Goal: Task Accomplishment & Management: Use online tool/utility

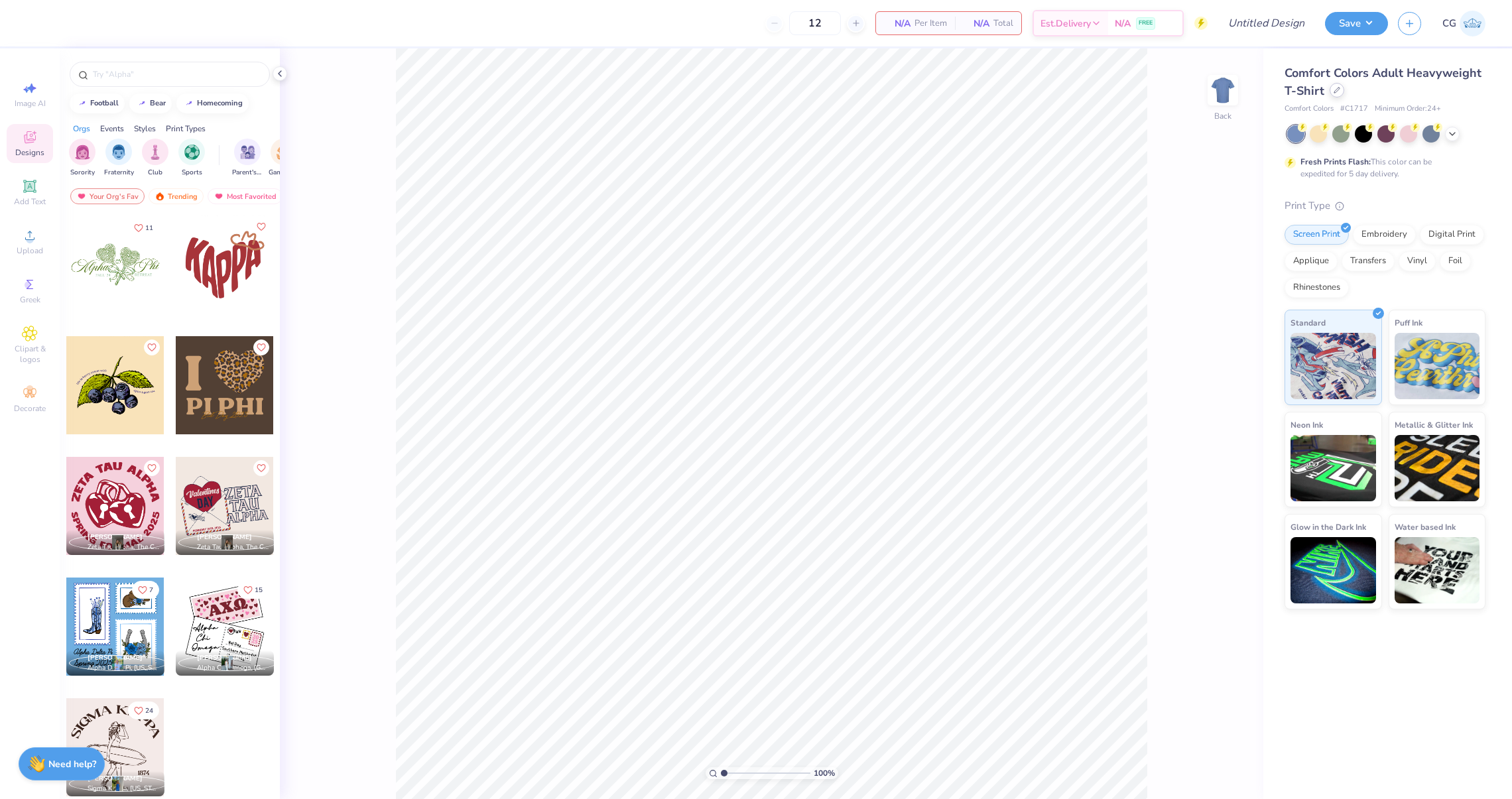
click at [1337, 97] on div "Comfort Colors Adult Heavyweight T-Shirt" at bounding box center [1385, 82] width 201 height 36
click at [1334, 93] on icon at bounding box center [1337, 90] width 7 height 7
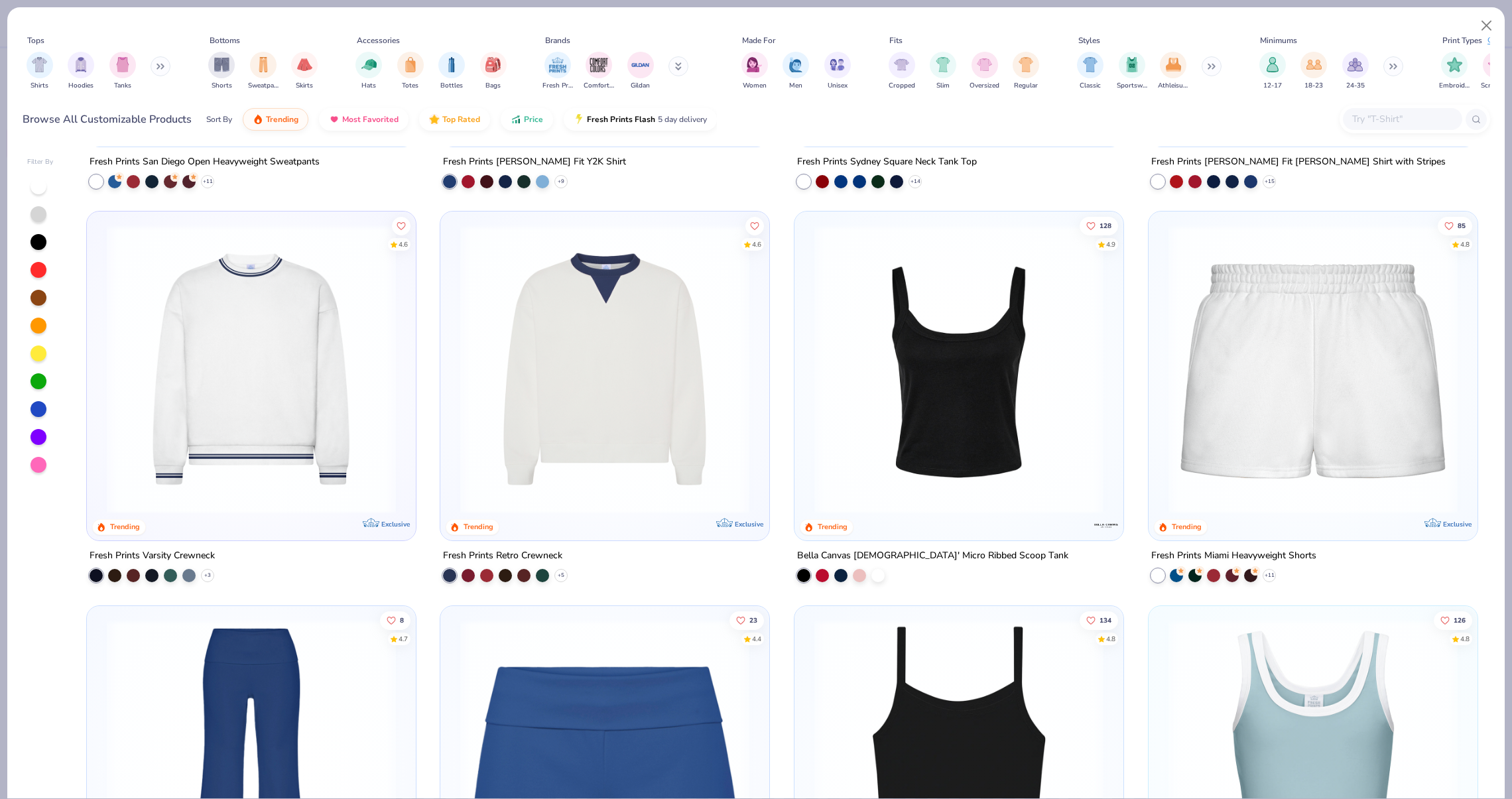
scroll to position [1125, 0]
click at [957, 435] on img at bounding box center [958, 370] width 303 height 289
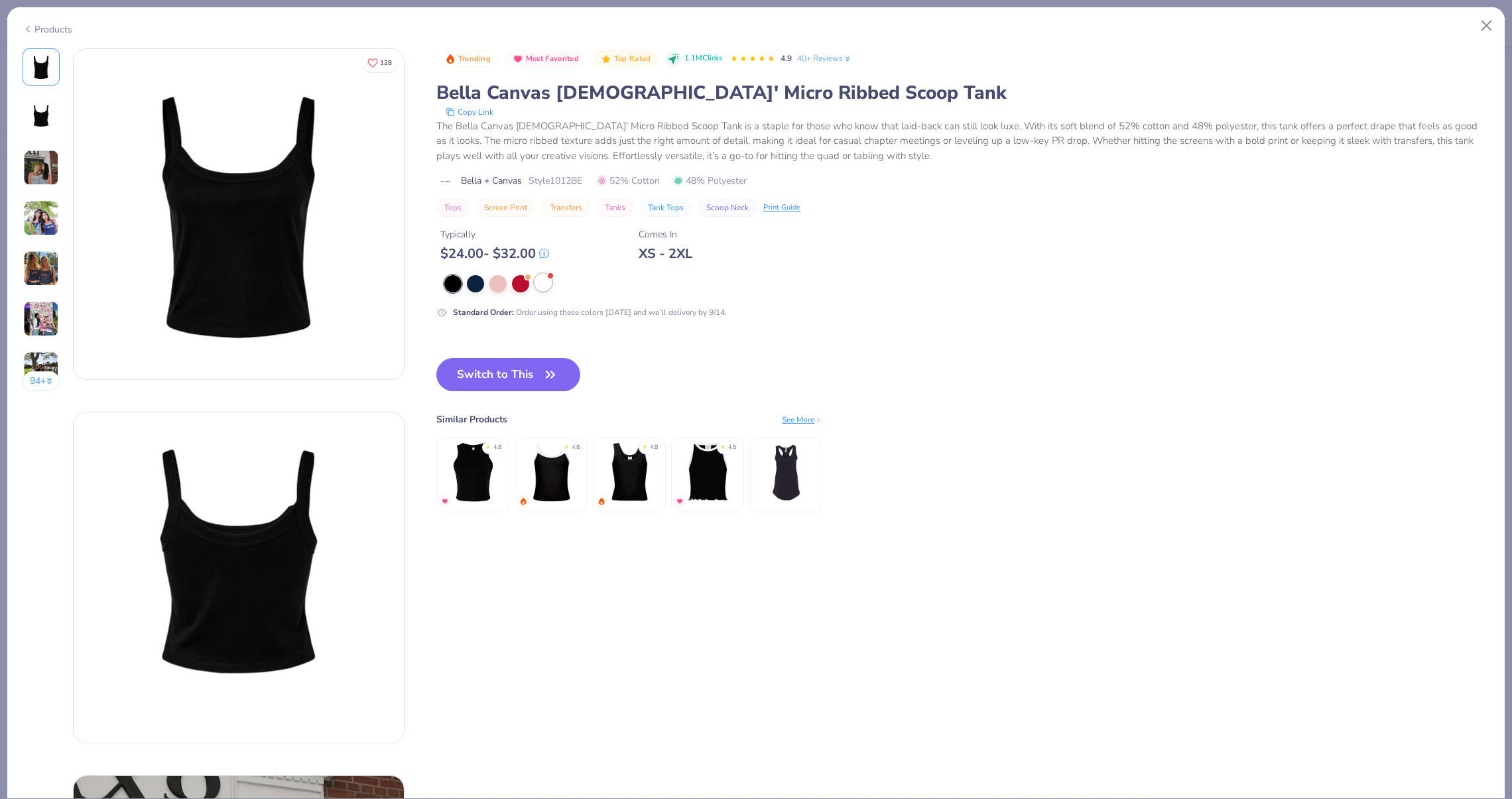
click at [535, 280] on div at bounding box center [543, 282] width 17 height 17
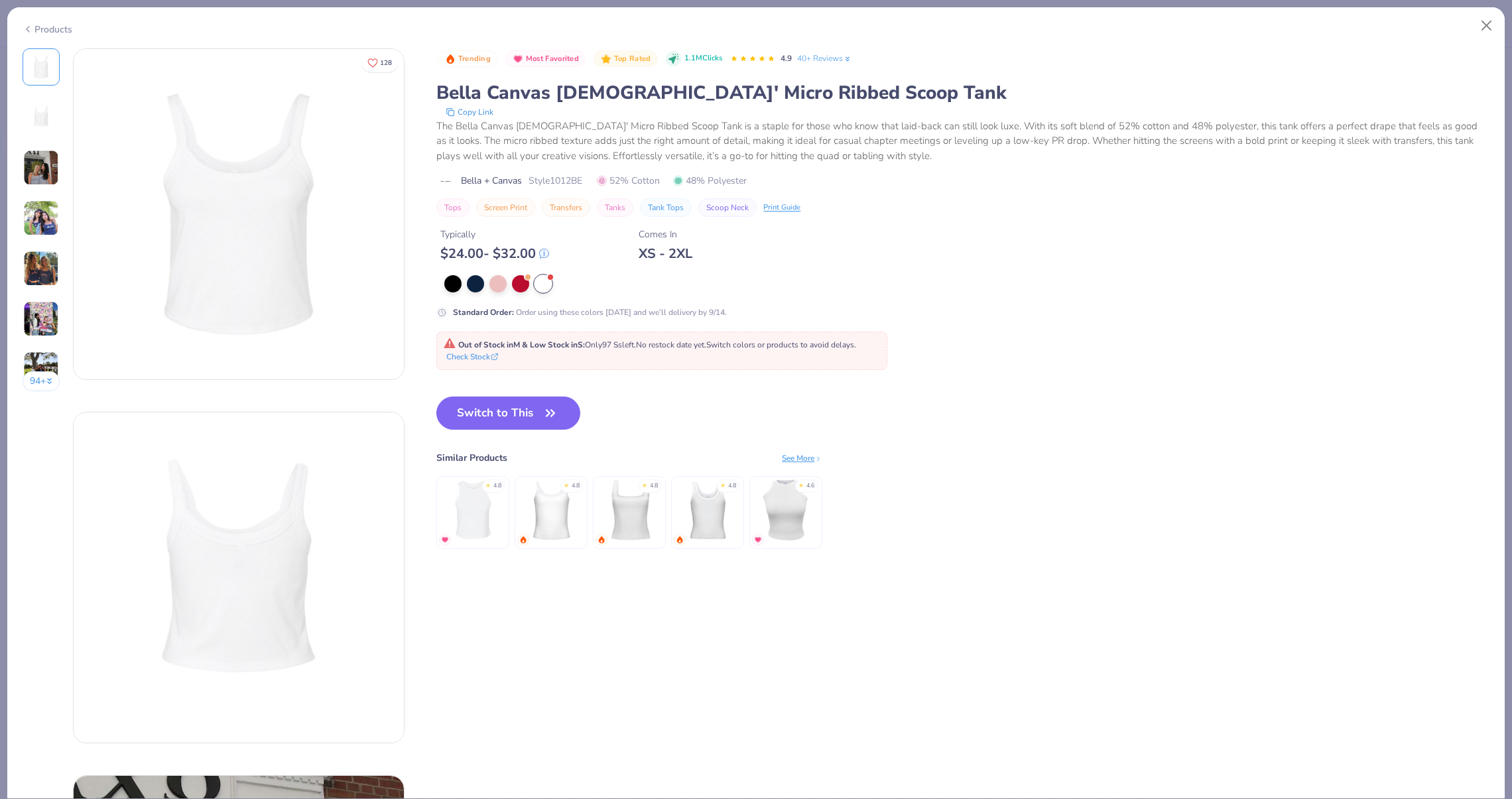
click at [577, 509] on img at bounding box center [551, 511] width 63 height 63
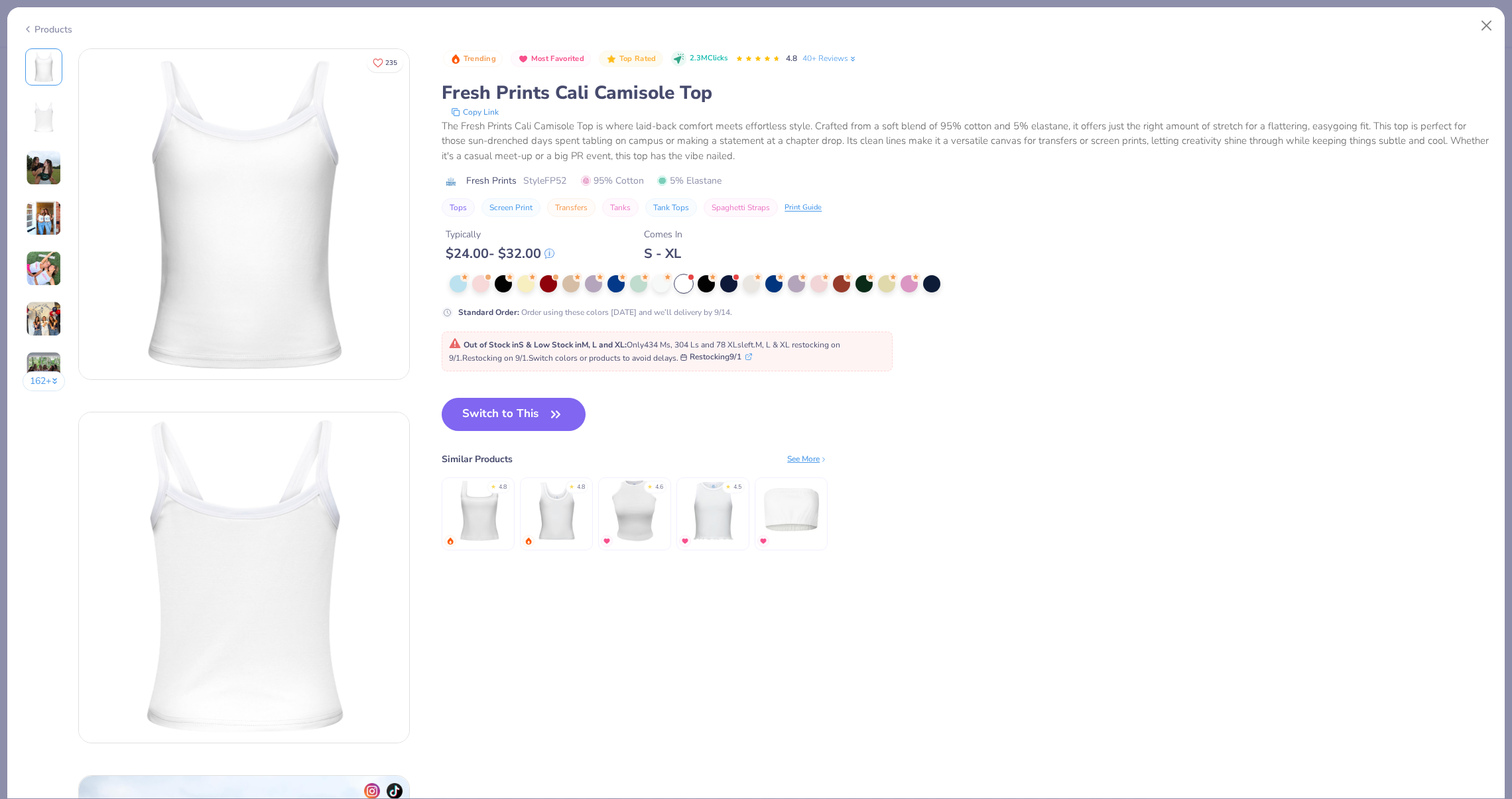
click at [48, 151] on img at bounding box center [43, 167] width 36 height 36
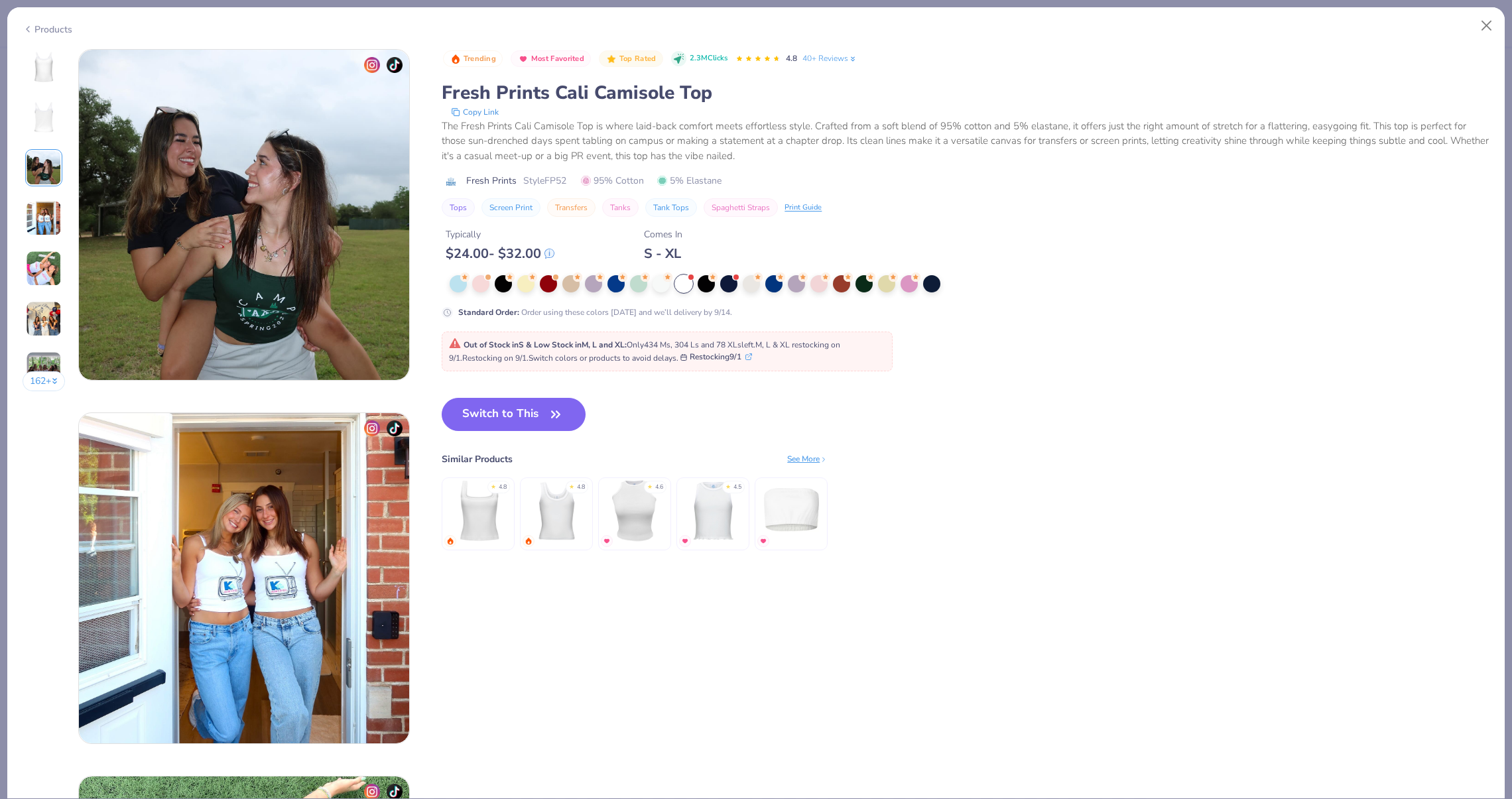
scroll to position [727, 0]
click at [46, 124] on img at bounding box center [44, 117] width 32 height 31
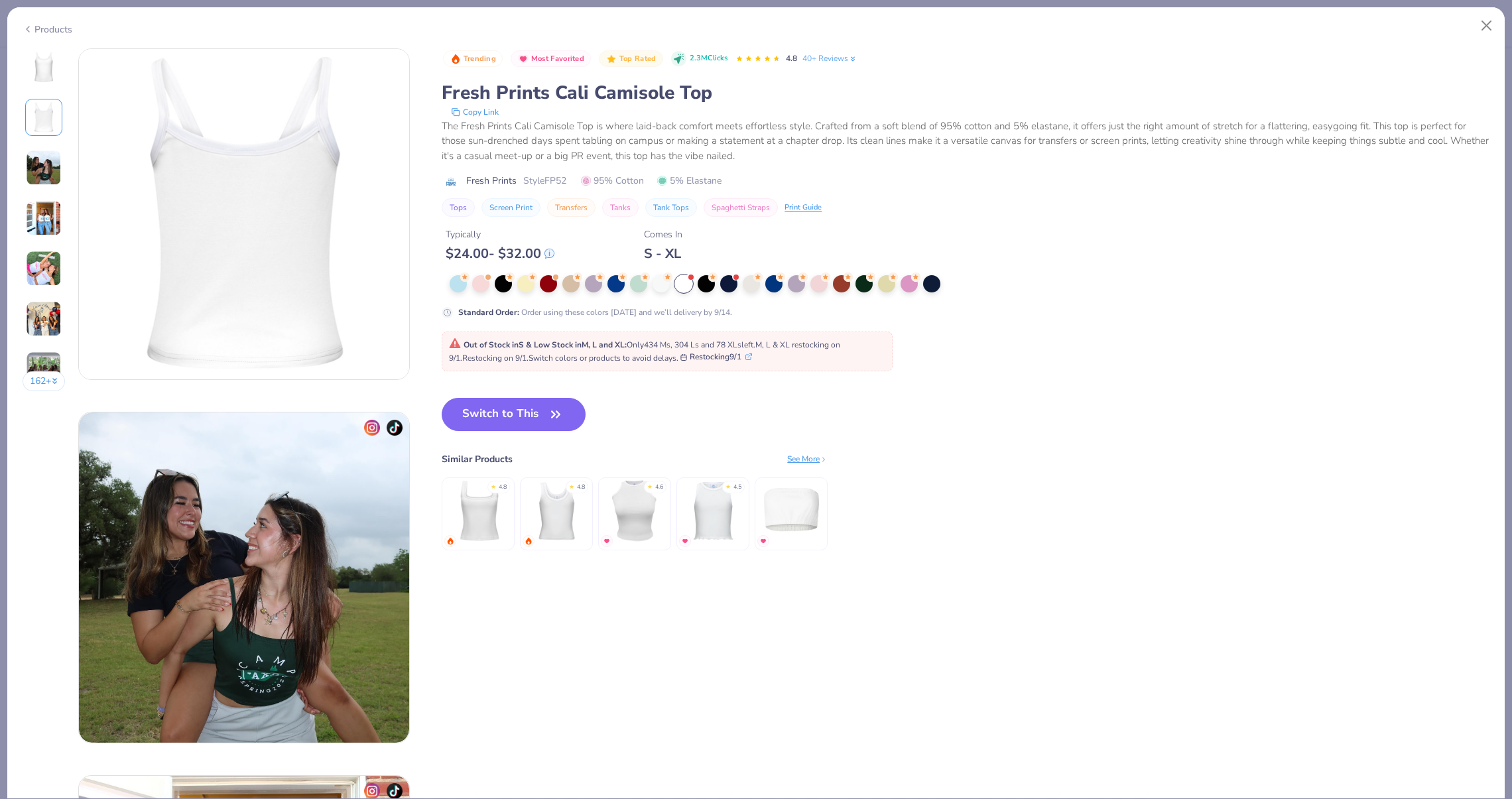
click at [27, 275] on img at bounding box center [43, 268] width 36 height 36
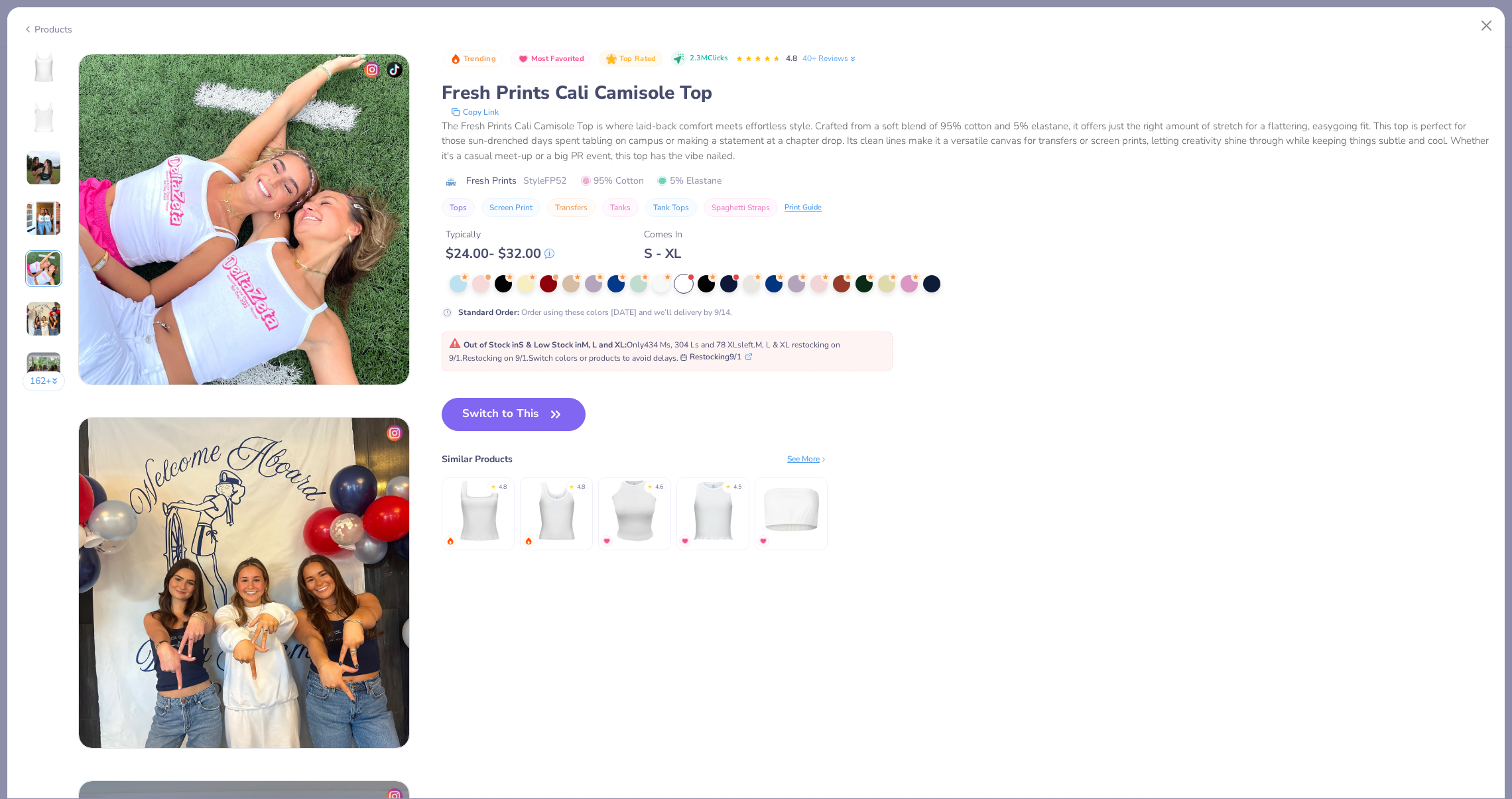
scroll to position [1454, 0]
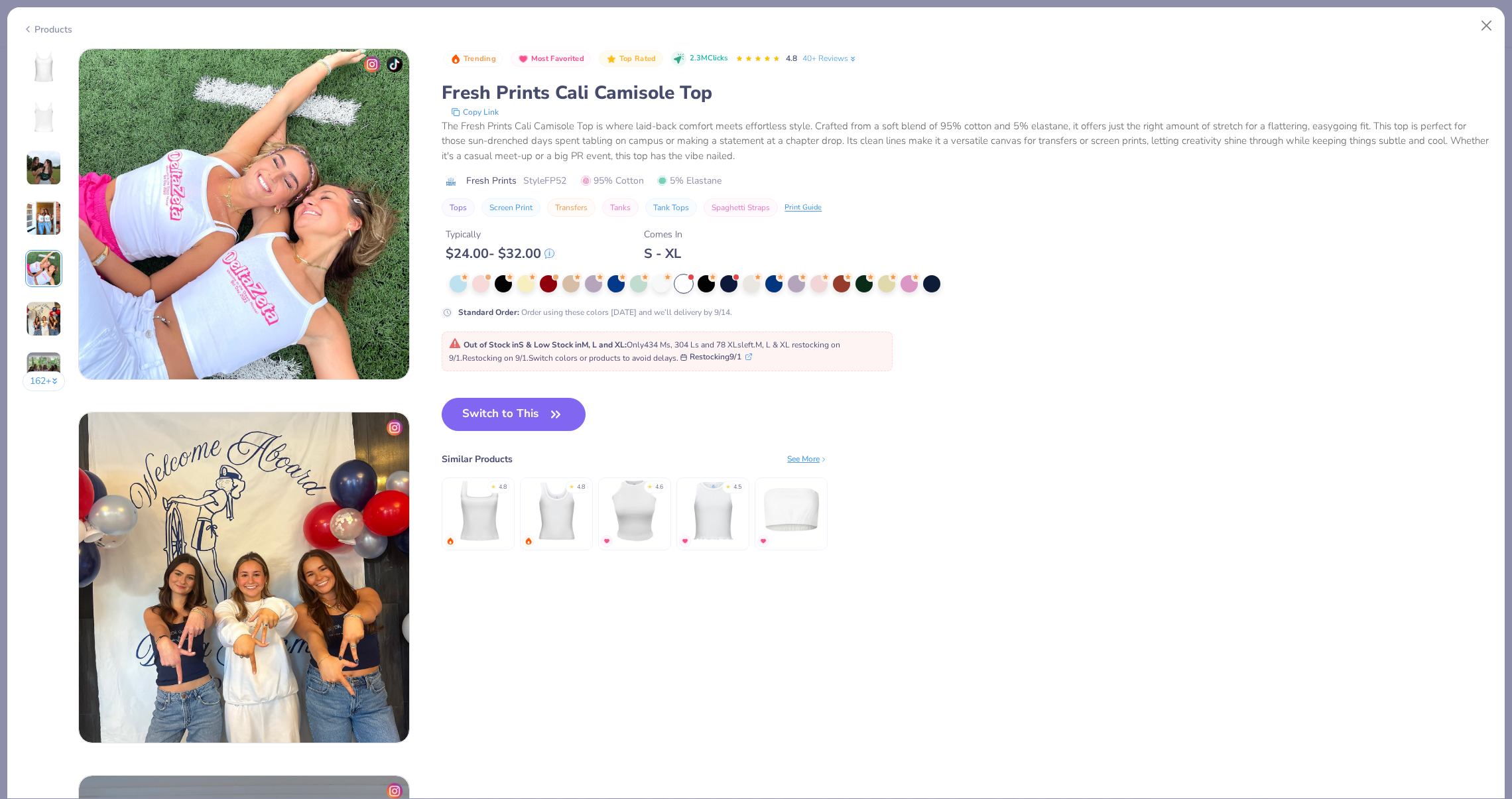
click at [504, 520] on img at bounding box center [478, 511] width 63 height 63
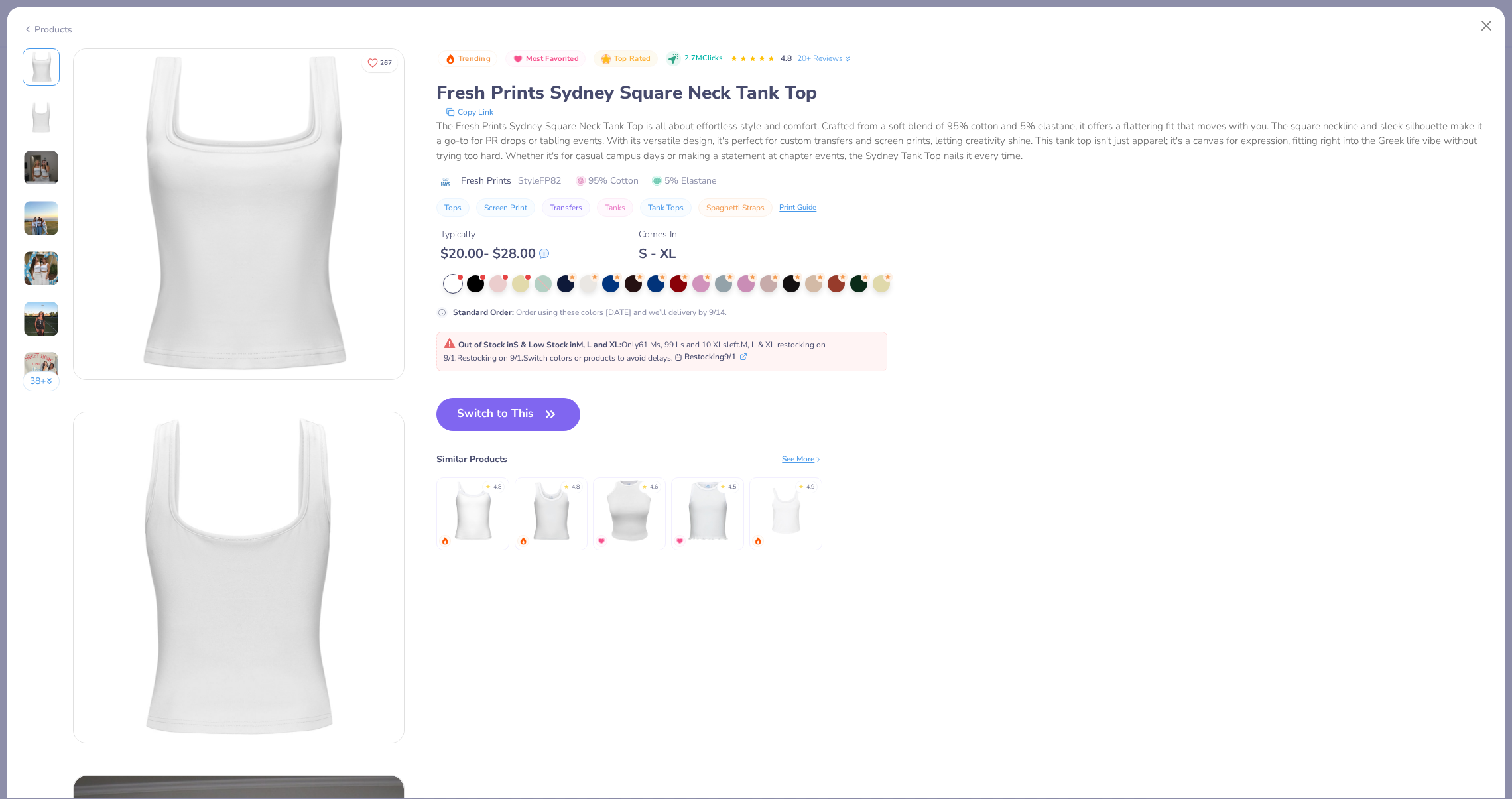
click at [118, 220] on img at bounding box center [239, 214] width 330 height 330
click at [104, 192] on img at bounding box center [239, 214] width 330 height 330
click at [545, 524] on img at bounding box center [551, 511] width 63 height 63
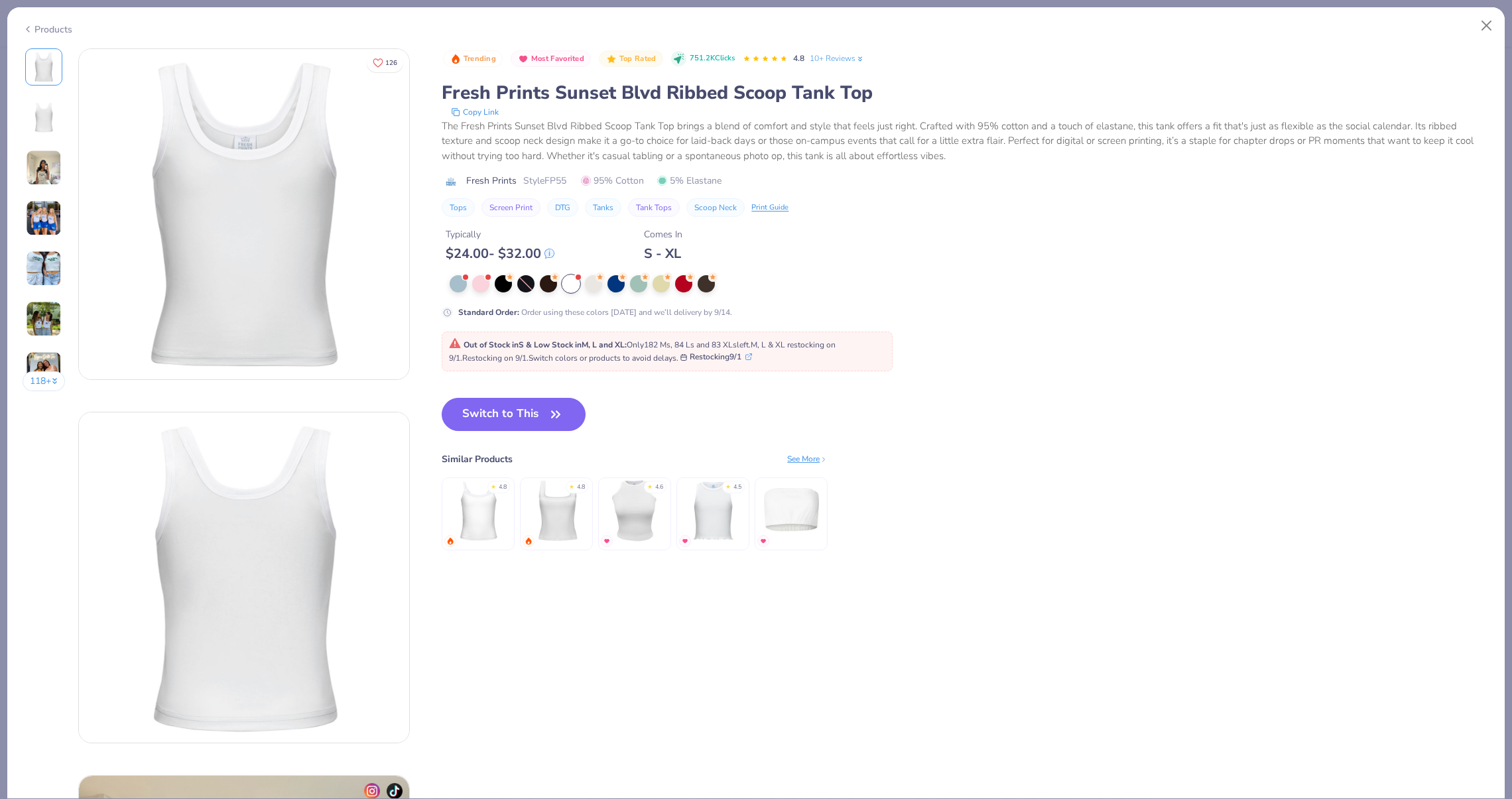
click at [56, 170] on img at bounding box center [43, 167] width 36 height 36
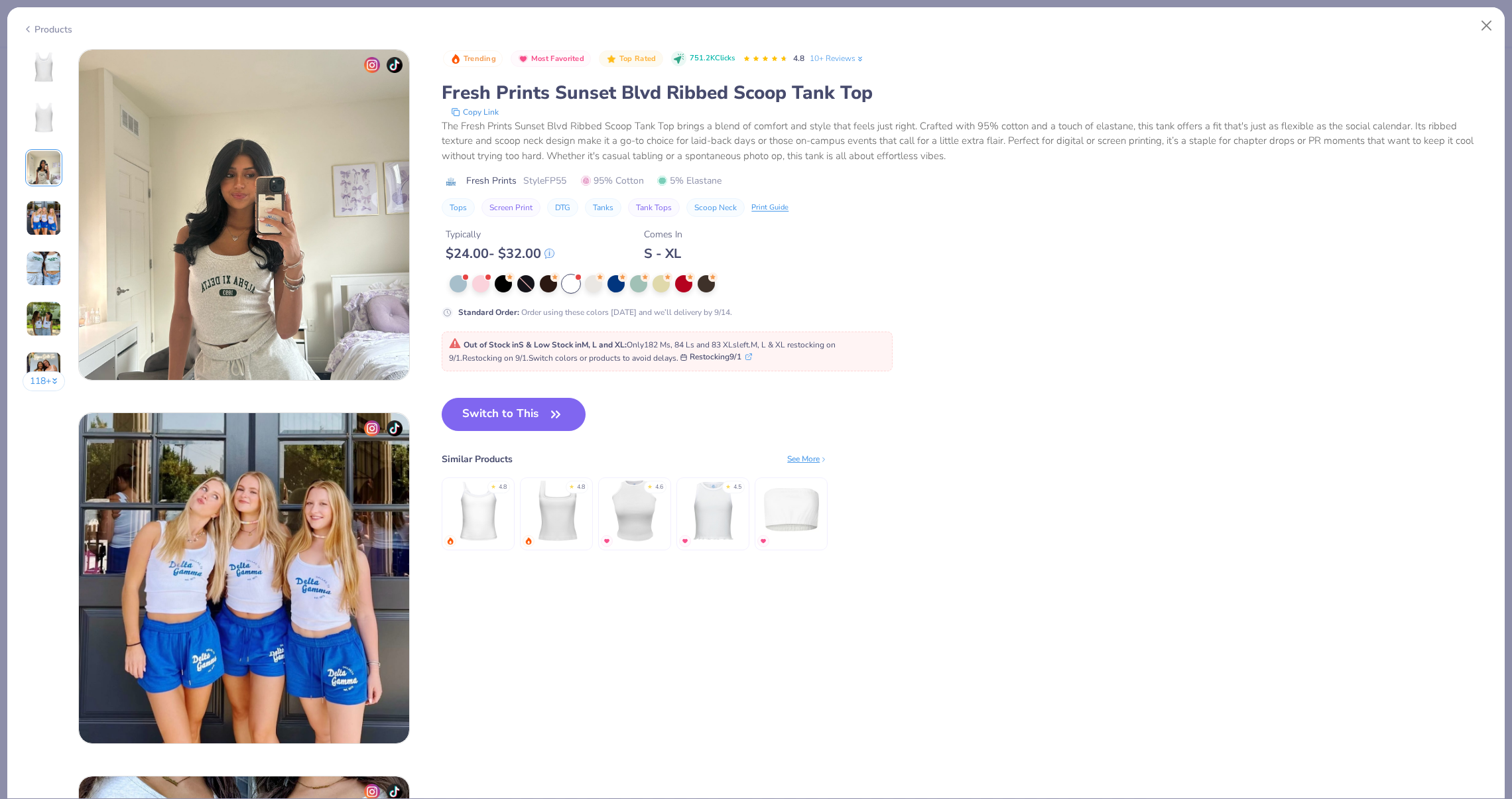
scroll to position [727, 0]
click at [41, 220] on img at bounding box center [43, 218] width 36 height 36
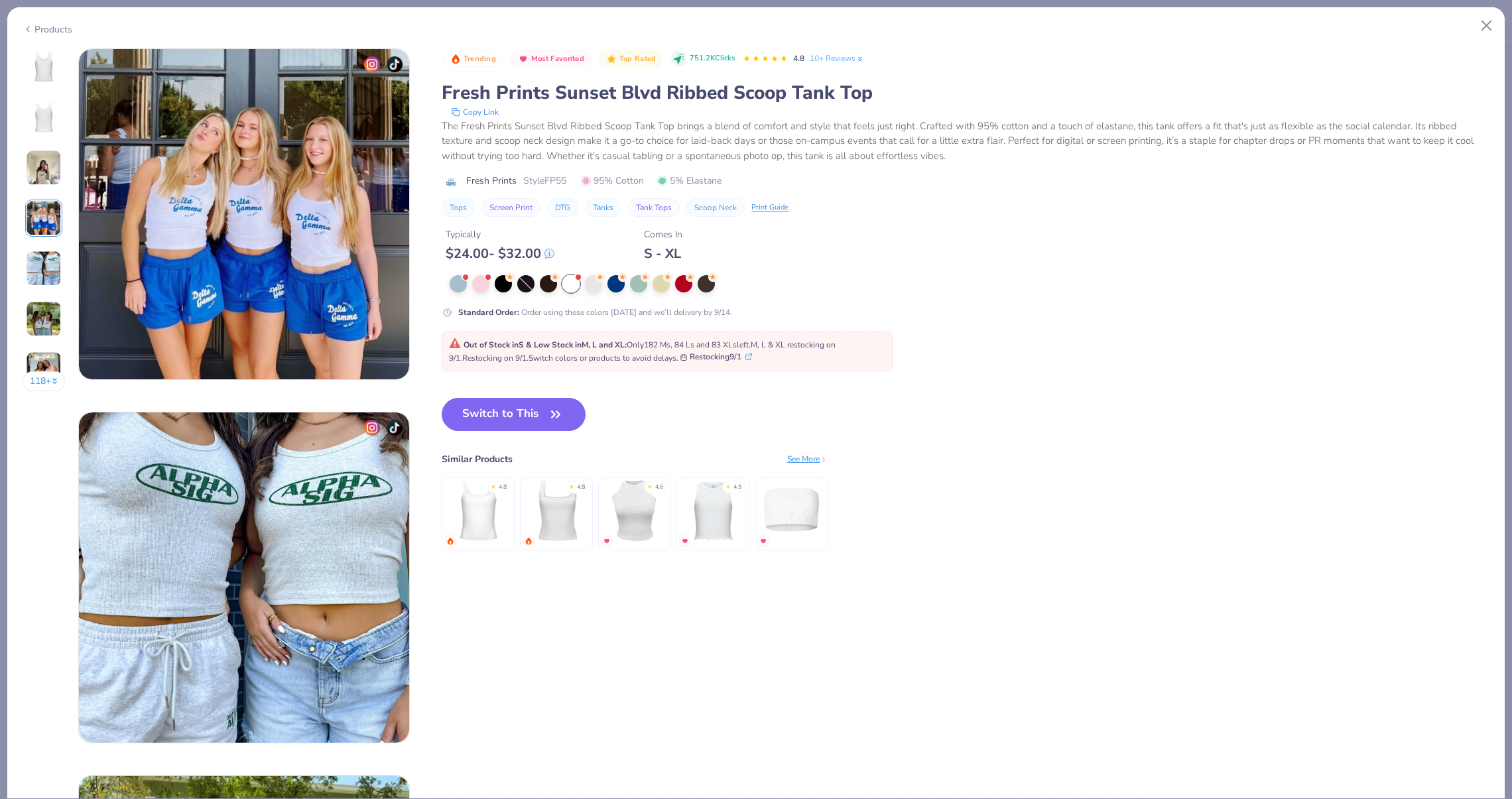
click at [32, 284] on img at bounding box center [43, 268] width 36 height 36
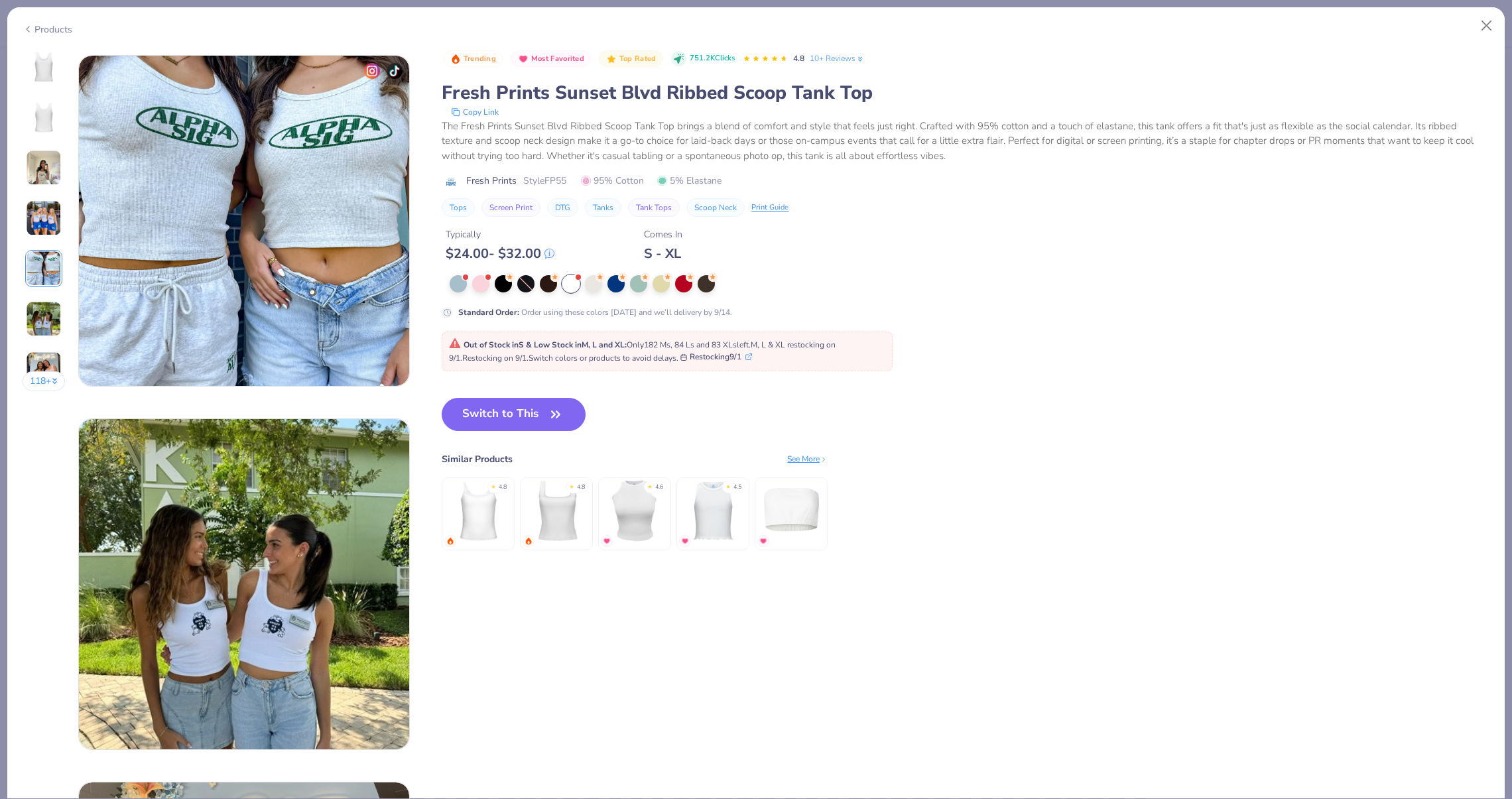
scroll to position [1454, 0]
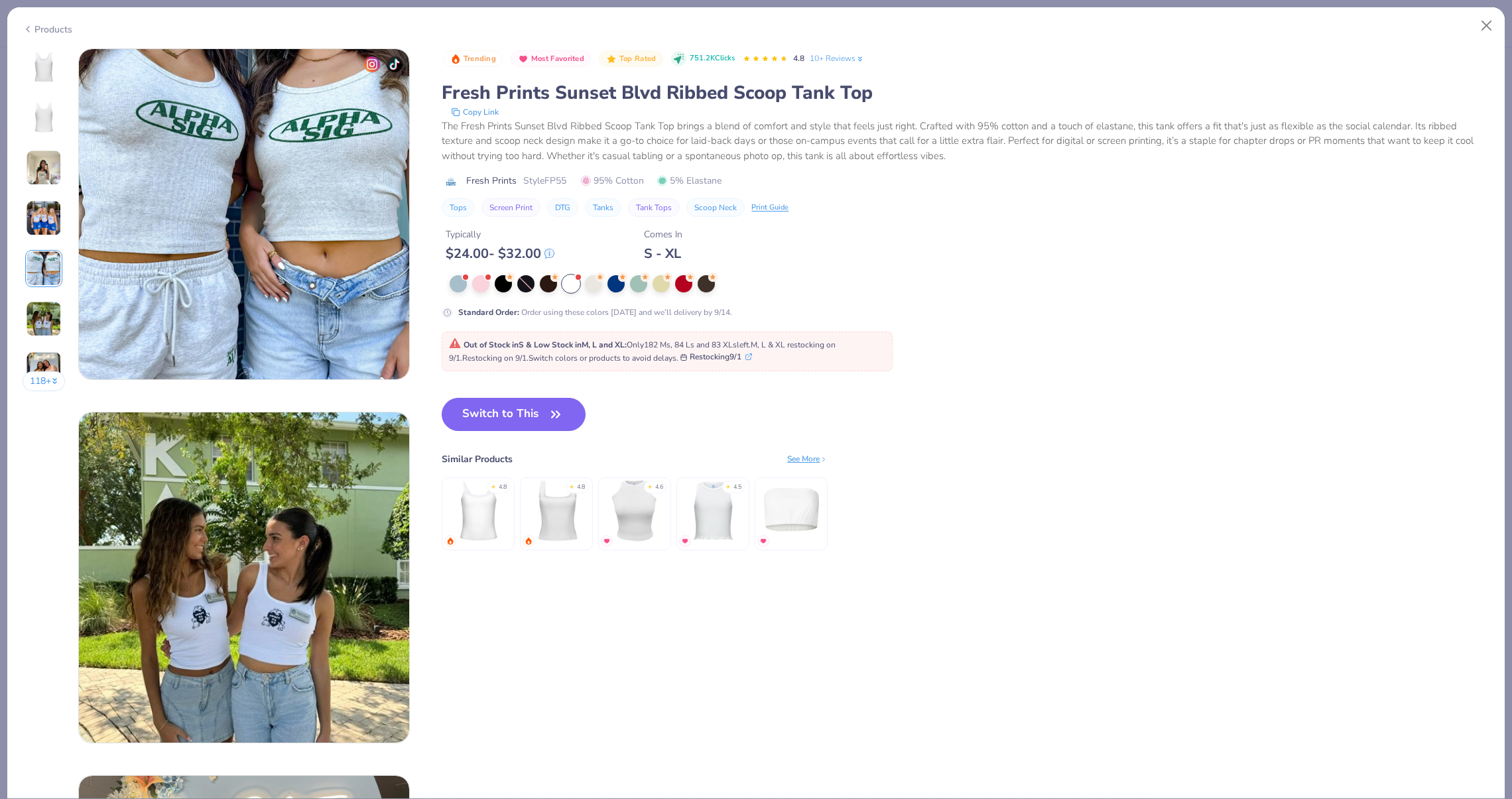
click at [18, 359] on div "118 + 126 AD Alpha Xi Delta, University of Delaware DU Delta Gamma, Southern Me…" at bounding box center [756, 424] width 1497 height 751
click at [5, 415] on div "Products 118 + 126 AD Alpha Xi Delta, University of Delaware DU Delta Gamma, So…" at bounding box center [756, 400] width 1512 height 799
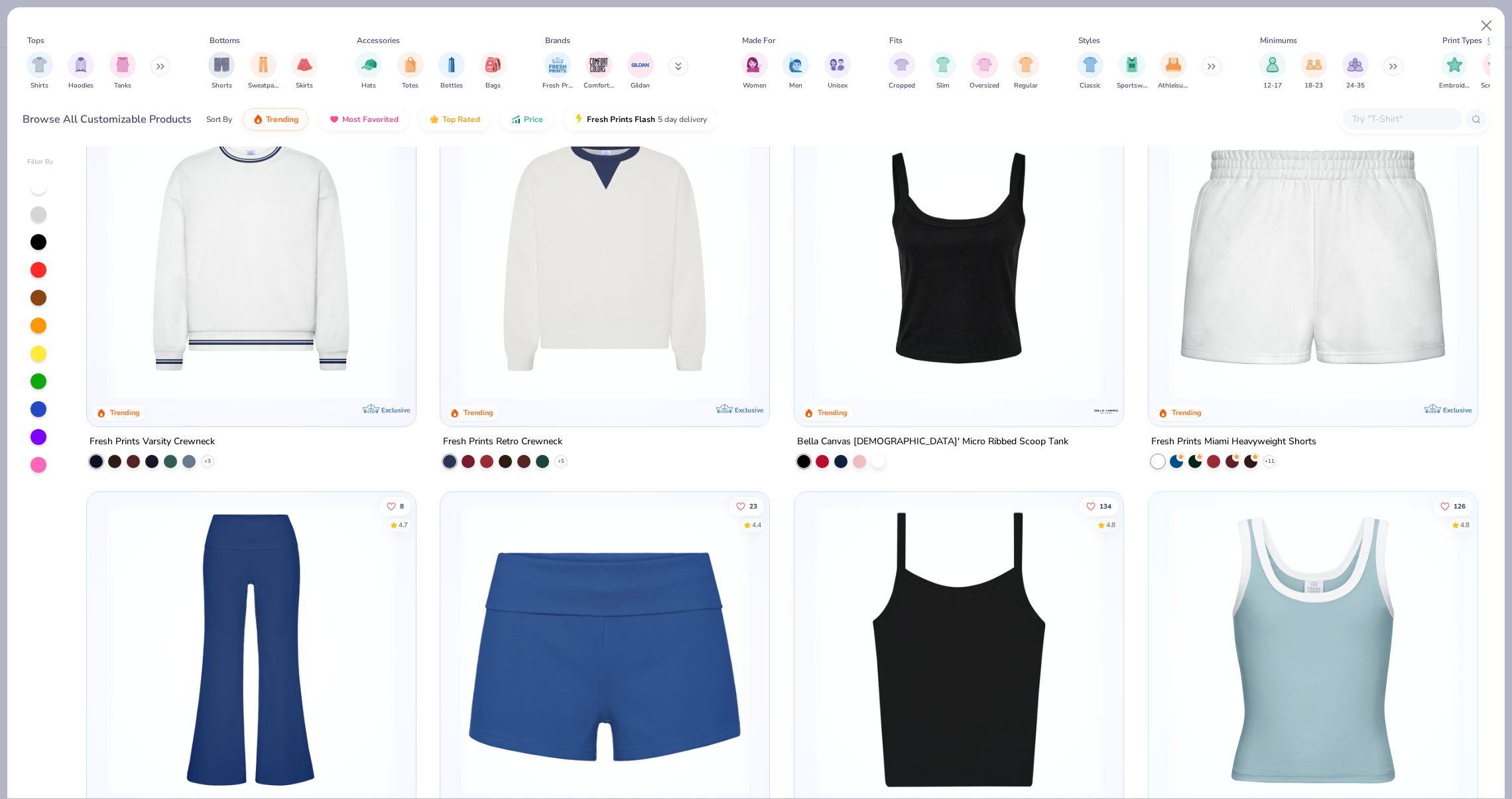
scroll to position [1253, 0]
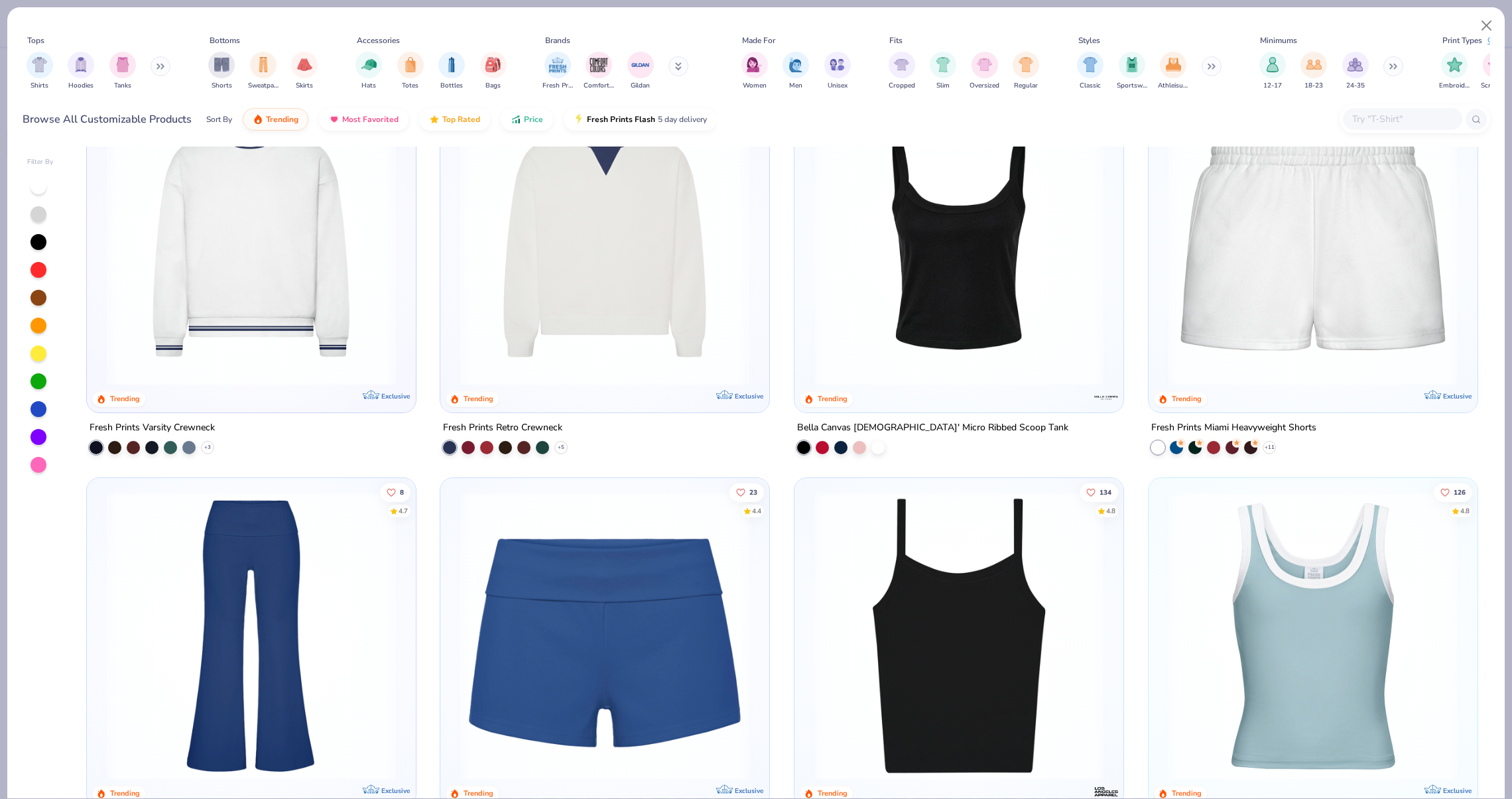
click at [881, 327] on img at bounding box center [958, 241] width 303 height 289
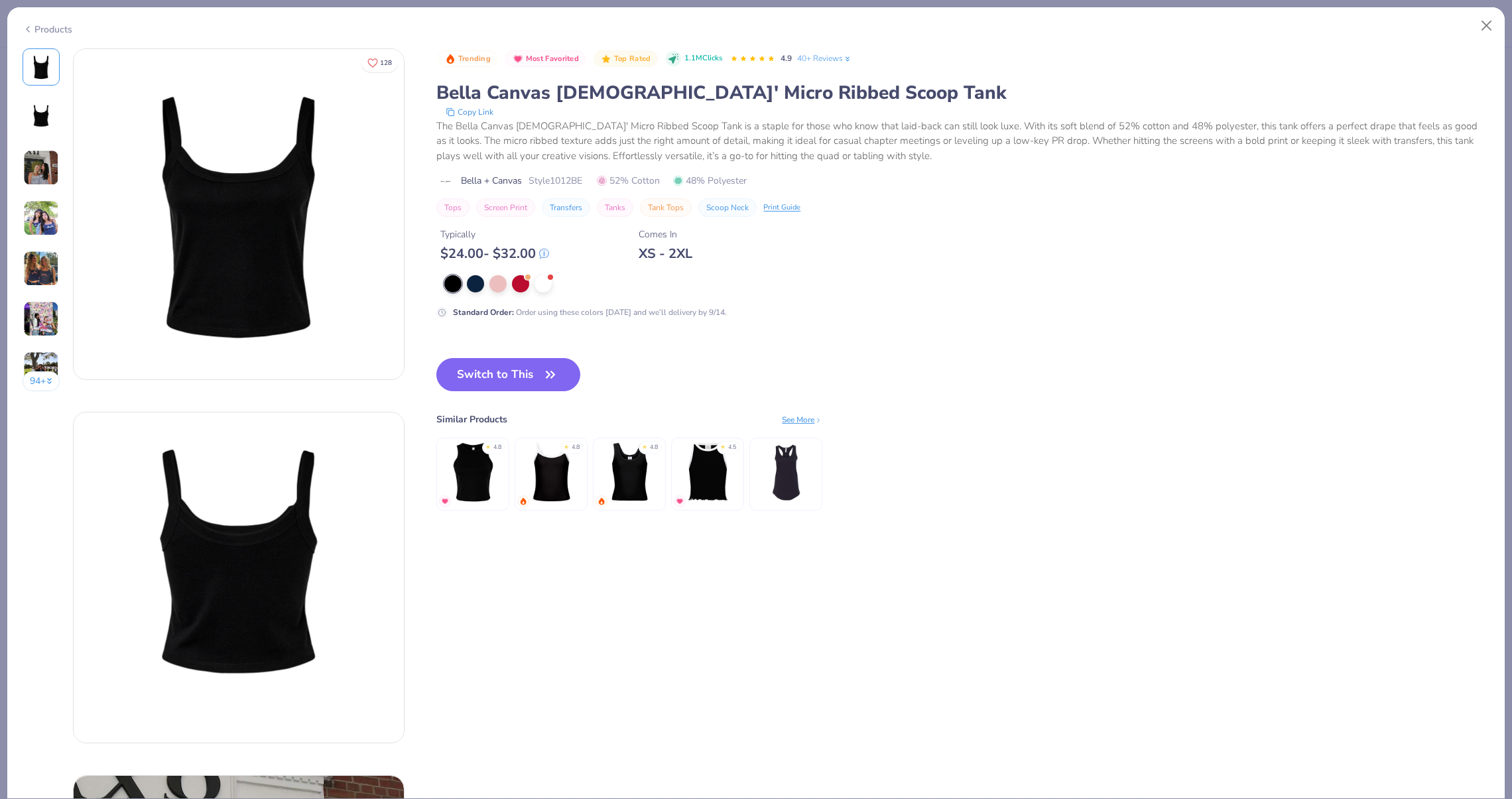
click at [551, 294] on div "Standard Order : Order using these colors [DATE] and we’ll delivery by 9/14." at bounding box center [701, 297] width 531 height 43
click at [544, 291] on div at bounding box center [543, 282] width 17 height 17
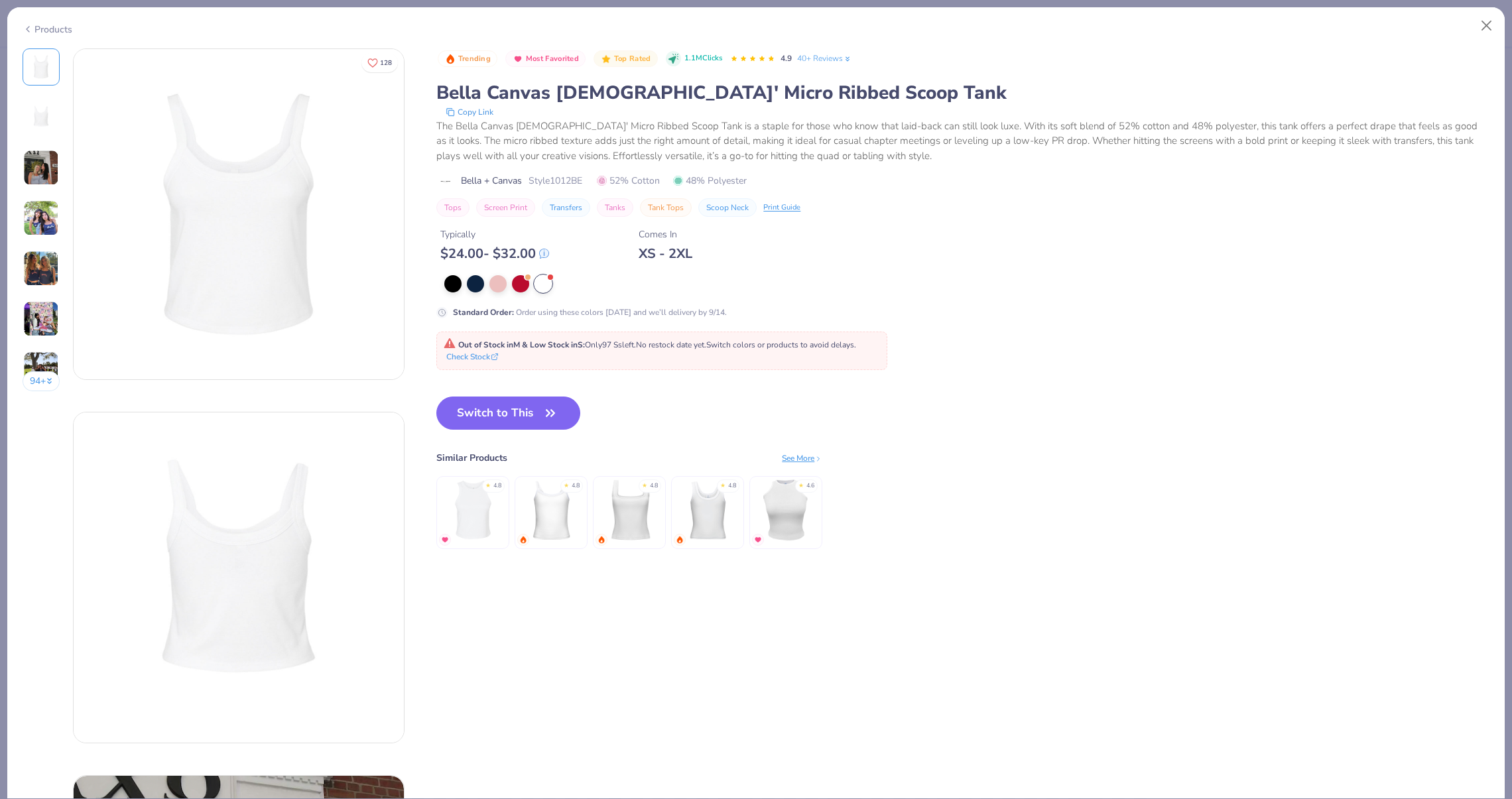
click at [569, 514] on img at bounding box center [551, 511] width 63 height 63
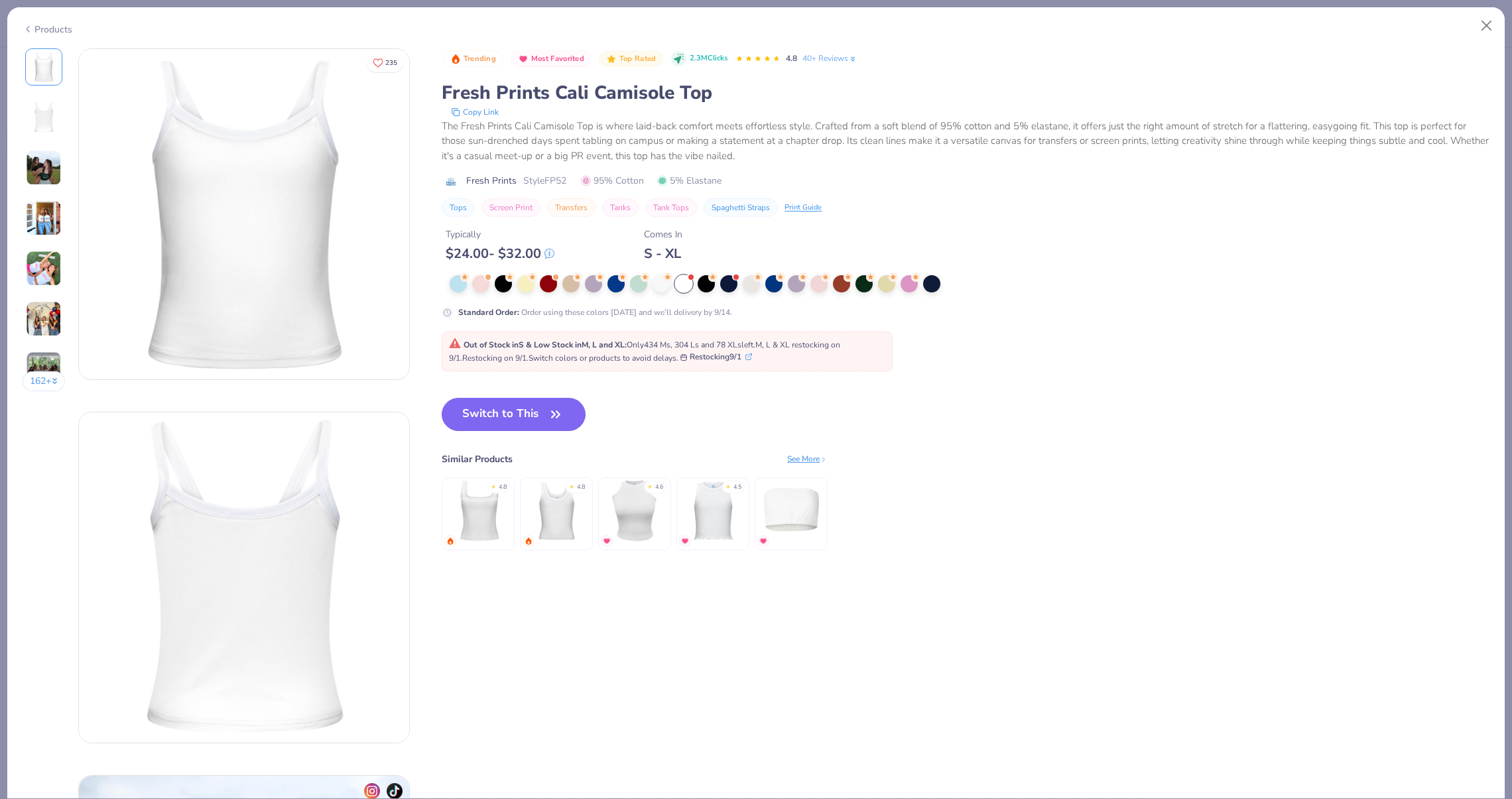
click at [640, 506] on img at bounding box center [635, 511] width 63 height 63
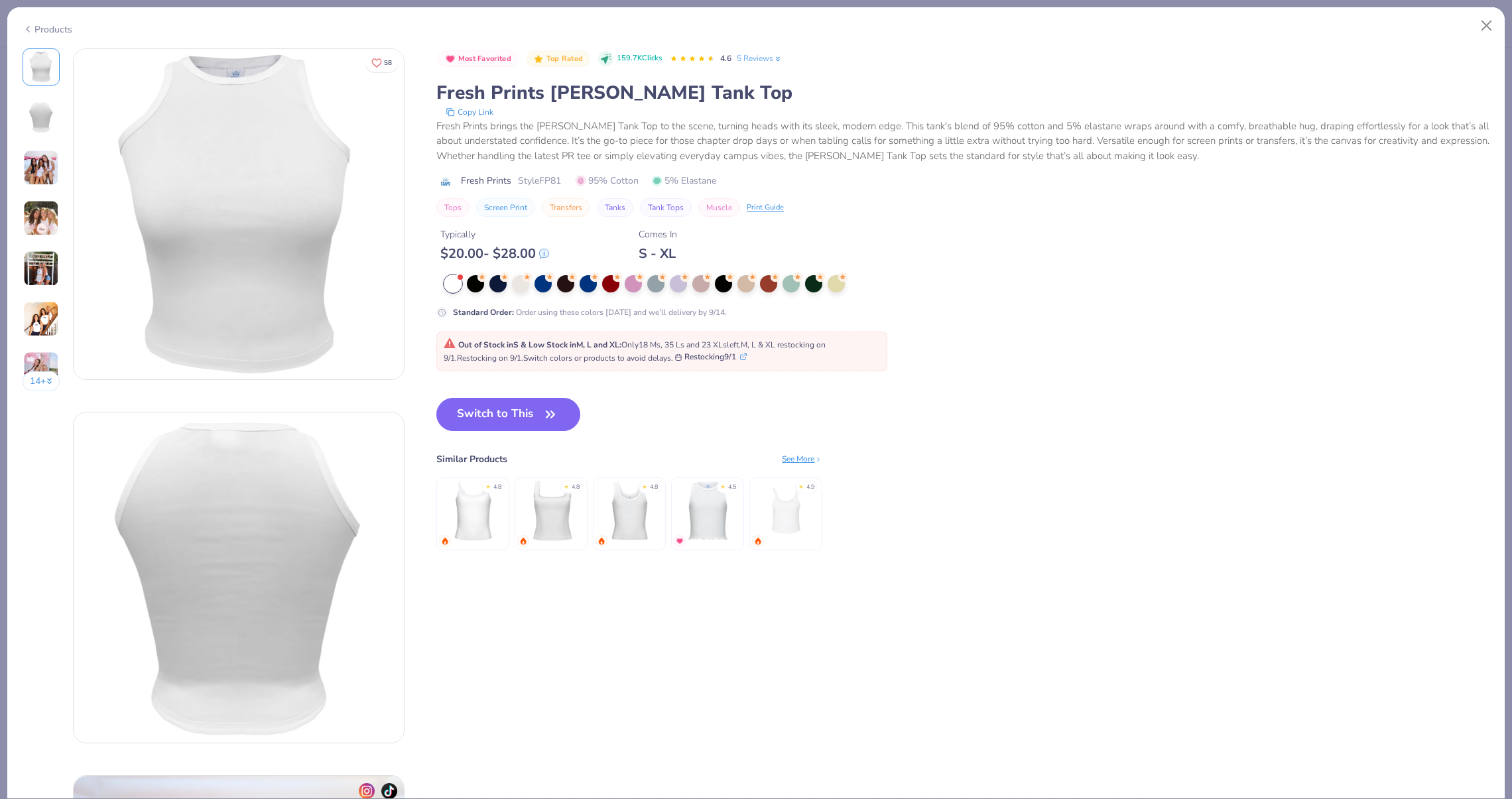
click at [695, 507] on img at bounding box center [708, 511] width 63 height 63
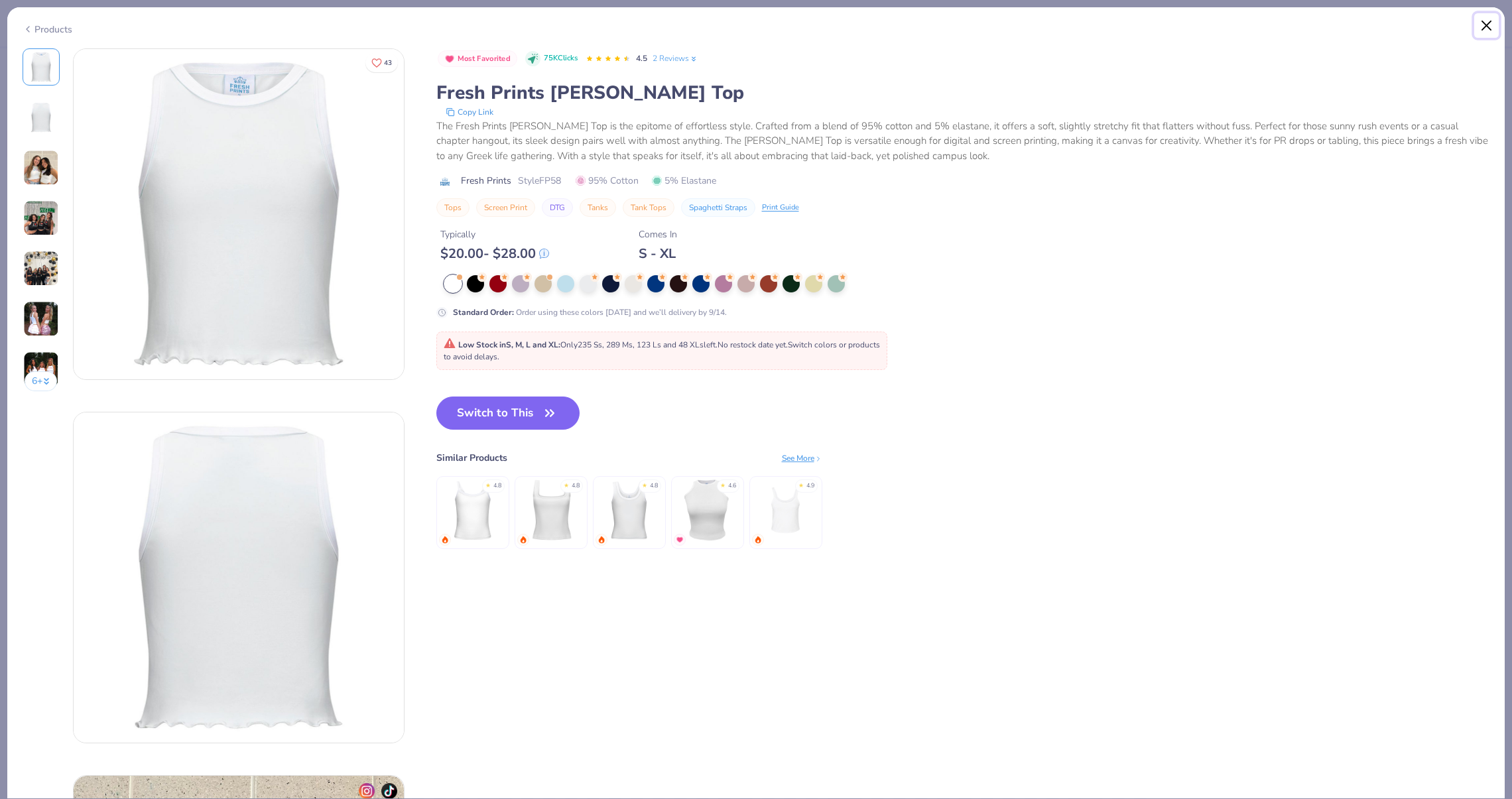
click at [1486, 33] on button "Close" at bounding box center [1486, 26] width 25 height 25
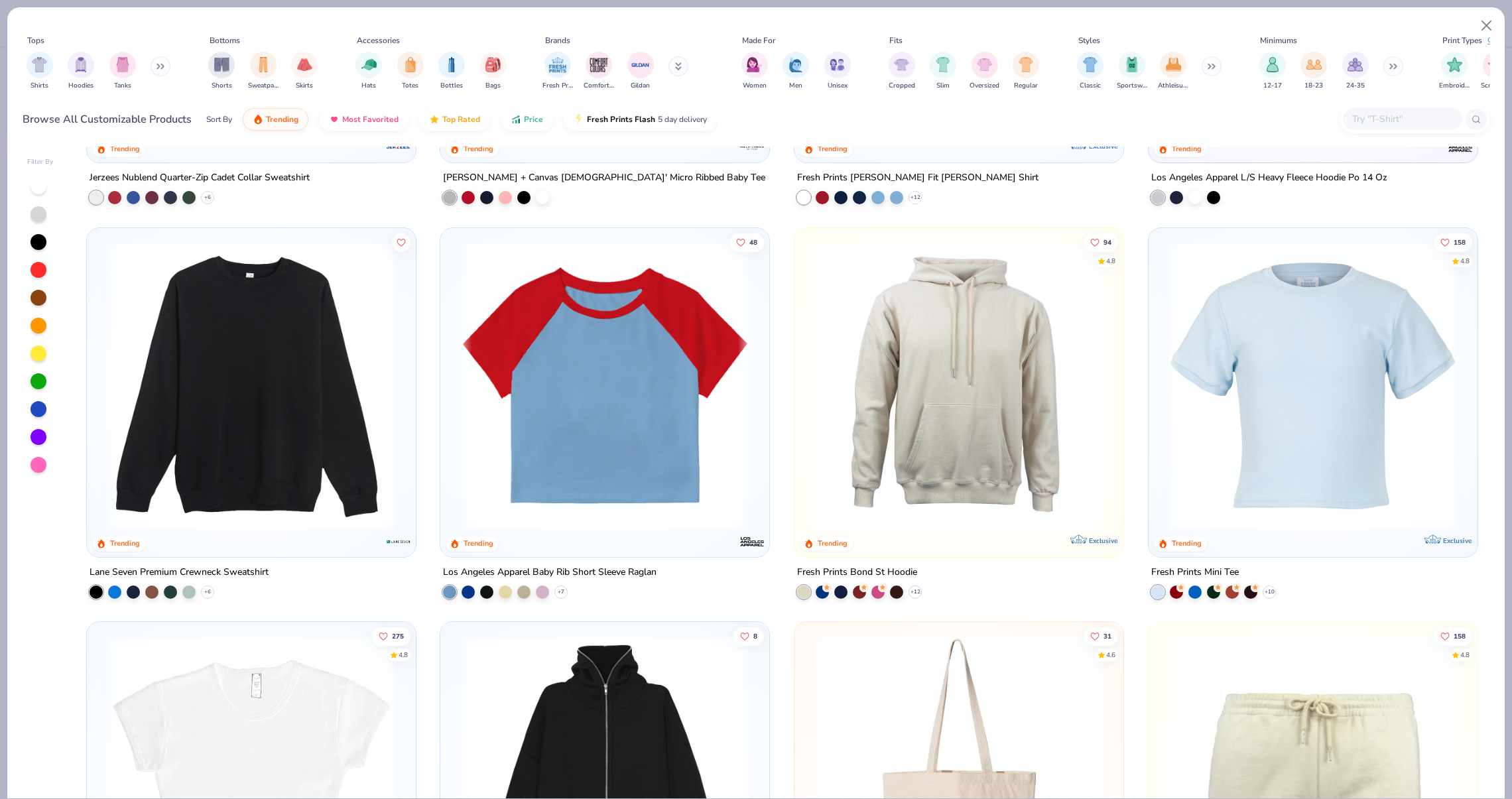
scroll to position [1439, 0]
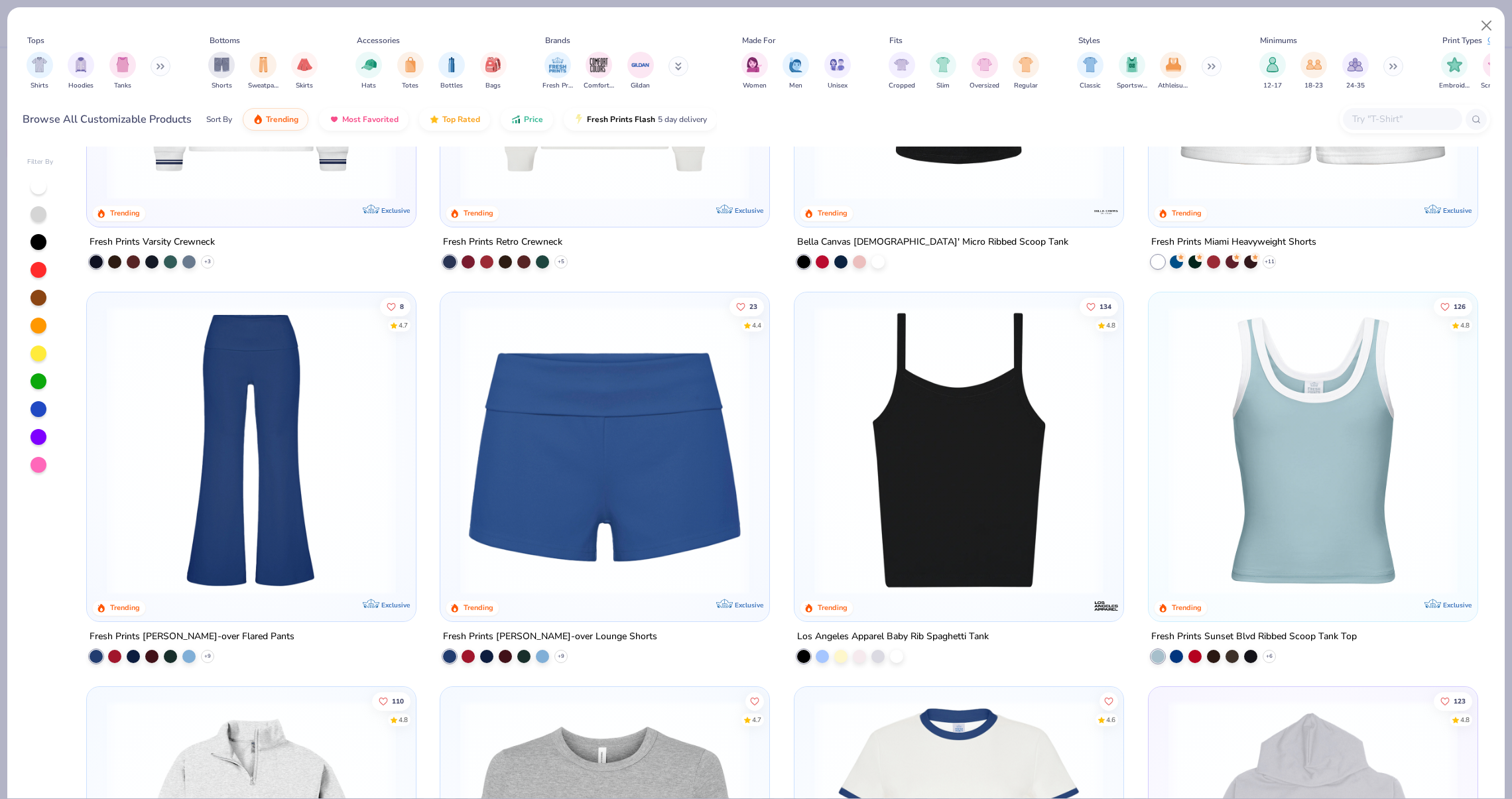
click at [992, 448] on img at bounding box center [958, 450] width 303 height 289
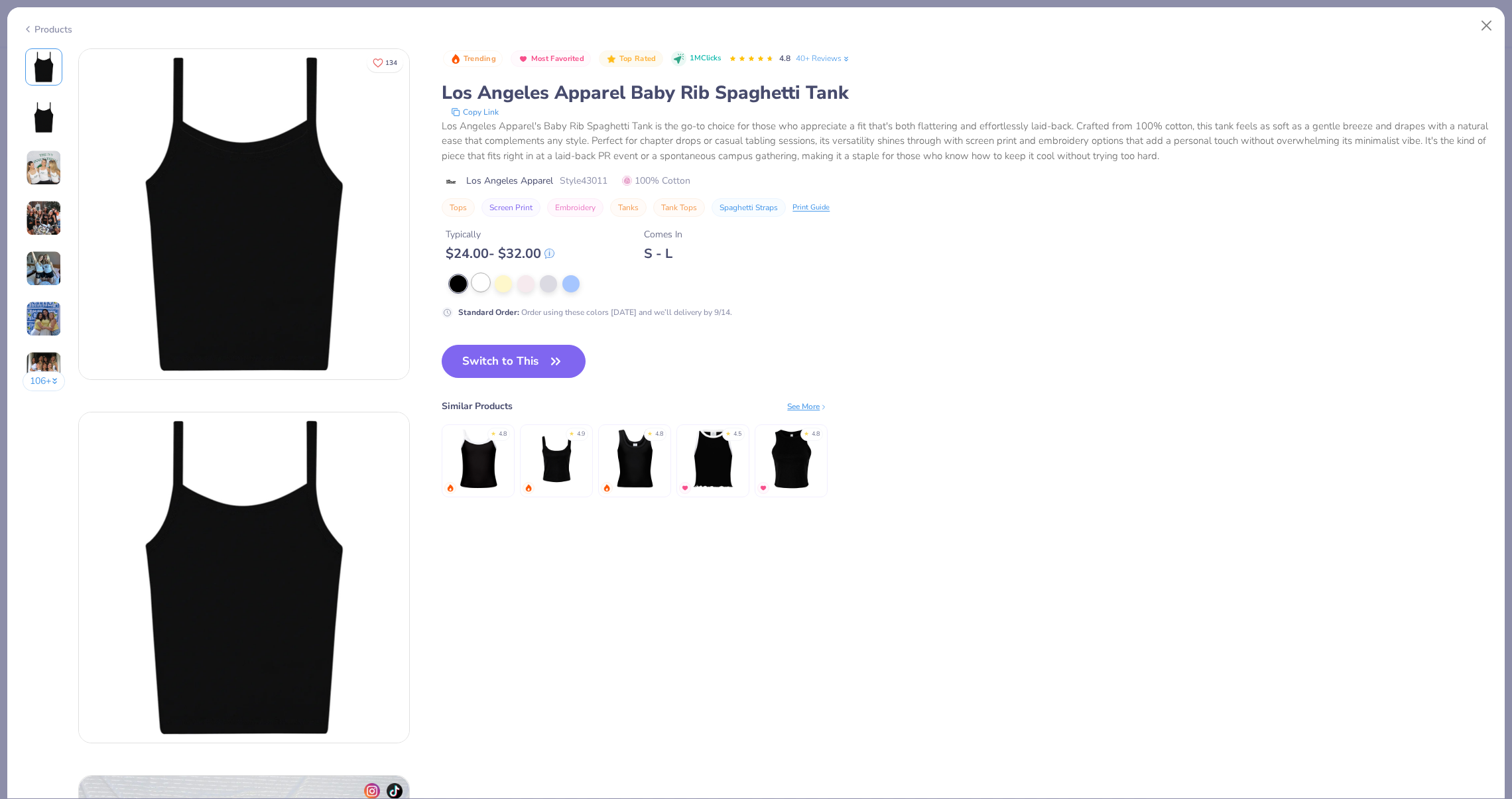
click at [482, 277] on div at bounding box center [481, 282] width 17 height 17
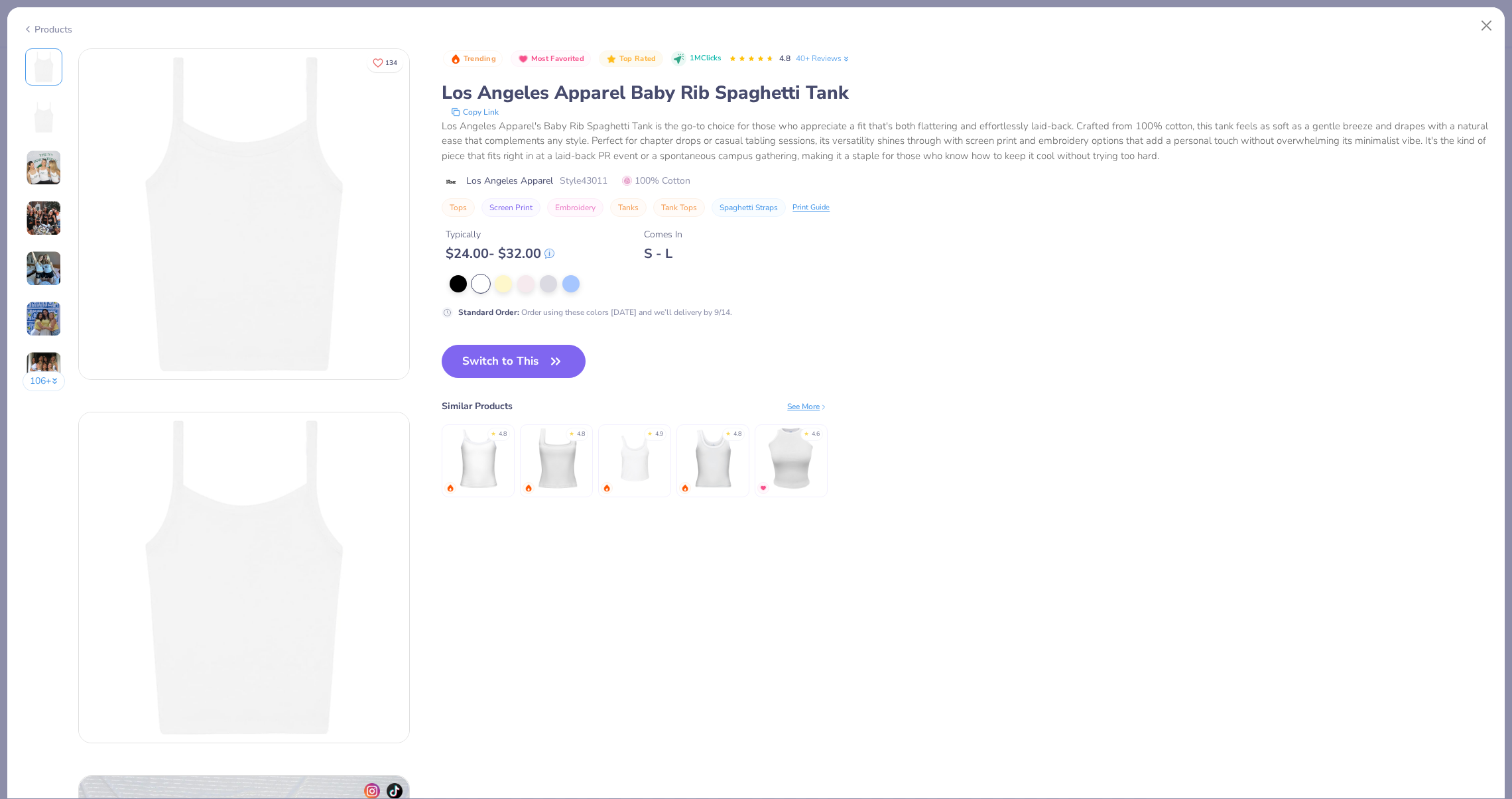
click at [56, 239] on div "106 +" at bounding box center [44, 225] width 43 height 353
click at [49, 288] on div "106 +" at bounding box center [44, 225] width 43 height 353
click at [49, 280] on img at bounding box center [43, 268] width 36 height 36
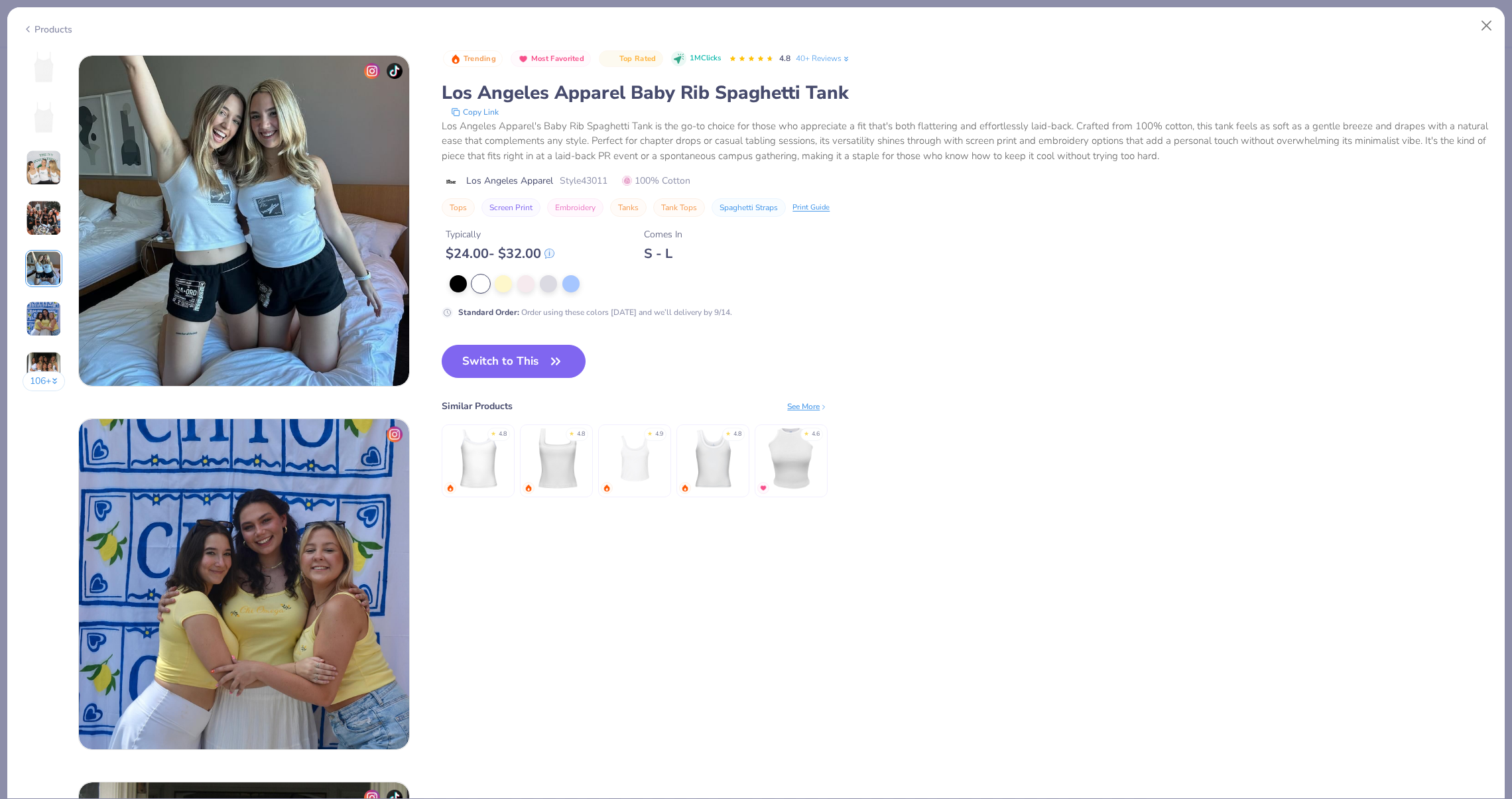
scroll to position [1454, 0]
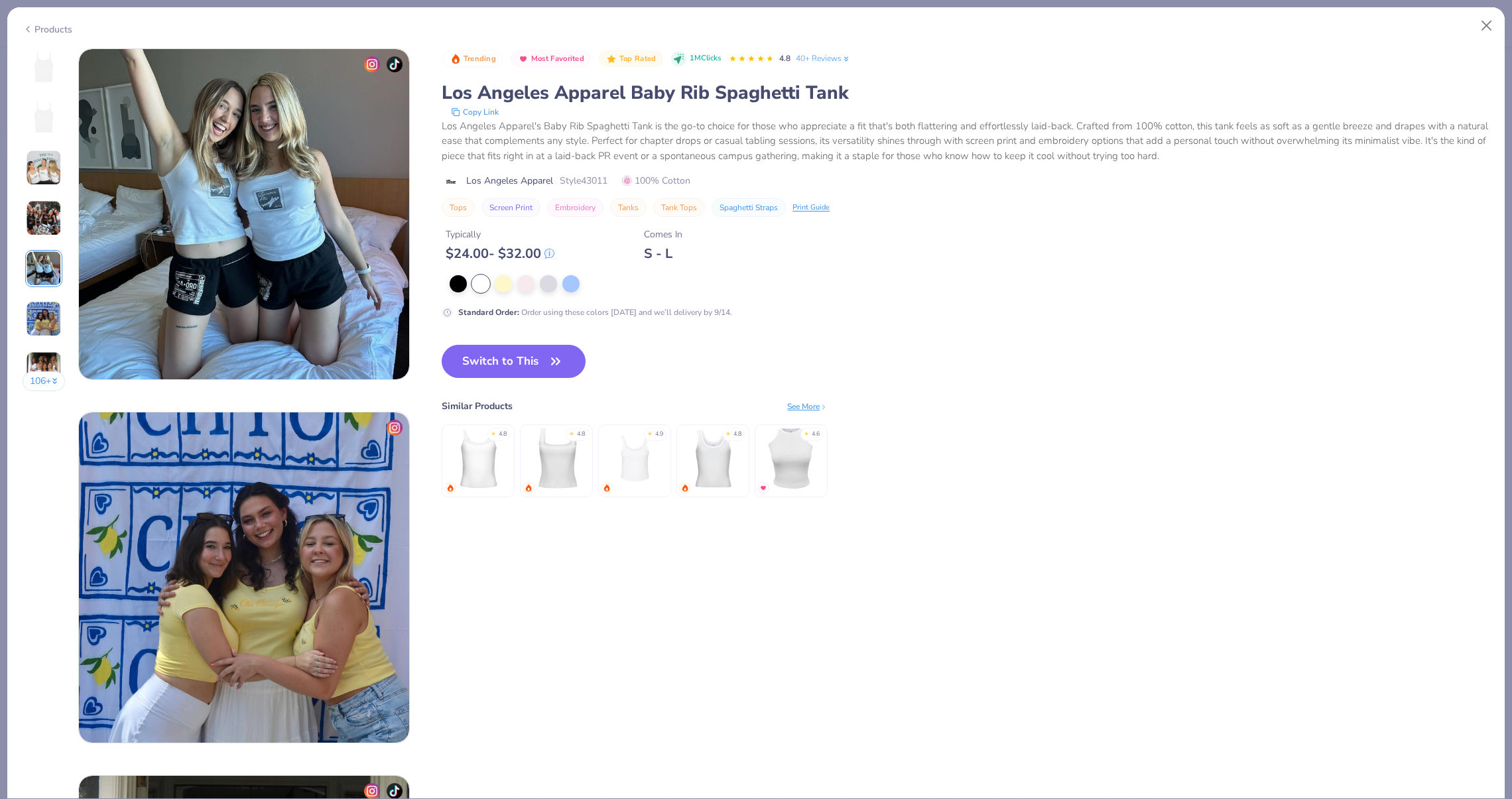
click at [41, 313] on img at bounding box center [43, 318] width 36 height 36
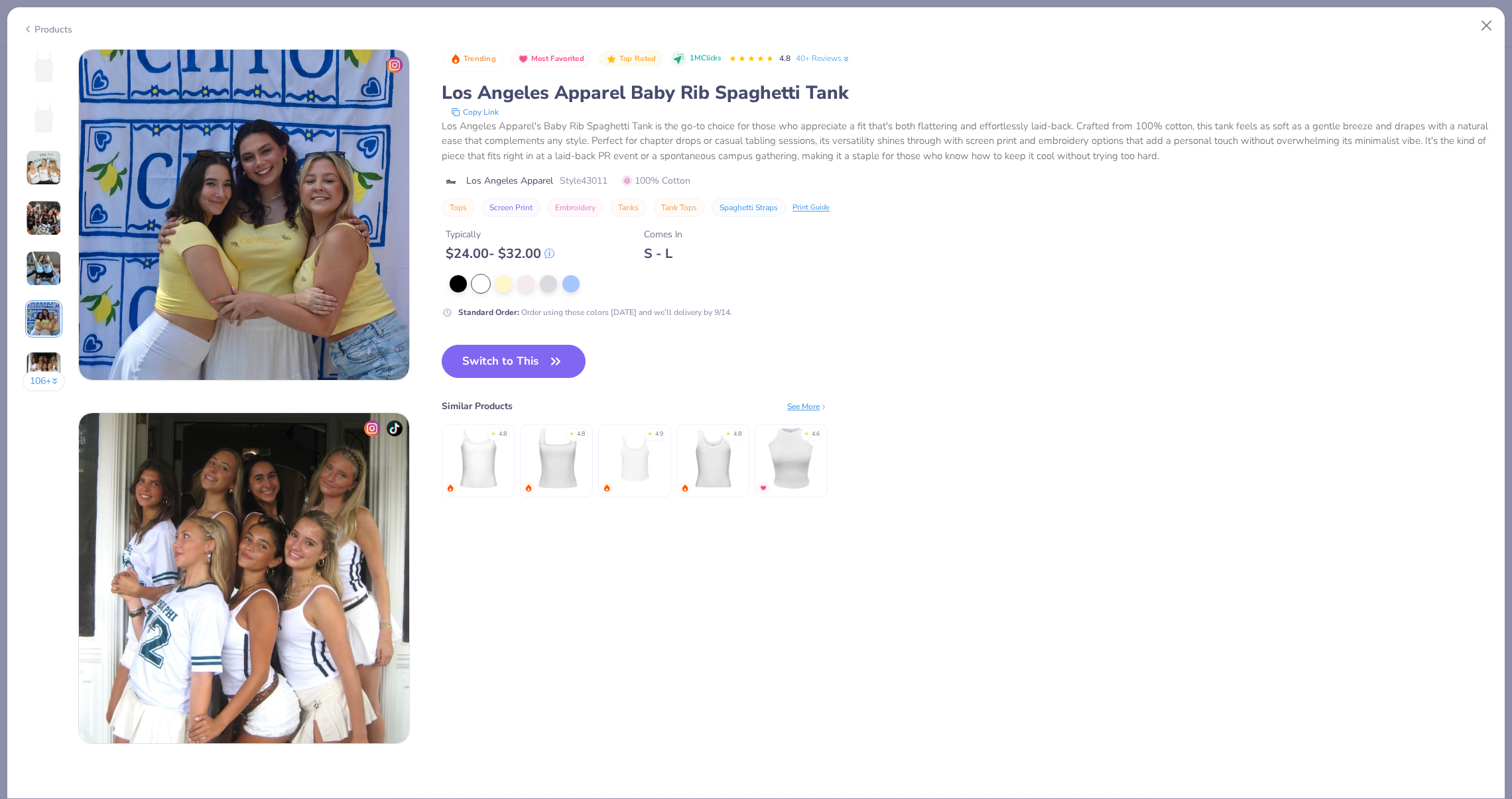
scroll to position [1817, 0]
click at [39, 335] on img at bounding box center [43, 318] width 36 height 36
click at [35, 360] on img at bounding box center [43, 369] width 36 height 36
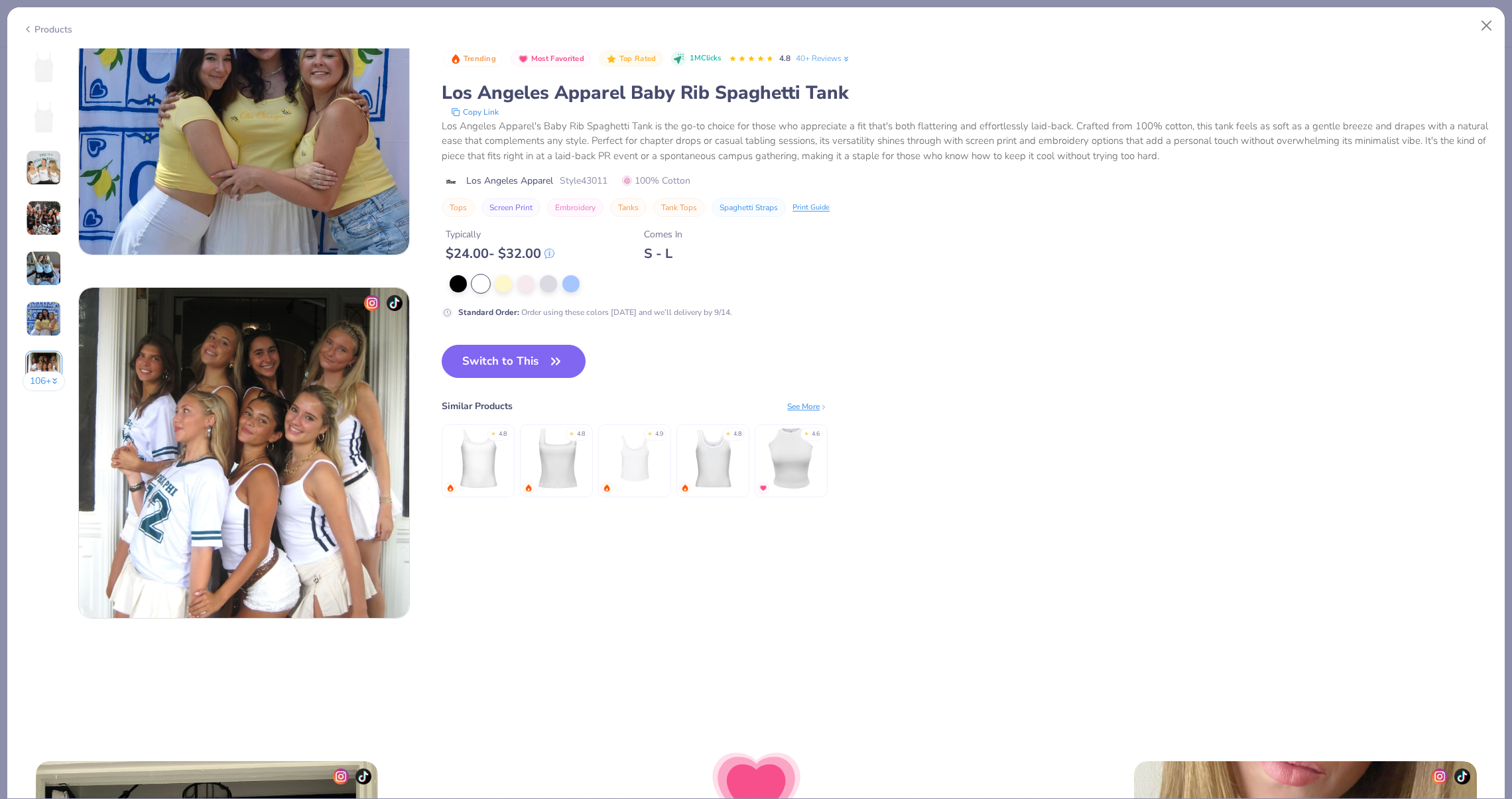
click at [32, 220] on img at bounding box center [43, 218] width 36 height 36
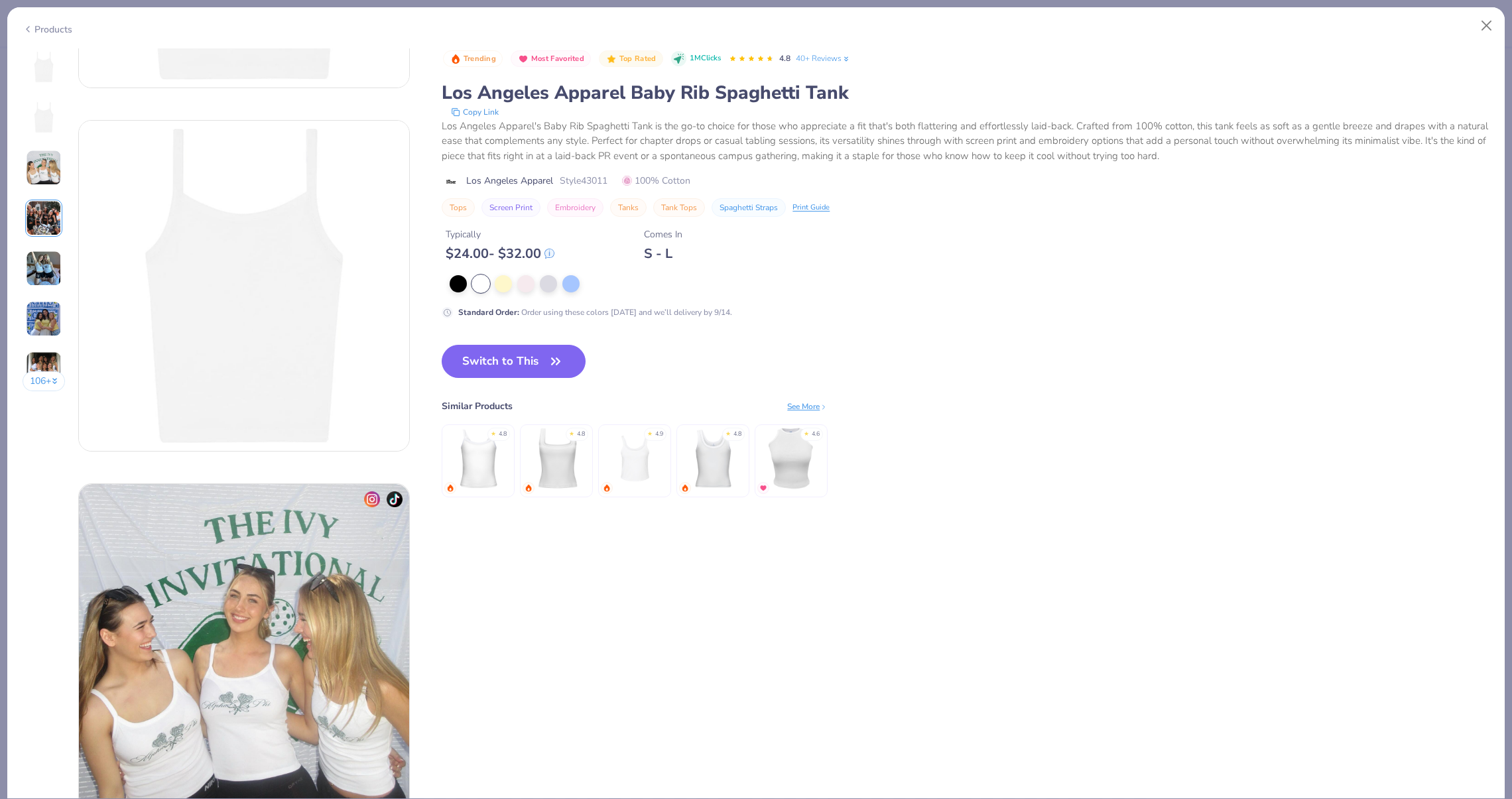
scroll to position [173, 0]
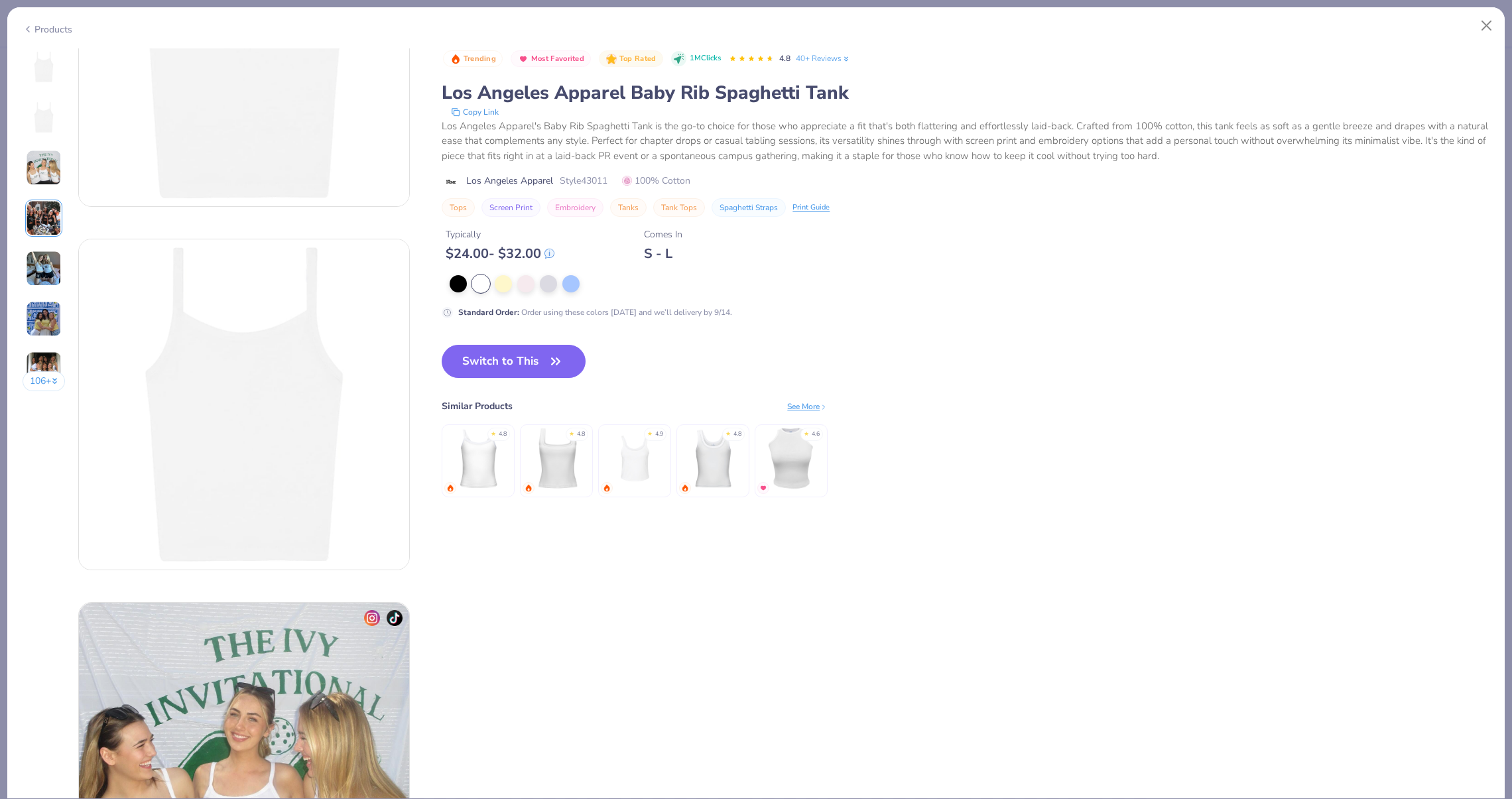
click at [38, 191] on div "106 +" at bounding box center [44, 225] width 43 height 353
click at [38, 207] on img at bounding box center [43, 218] width 36 height 36
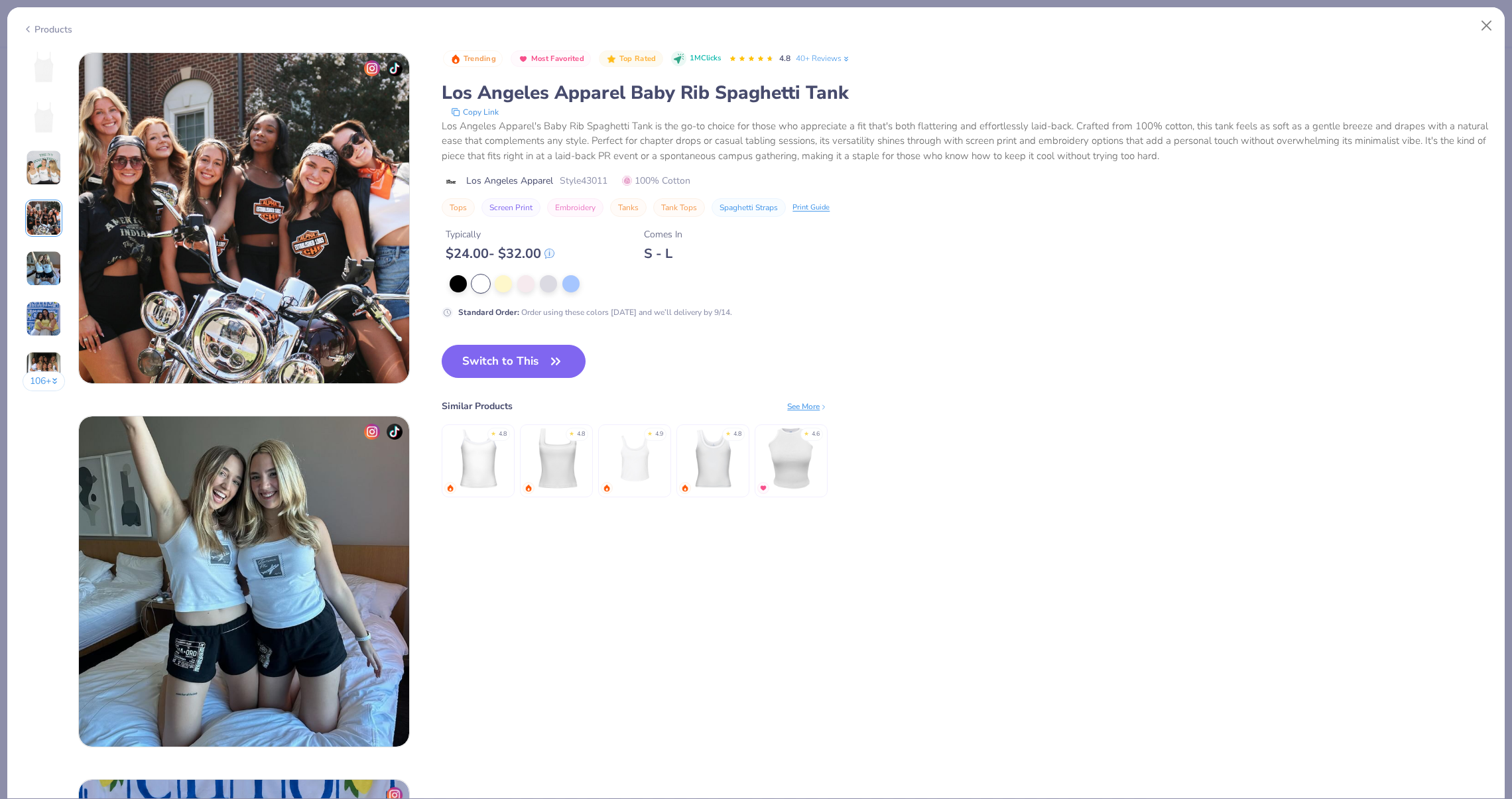
scroll to position [1090, 0]
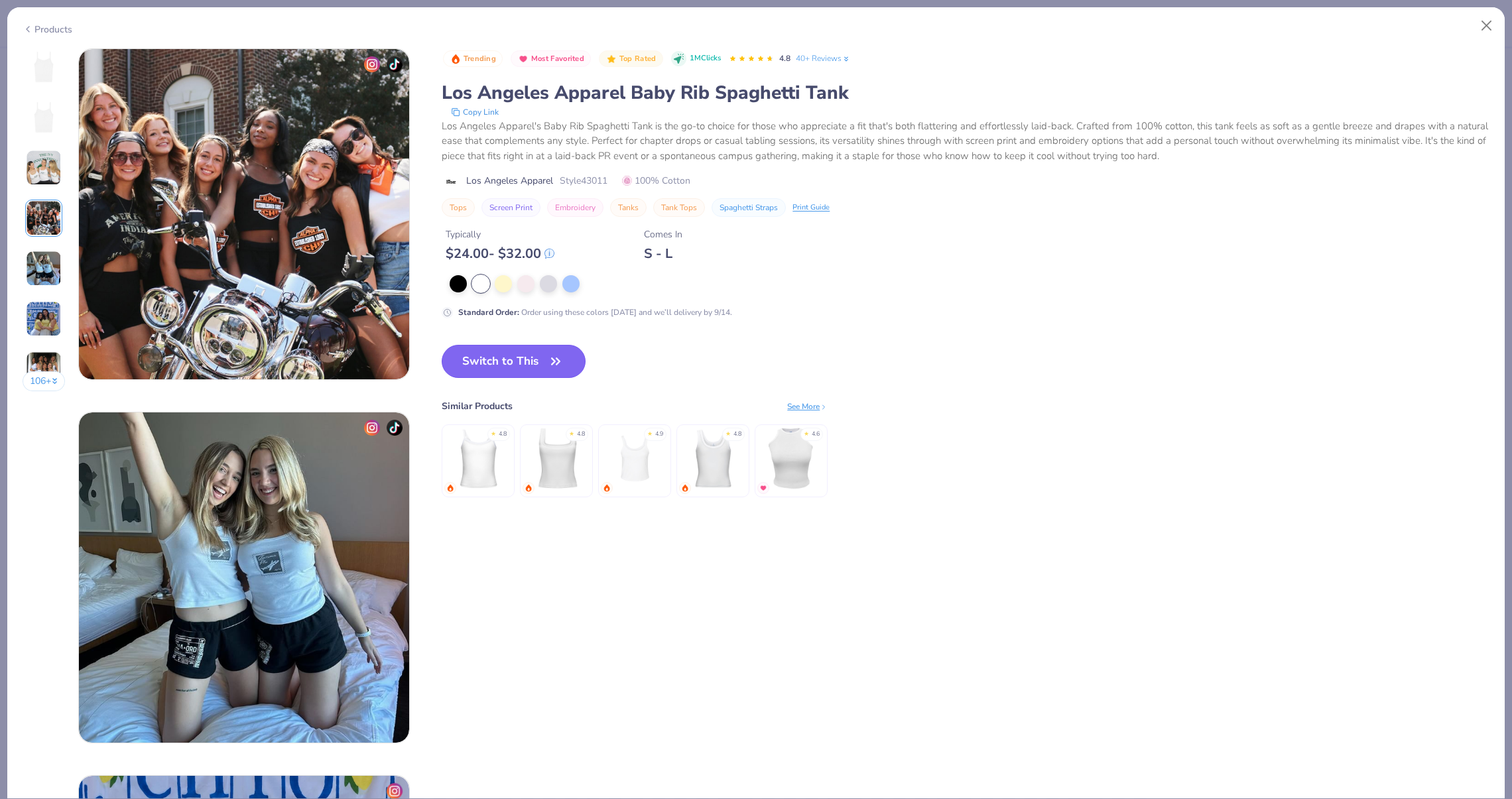
click at [482, 366] on button "Switch to This" at bounding box center [514, 361] width 144 height 33
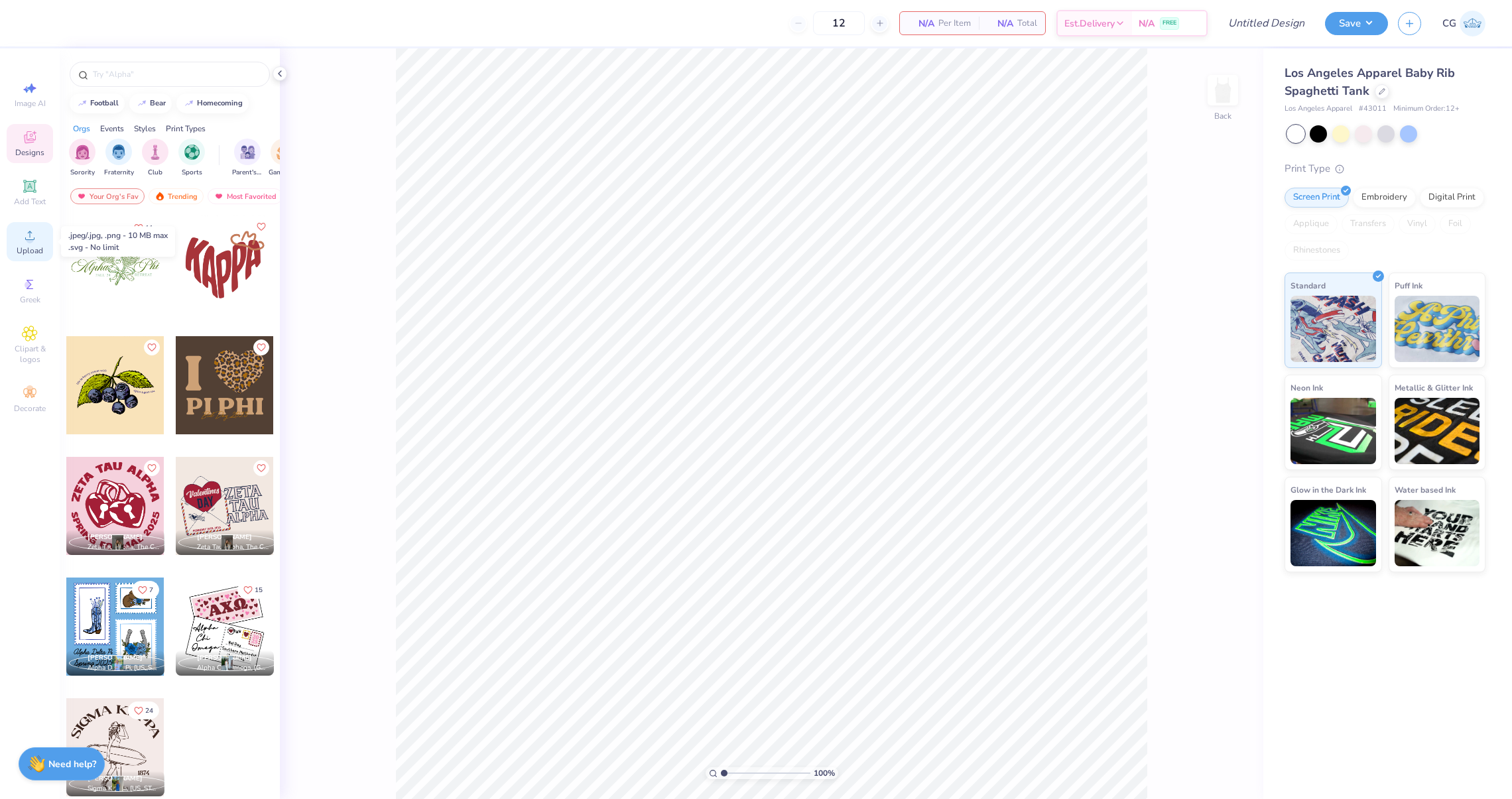
click at [21, 238] on div "Upload" at bounding box center [30, 241] width 46 height 39
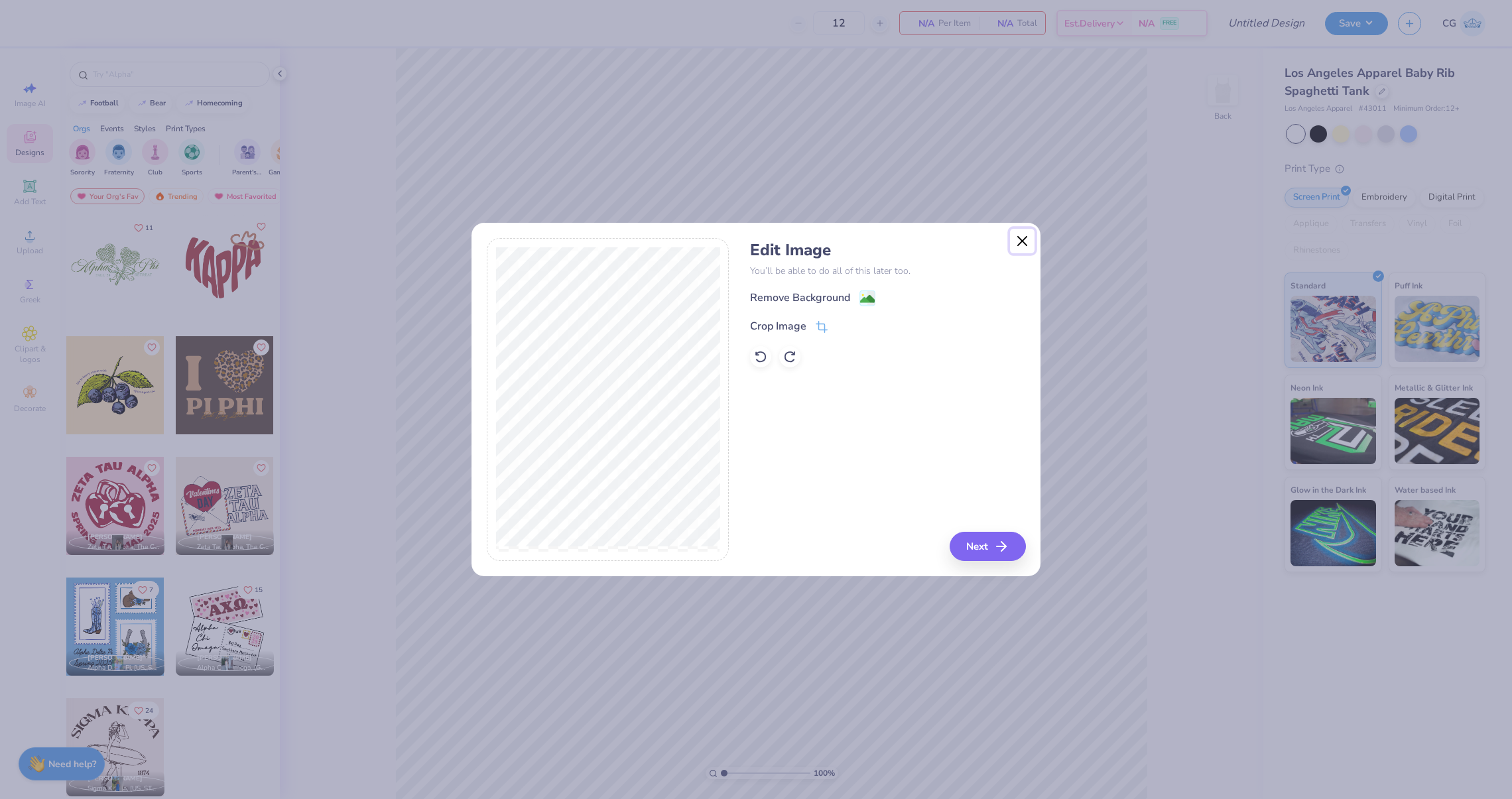
click at [1019, 239] on button "Close" at bounding box center [1022, 241] width 25 height 25
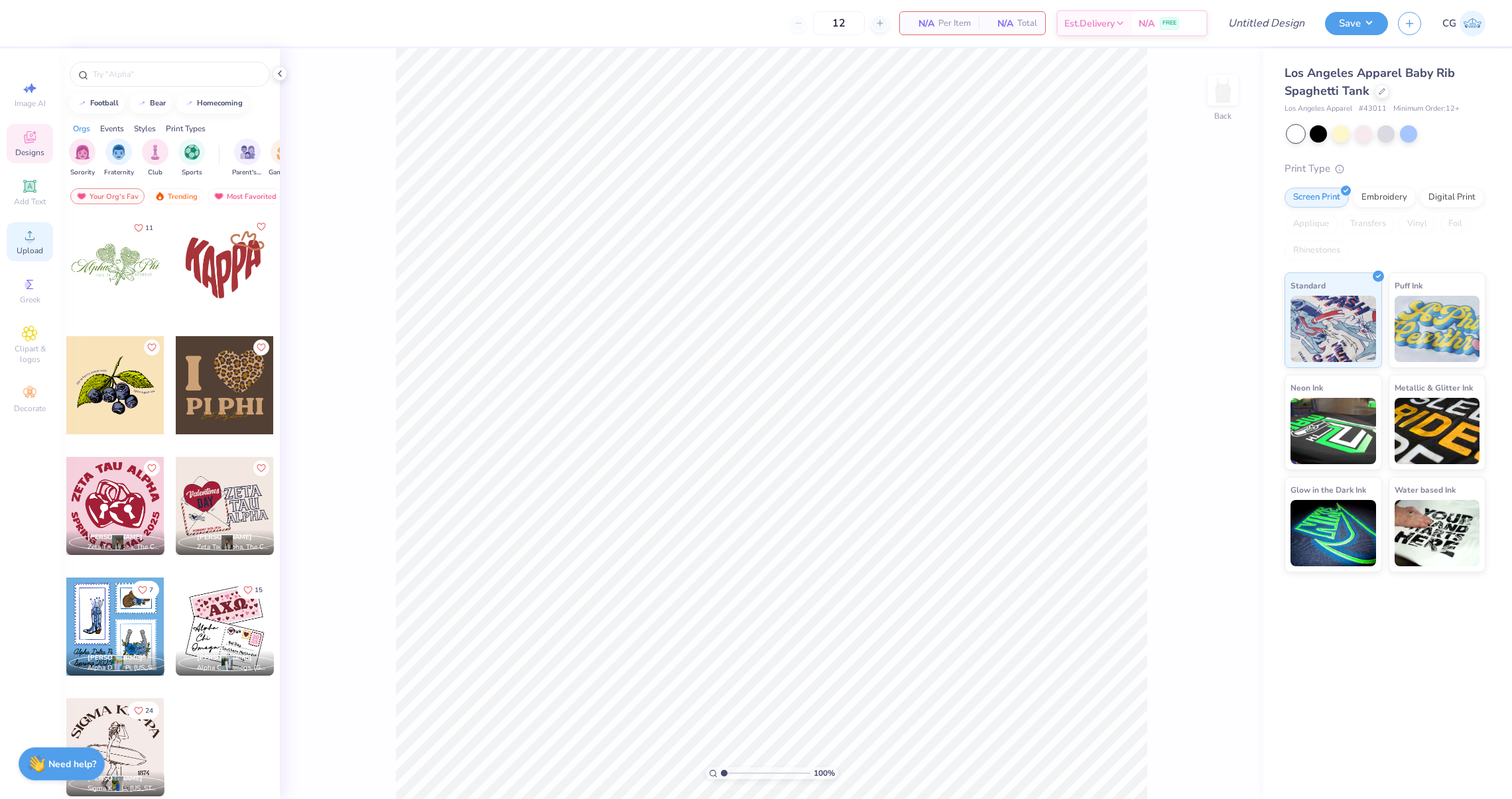
click at [32, 230] on icon at bounding box center [29, 235] width 16 height 16
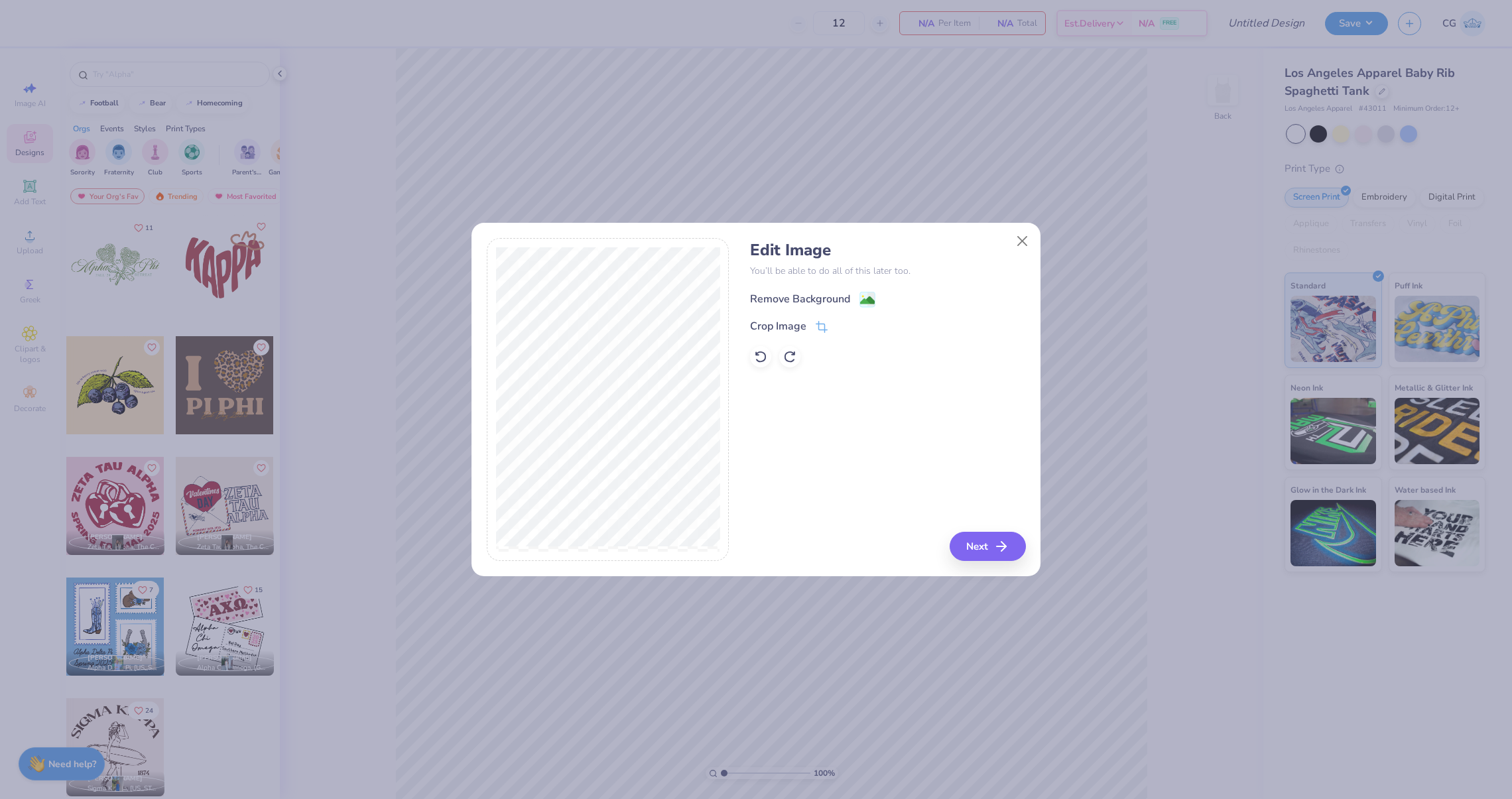
click at [860, 303] on icon at bounding box center [867, 299] width 16 height 16
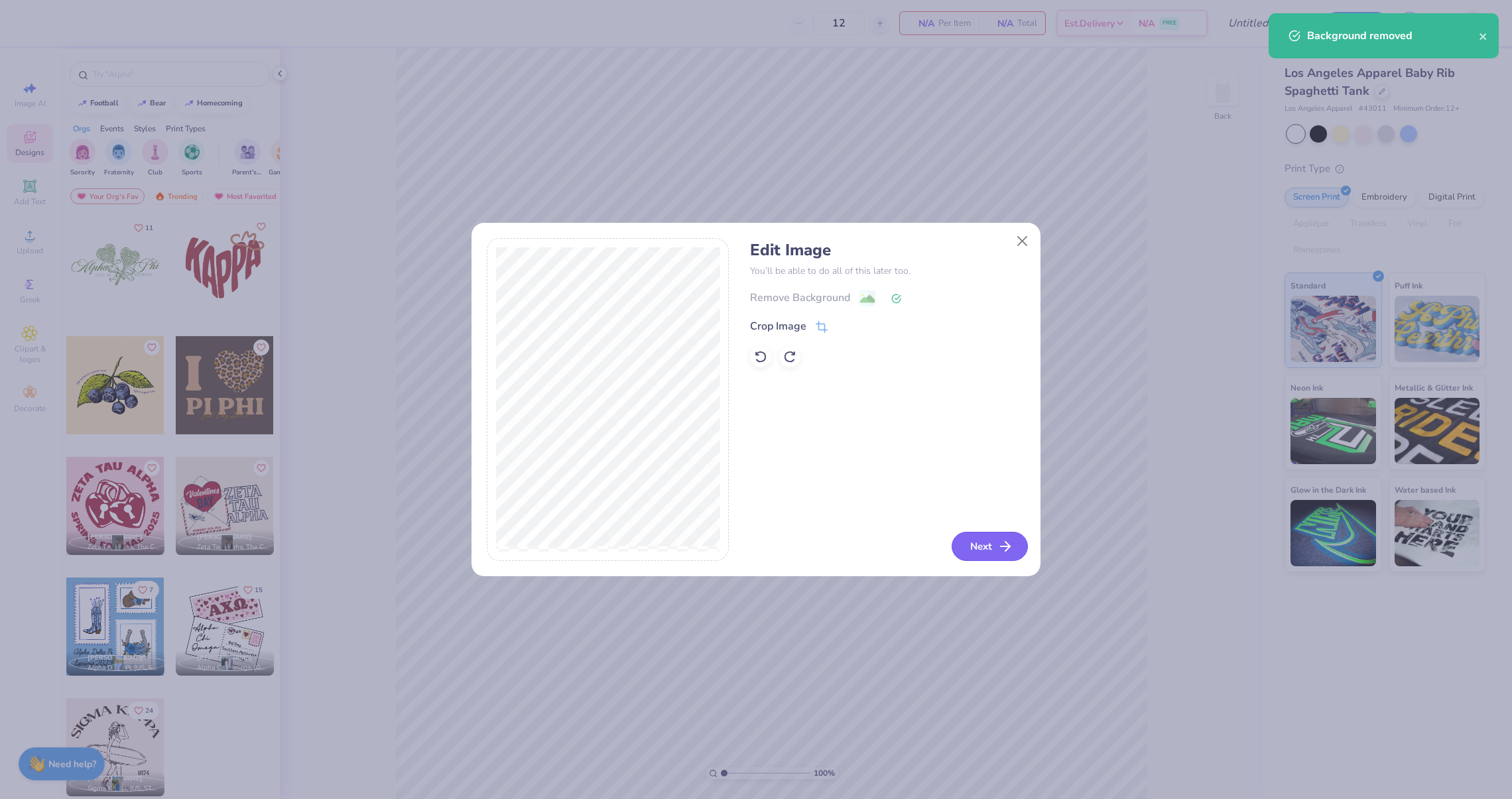
click at [989, 549] on button "Next" at bounding box center [990, 546] width 76 height 29
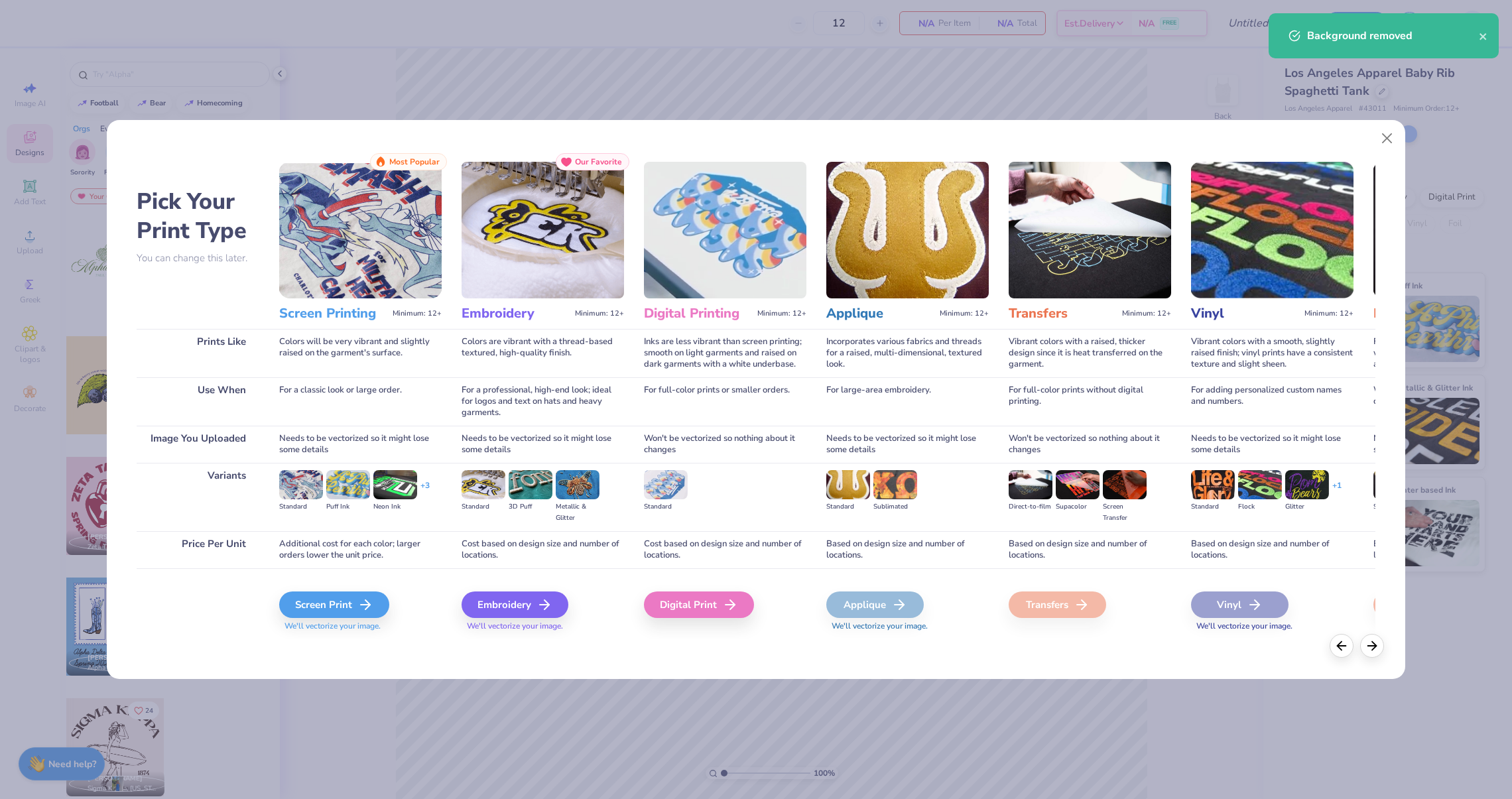
click at [333, 584] on div "Screen Print We'll vectorize your image." at bounding box center [361, 604] width 162 height 71
click at [327, 604] on div "Screen Print" at bounding box center [336, 605] width 110 height 27
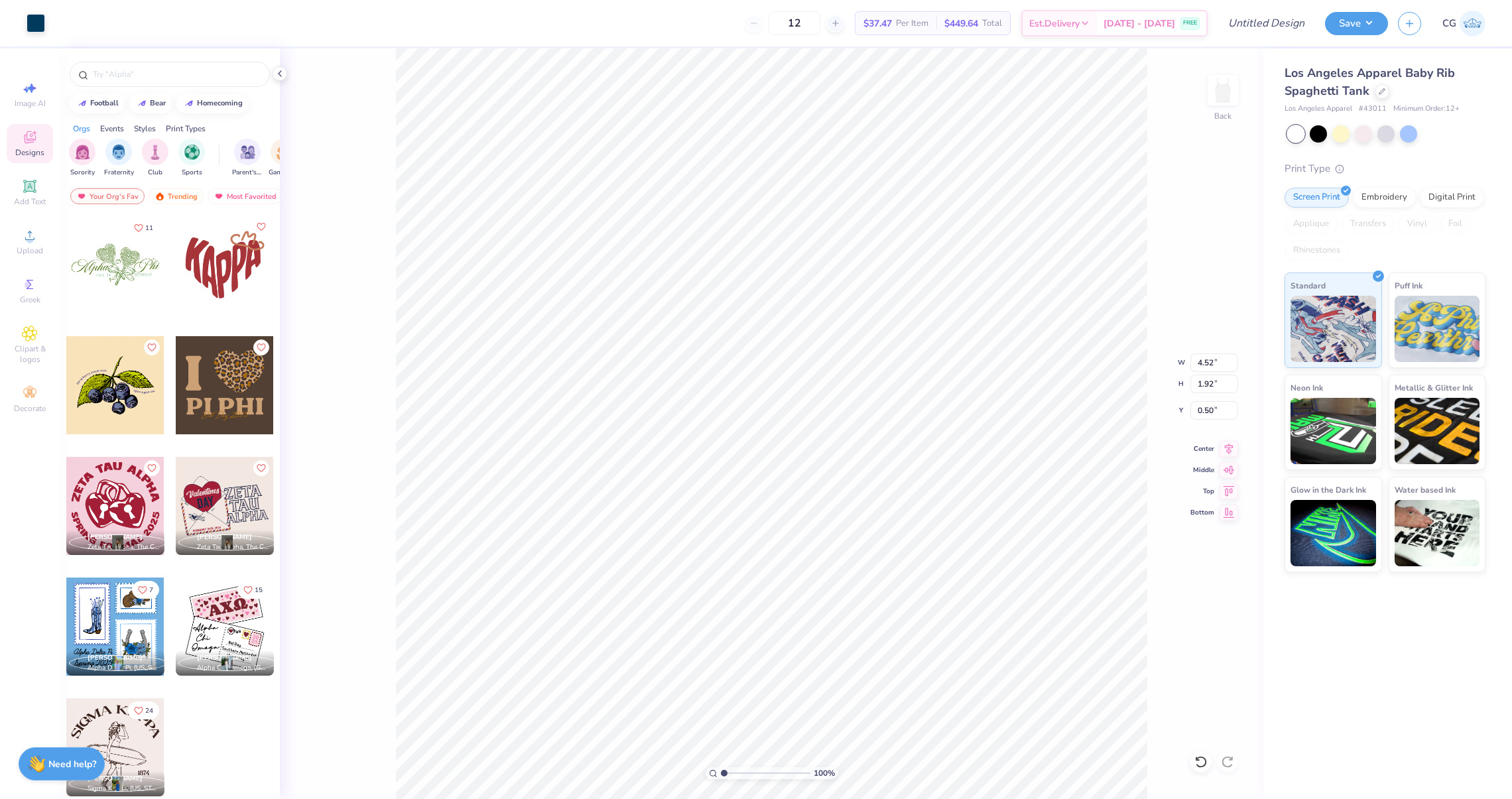
type input "1.53"
type input "2.13"
type input "2.02"
type input "1.53"
type input "1.45"
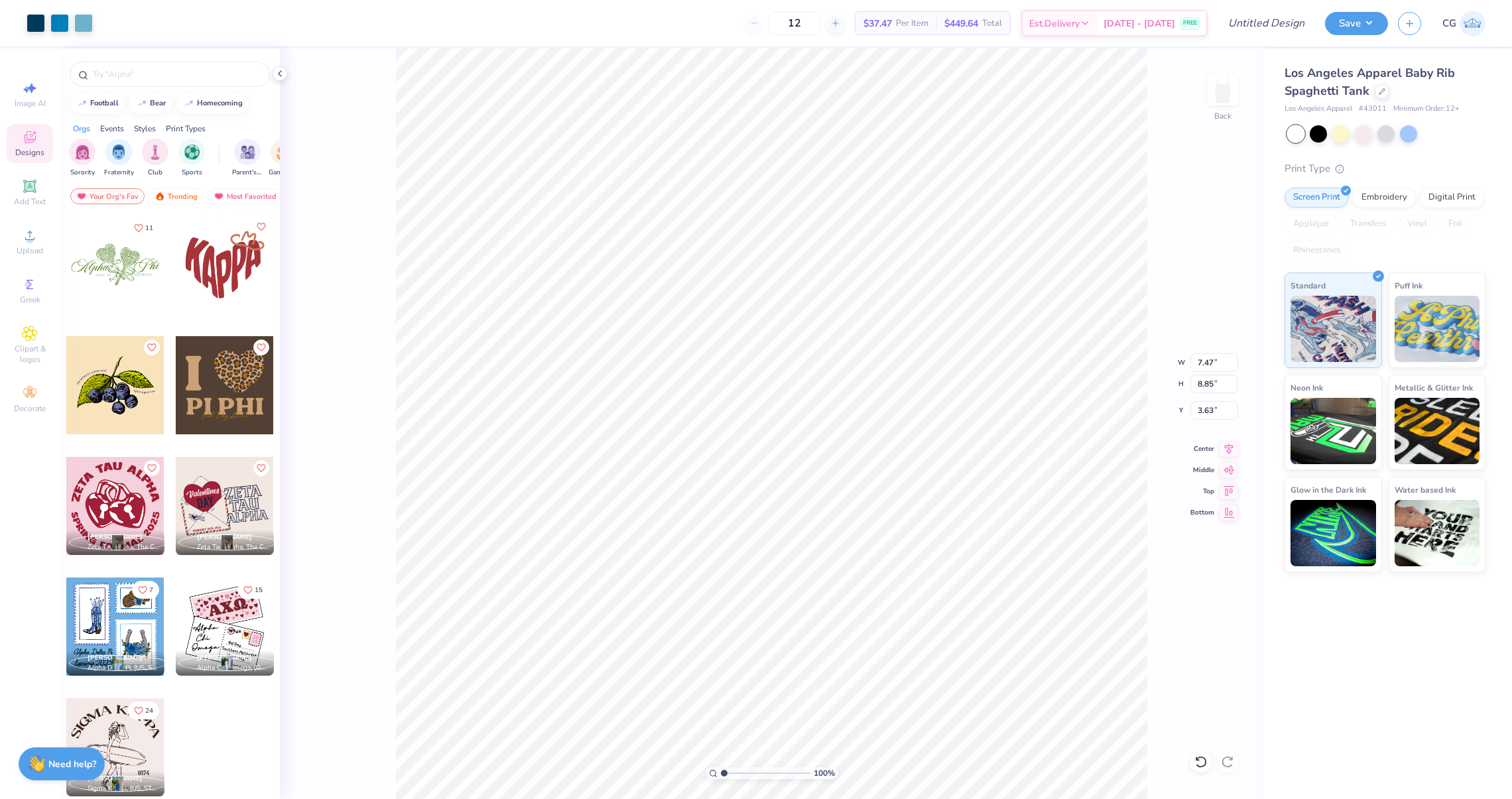
type input "6.61"
type input "7.83"
type input "5.46"
type input "6.47"
type input "3.65"
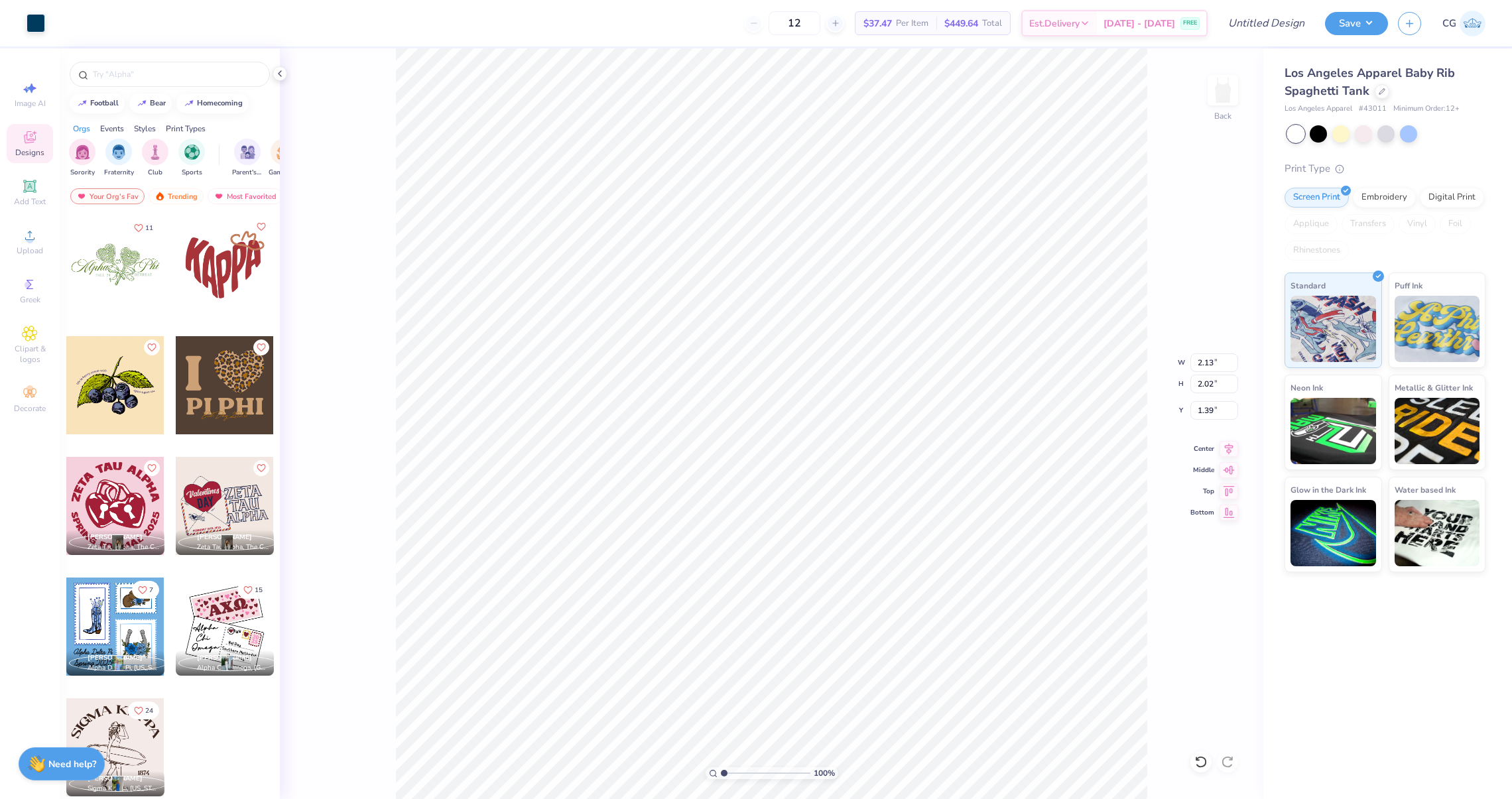
type input "1.39"
type input "1.34"
type input "4.92"
type input "5.82"
type input "5.46"
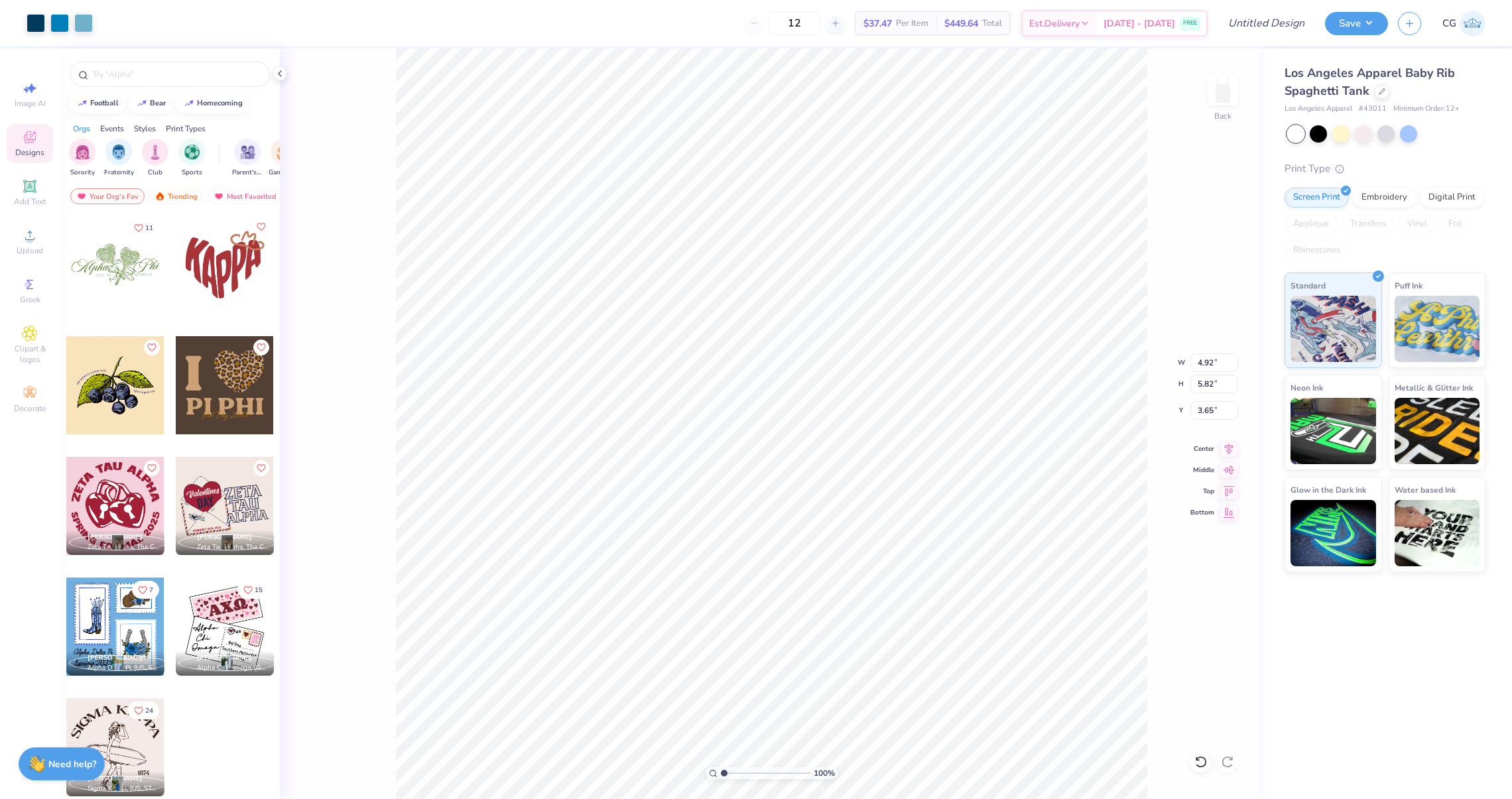
type input "6.47"
type input "5.99"
type input "1.86"
type input "4.57"
type input "5.42"
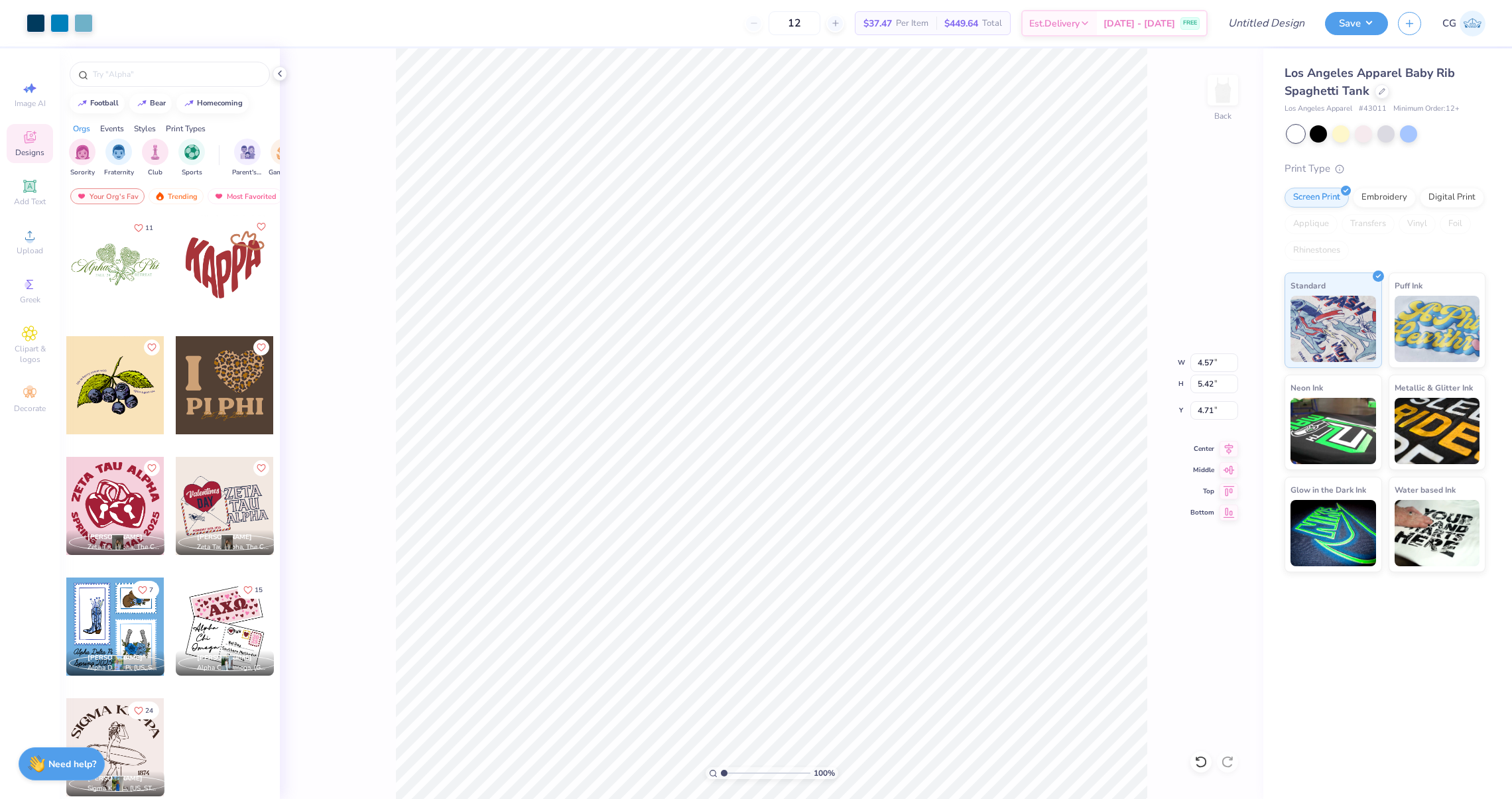
type input "3.50"
type input "4.64"
type input "5.87"
type input "3.87"
type input "4.90"
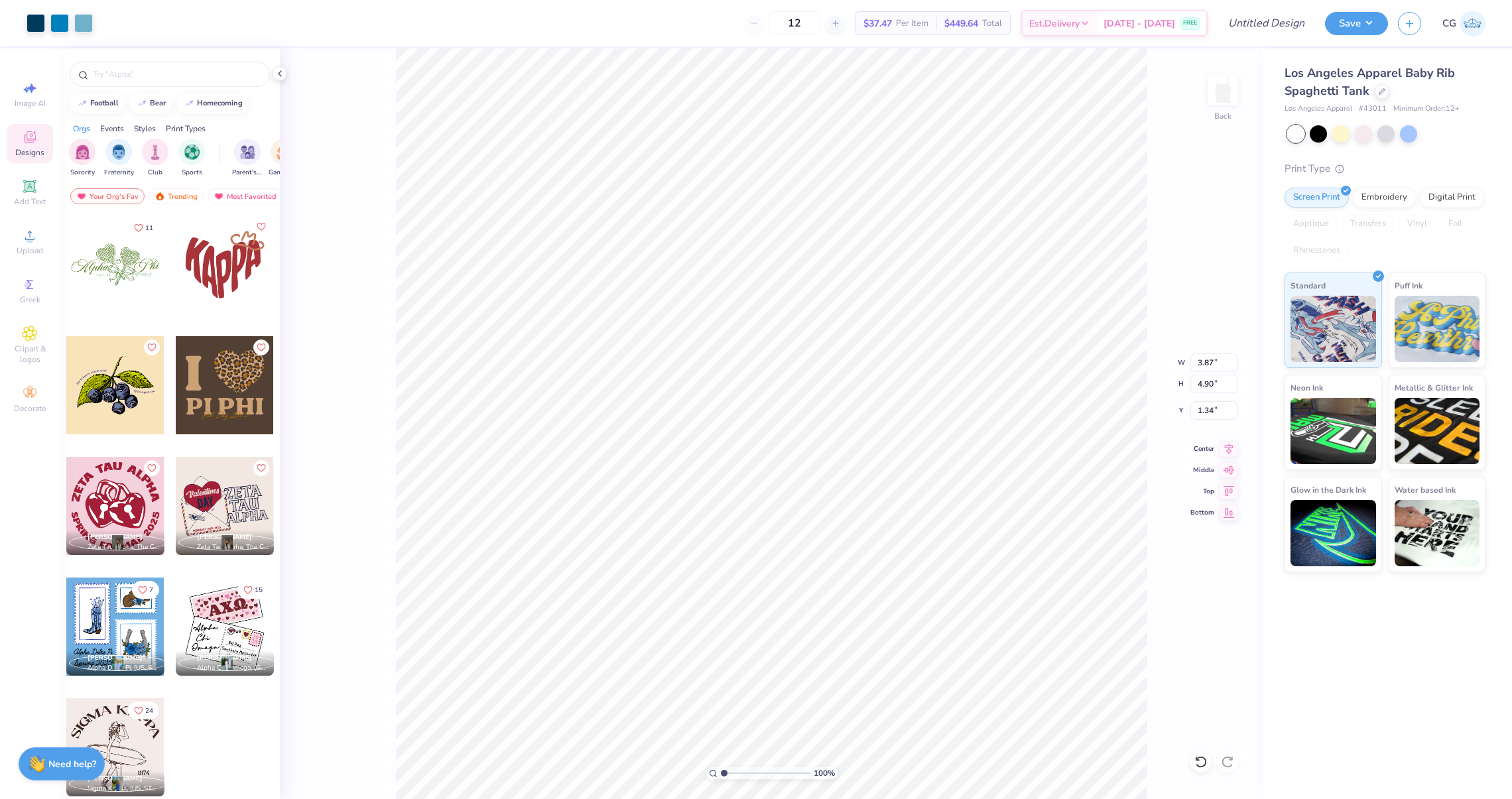
type input "1.07"
type input "1.16"
click at [1276, 25] on input "Design Title" at bounding box center [1250, 23] width 130 height 27
type input "KKG pickleball tank"
click at [785, 17] on input "12" at bounding box center [794, 23] width 51 height 24
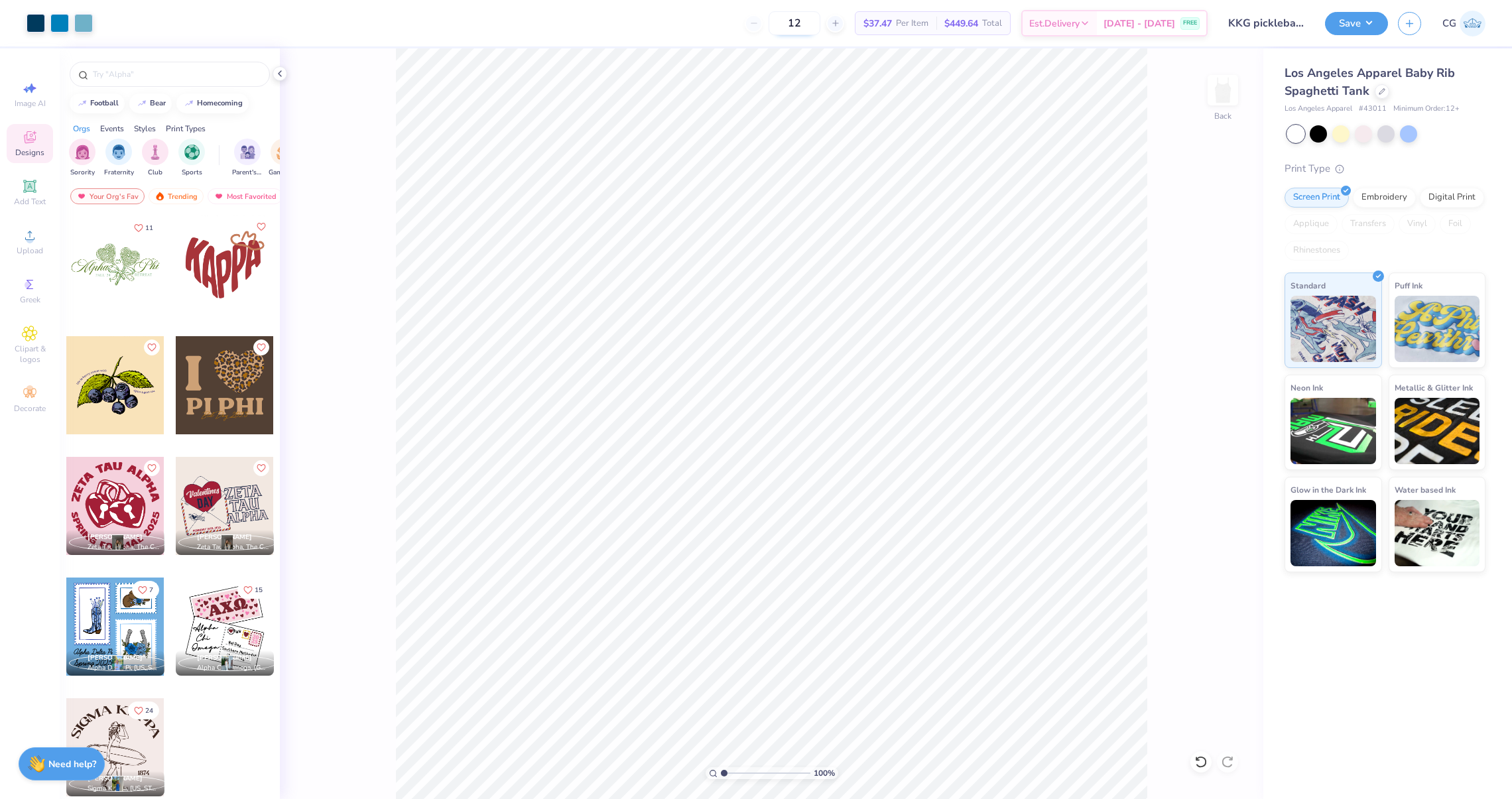
type input "1"
type input "8"
type input "90"
click at [1352, 27] on button "Save" at bounding box center [1356, 22] width 63 height 23
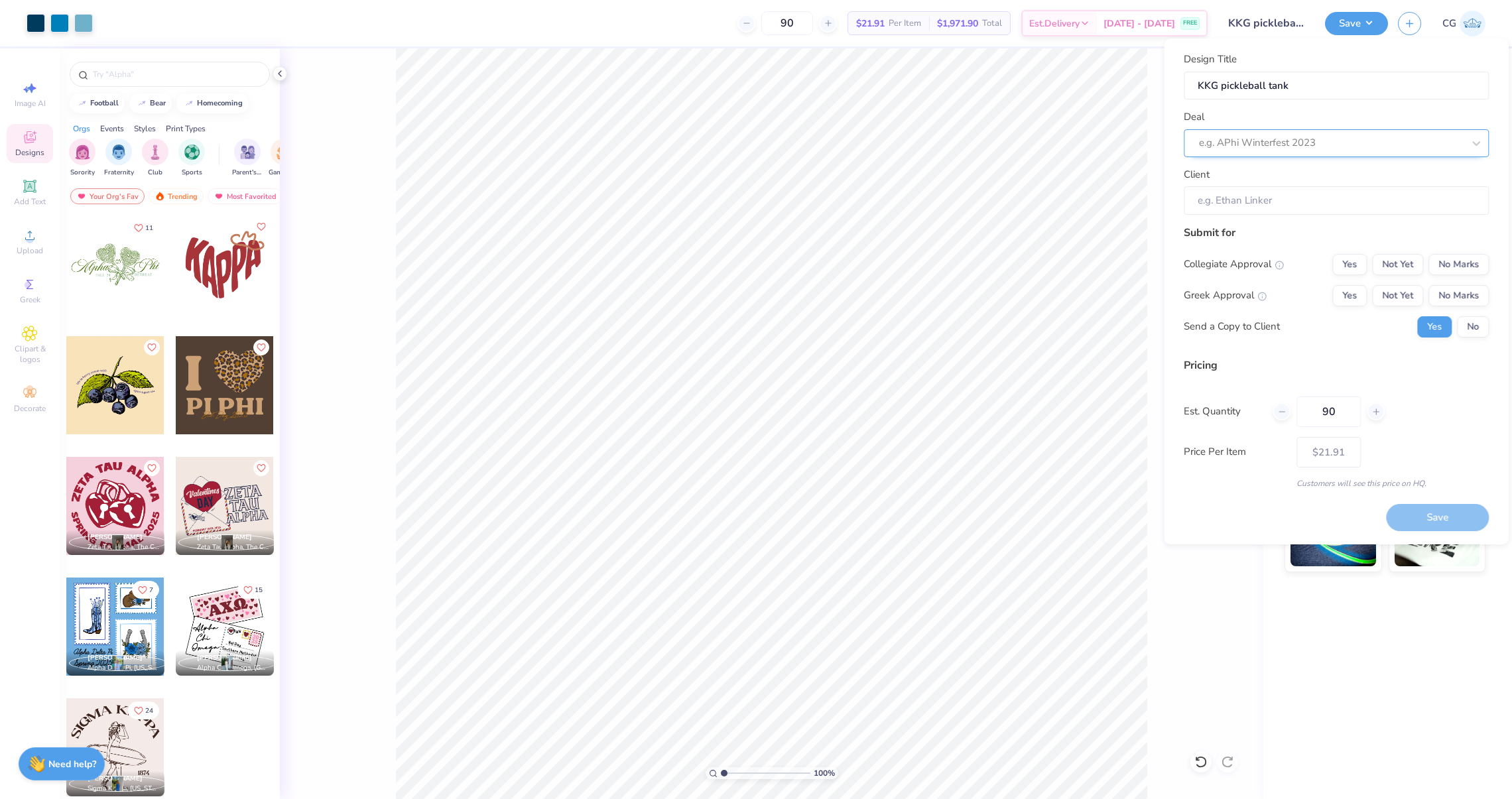
click at [1314, 148] on div at bounding box center [1330, 143] width 264 height 18
click at [1293, 193] on div "Kappa Kourtside 2025" at bounding box center [1335, 202] width 294 height 22
type input "kappa ko"
type input "[PERSON_NAME]"
click at [1437, 268] on button "No Marks" at bounding box center [1458, 264] width 61 height 22
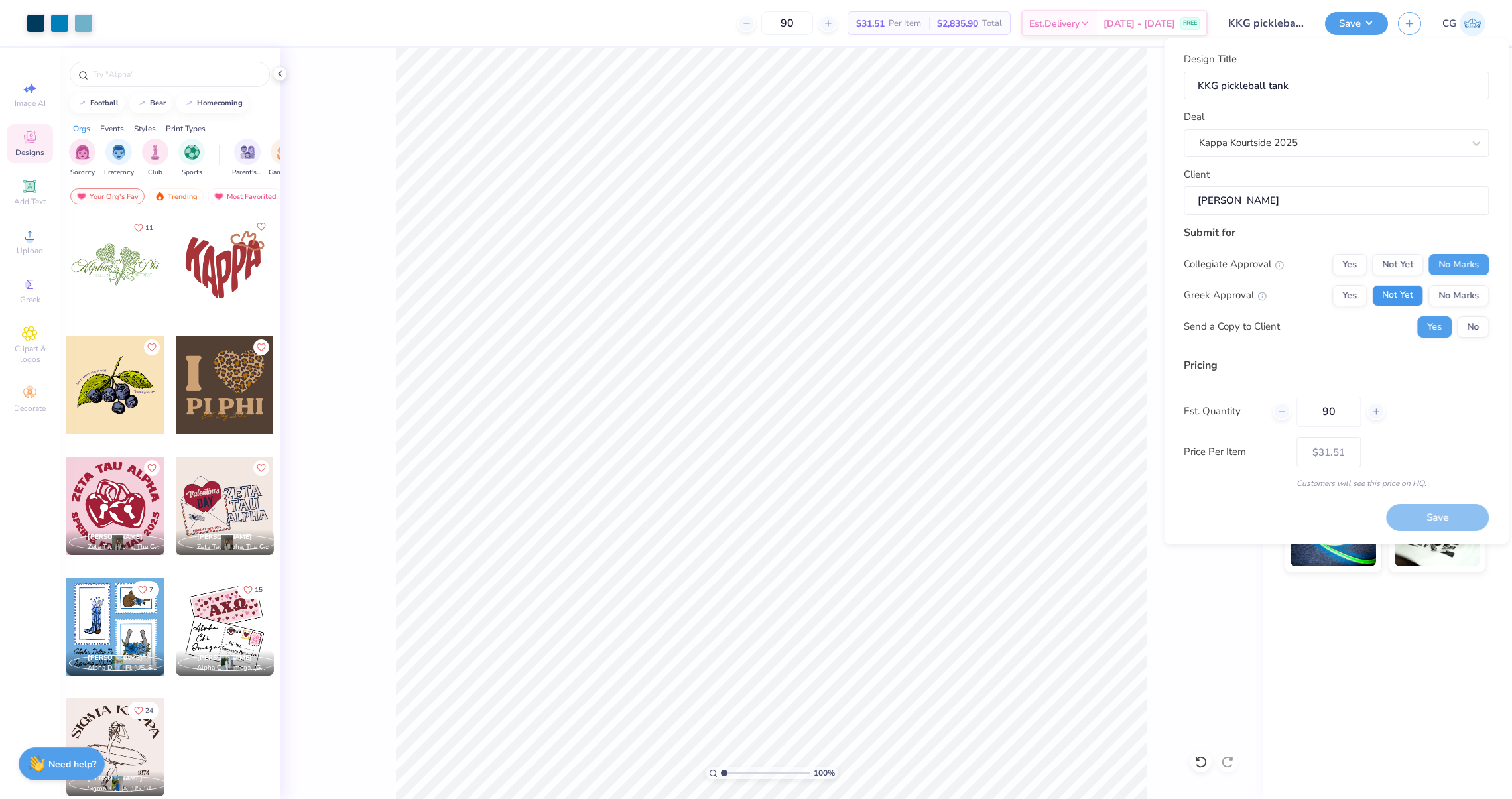
click at [1374, 293] on button "Not Yet" at bounding box center [1398, 296] width 51 height 22
click at [1466, 330] on button "No" at bounding box center [1473, 327] width 32 height 22
click at [1435, 512] on button "Save" at bounding box center [1437, 517] width 103 height 27
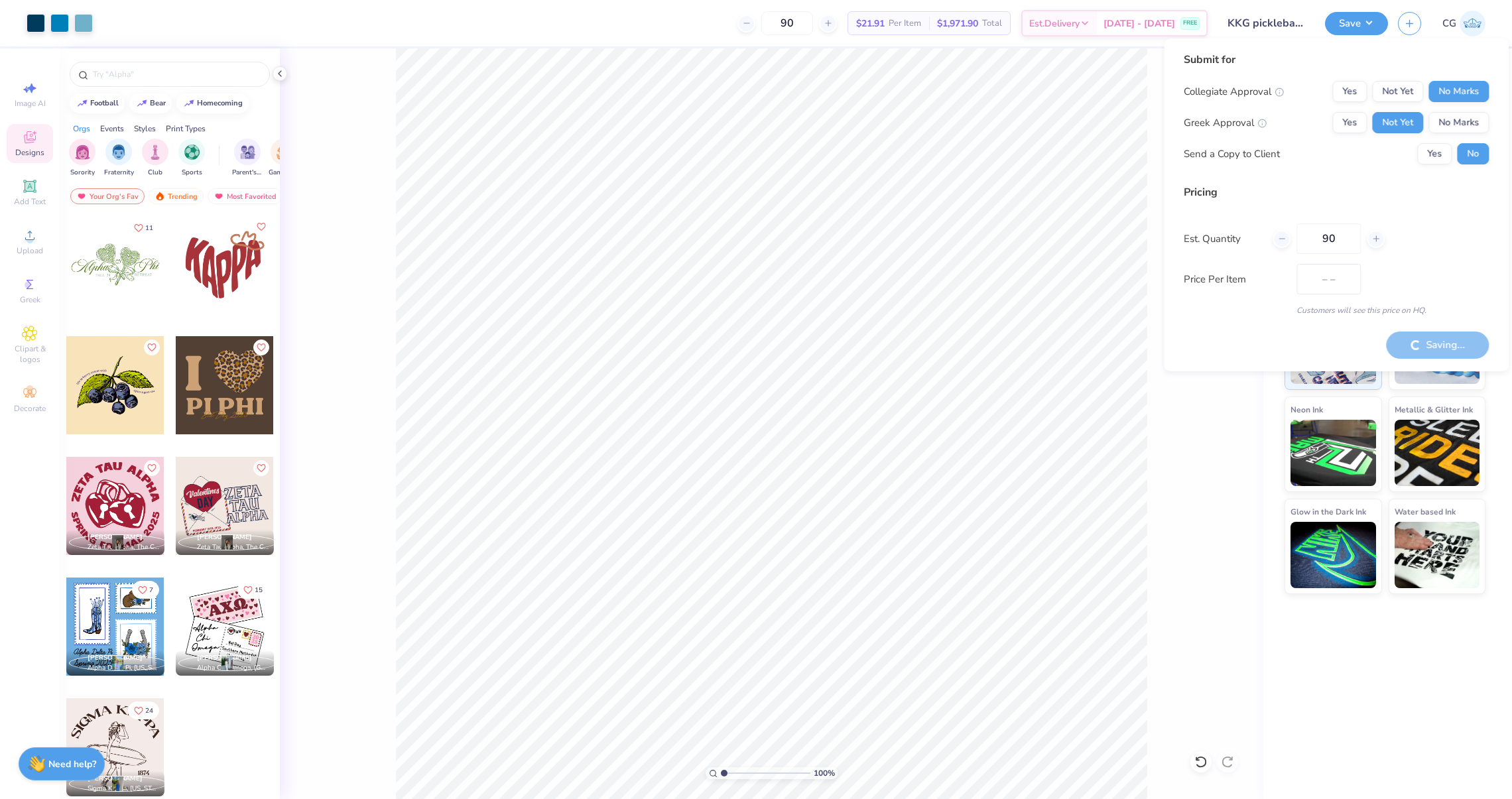
type input "$25.99"
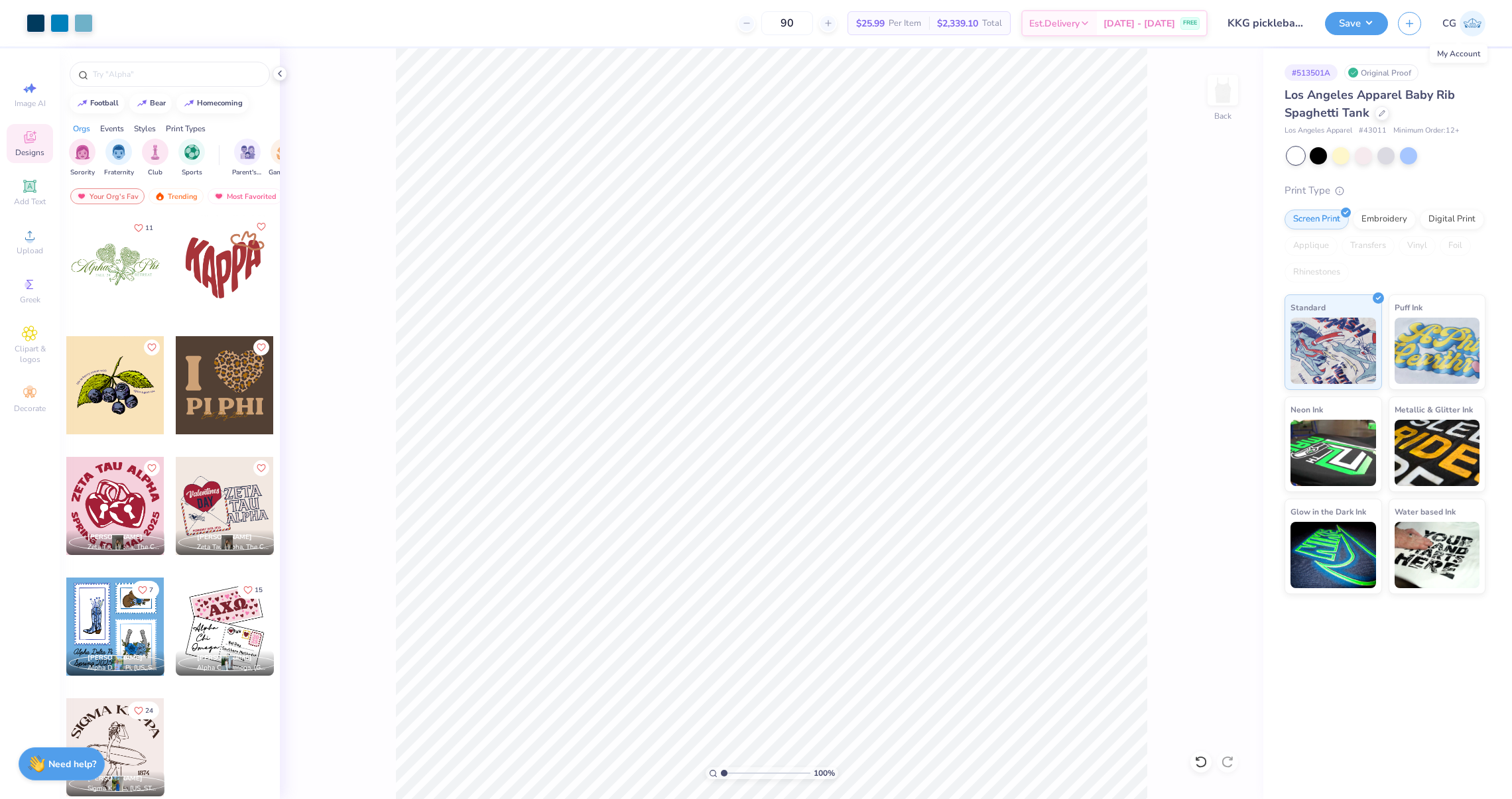
click at [1470, 26] on img at bounding box center [1472, 23] width 26 height 26
click at [62, 20] on div at bounding box center [60, 22] width 18 height 18
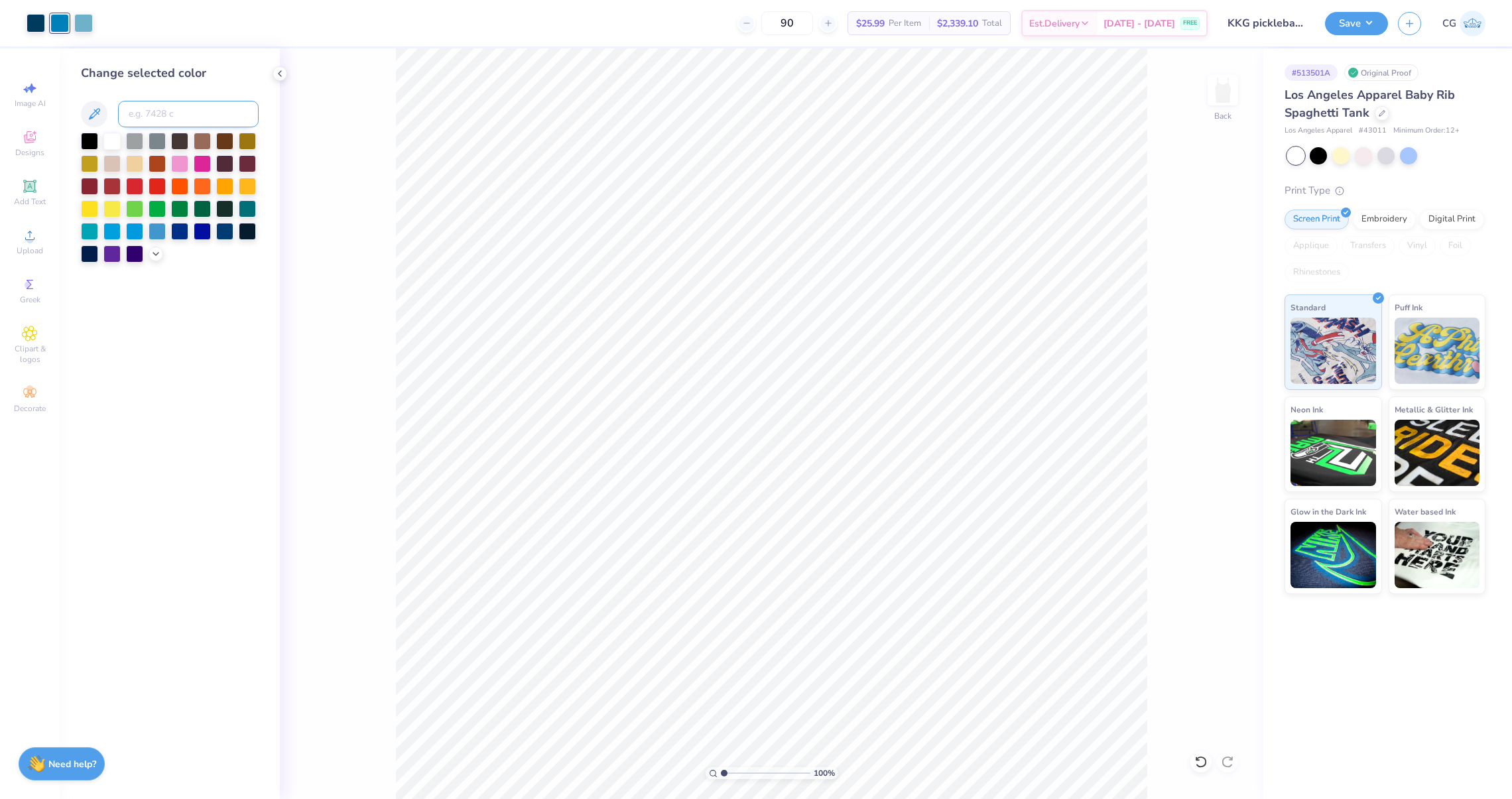
click at [149, 104] on input at bounding box center [188, 114] width 141 height 27
type input "7458"
click at [1345, 31] on button "Save" at bounding box center [1356, 22] width 63 height 23
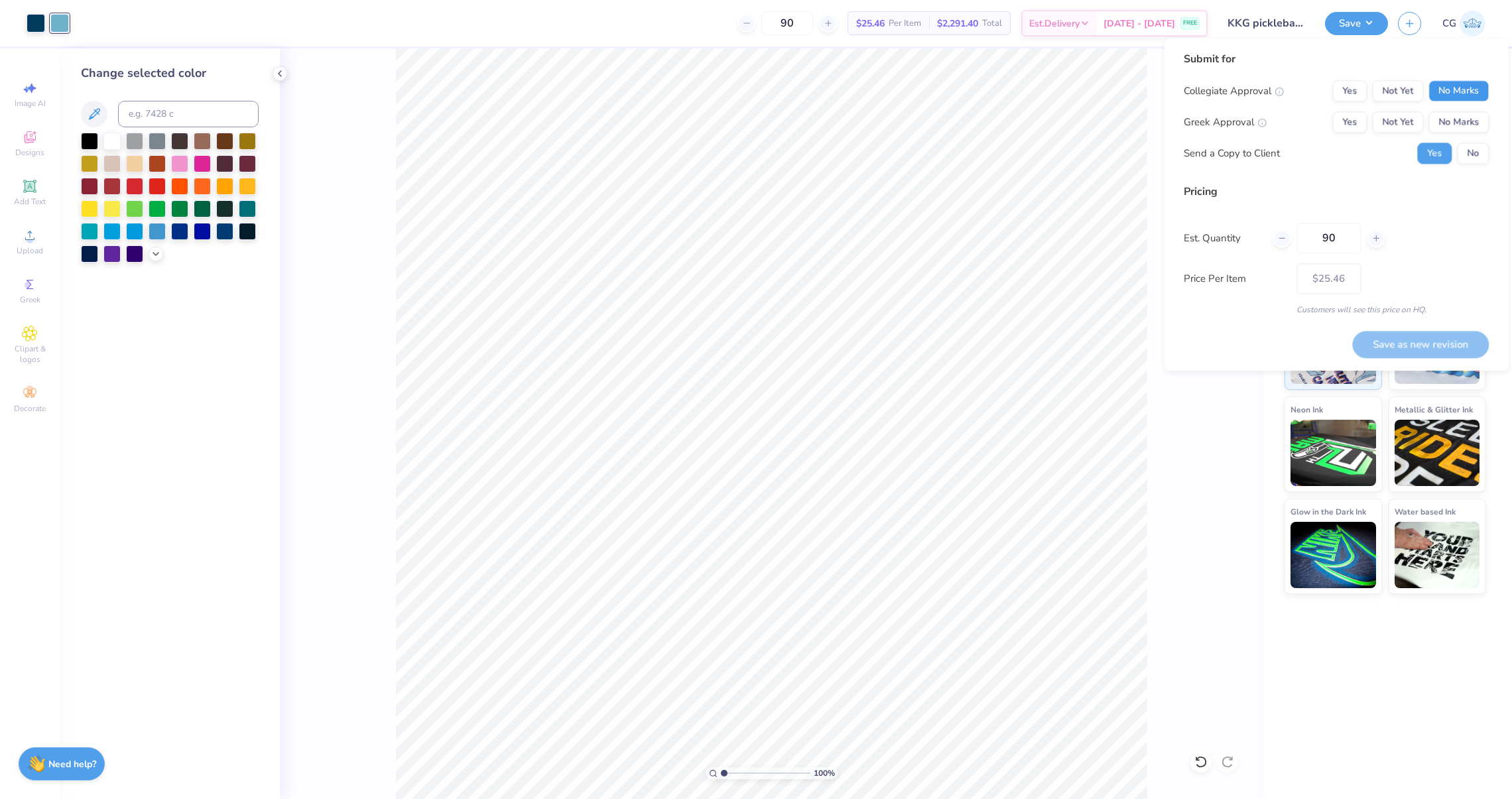
click at [1452, 94] on button "No Marks" at bounding box center [1458, 91] width 61 height 22
click at [1414, 121] on button "Not Yet" at bounding box center [1398, 122] width 51 height 22
click at [1460, 153] on button "No" at bounding box center [1473, 153] width 32 height 22
click at [1392, 336] on button "Save as new revision" at bounding box center [1420, 344] width 137 height 27
type input "$25.46"
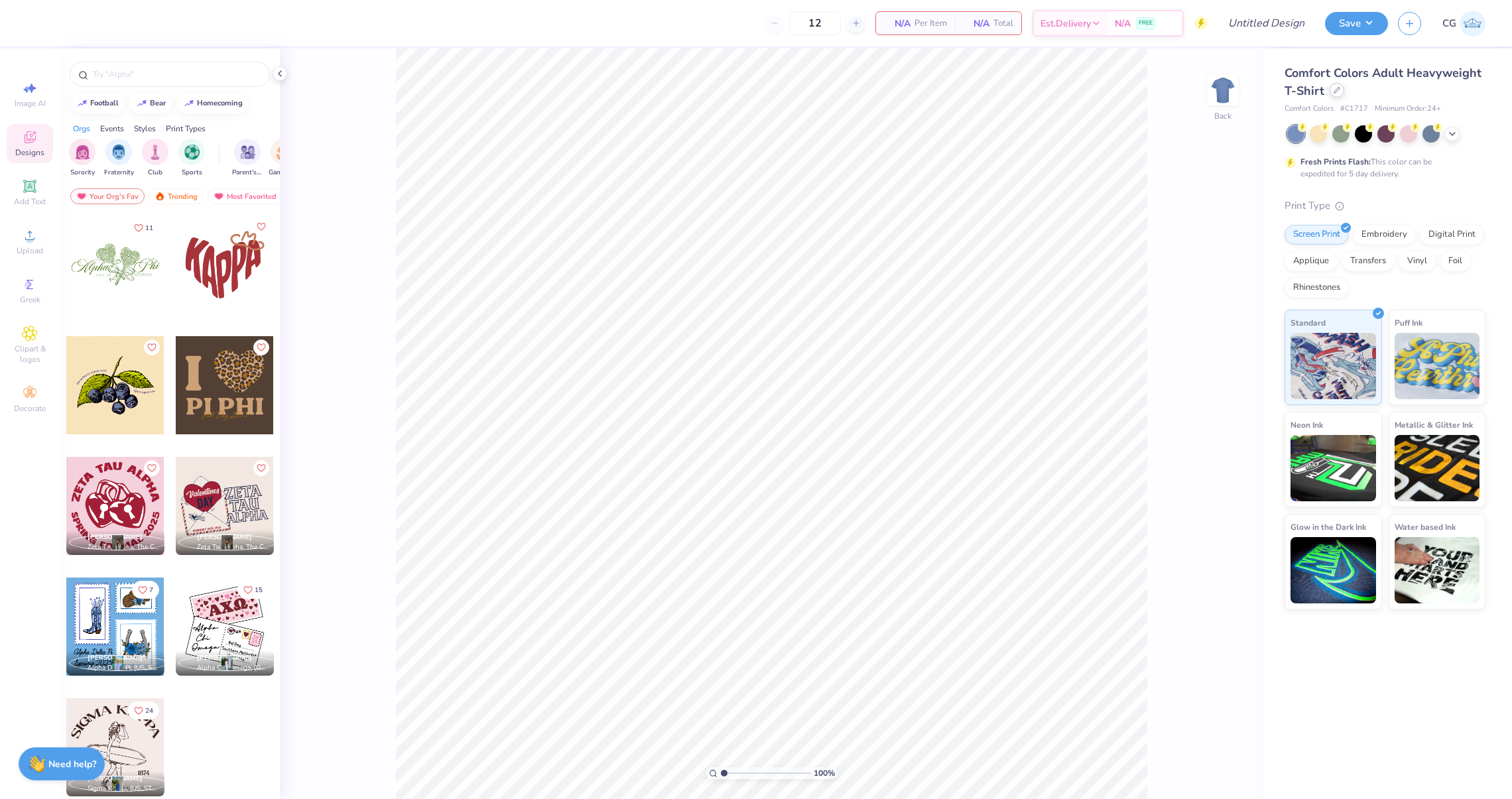
click at [1335, 86] on div at bounding box center [1337, 90] width 15 height 15
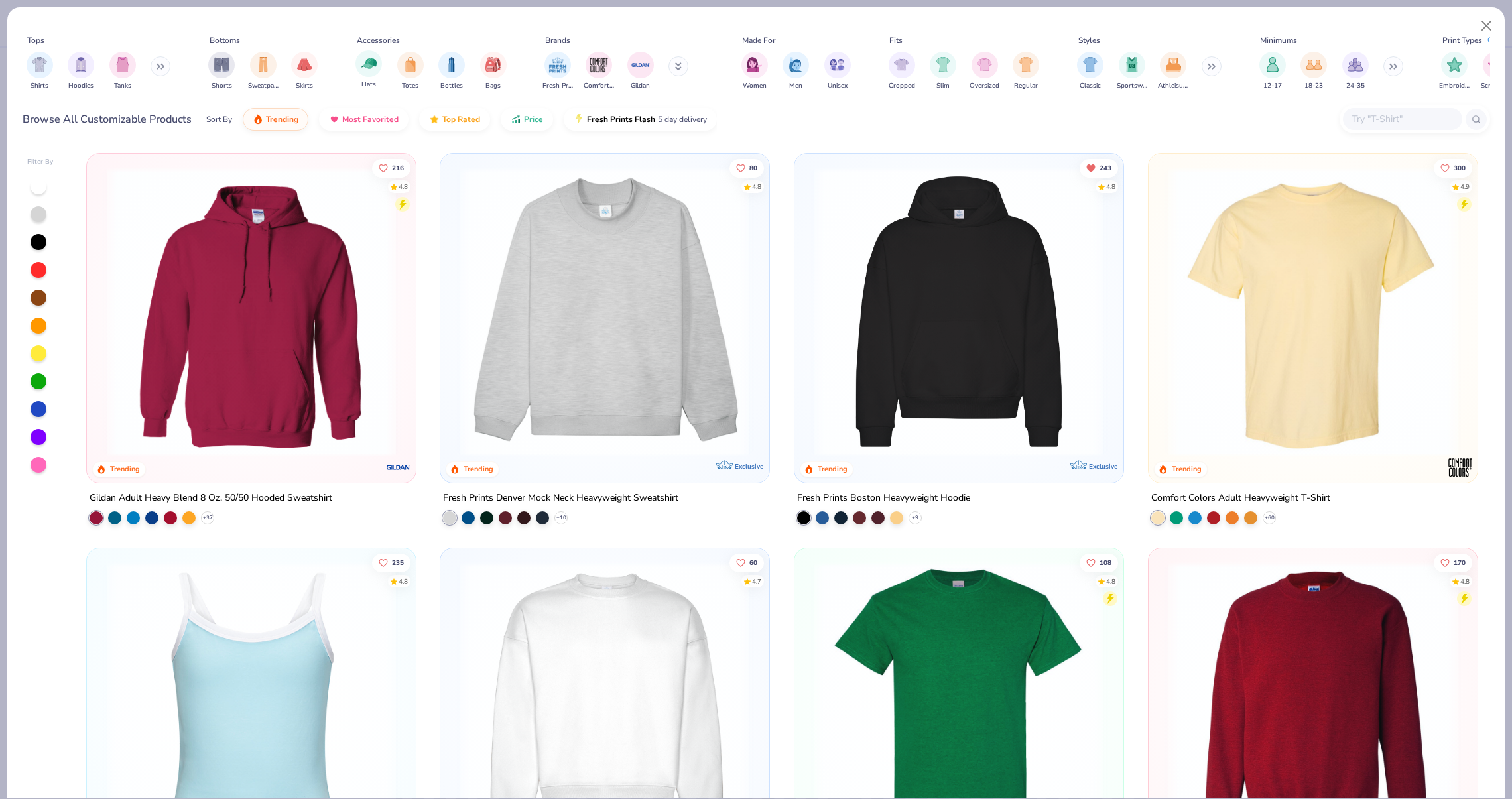
click at [371, 76] on div "Hats" at bounding box center [369, 70] width 27 height 39
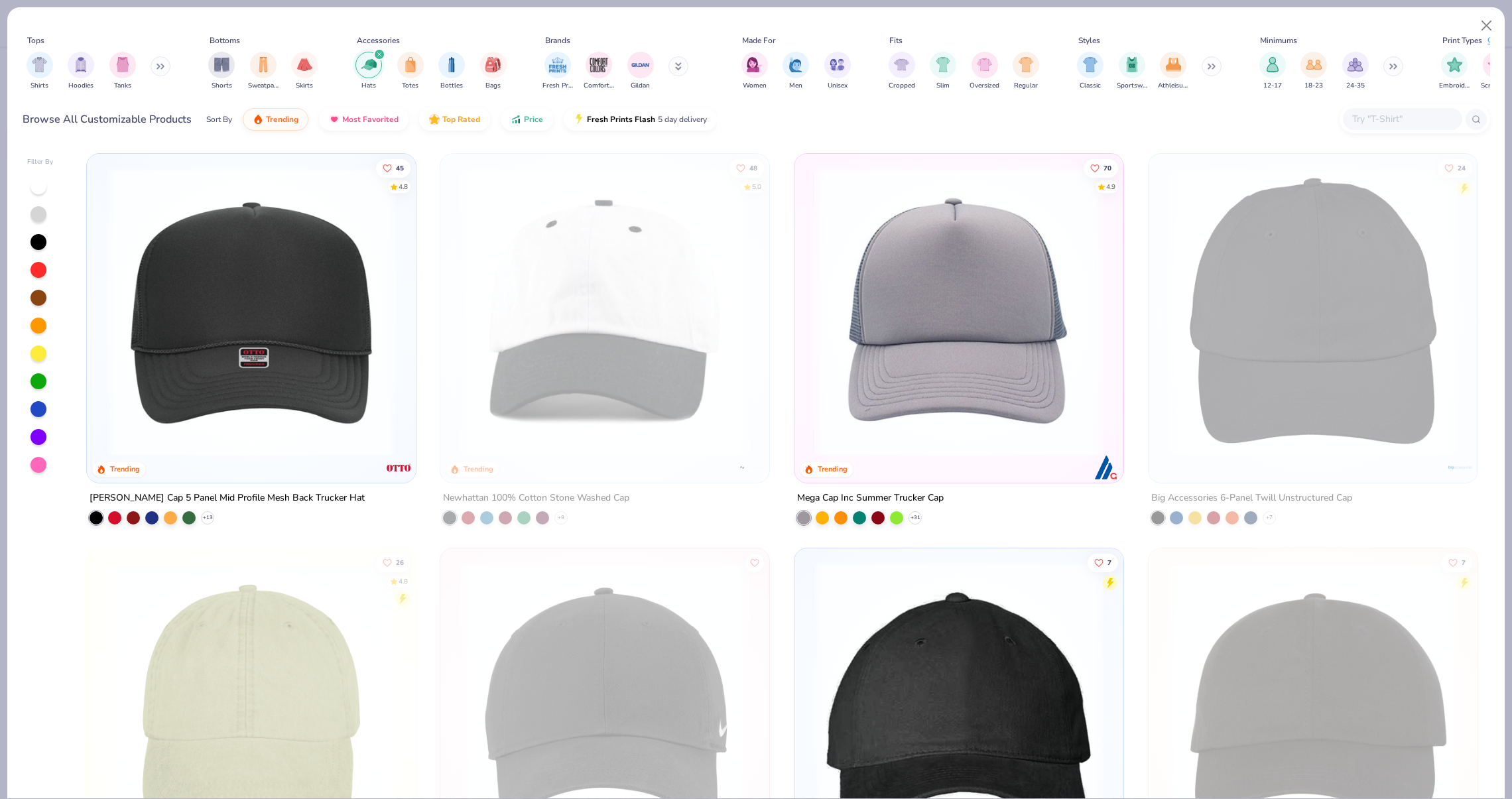
click at [904, 255] on img at bounding box center [958, 312] width 303 height 289
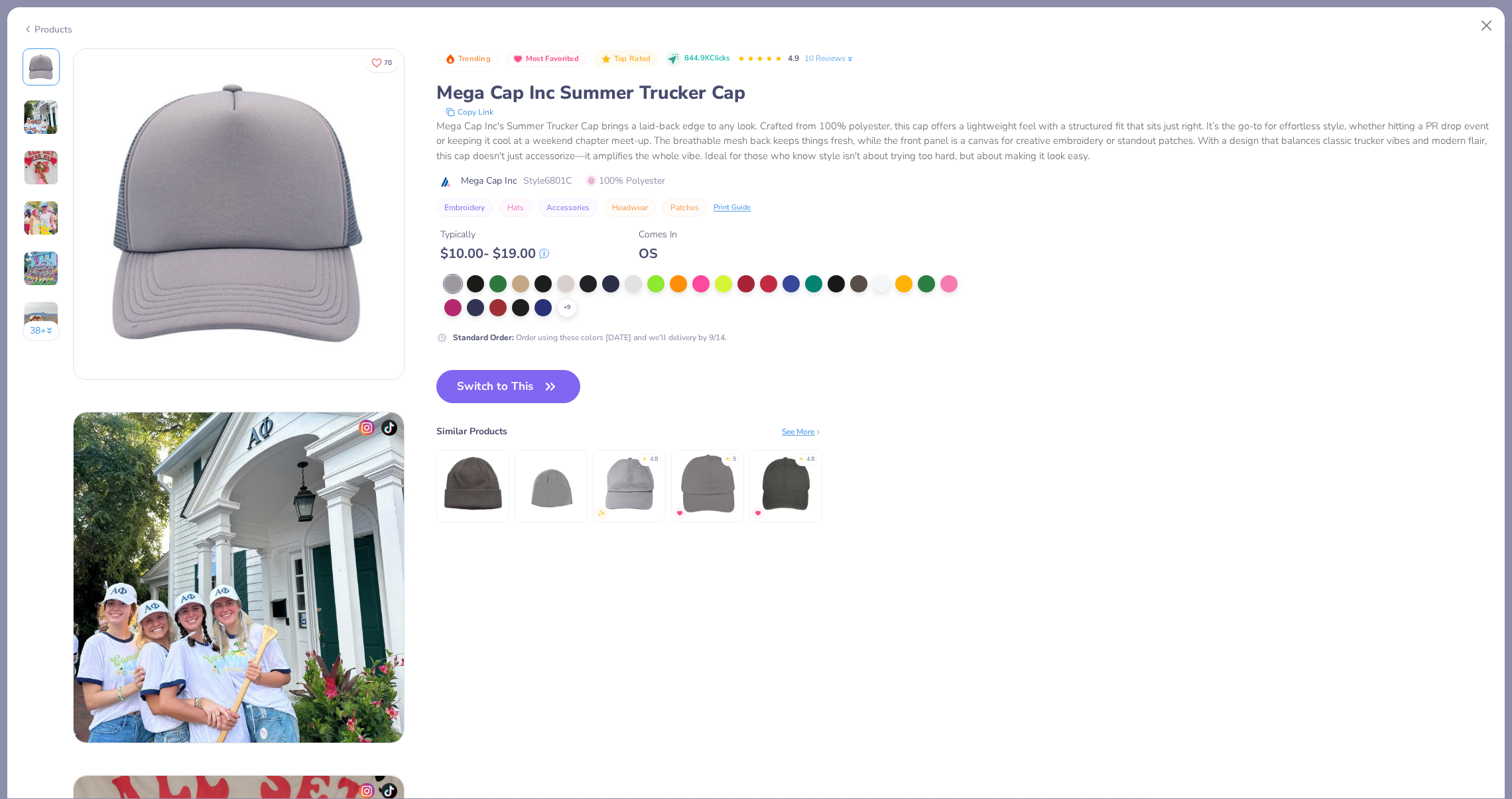
click at [42, 244] on div "38 +" at bounding box center [41, 199] width 38 height 303
click at [42, 228] on img at bounding box center [41, 218] width 36 height 36
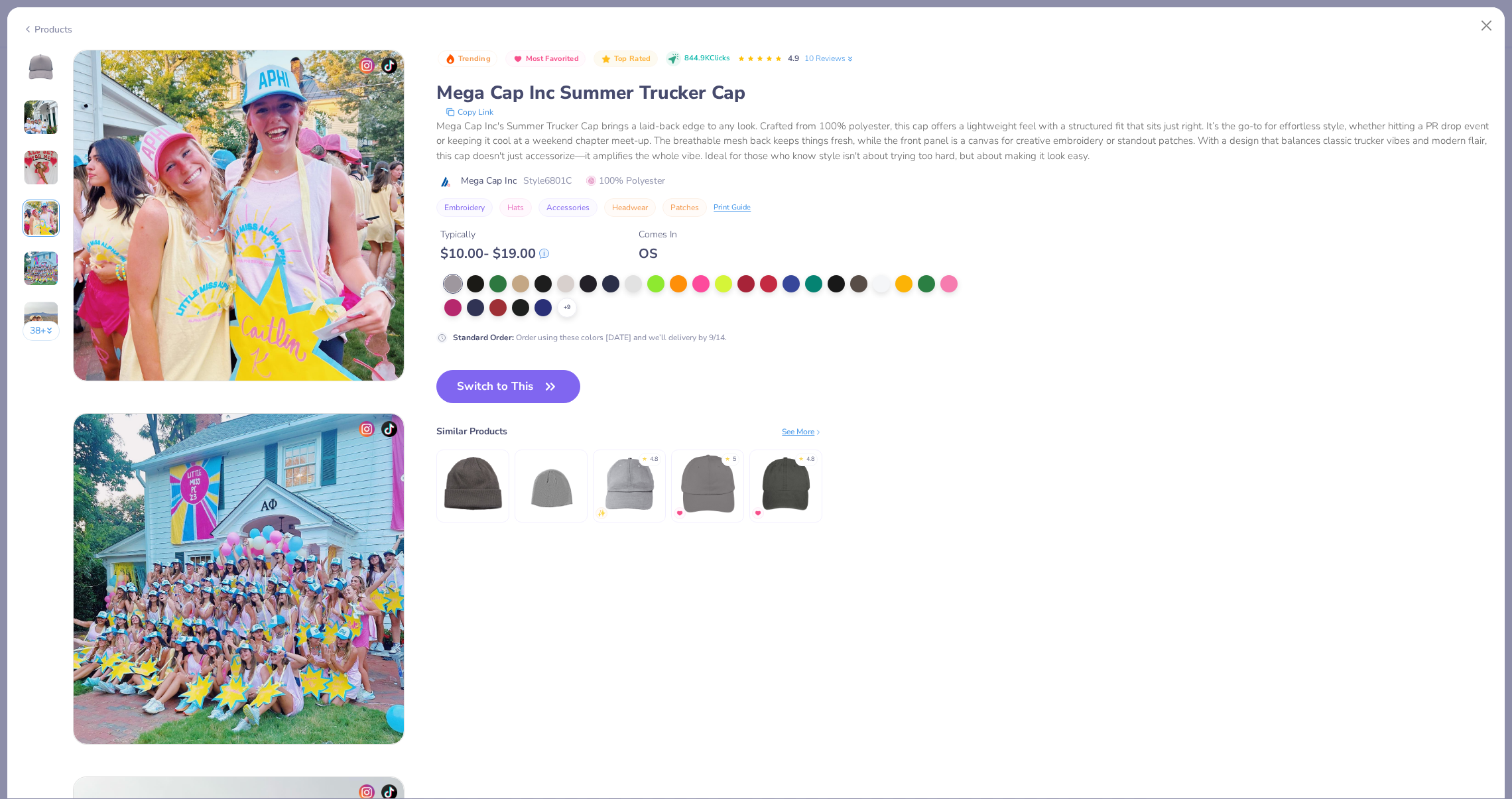
scroll to position [1090, 0]
click at [36, 257] on img at bounding box center [41, 268] width 36 height 36
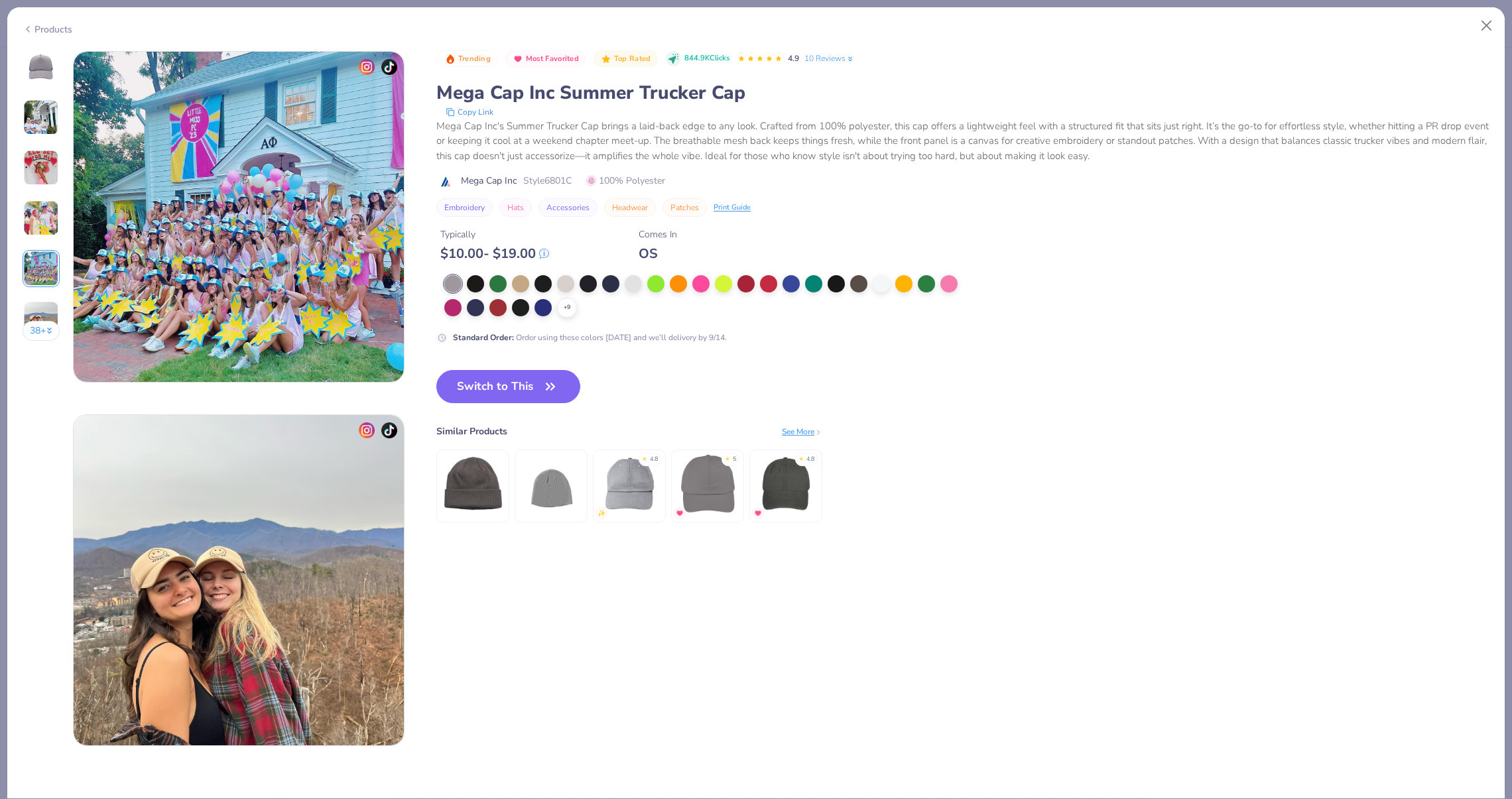
scroll to position [1454, 0]
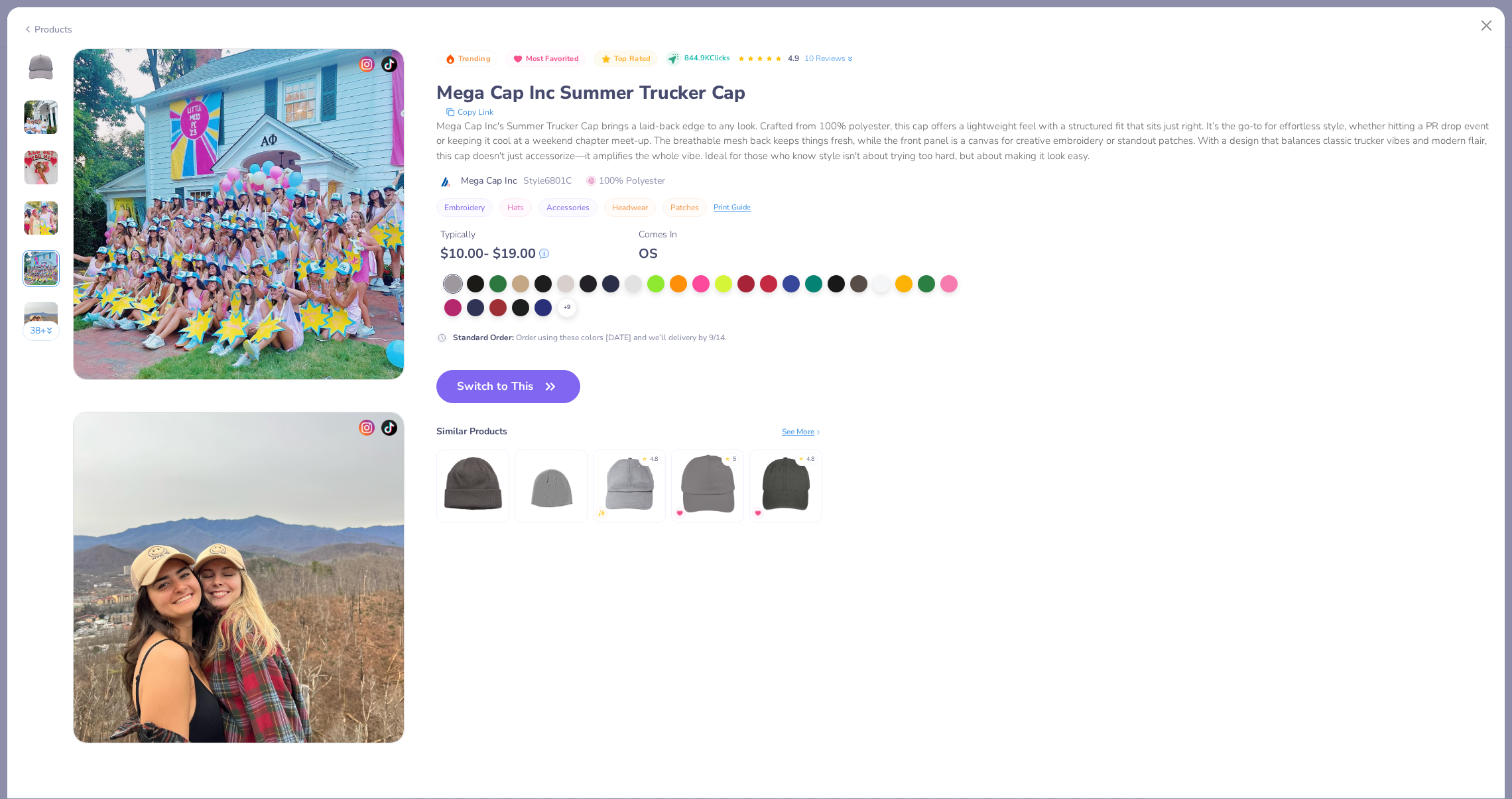
click at [37, 294] on div "38 +" at bounding box center [41, 199] width 38 height 303
click at [36, 310] on img at bounding box center [41, 318] width 36 height 36
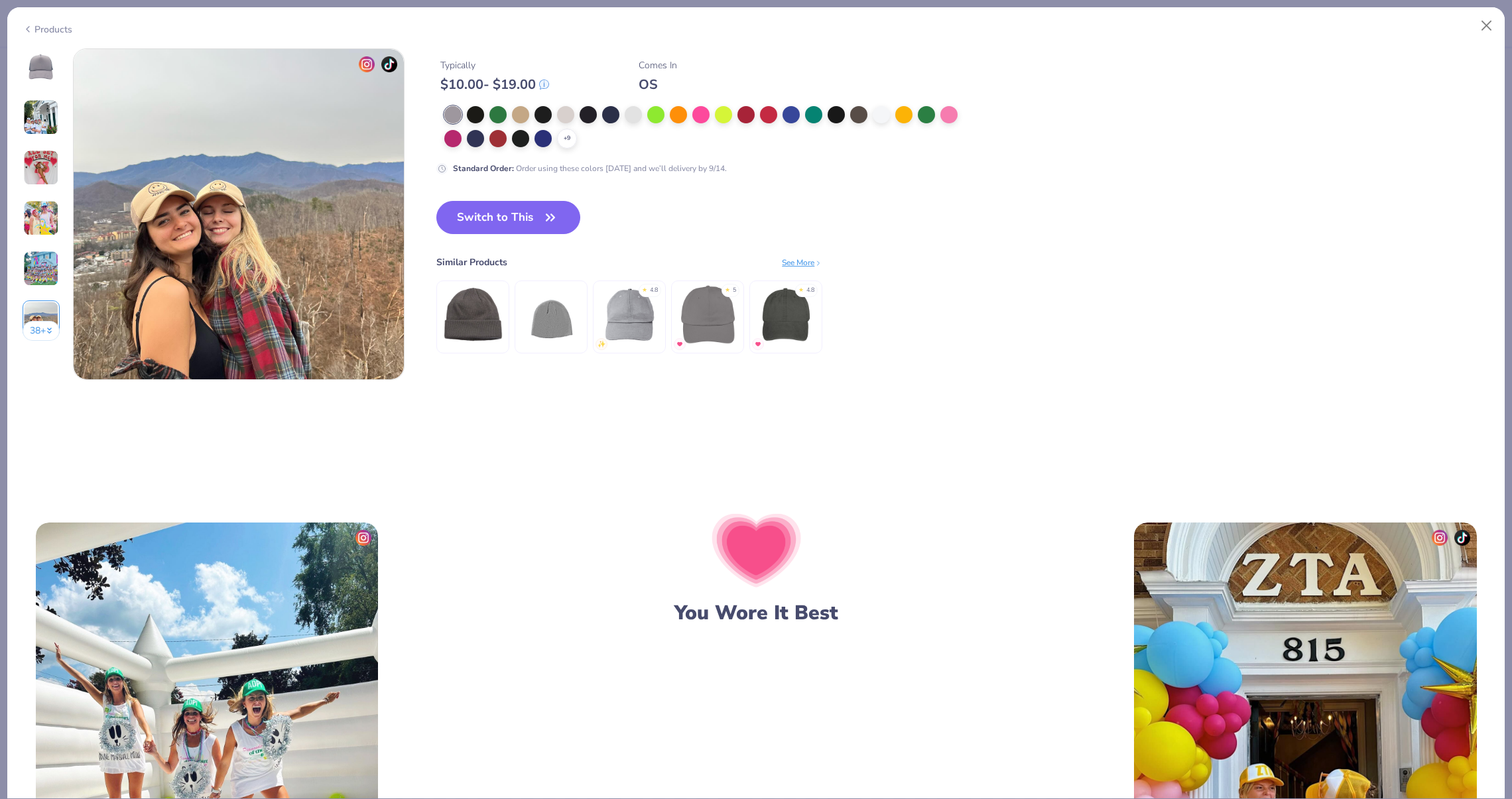
click at [27, 150] on img at bounding box center [41, 167] width 36 height 36
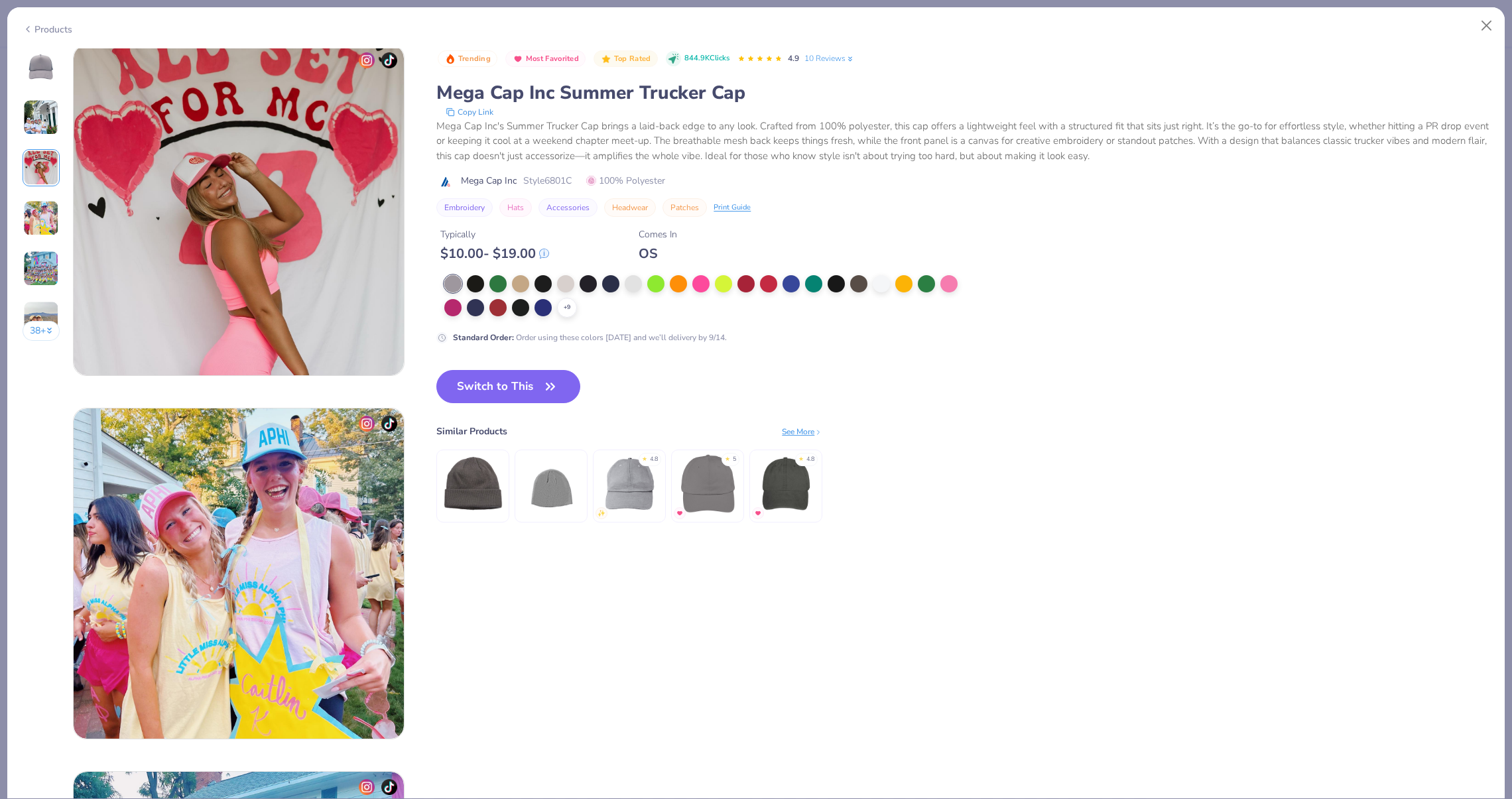
scroll to position [691, 0]
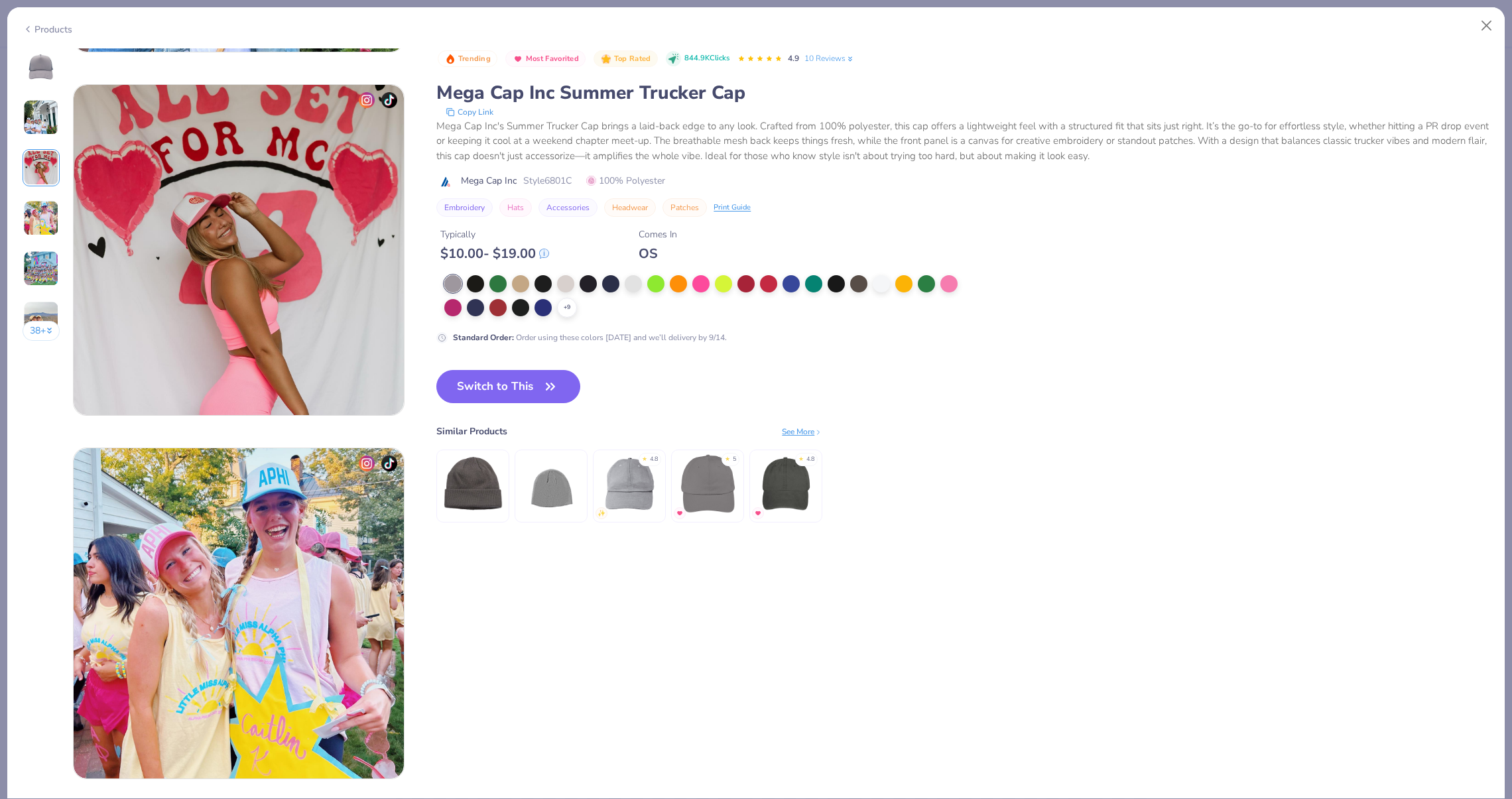
click at [38, 87] on div "38 +" at bounding box center [41, 199] width 38 height 303
click at [38, 86] on div "38 +" at bounding box center [41, 199] width 38 height 303
click at [33, 126] on img at bounding box center [41, 117] width 36 height 36
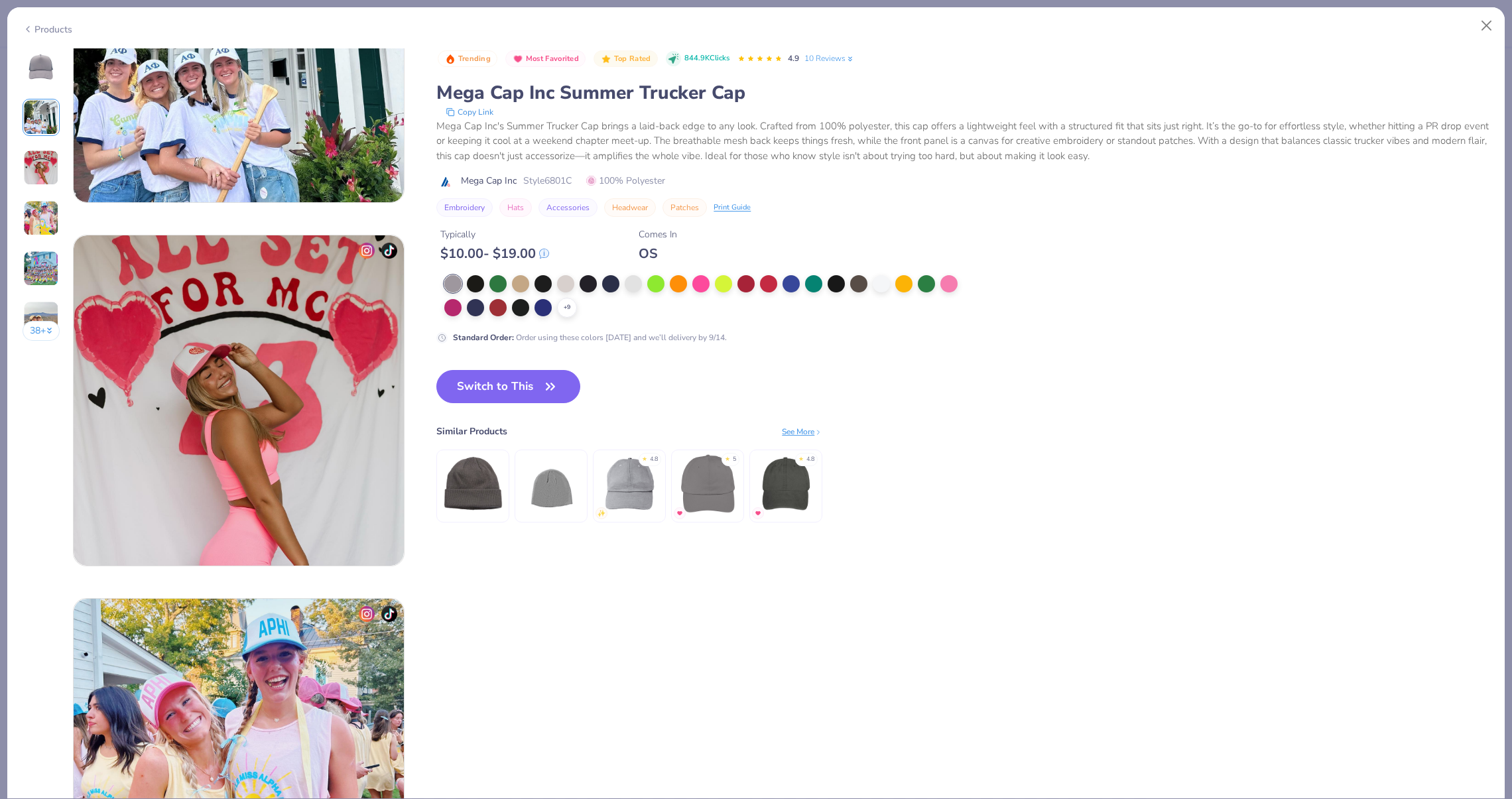
scroll to position [363, 0]
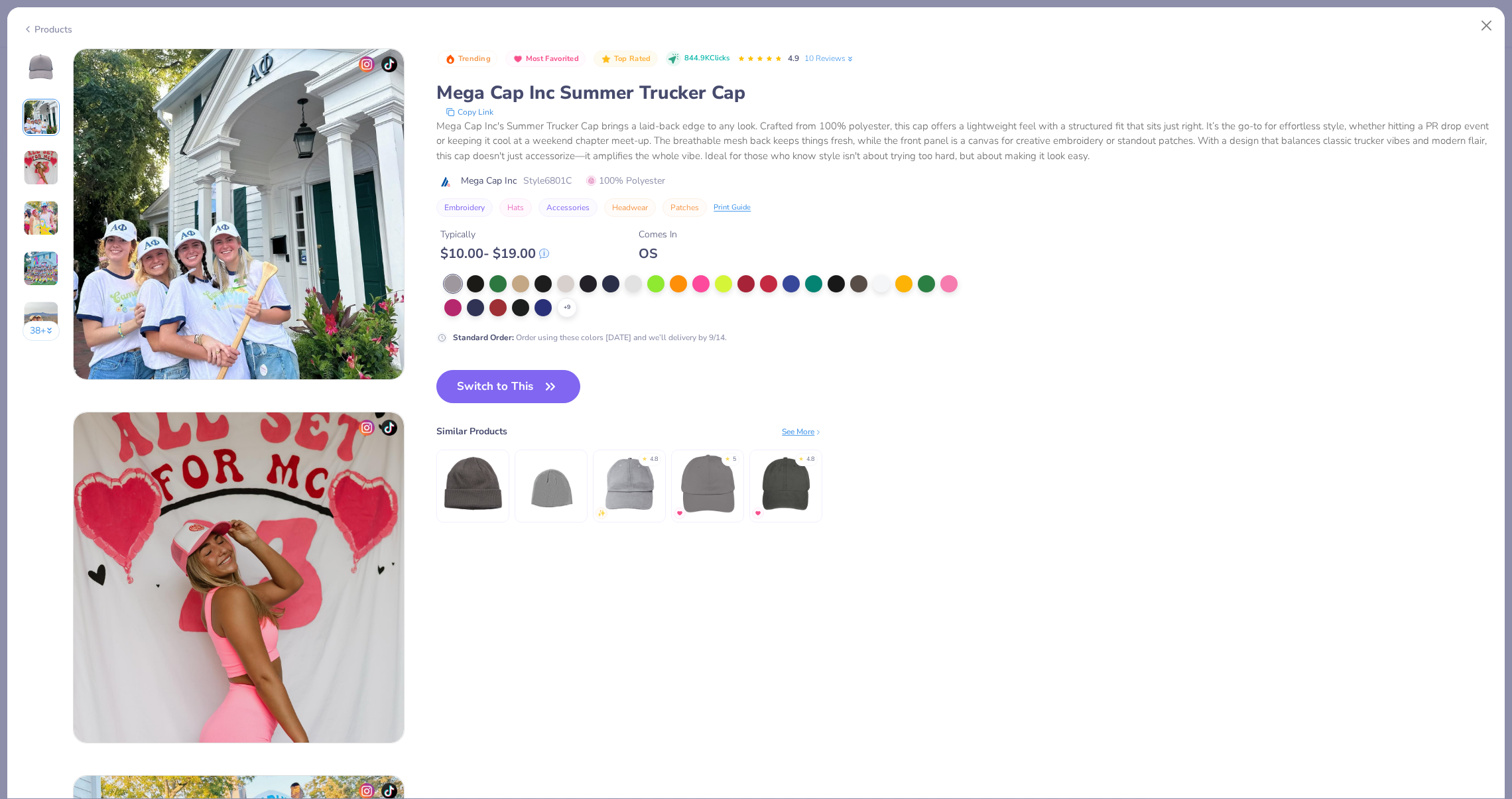
click at [248, 192] on img at bounding box center [239, 214] width 330 height 330
click at [47, 228] on img at bounding box center [41, 218] width 36 height 36
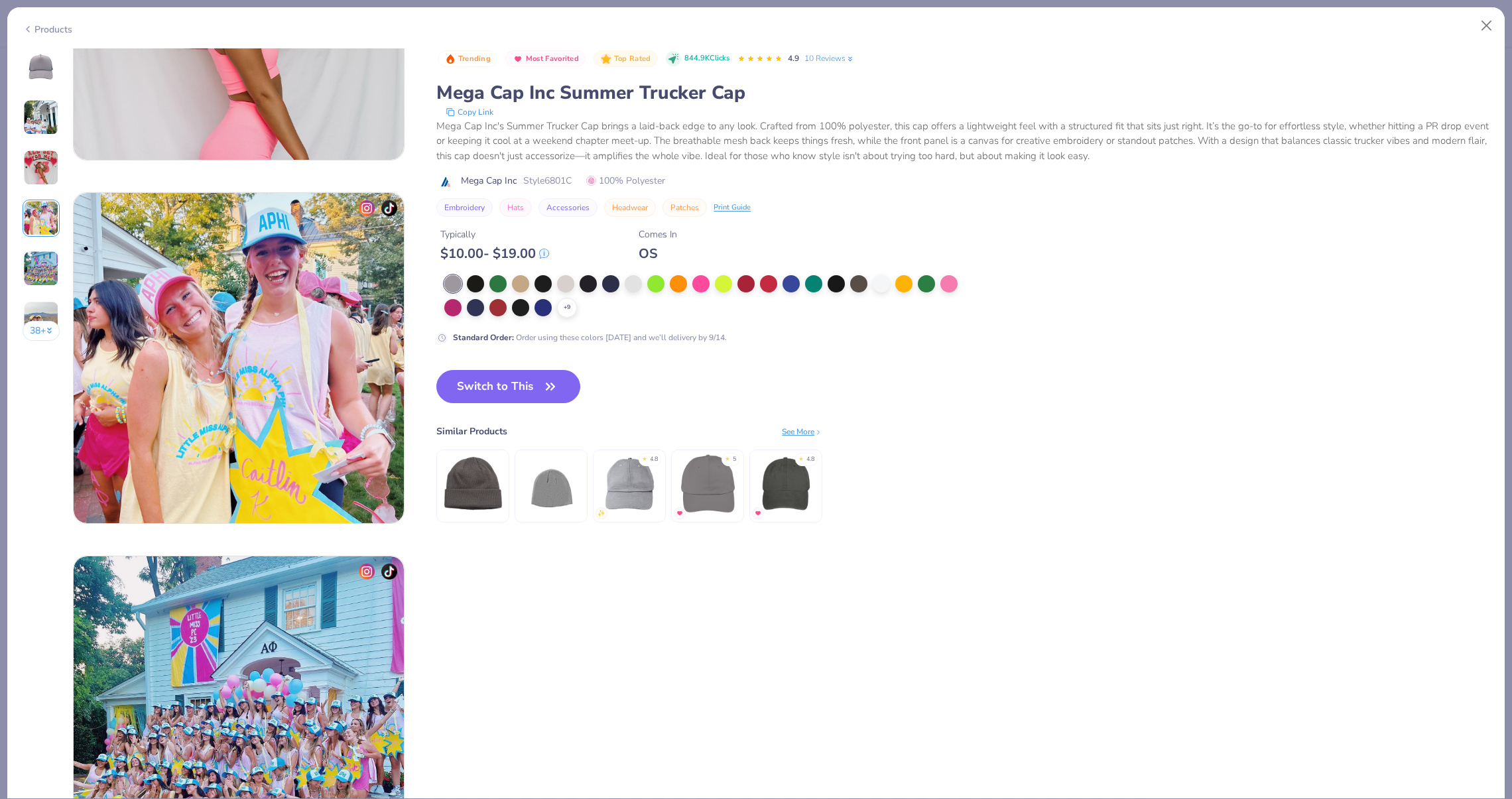
scroll to position [1090, 0]
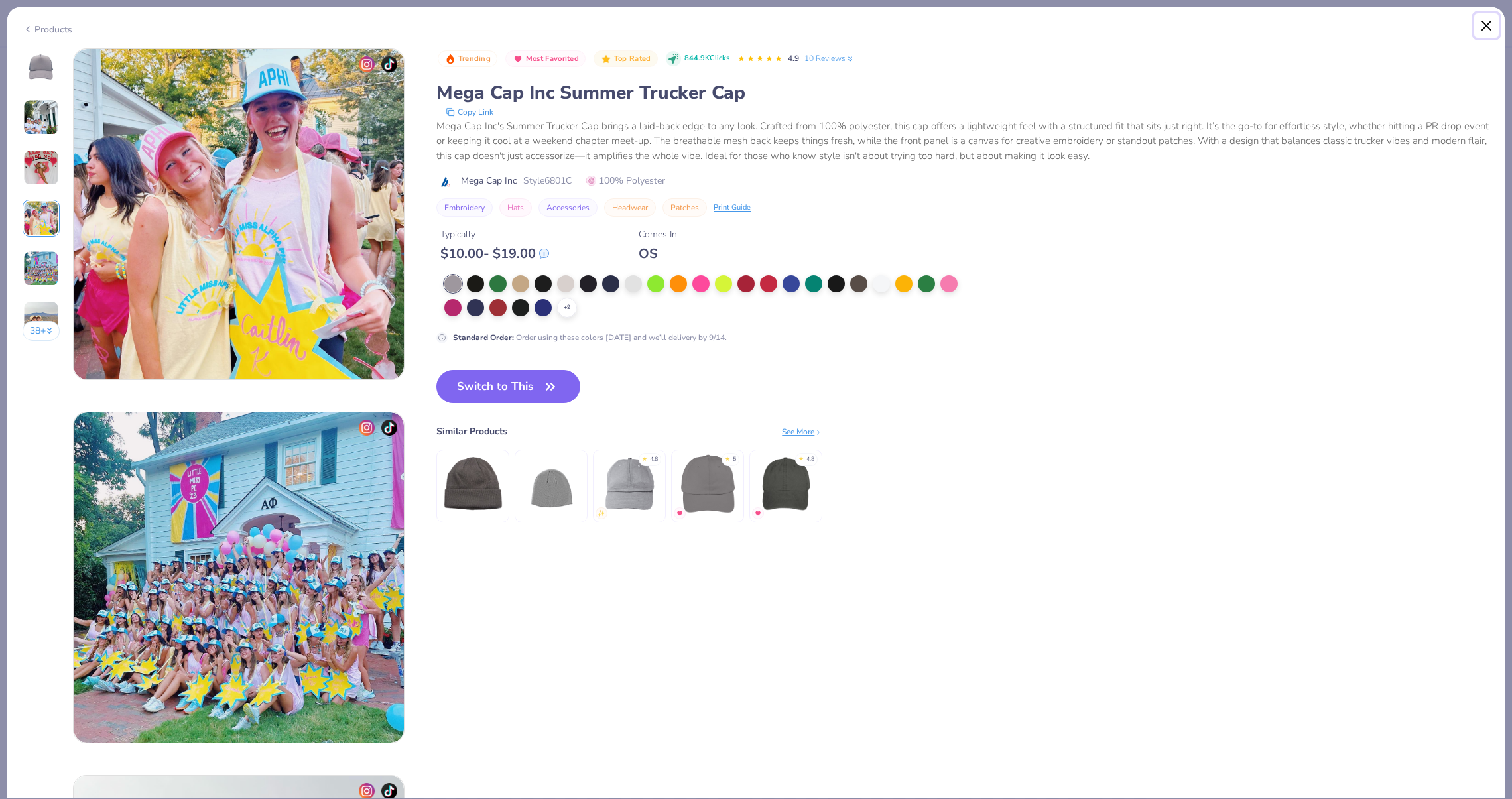
click at [1480, 27] on button "Close" at bounding box center [1486, 26] width 25 height 25
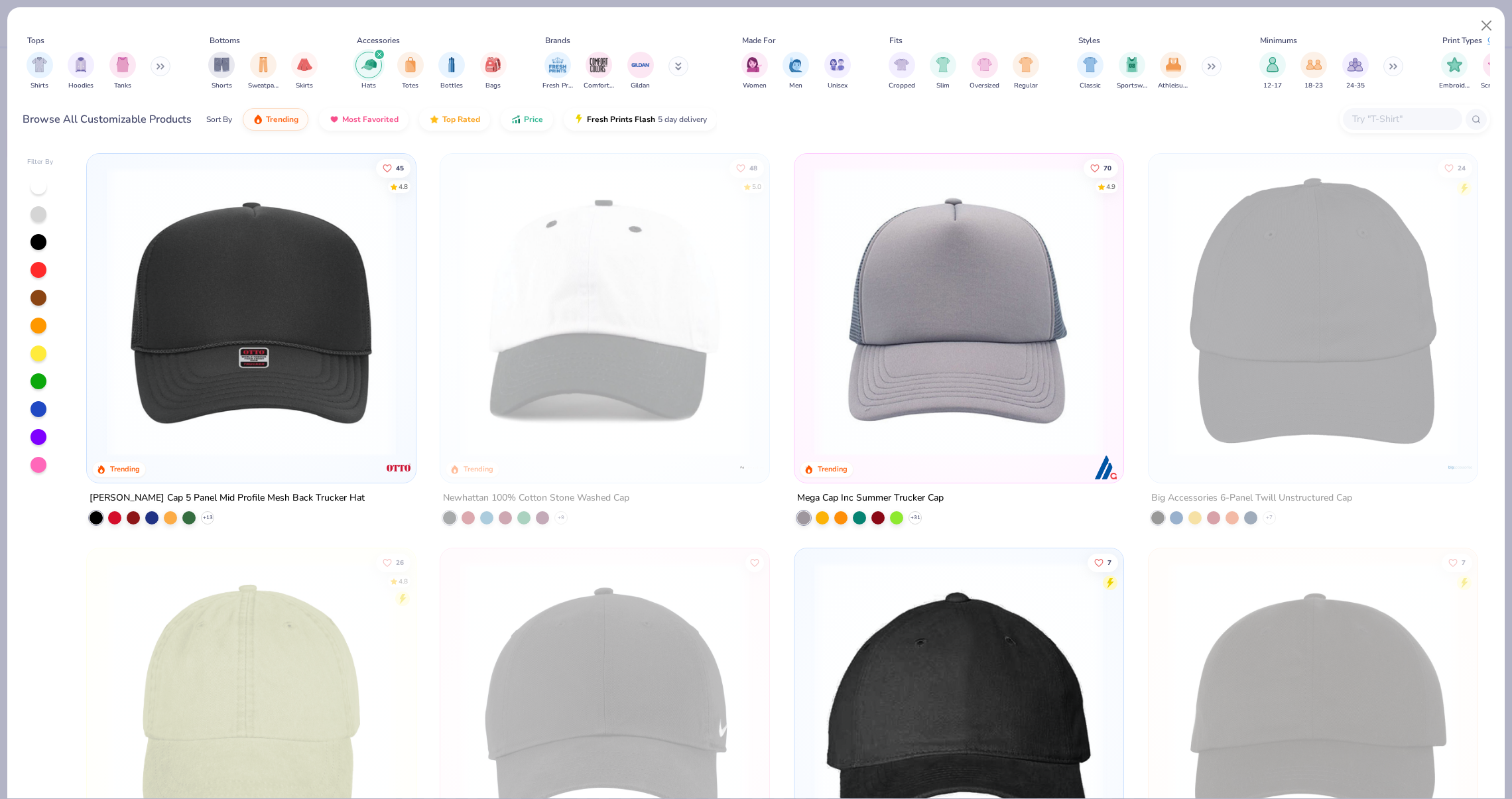
click at [681, 341] on img at bounding box center [604, 312] width 303 height 289
click at [204, 353] on img at bounding box center [251, 312] width 303 height 289
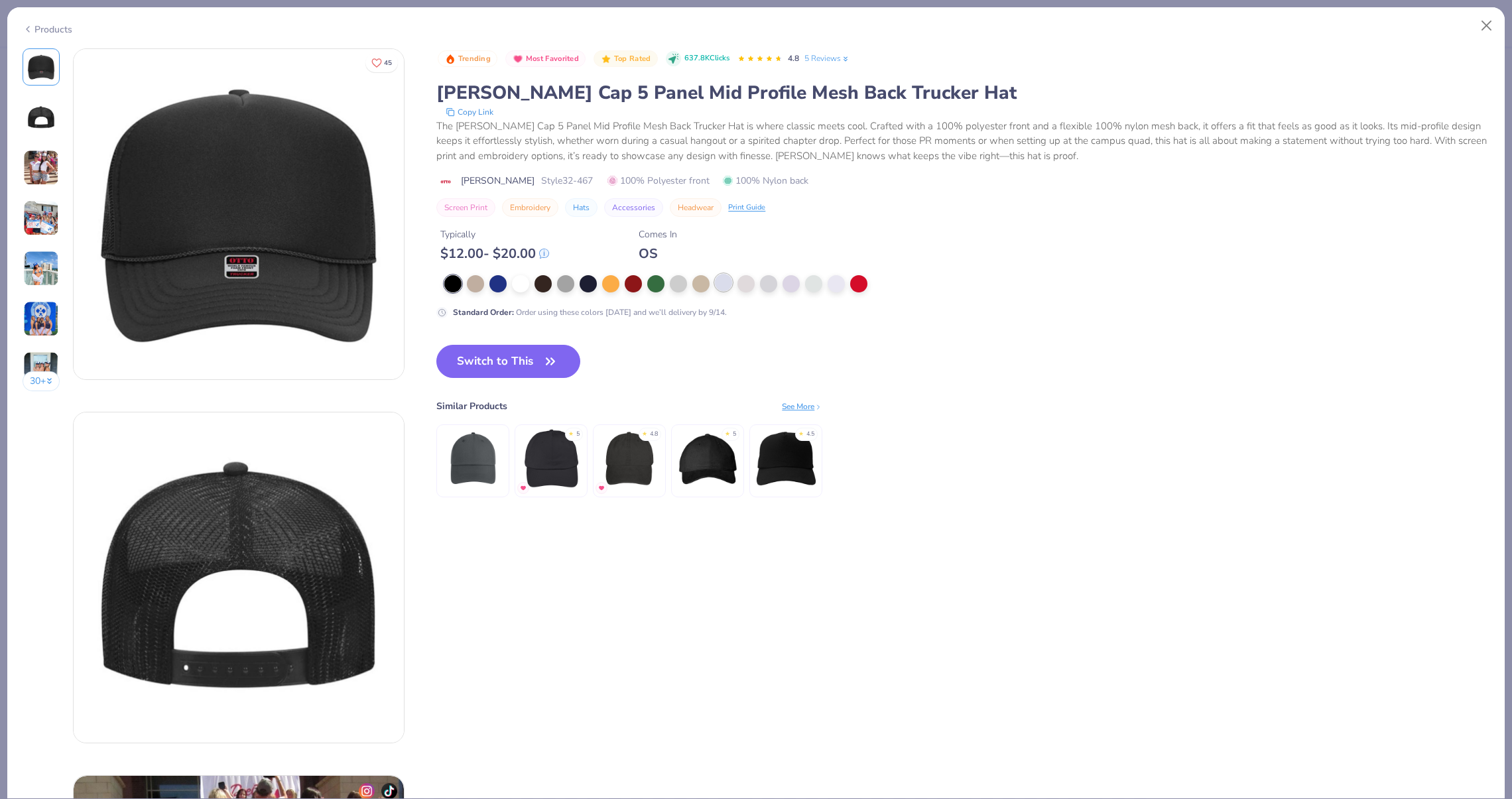
click at [731, 282] on div at bounding box center [723, 282] width 17 height 17
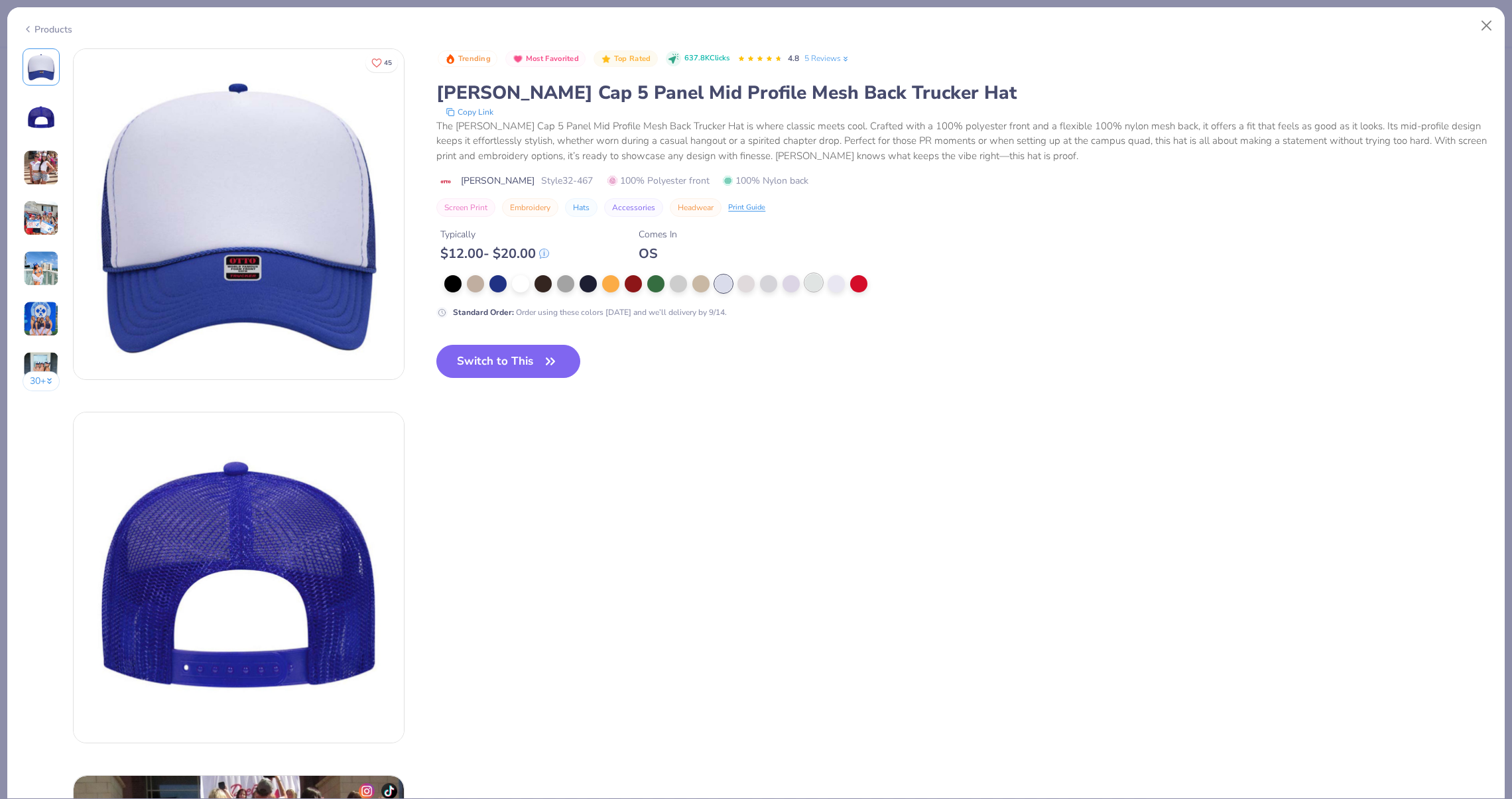
click at [819, 286] on div at bounding box center [813, 282] width 17 height 17
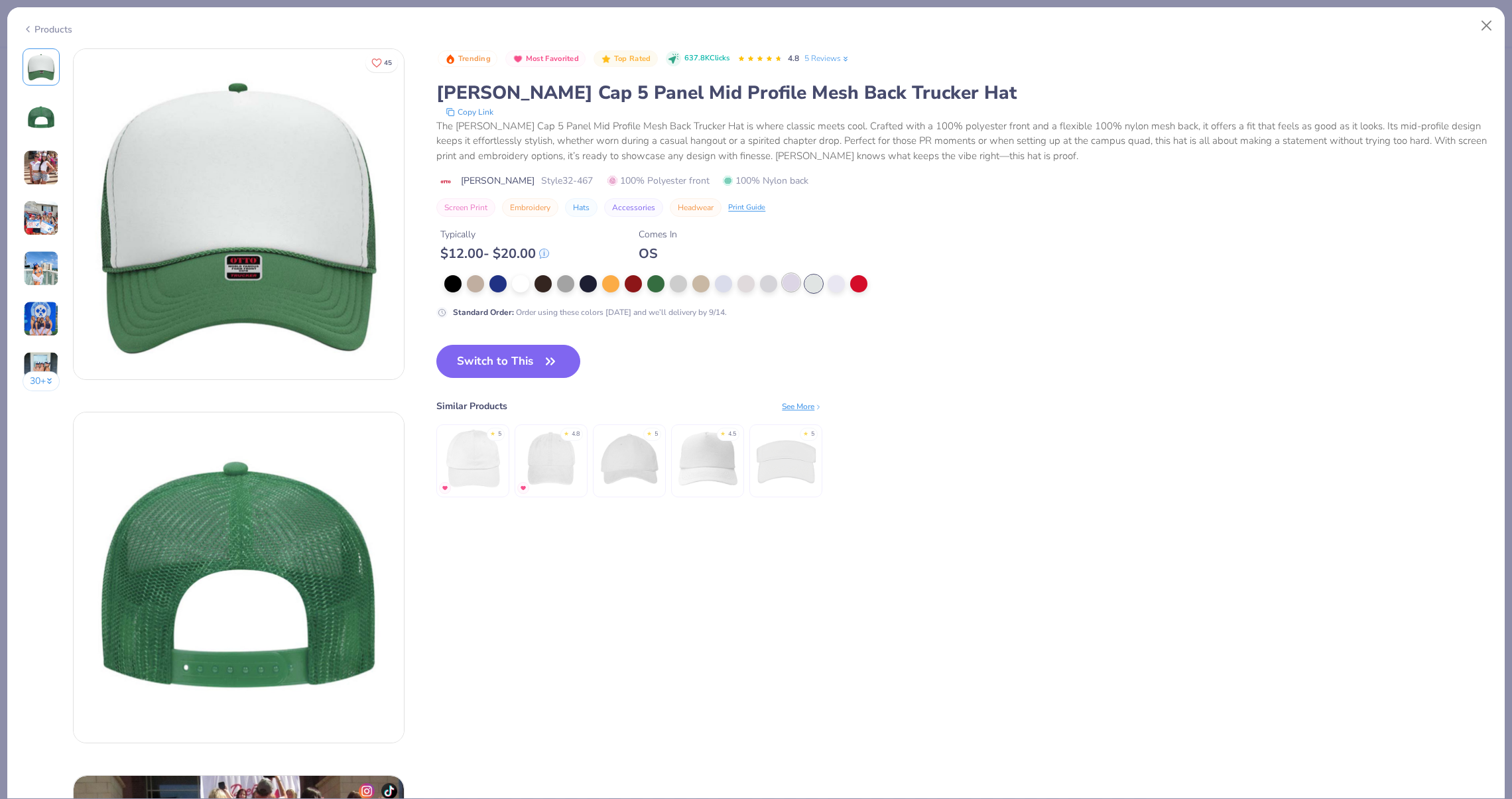
click at [797, 283] on div at bounding box center [791, 282] width 17 height 17
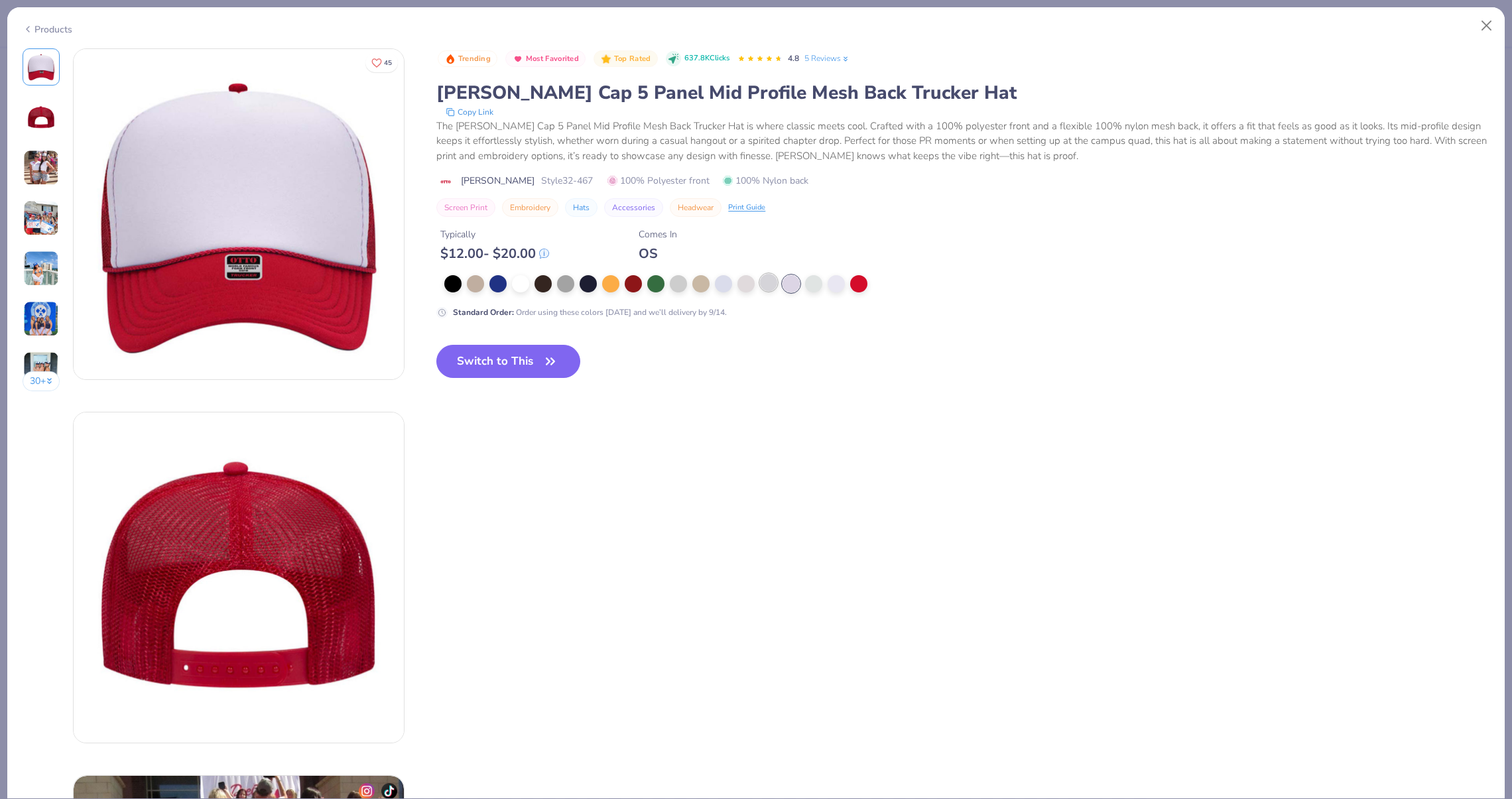
click at [771, 280] on div at bounding box center [768, 282] width 17 height 17
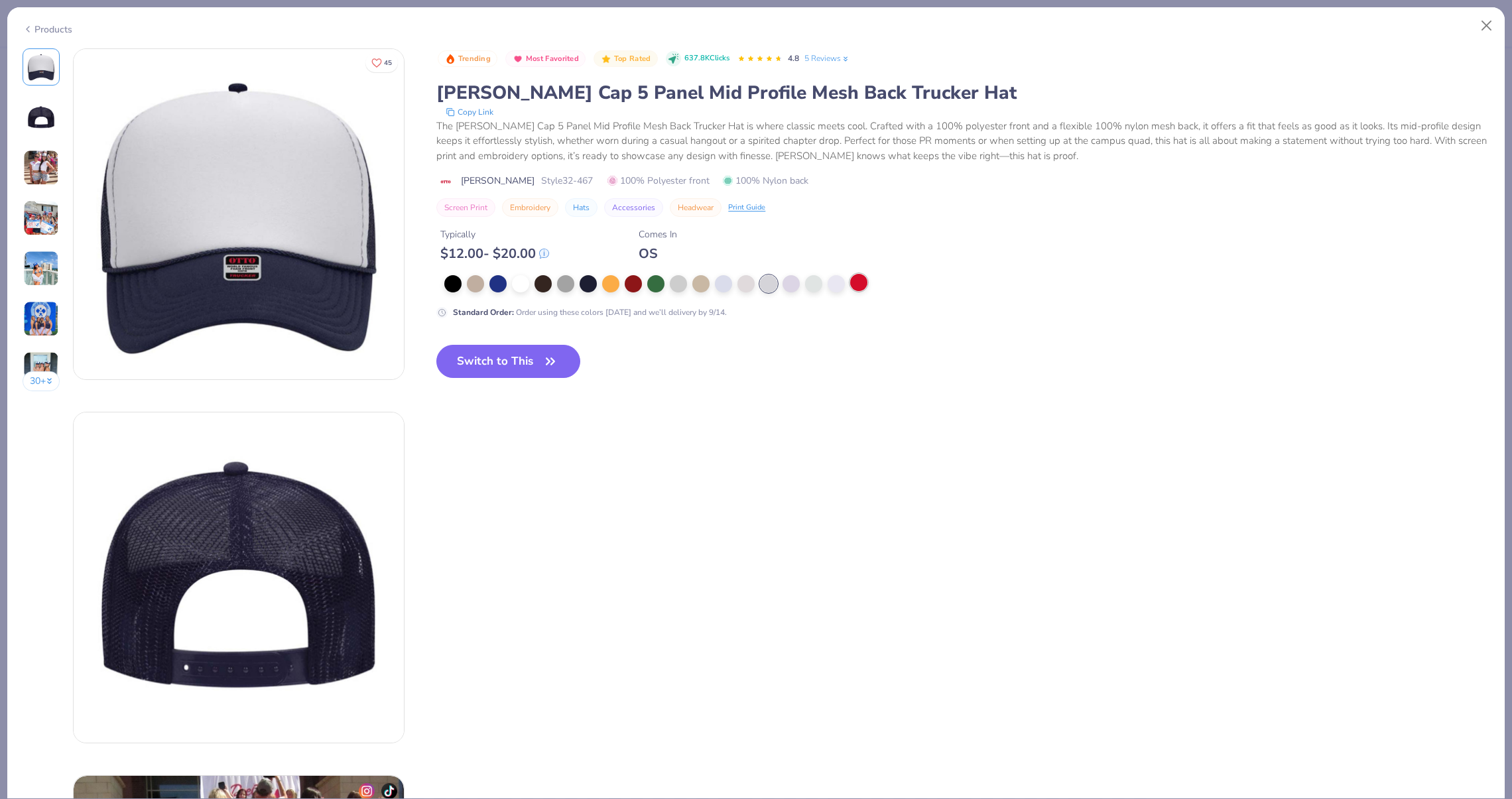
click at [850, 285] on div at bounding box center [859, 282] width 17 height 17
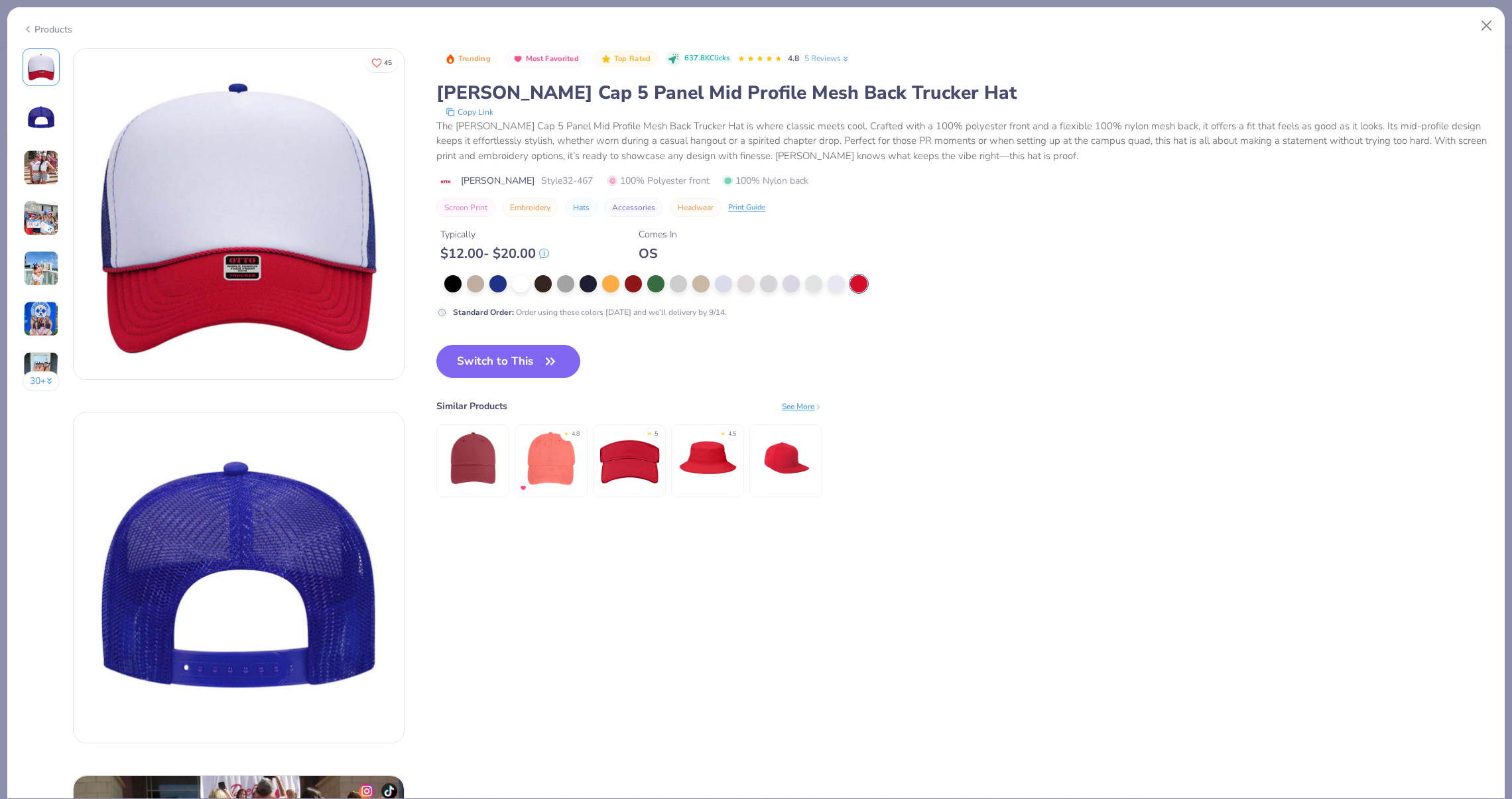
click at [55, 197] on div "30 +" at bounding box center [41, 225] width 38 height 353
click at [28, 256] on img at bounding box center [41, 268] width 36 height 36
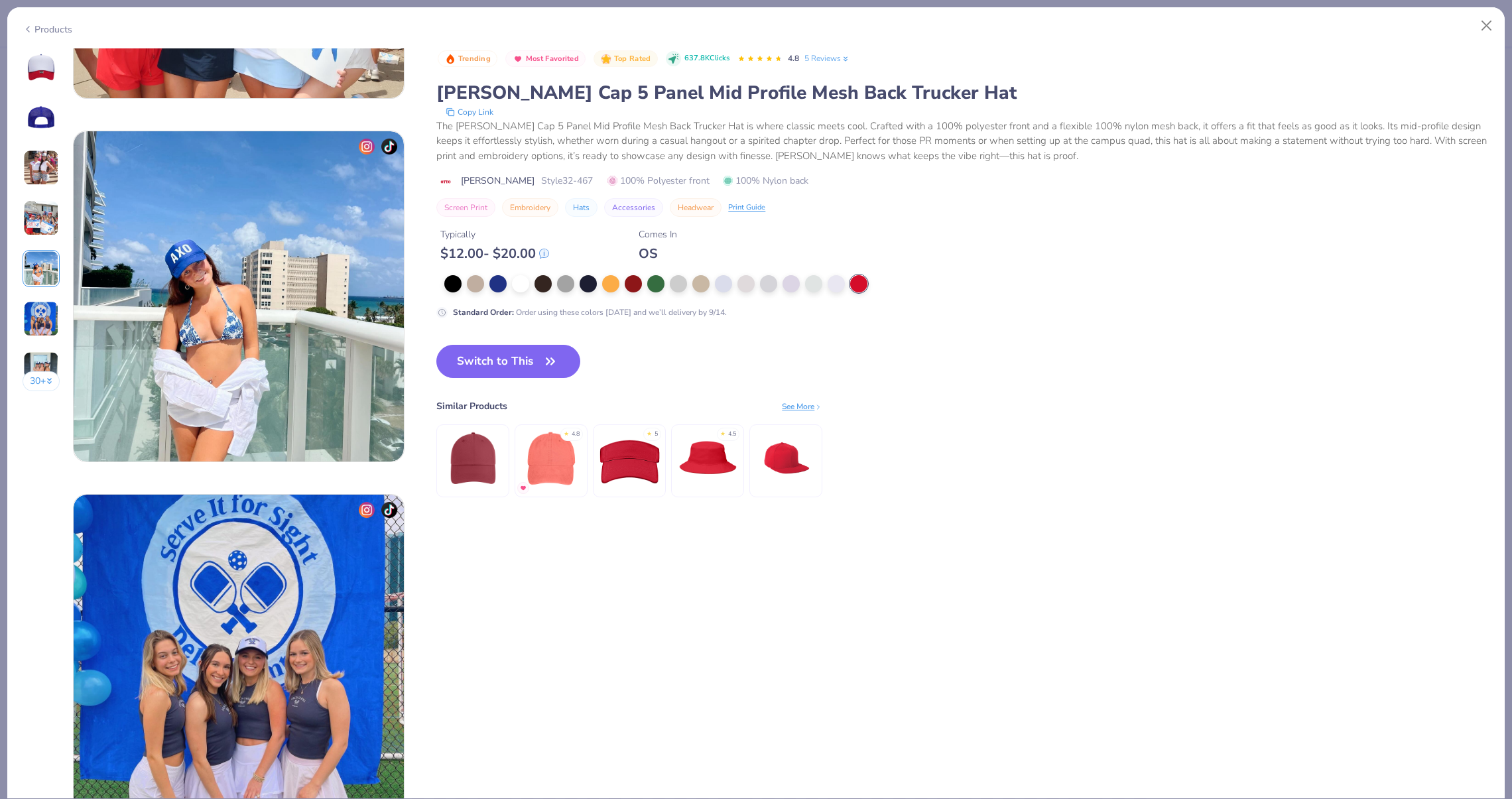
scroll to position [1454, 0]
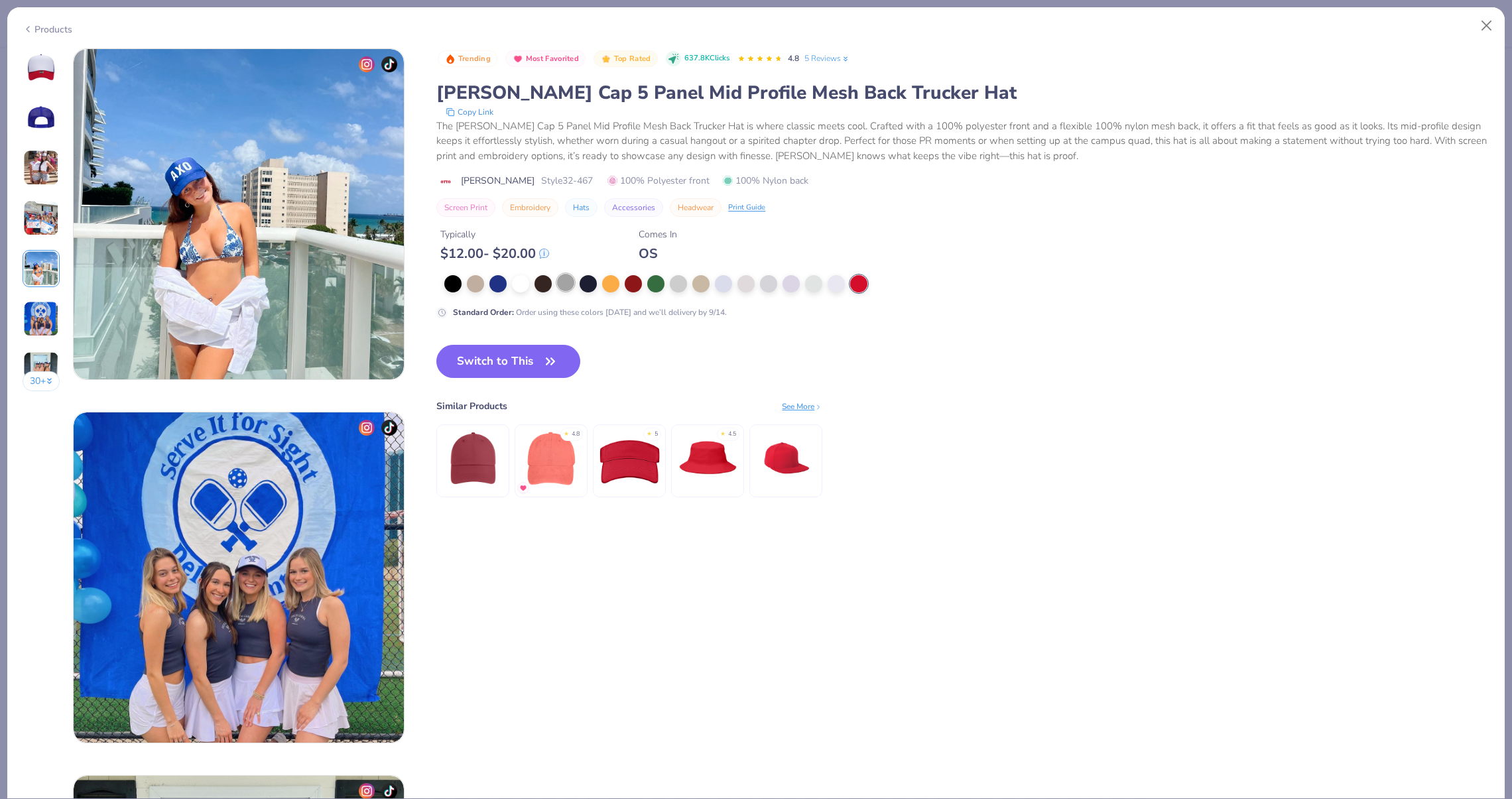
click at [569, 281] on div at bounding box center [565, 282] width 17 height 17
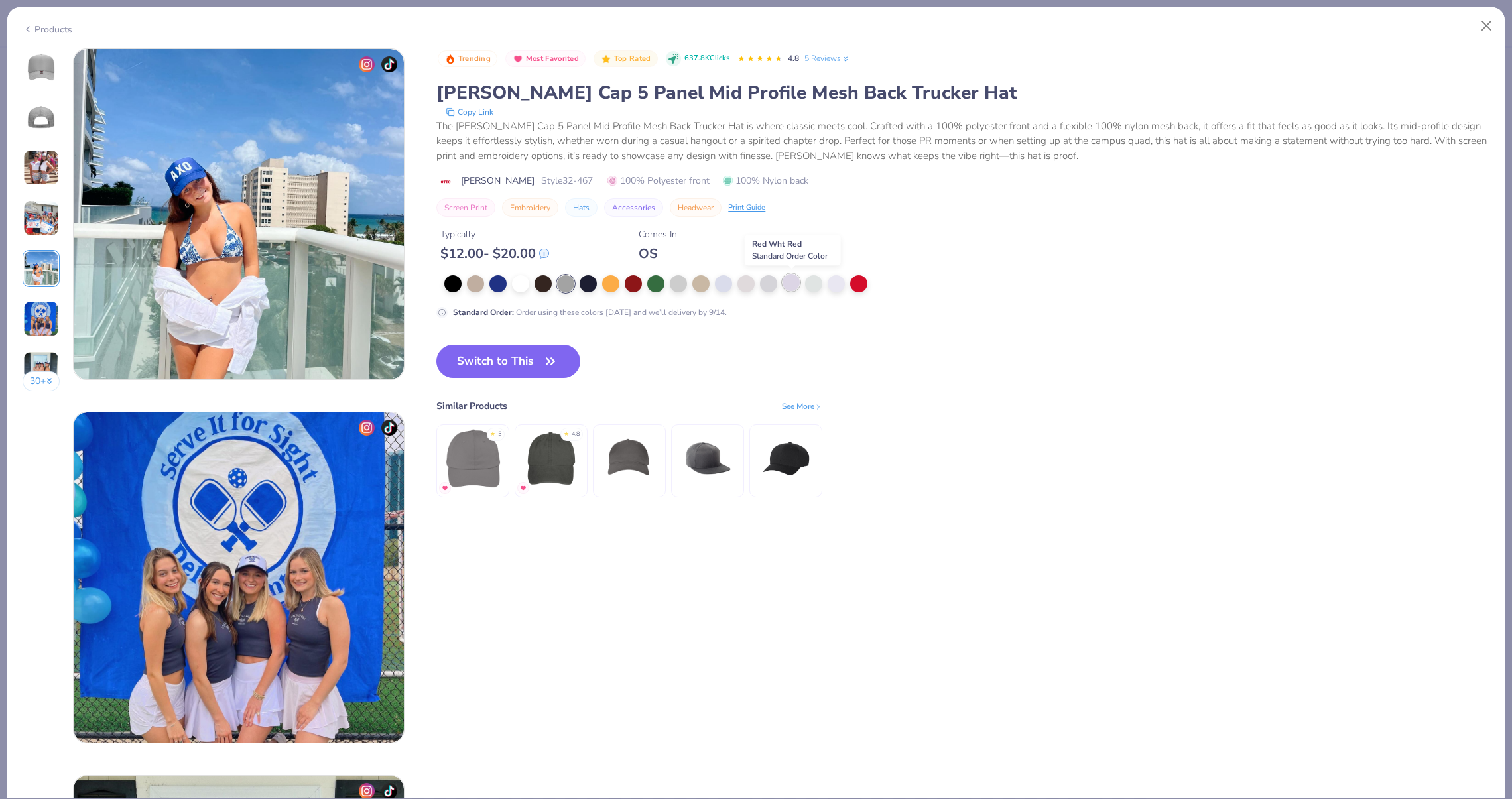
click at [791, 282] on div at bounding box center [791, 282] width 17 height 17
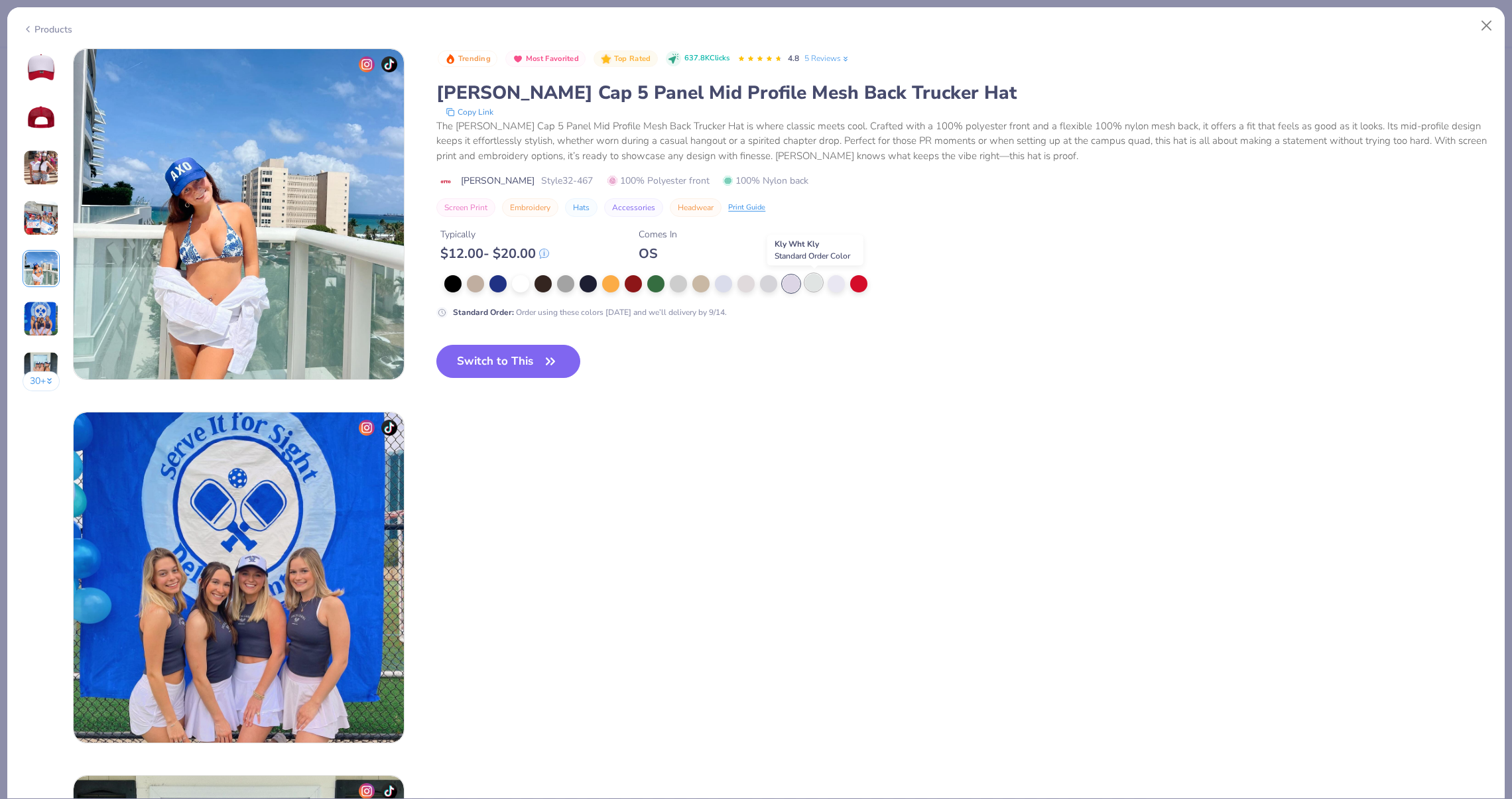
click at [809, 282] on div at bounding box center [813, 282] width 17 height 17
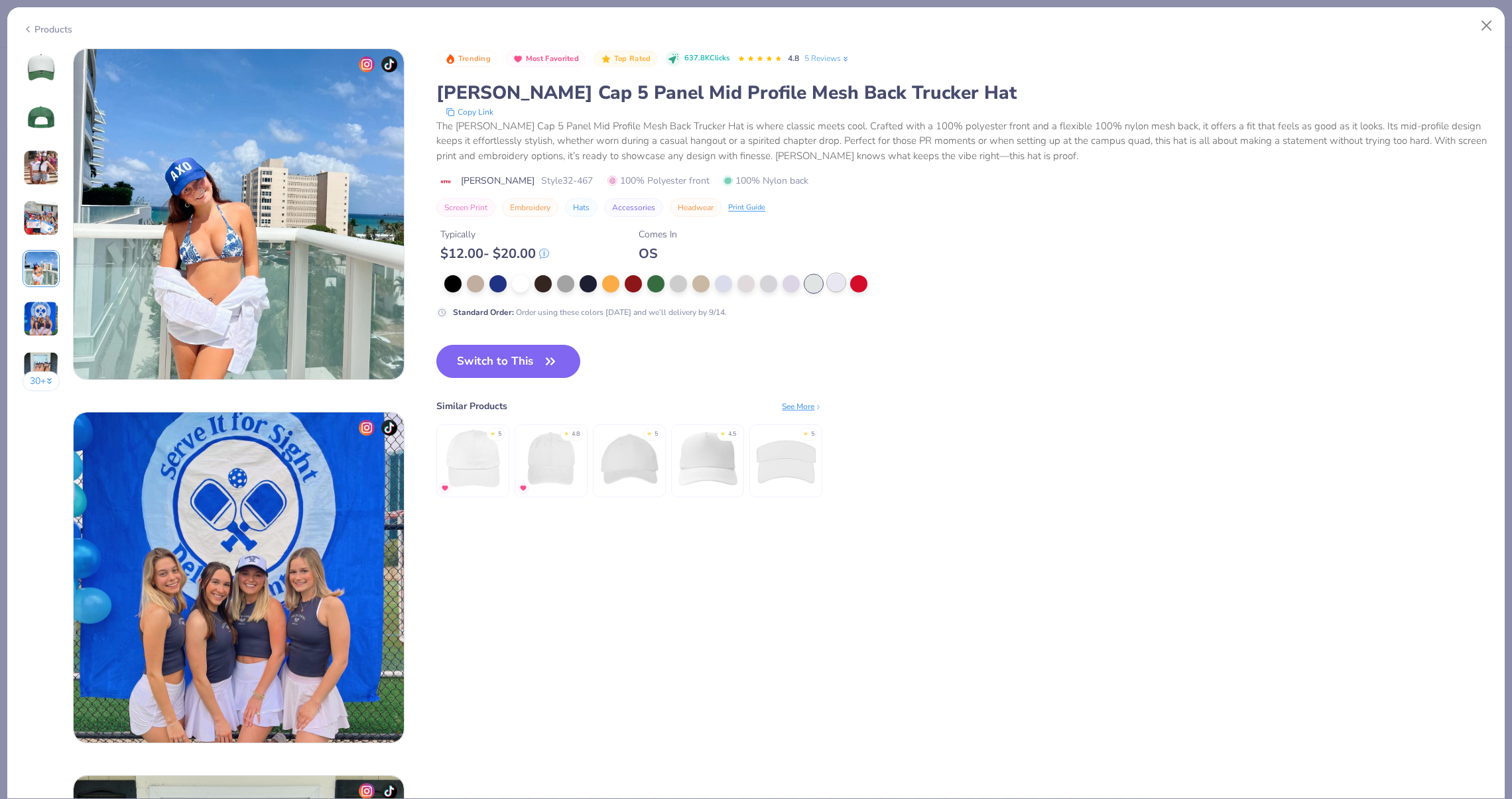
click at [827, 282] on div at bounding box center [836, 282] width 17 height 17
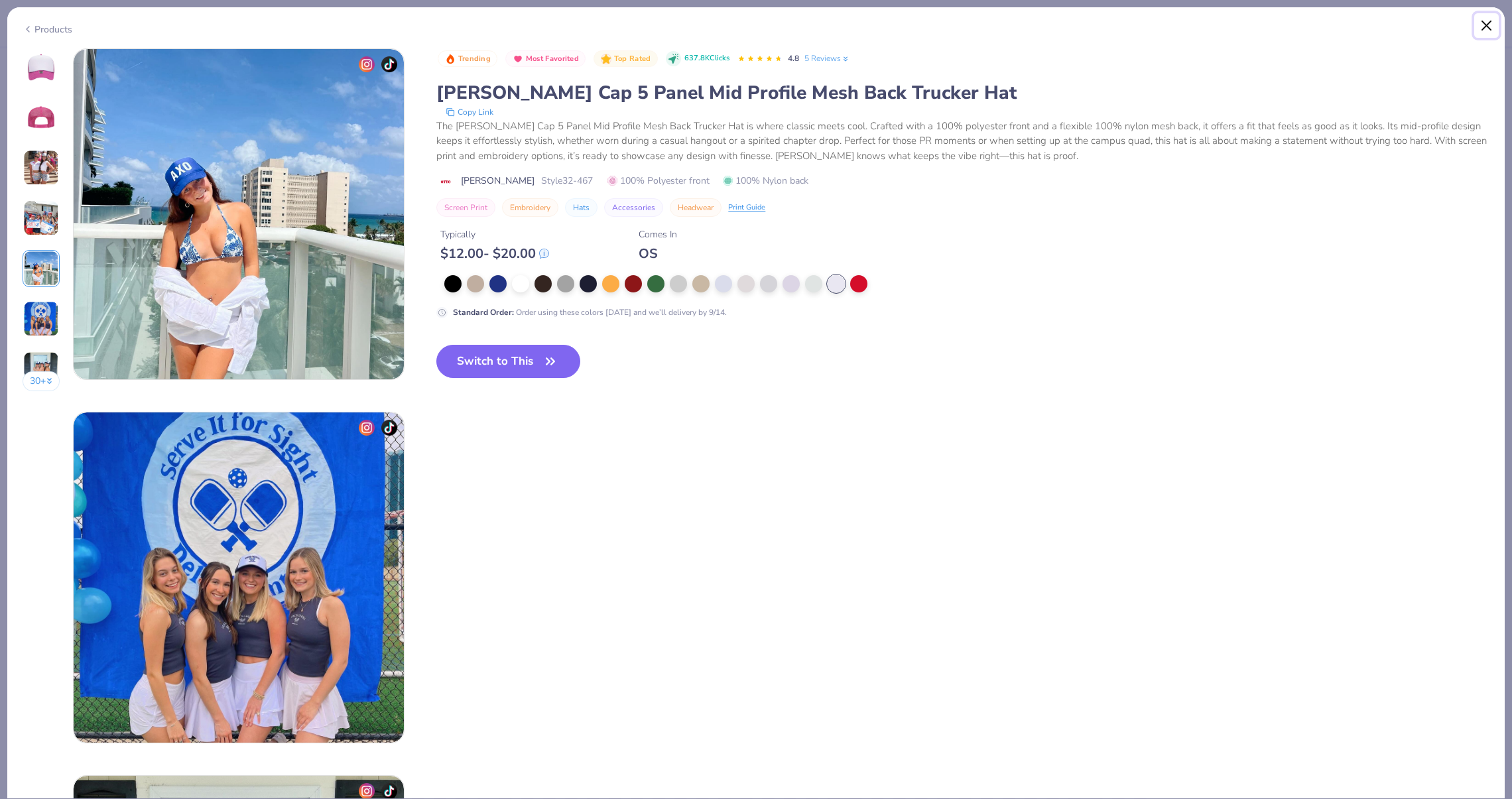
click at [1478, 25] on button "Close" at bounding box center [1486, 26] width 25 height 25
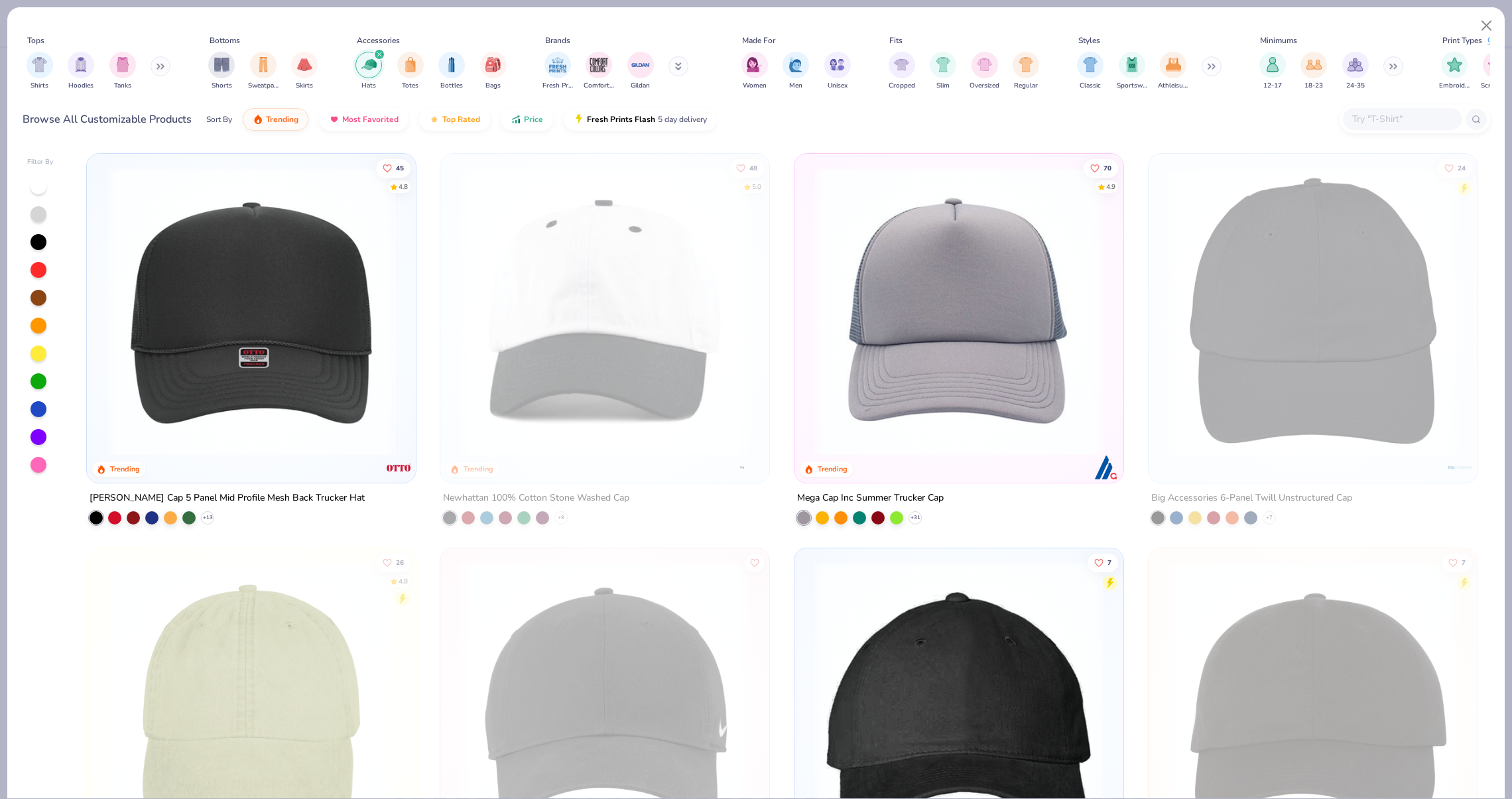
click at [1030, 227] on img at bounding box center [958, 312] width 303 height 289
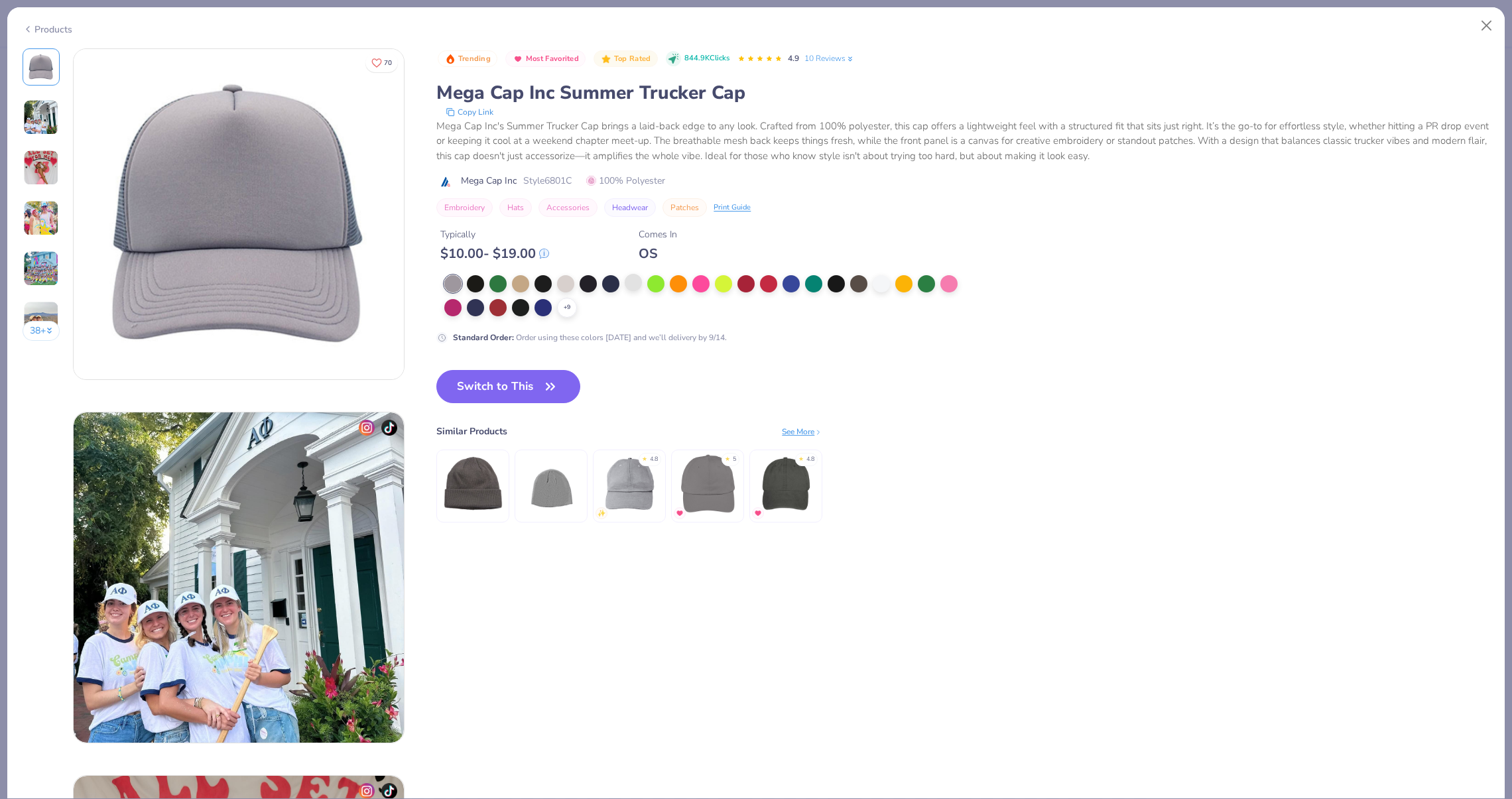
click at [625, 288] on div at bounding box center [633, 282] width 17 height 17
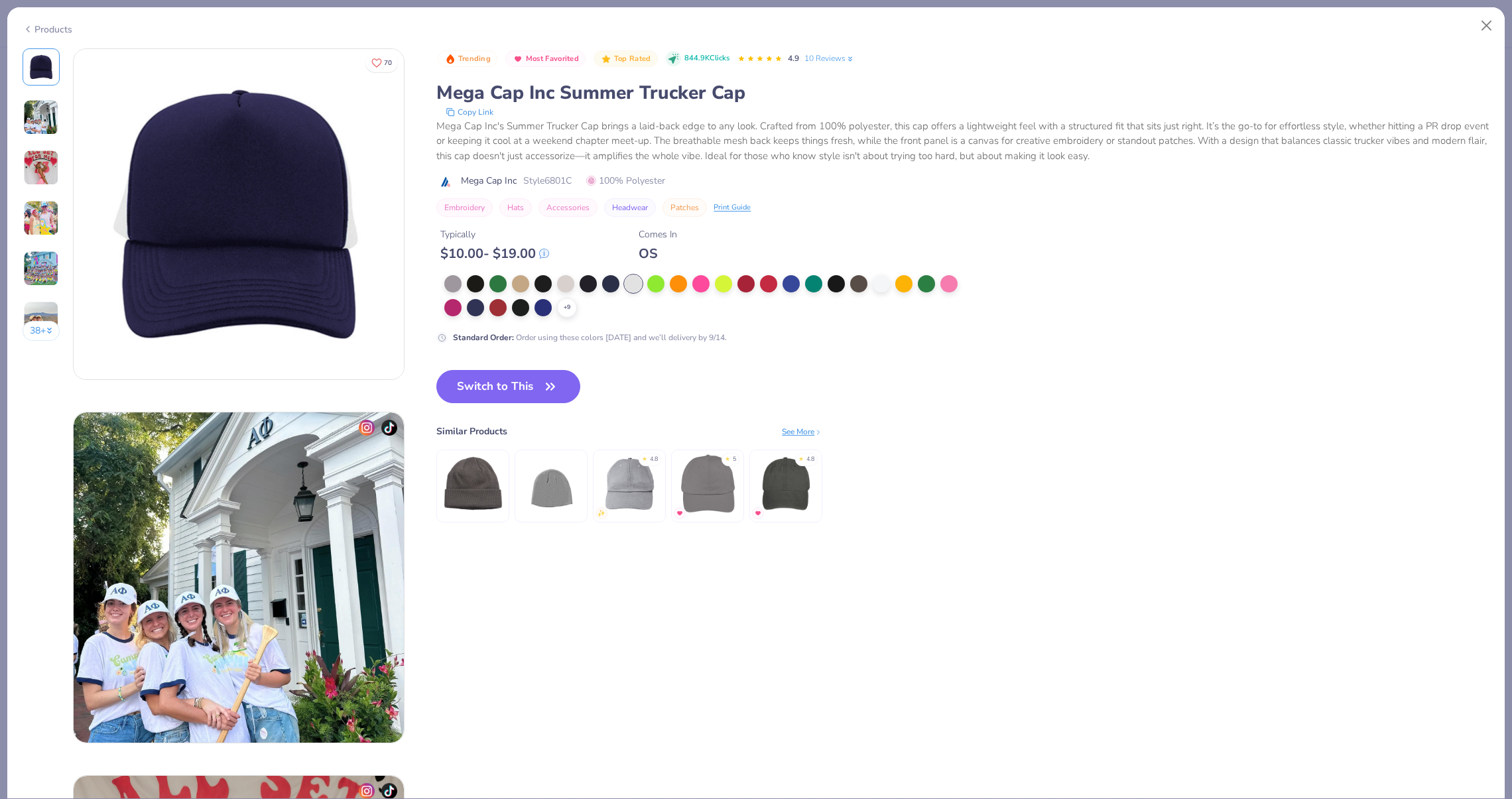
click at [555, 285] on div "+ 9" at bounding box center [705, 296] width 522 height 42
click at [569, 303] on icon at bounding box center [567, 307] width 11 height 11
click at [592, 308] on div at bounding box center [588, 306] width 17 height 17
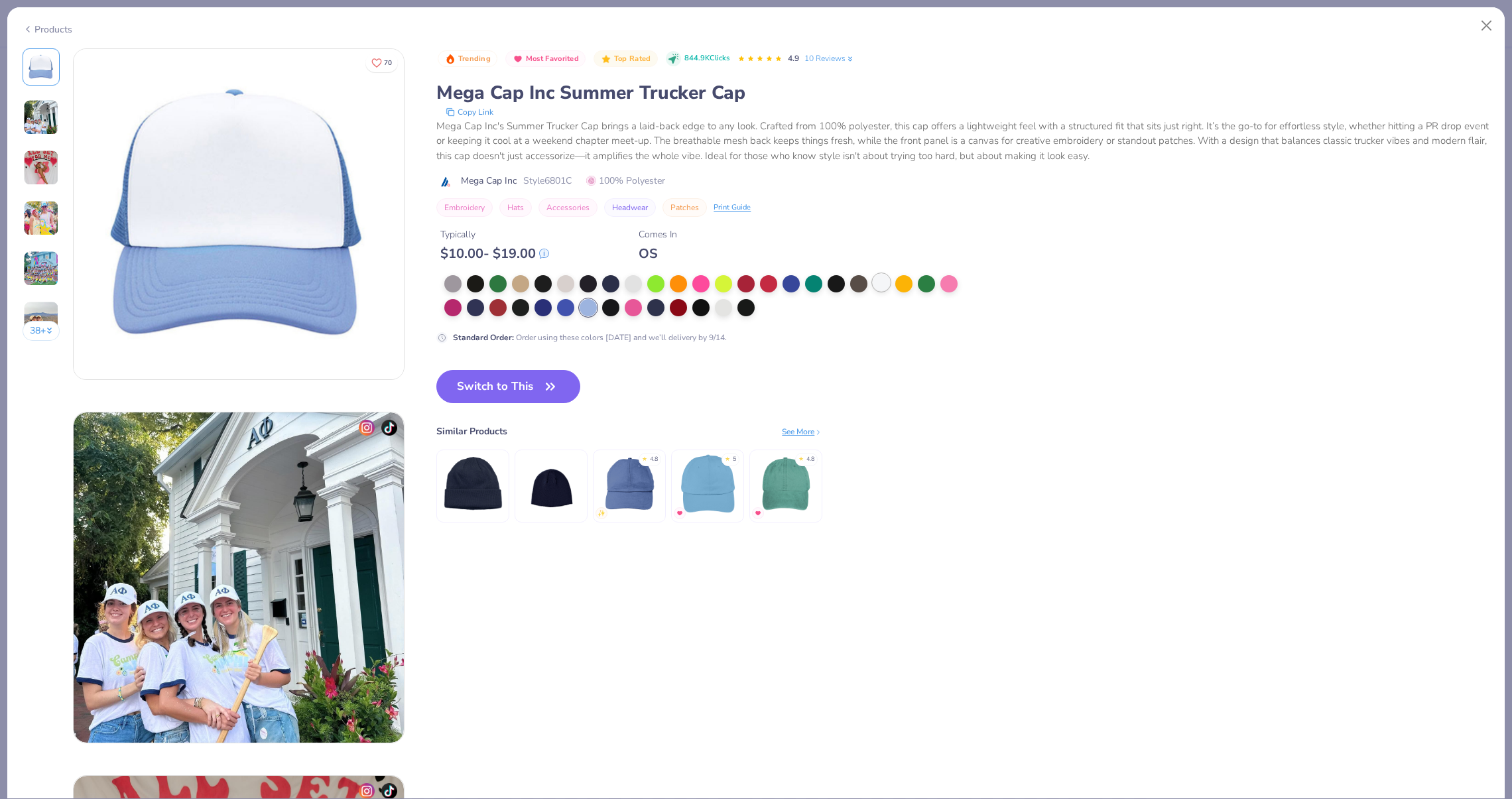
click at [879, 283] on div at bounding box center [881, 282] width 17 height 17
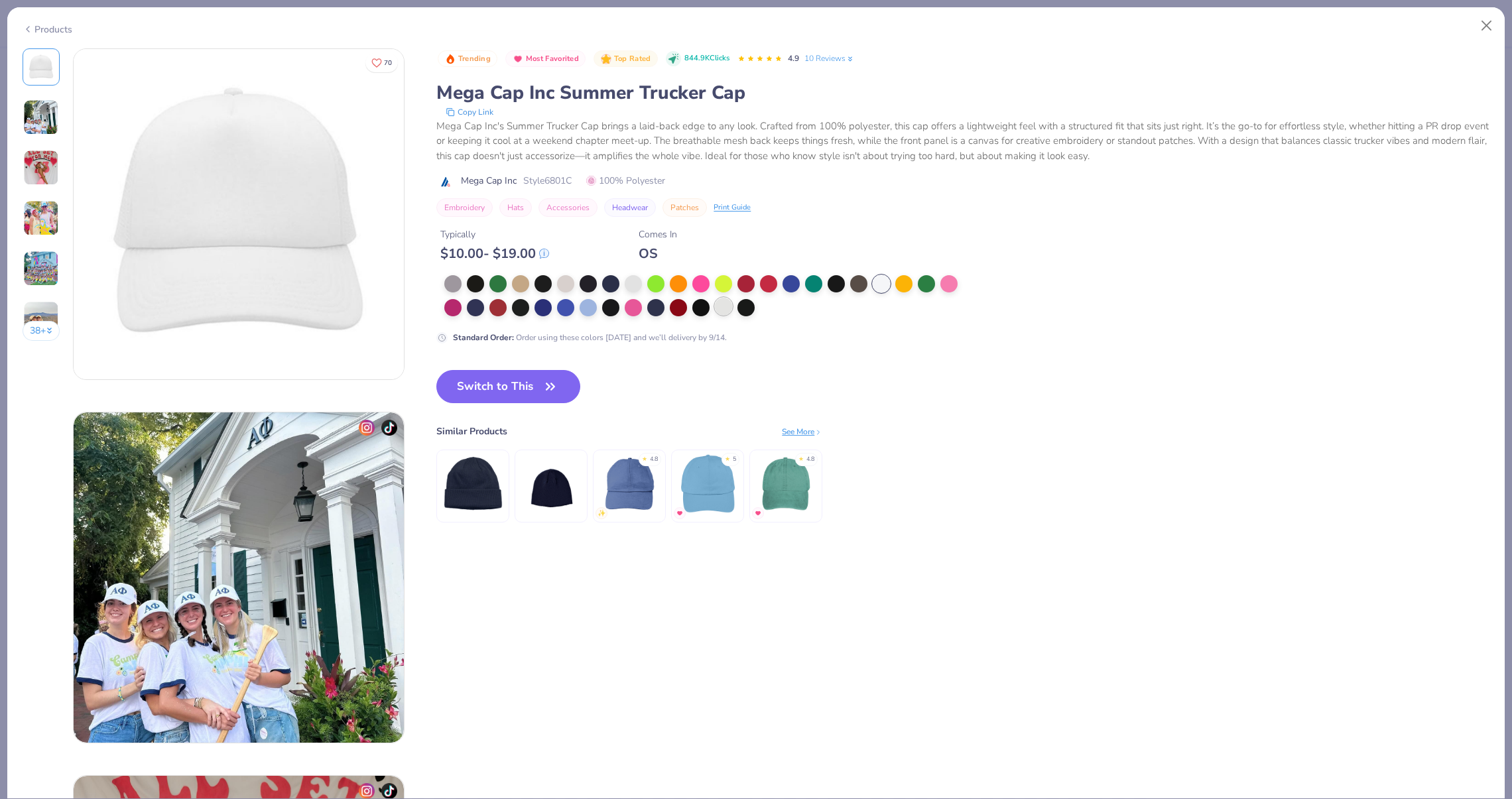
click at [724, 304] on div at bounding box center [723, 306] width 17 height 17
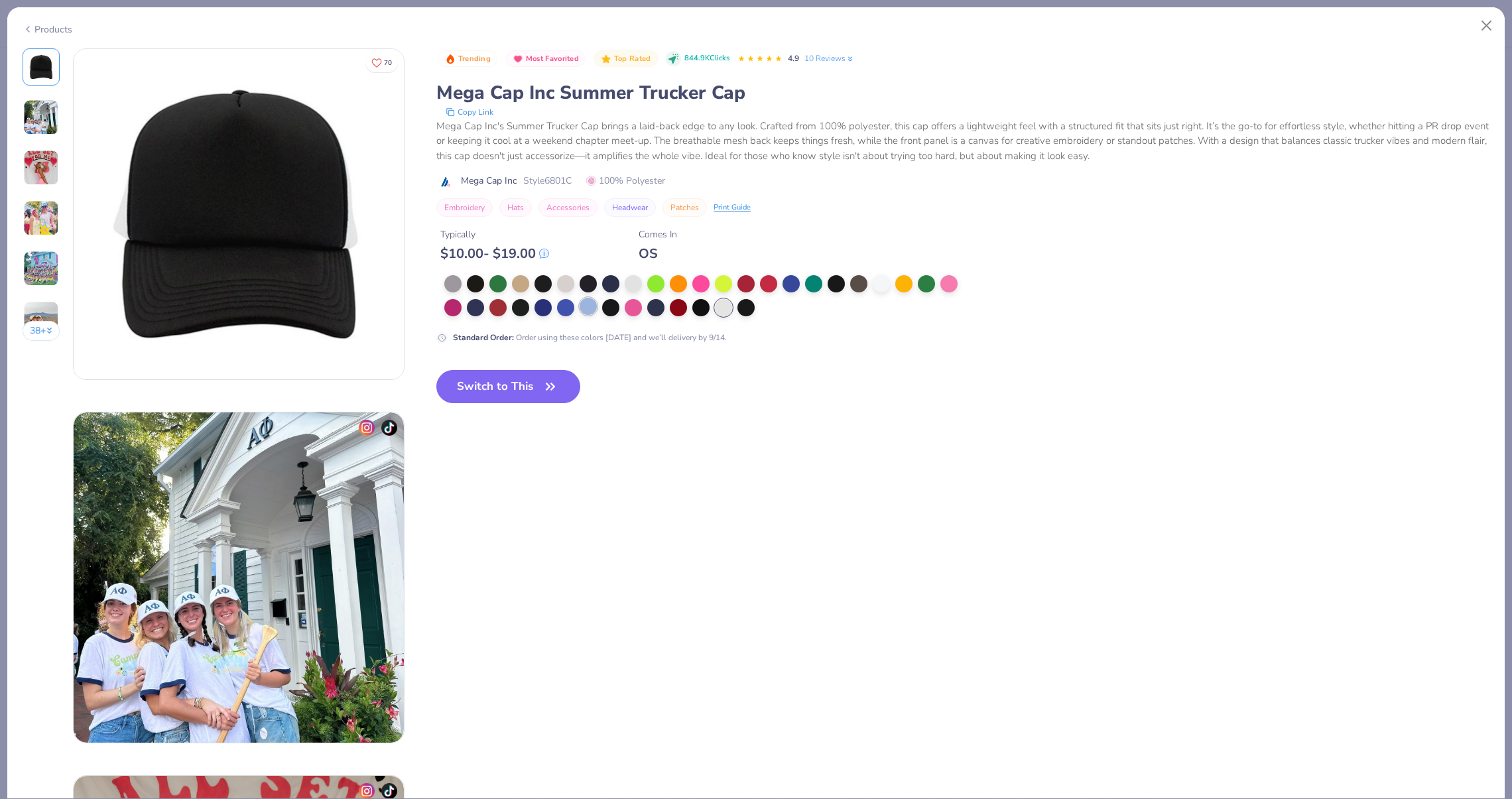
click at [594, 299] on div at bounding box center [588, 306] width 17 height 17
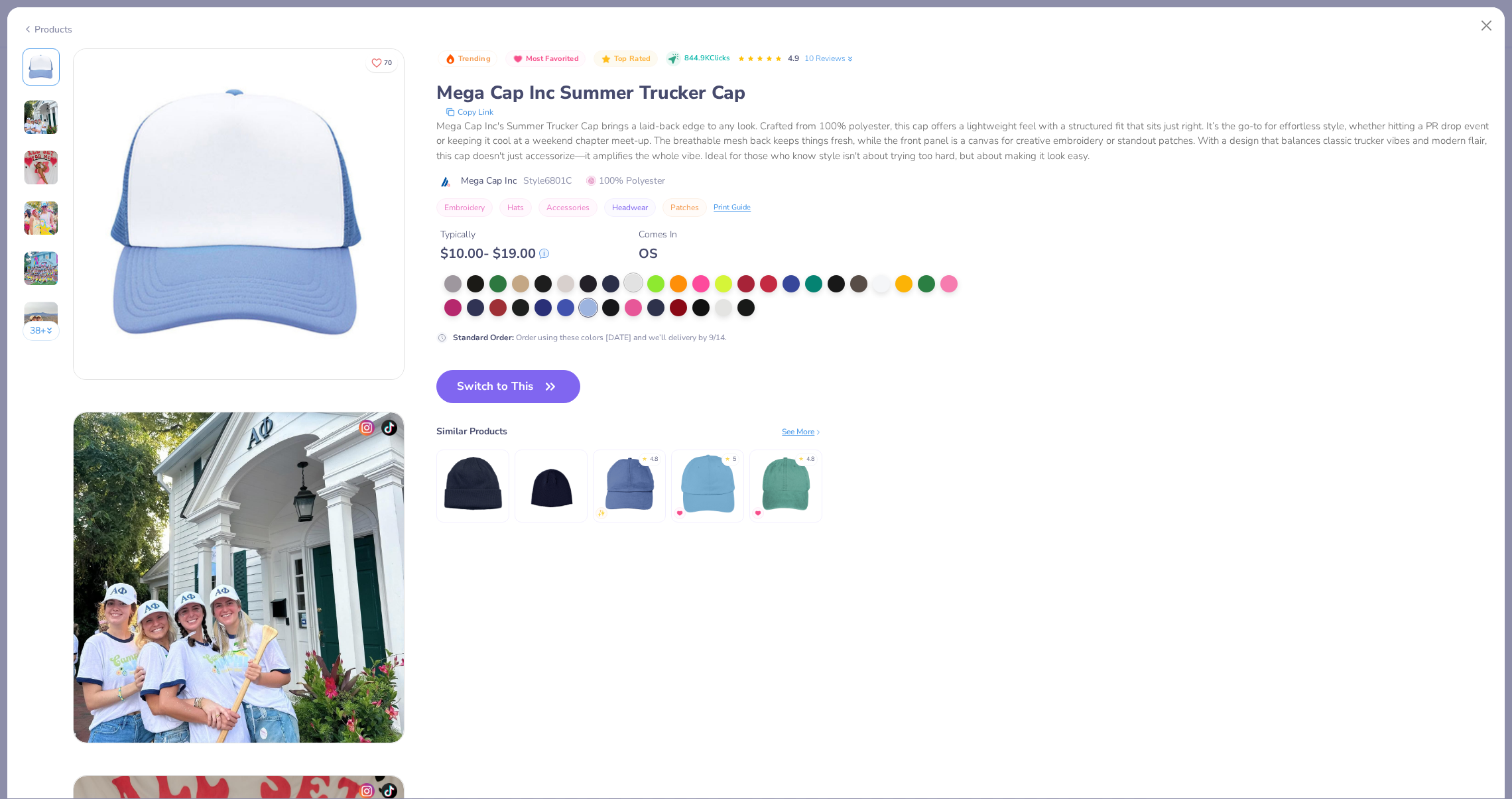
click at [634, 281] on div at bounding box center [633, 282] width 17 height 17
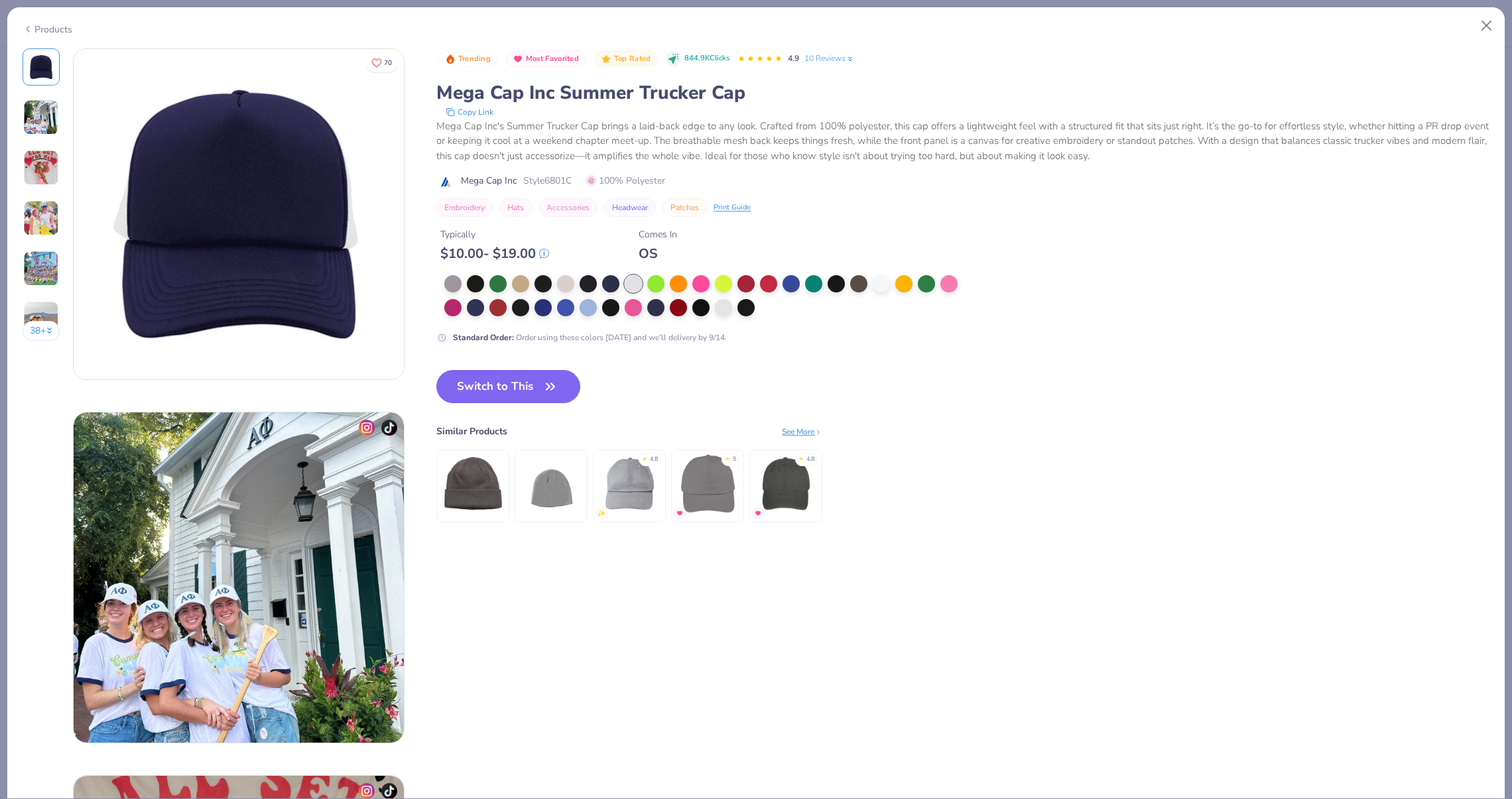
click at [601, 301] on div at bounding box center [705, 296] width 522 height 42
click at [594, 303] on div at bounding box center [588, 306] width 17 height 17
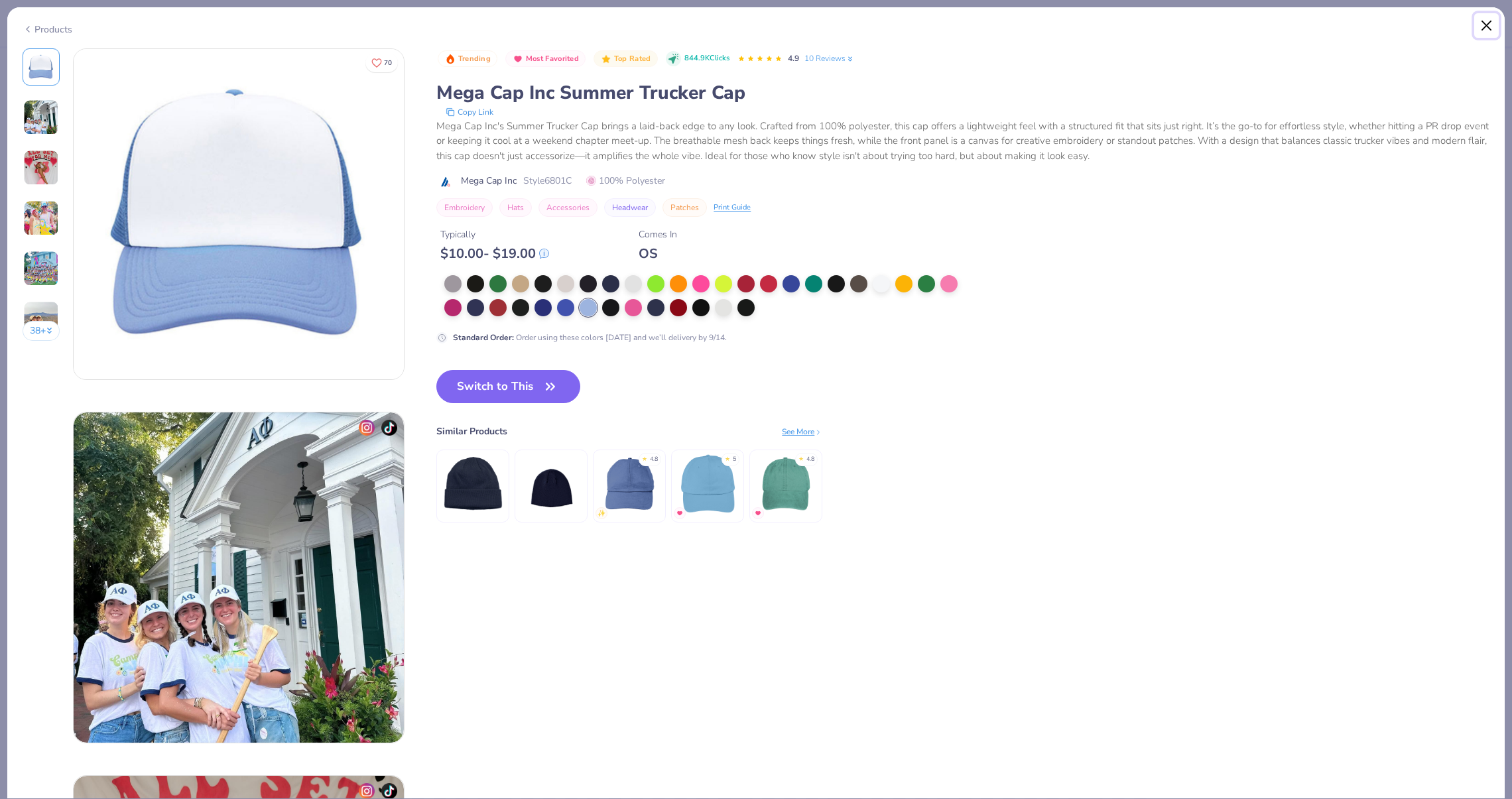
click at [1488, 36] on button "Close" at bounding box center [1486, 26] width 25 height 25
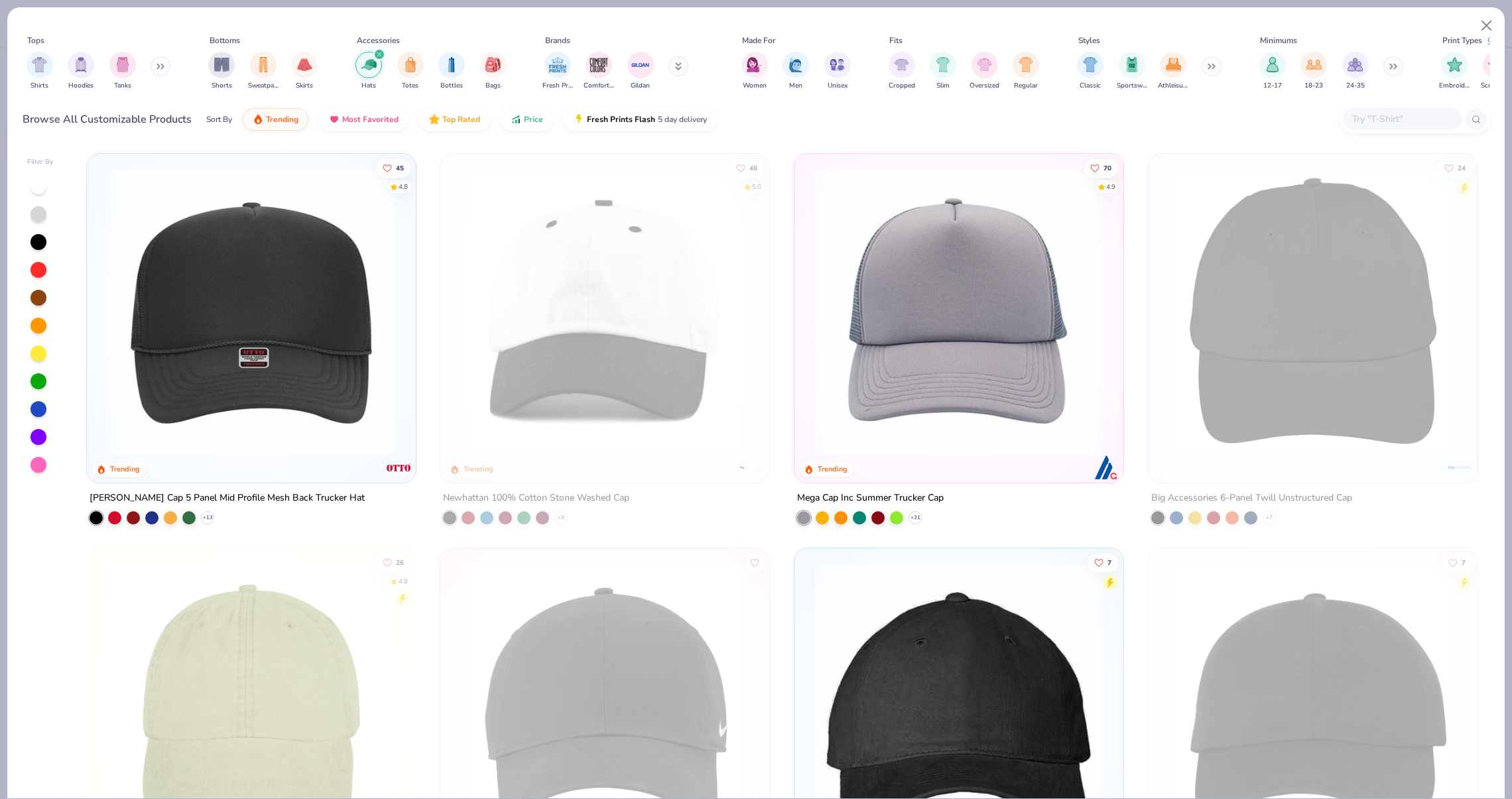
click at [850, 401] on img at bounding box center [958, 312] width 303 height 289
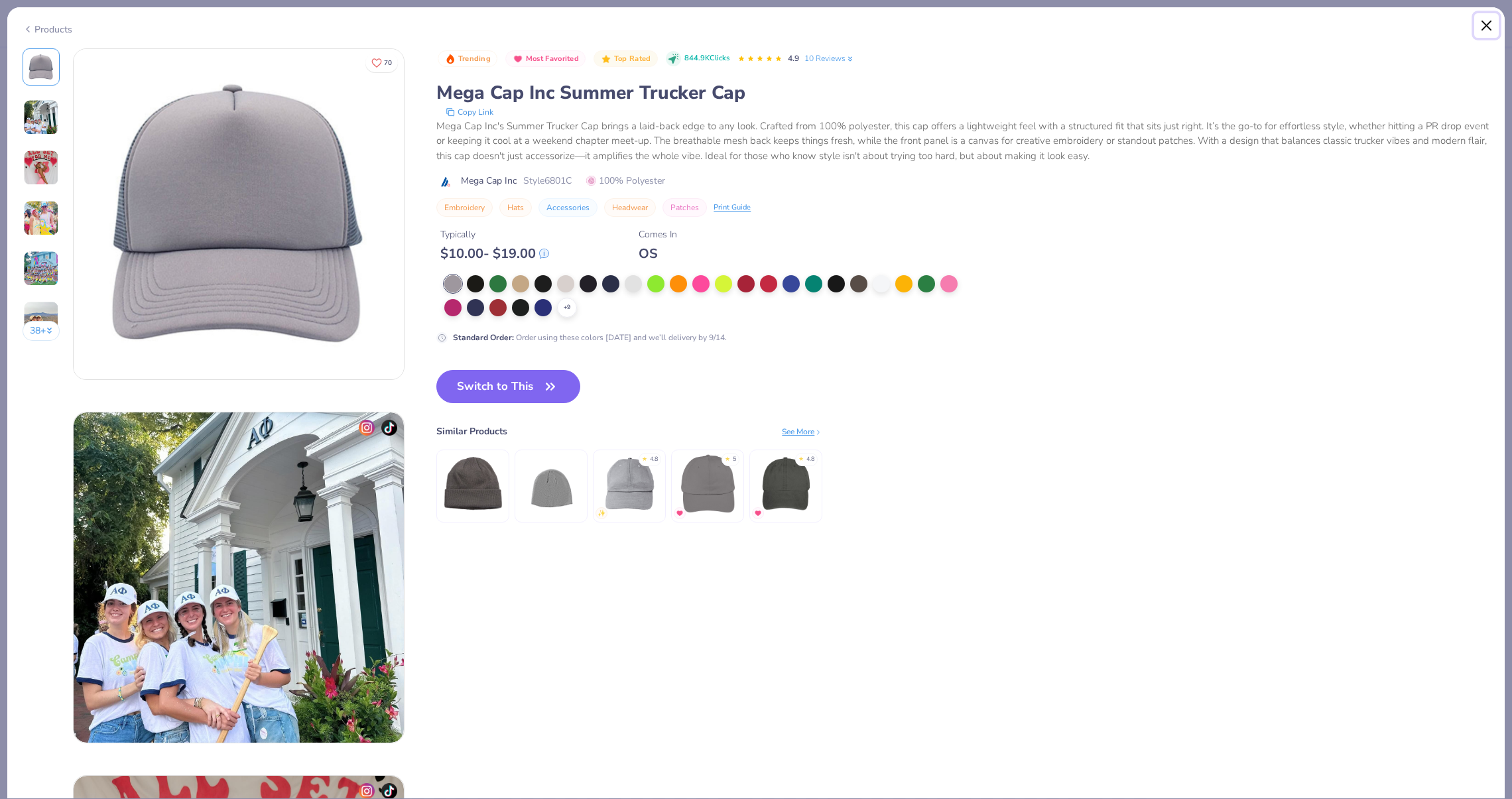
click at [1483, 35] on button "Close" at bounding box center [1486, 26] width 25 height 25
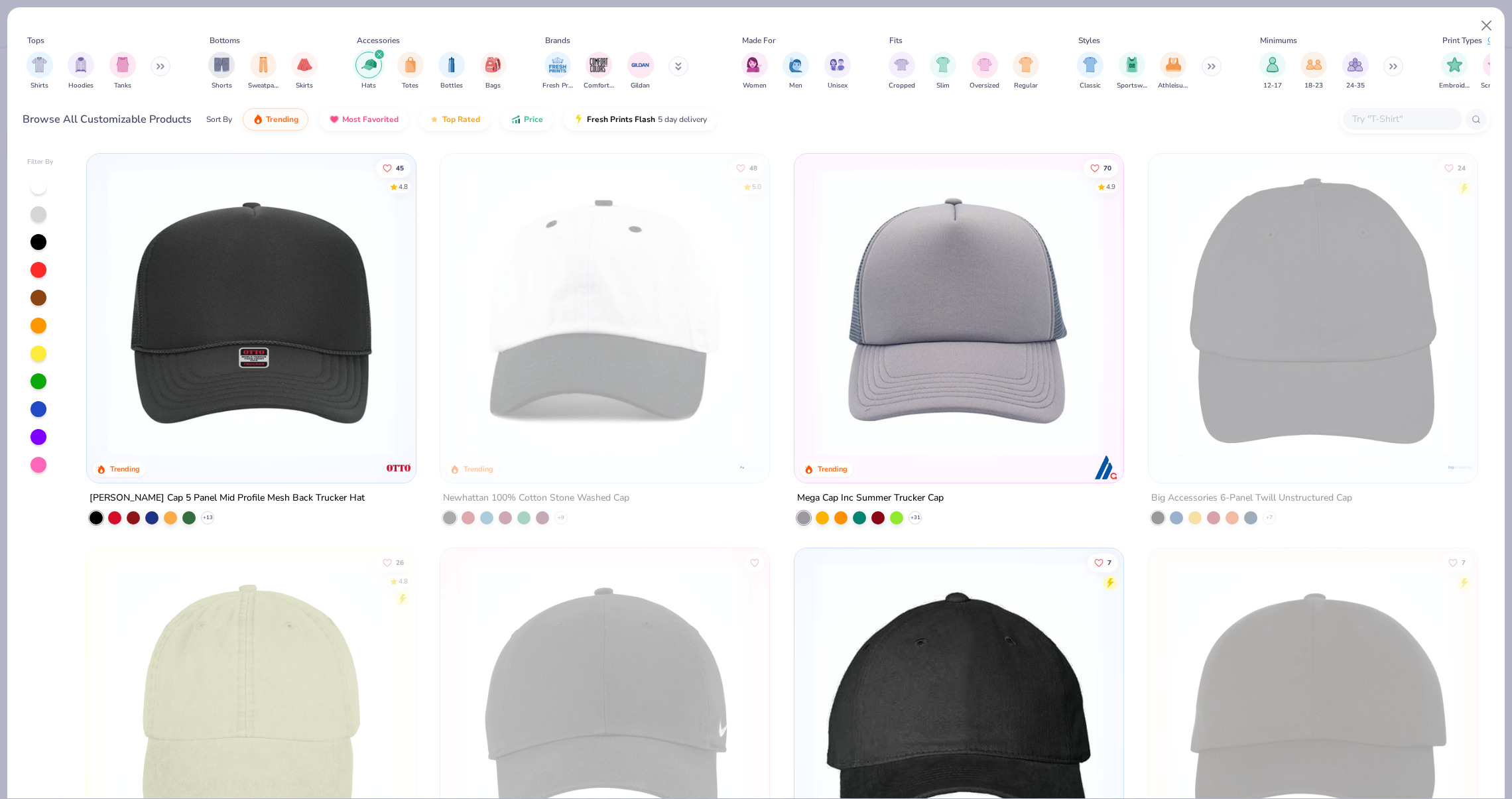
click at [267, 353] on img at bounding box center [251, 312] width 303 height 289
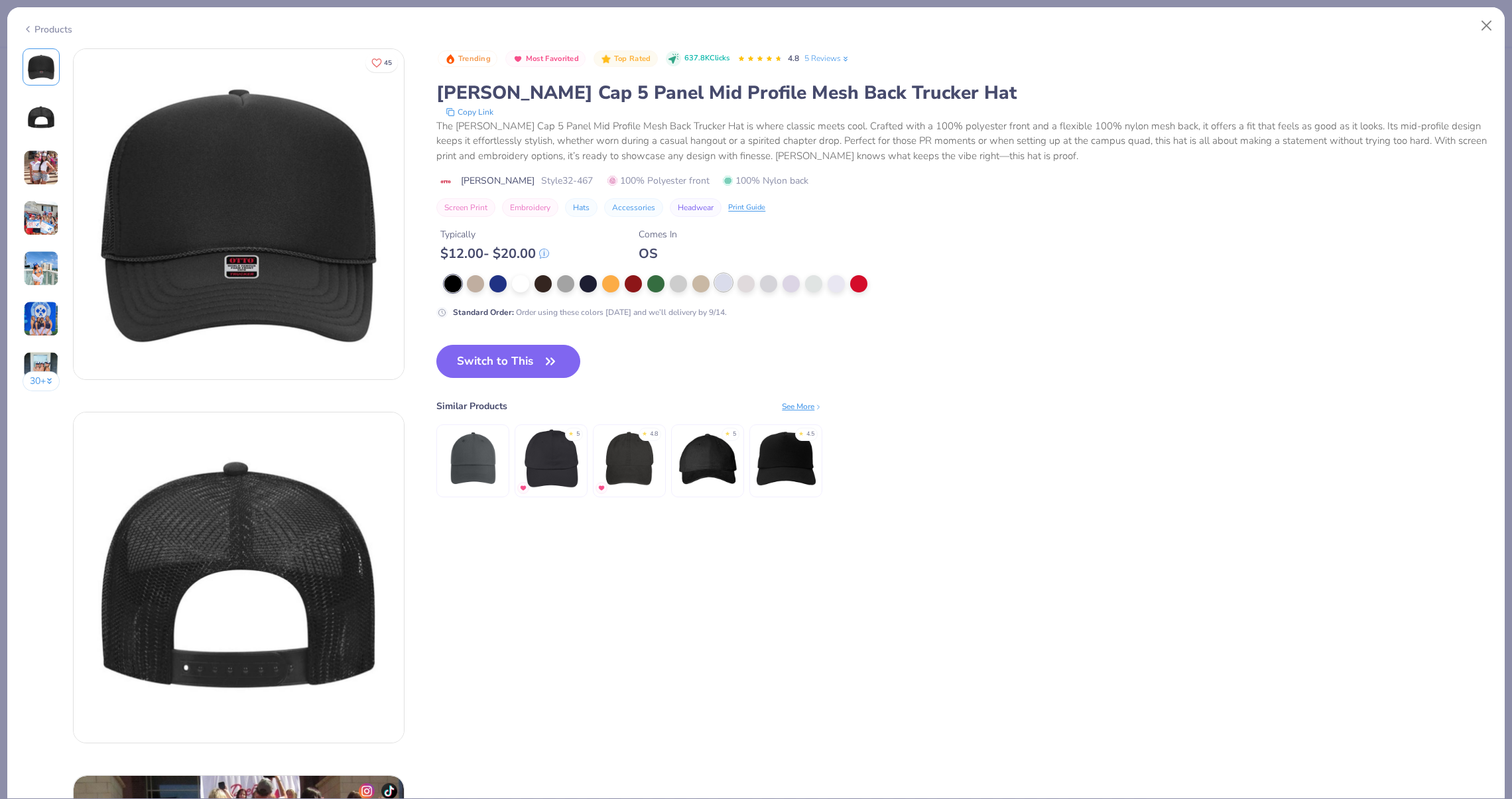
click at [728, 288] on div at bounding box center [723, 282] width 17 height 17
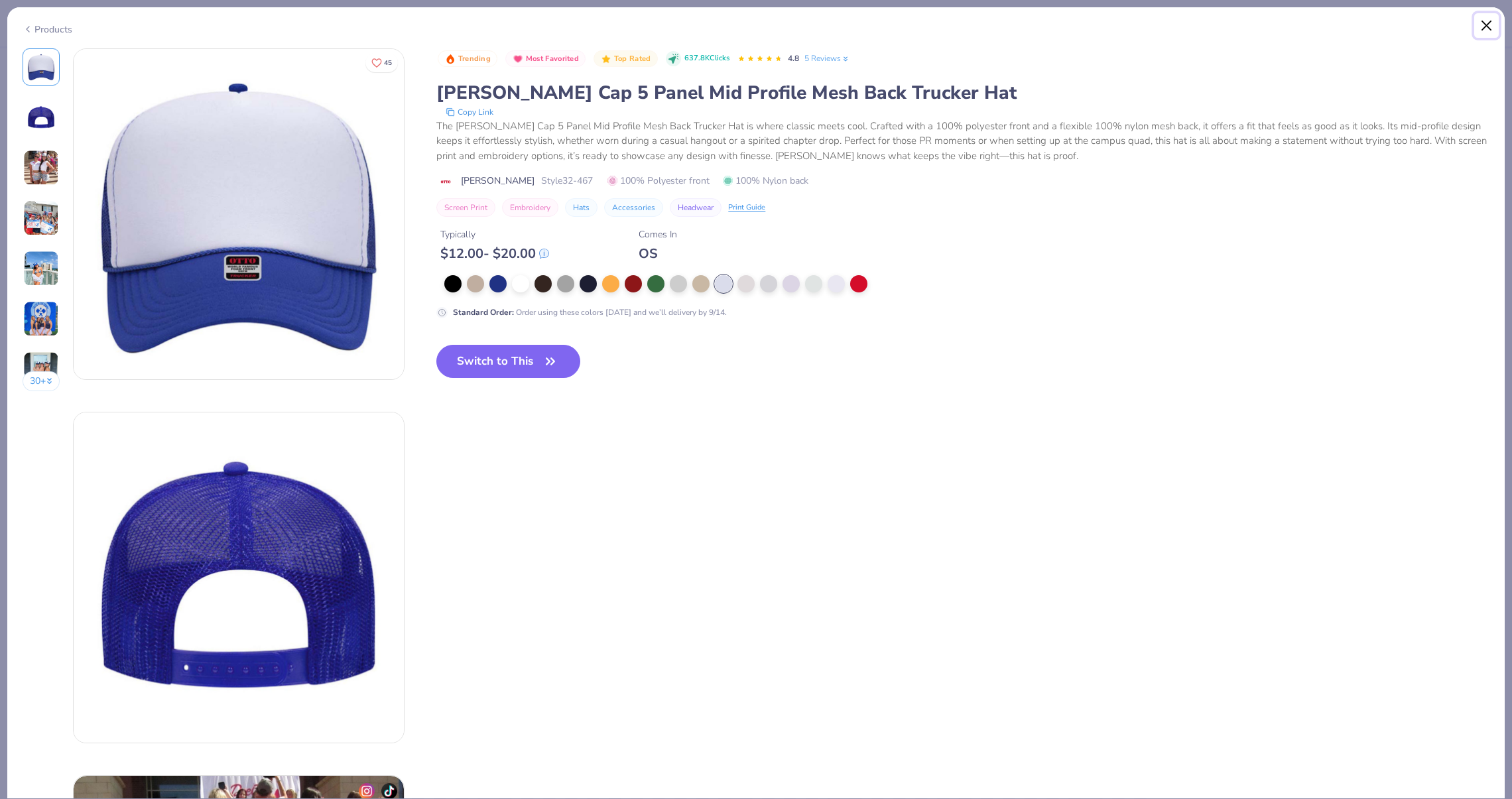
click at [1484, 30] on button "Close" at bounding box center [1486, 26] width 25 height 25
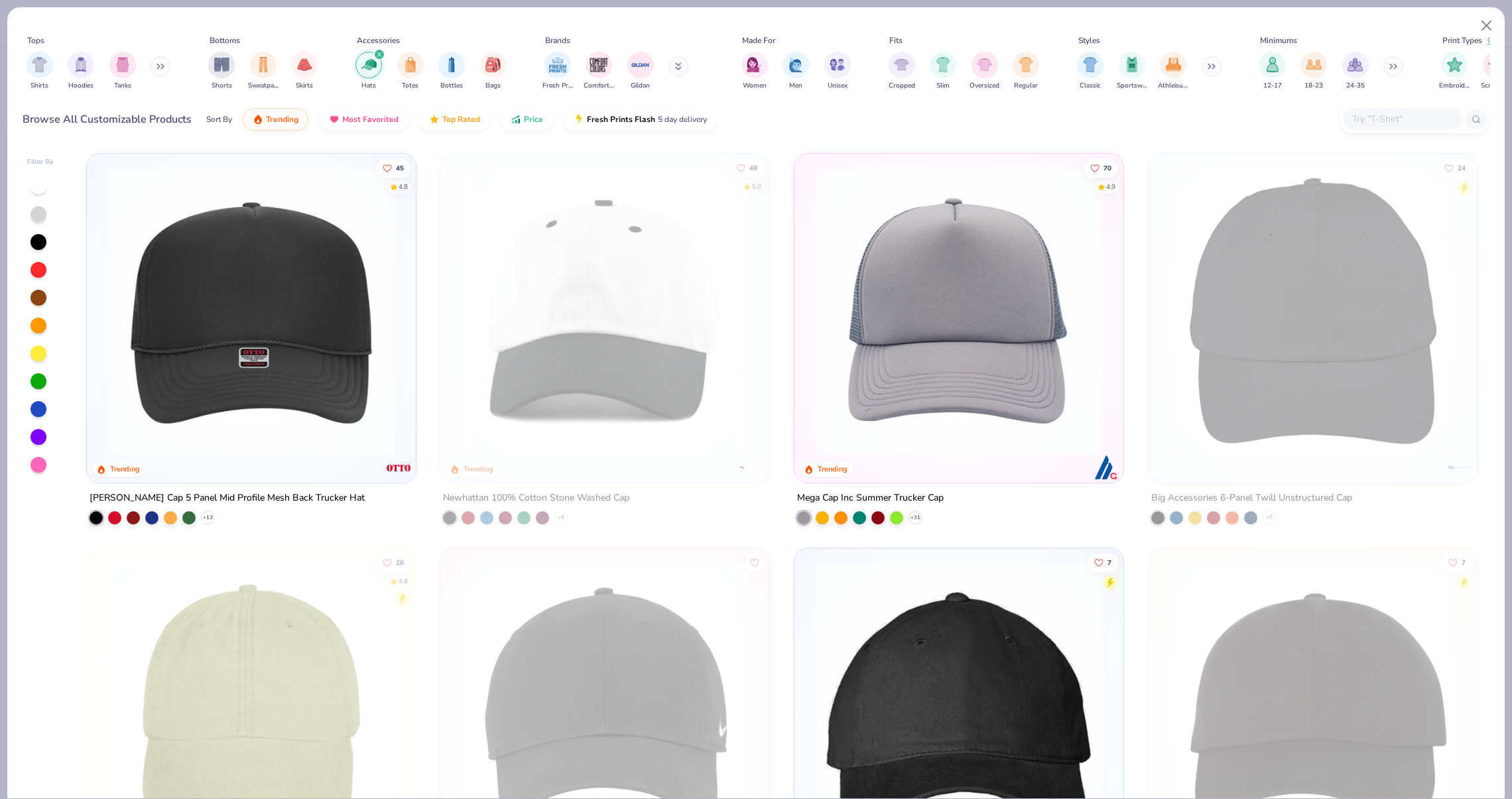
click at [1041, 182] on img at bounding box center [958, 312] width 303 height 289
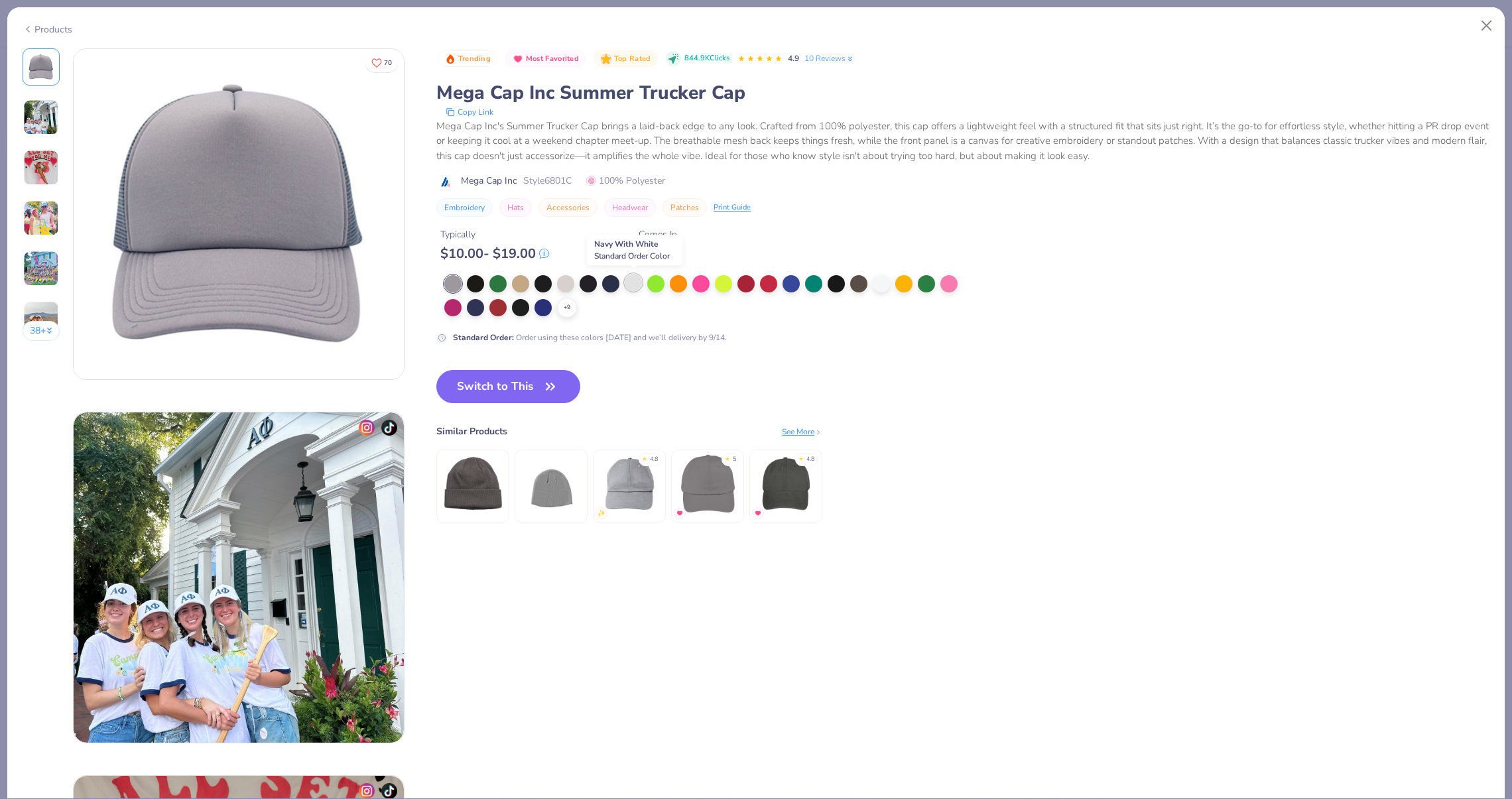
click at [628, 287] on div at bounding box center [633, 282] width 17 height 17
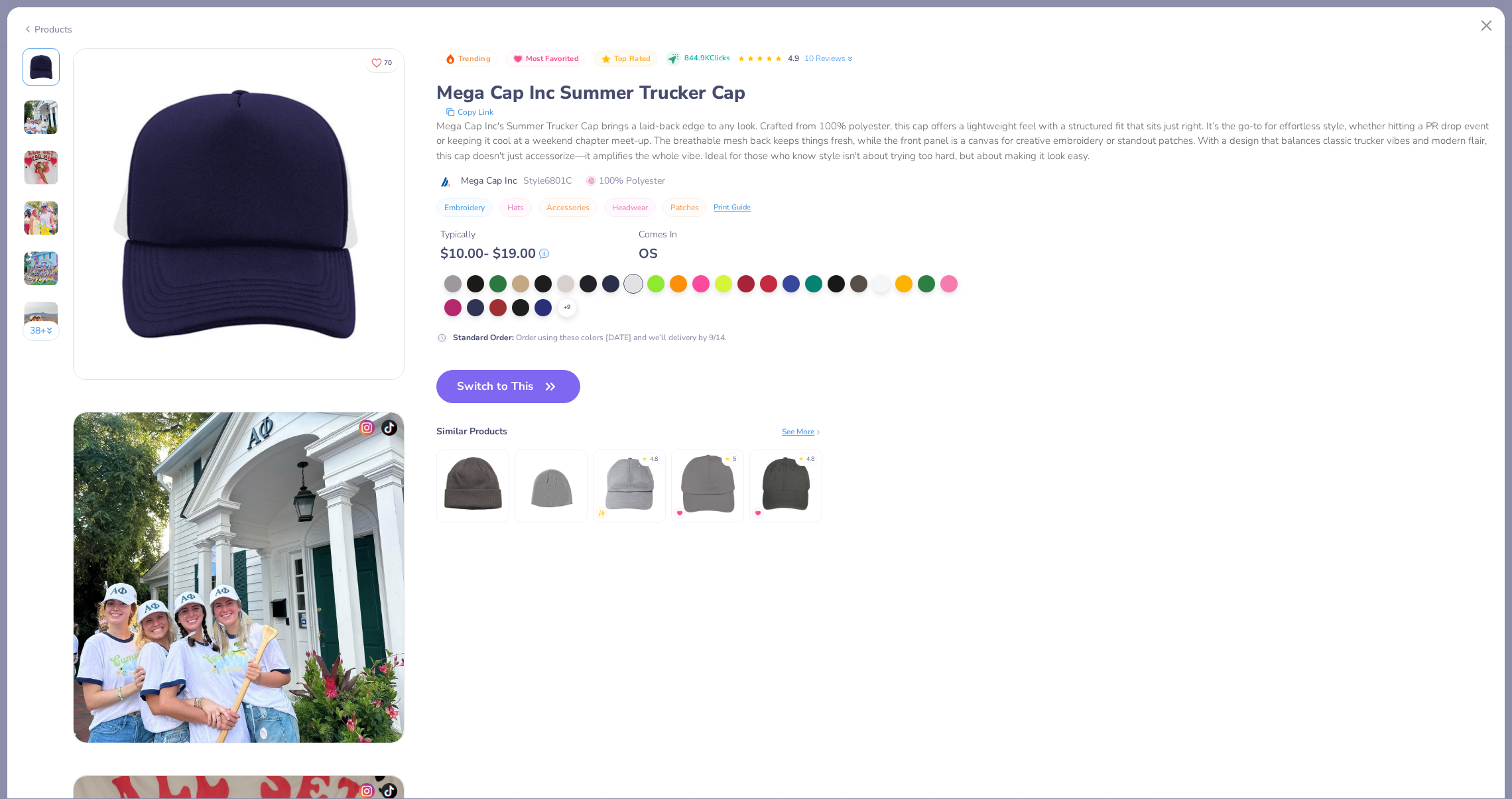
click at [876, 274] on div "Trending Most Favorited Top Rated 844.9K Clicks 4.9 10 Reviews Mega Cap Inc Sum…" at bounding box center [962, 196] width 1053 height 296
click at [876, 277] on div at bounding box center [881, 282] width 17 height 17
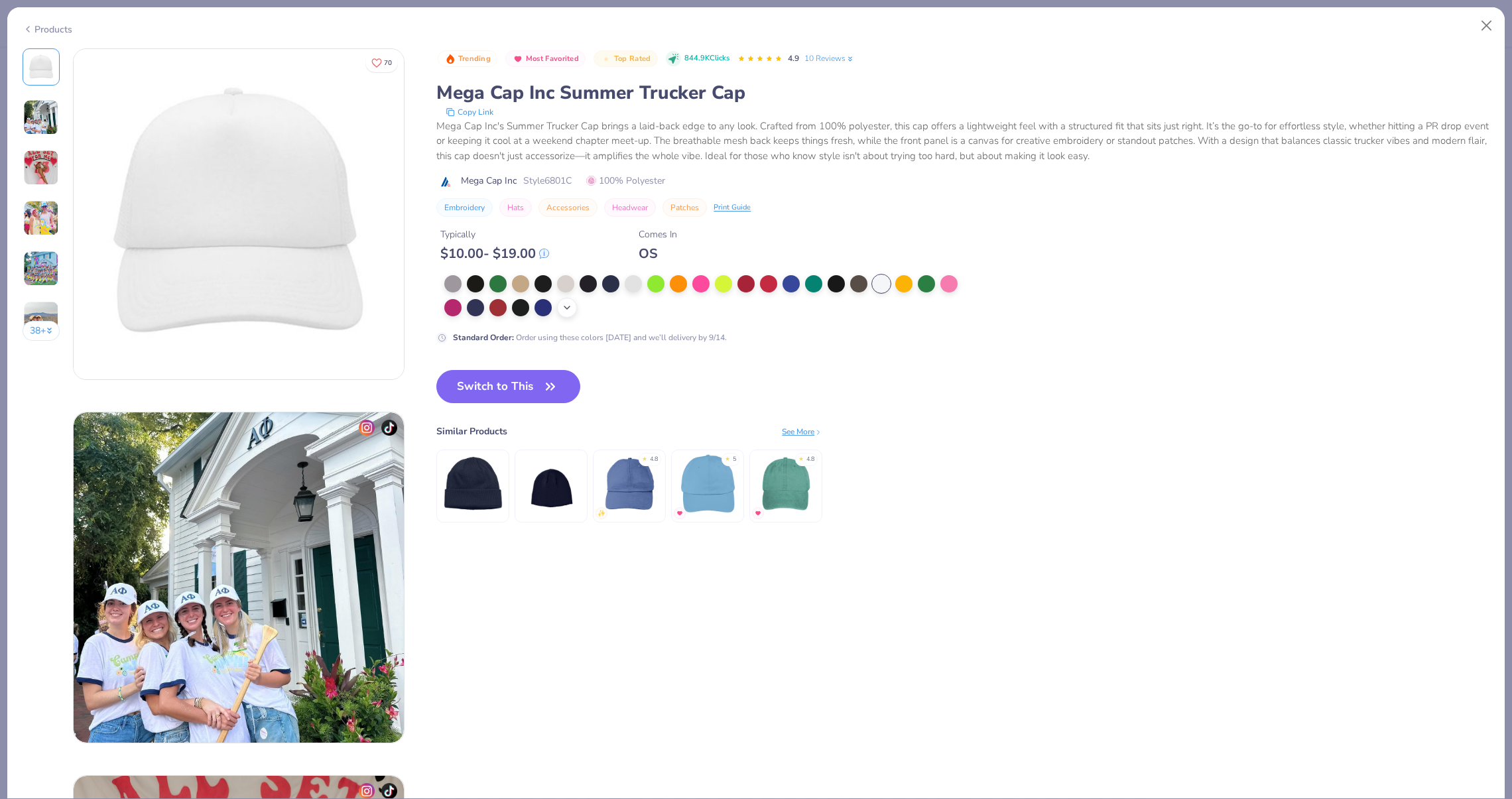
click at [562, 310] on div "+ 9" at bounding box center [567, 307] width 20 height 20
click at [586, 317] on div at bounding box center [705, 296] width 522 height 42
click at [584, 317] on div "Standard Order : Order using these colors [DATE] and we’ll delivery by 9/14." at bounding box center [701, 309] width 531 height 68
click at [584, 315] on div at bounding box center [705, 296] width 522 height 42
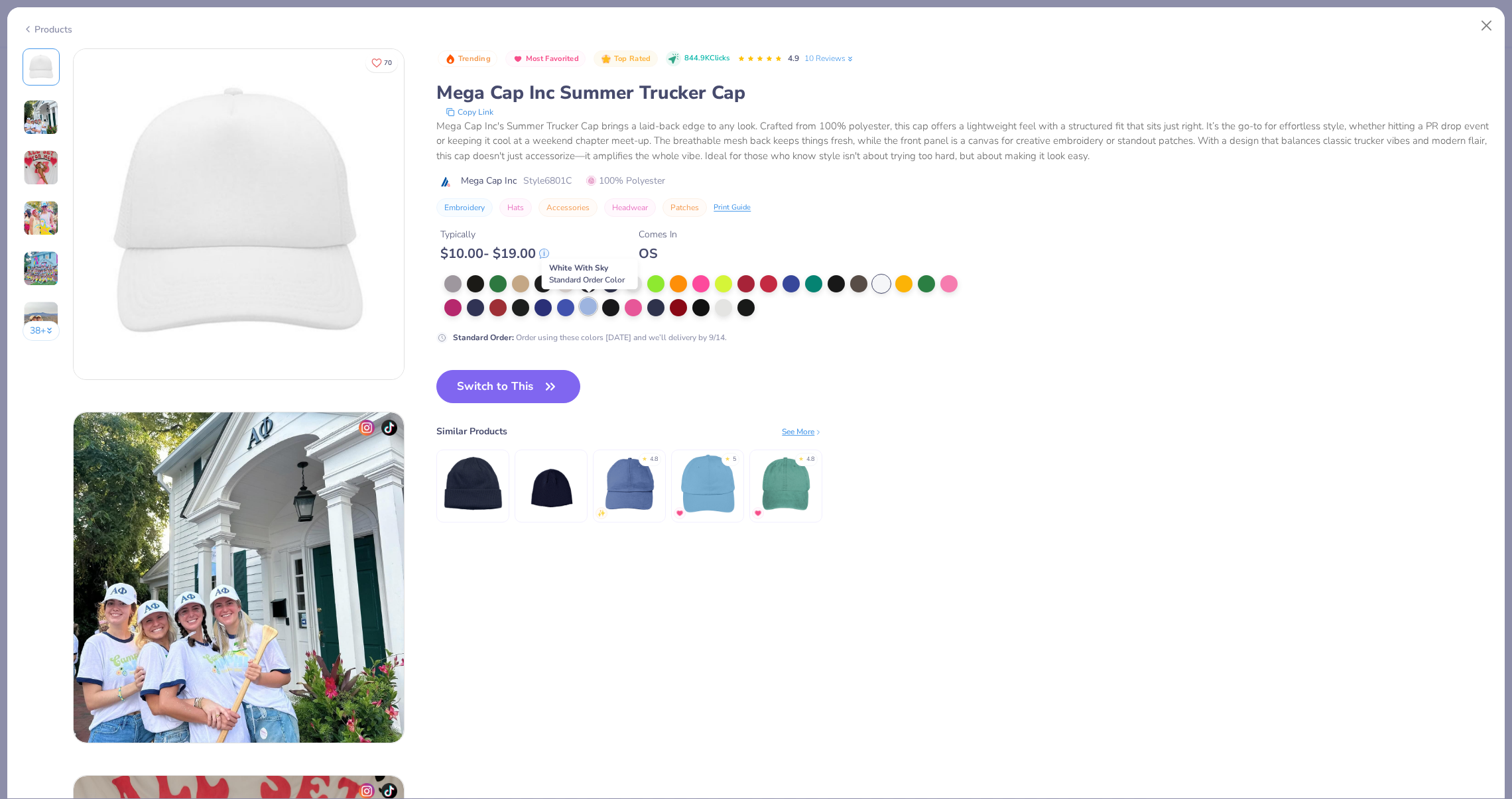
click at [589, 306] on div at bounding box center [588, 306] width 17 height 17
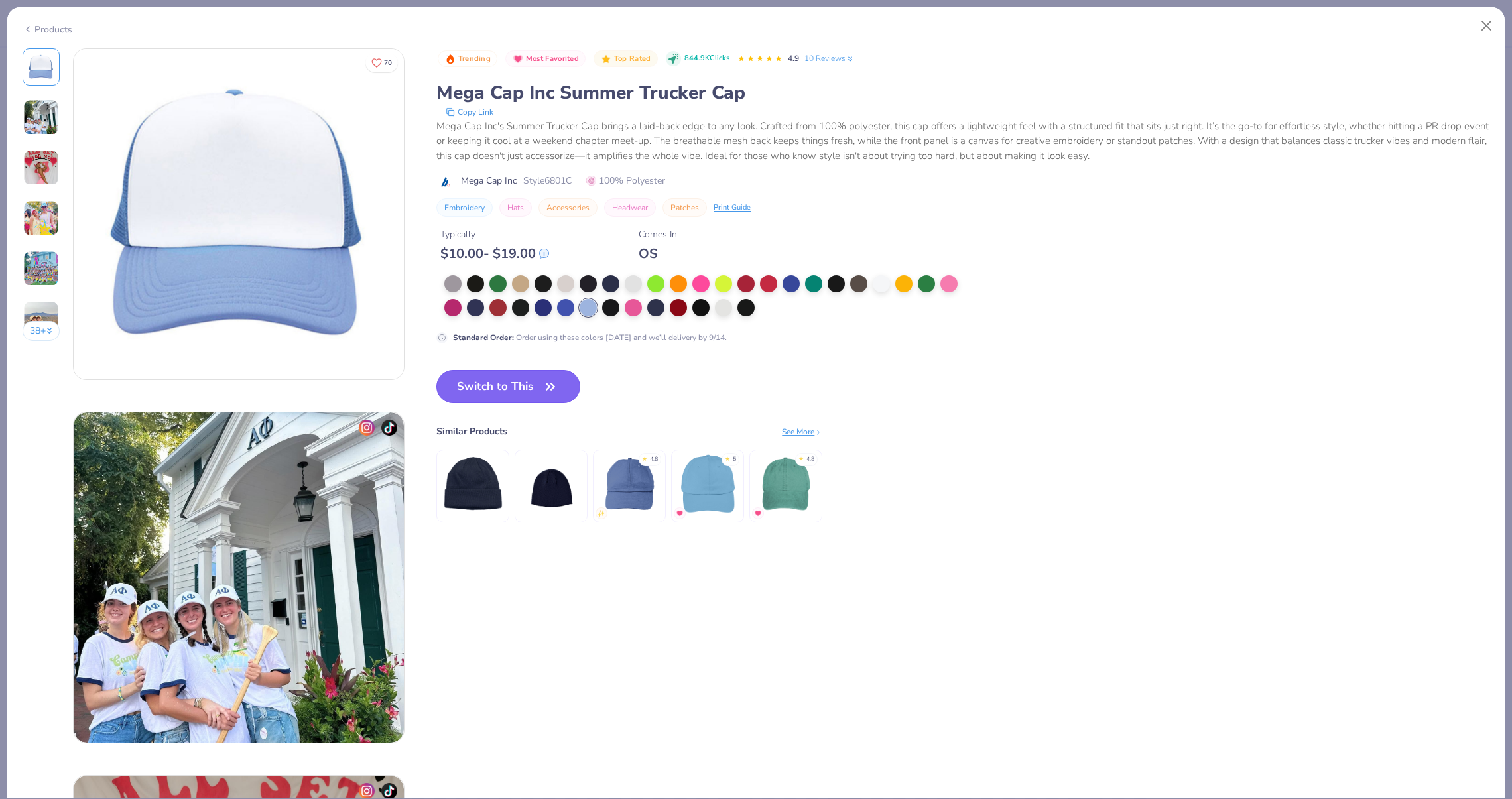
click at [540, 375] on button "Switch to This" at bounding box center [508, 386] width 144 height 33
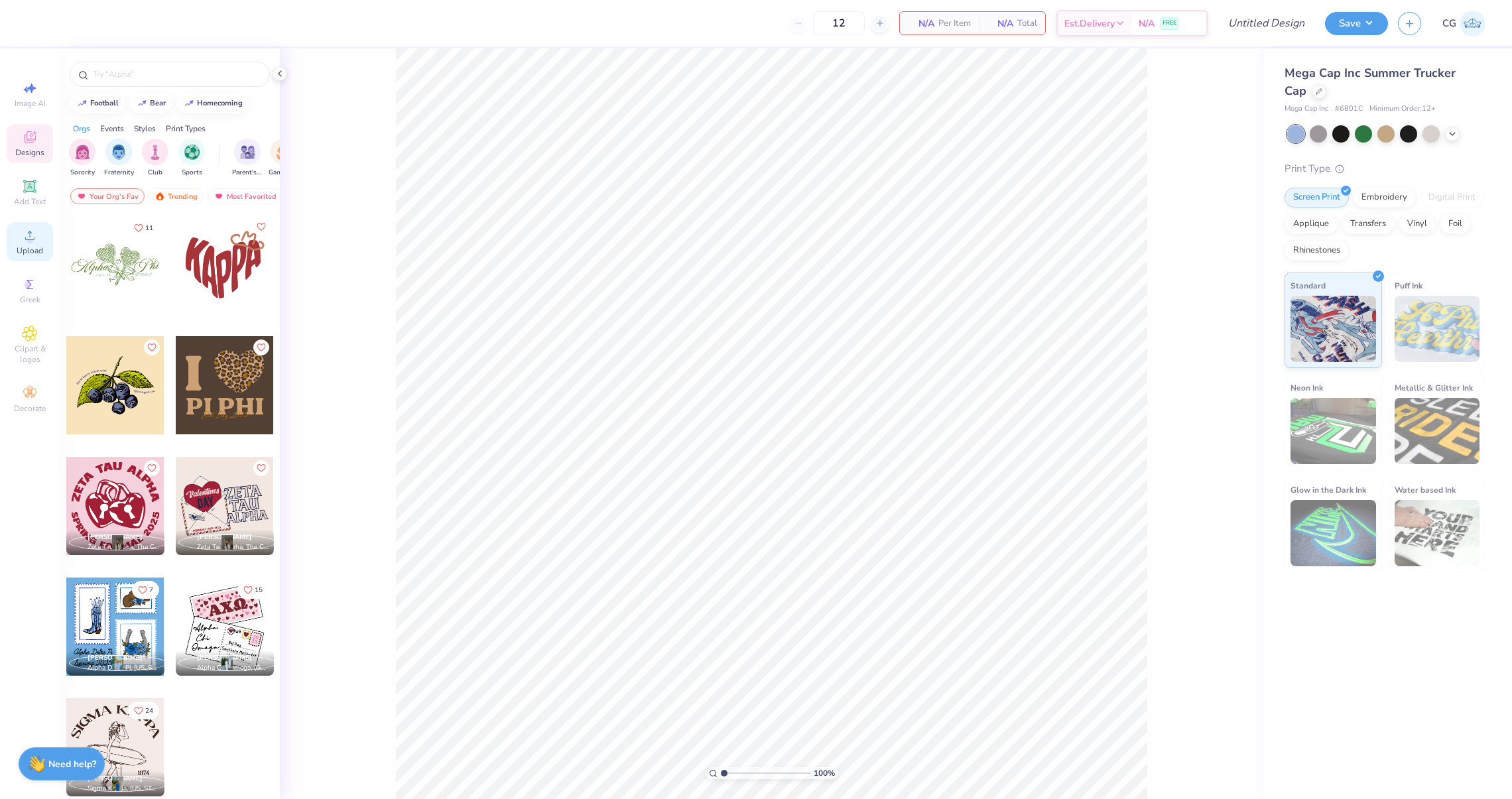
click at [34, 237] on icon at bounding box center [29, 235] width 16 height 16
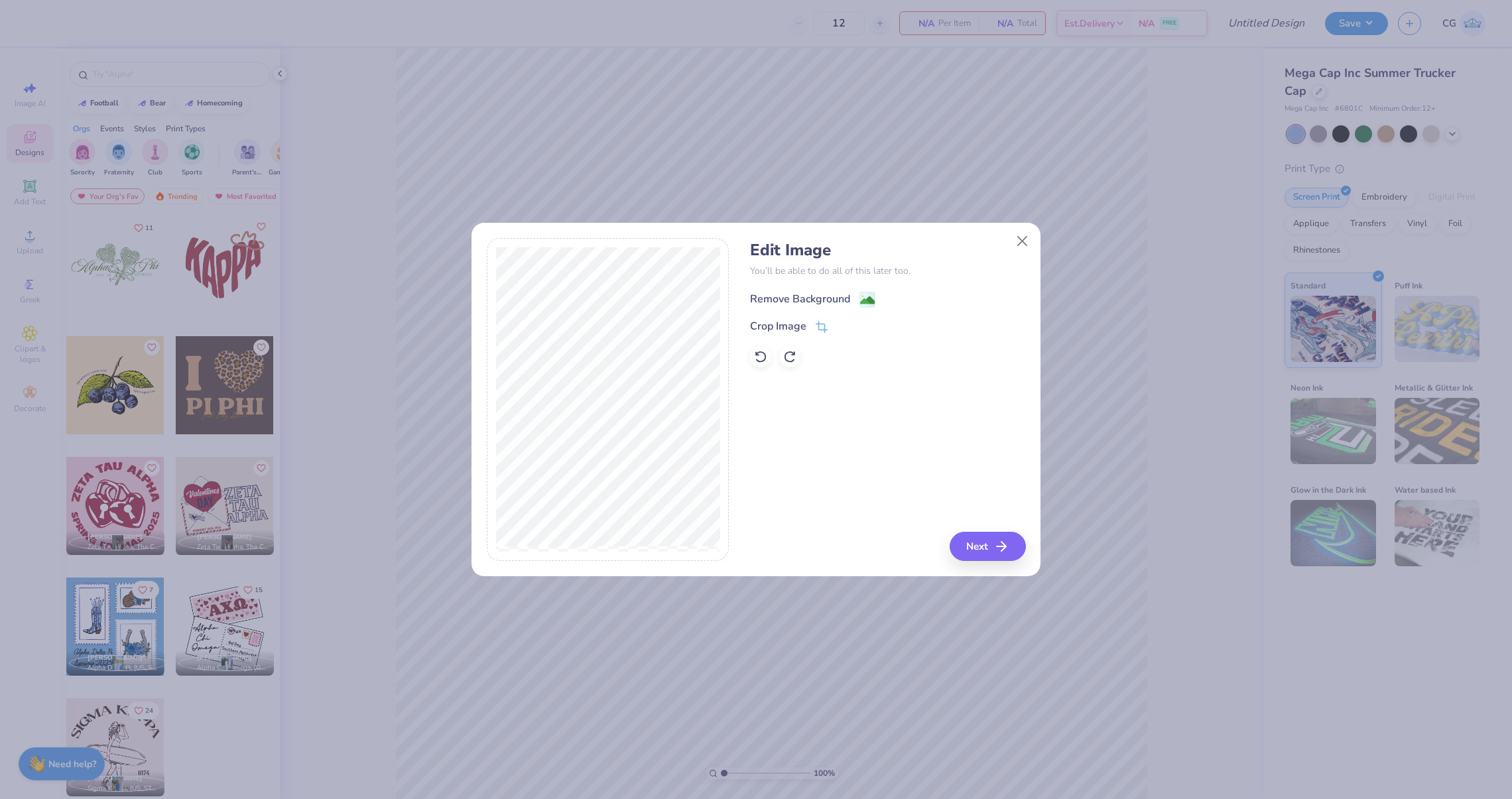
click at [805, 298] on div "Remove Background" at bounding box center [800, 298] width 100 height 16
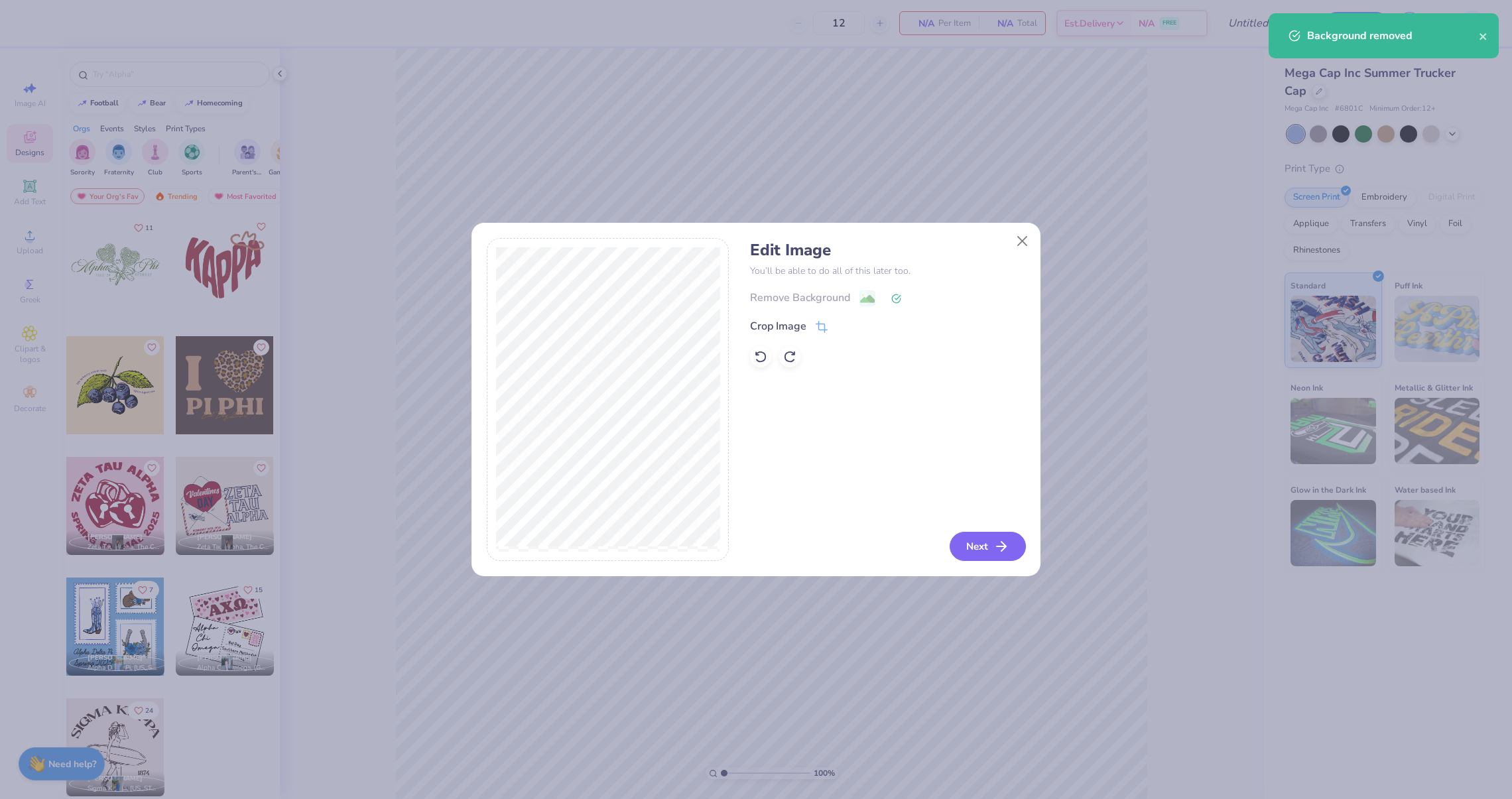
click at [981, 548] on button "Next" at bounding box center [988, 546] width 76 height 29
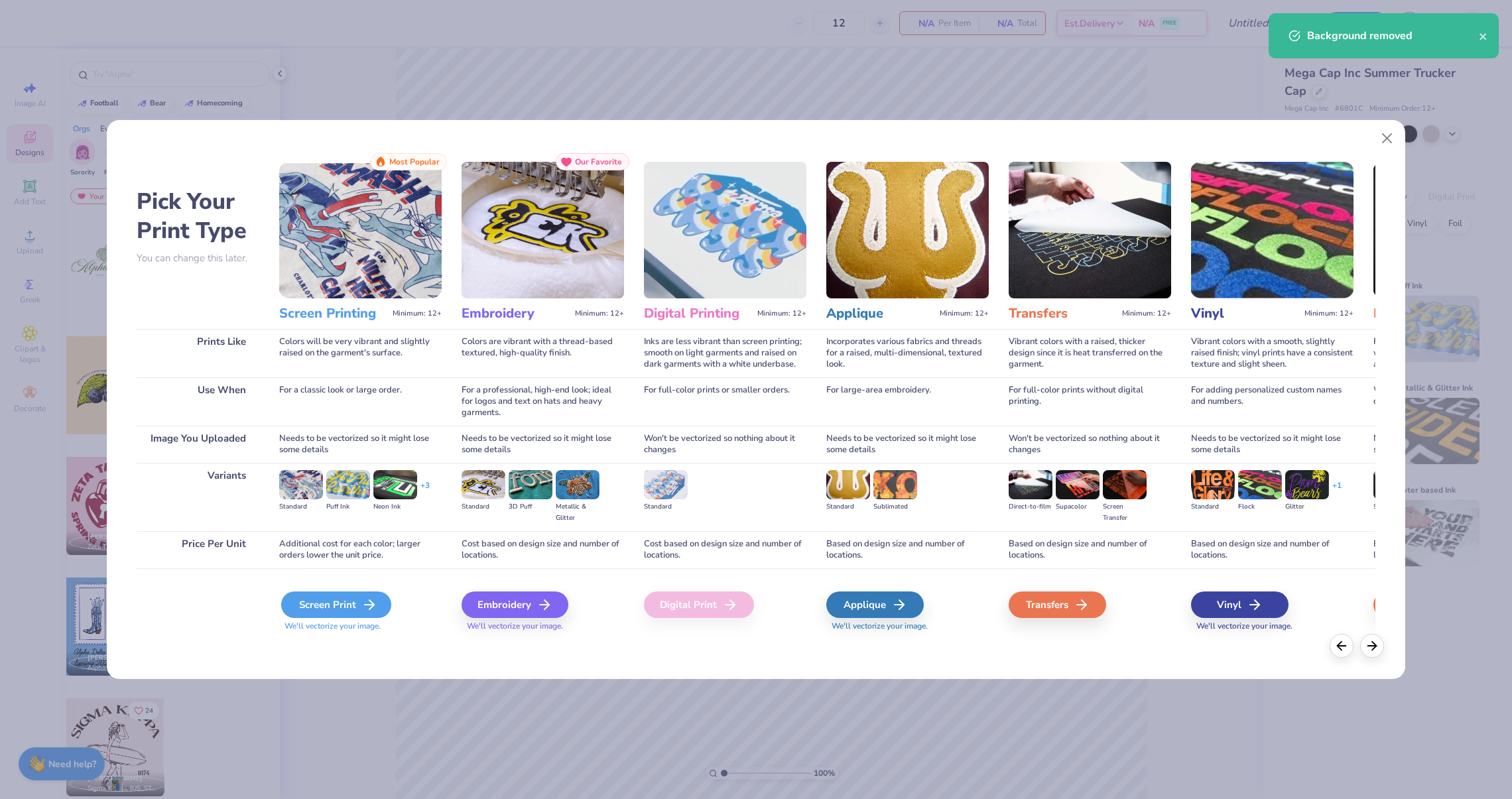
click at [346, 612] on div "Screen Print" at bounding box center [336, 605] width 110 height 27
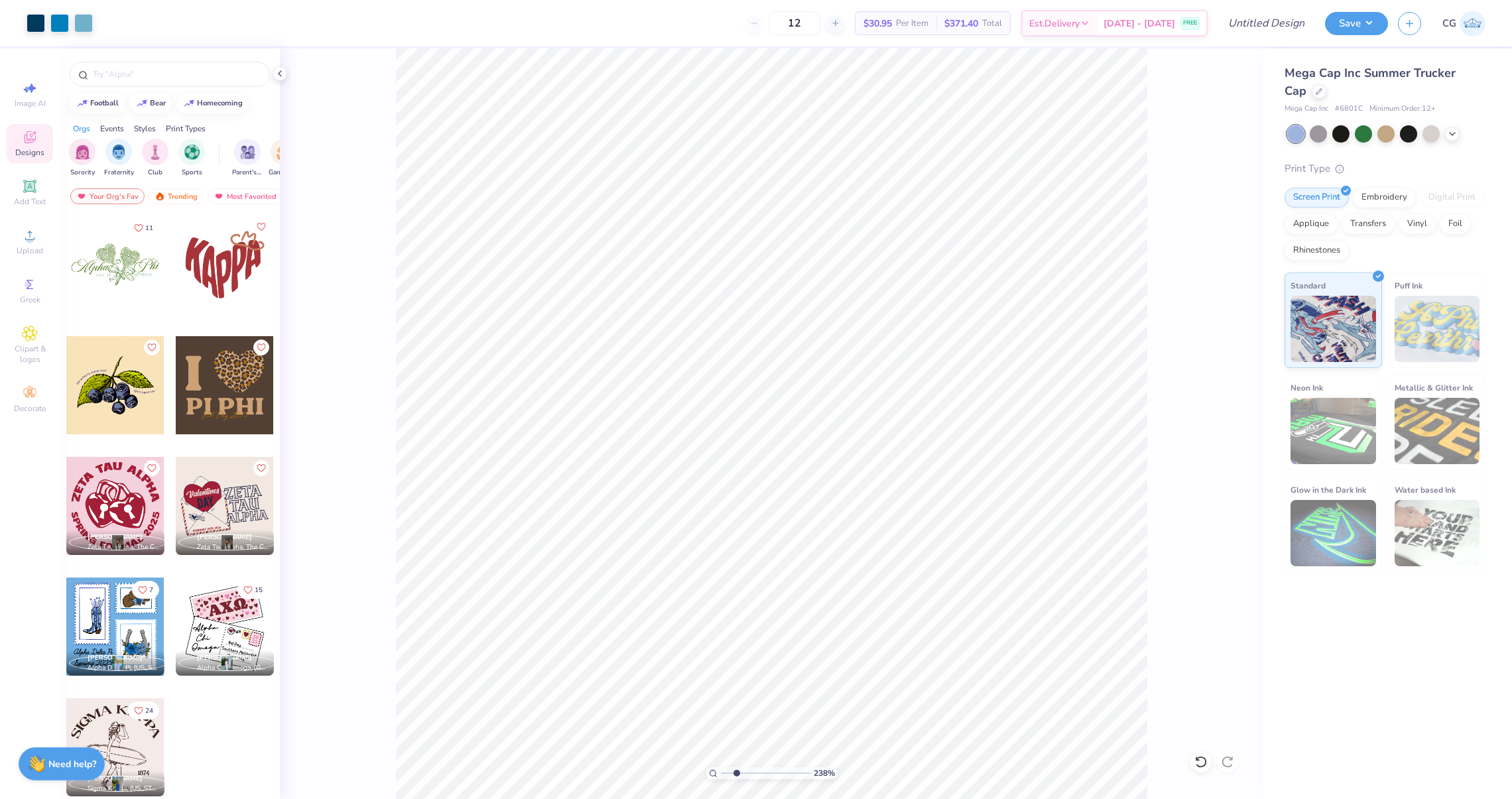
drag, startPoint x: 722, startPoint y: 768, endPoint x: 736, endPoint y: 768, distance: 14.0
type input "2.41"
click at [736, 768] on input "range" at bounding box center [766, 773] width 90 height 12
type input "1.70"
type input "0.52"
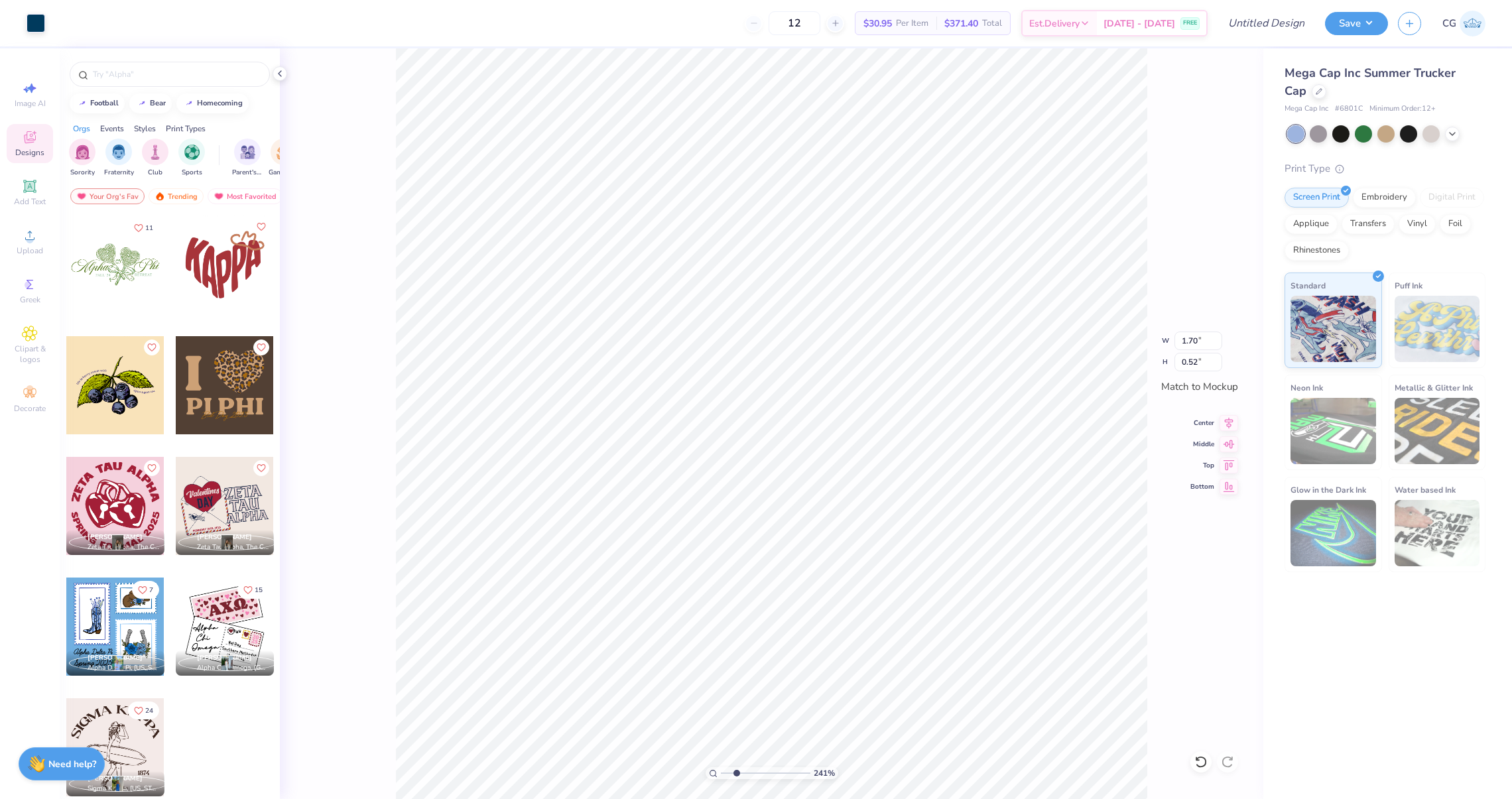
type input "2.11"
type input "0.65"
type input "1.15"
type input "1.36"
type input "1.24"
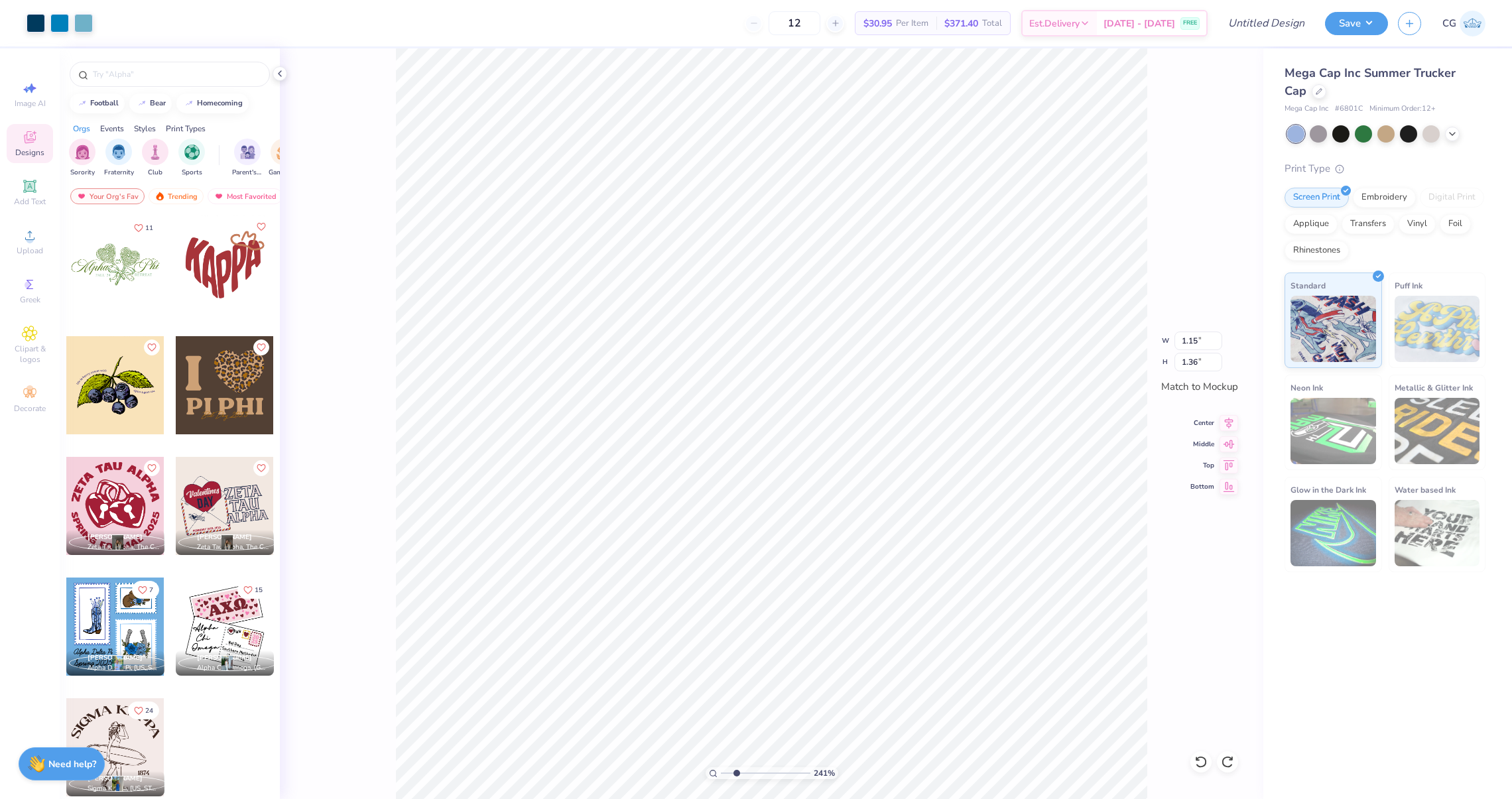
type input "1.46"
type input "0.55"
type input "0.52"
type input "1.07"
type input "1.27"
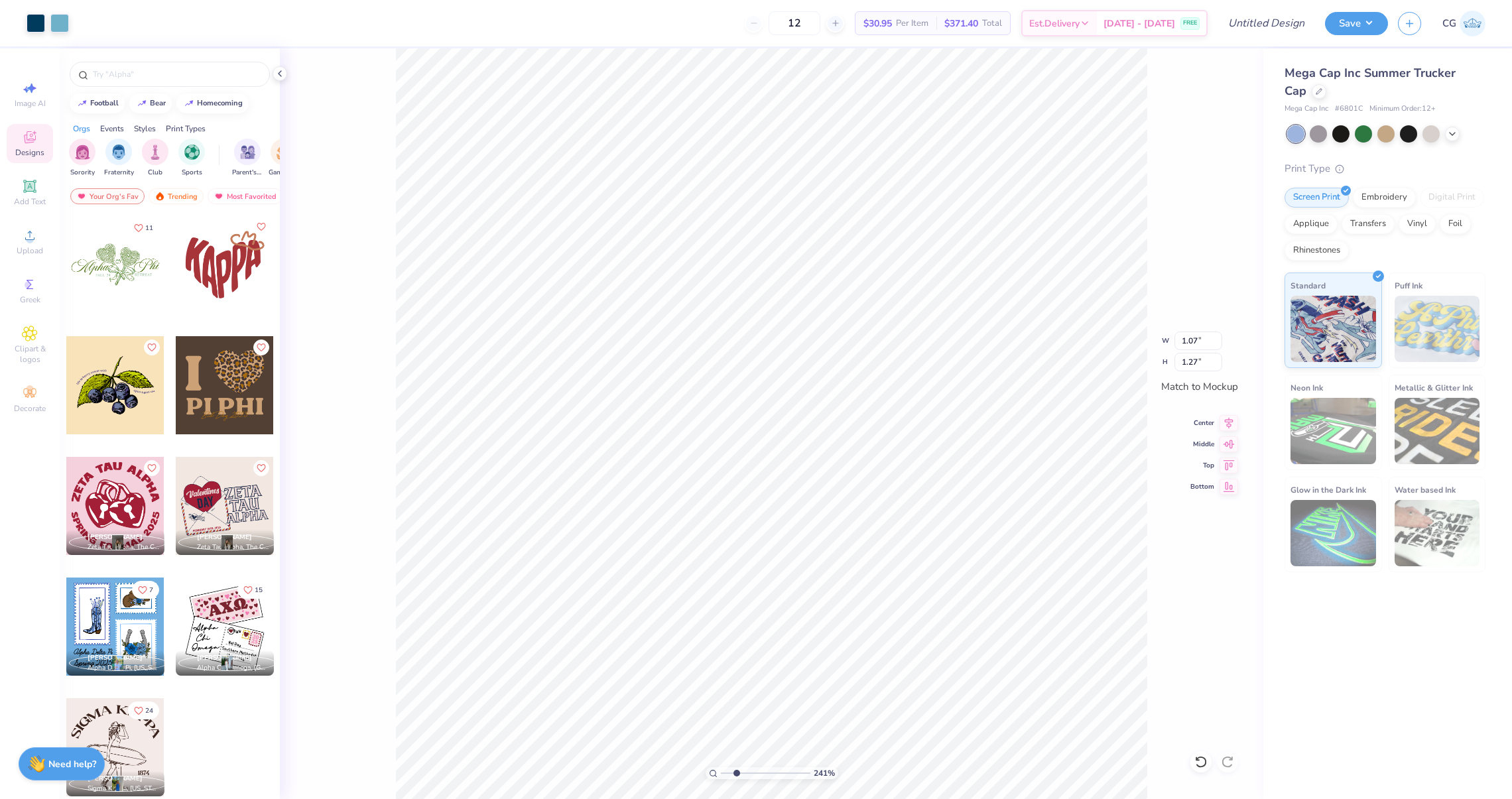
type input "1.24"
type input "1.46"
type input "1.05"
type input "1.25"
type input "1.87"
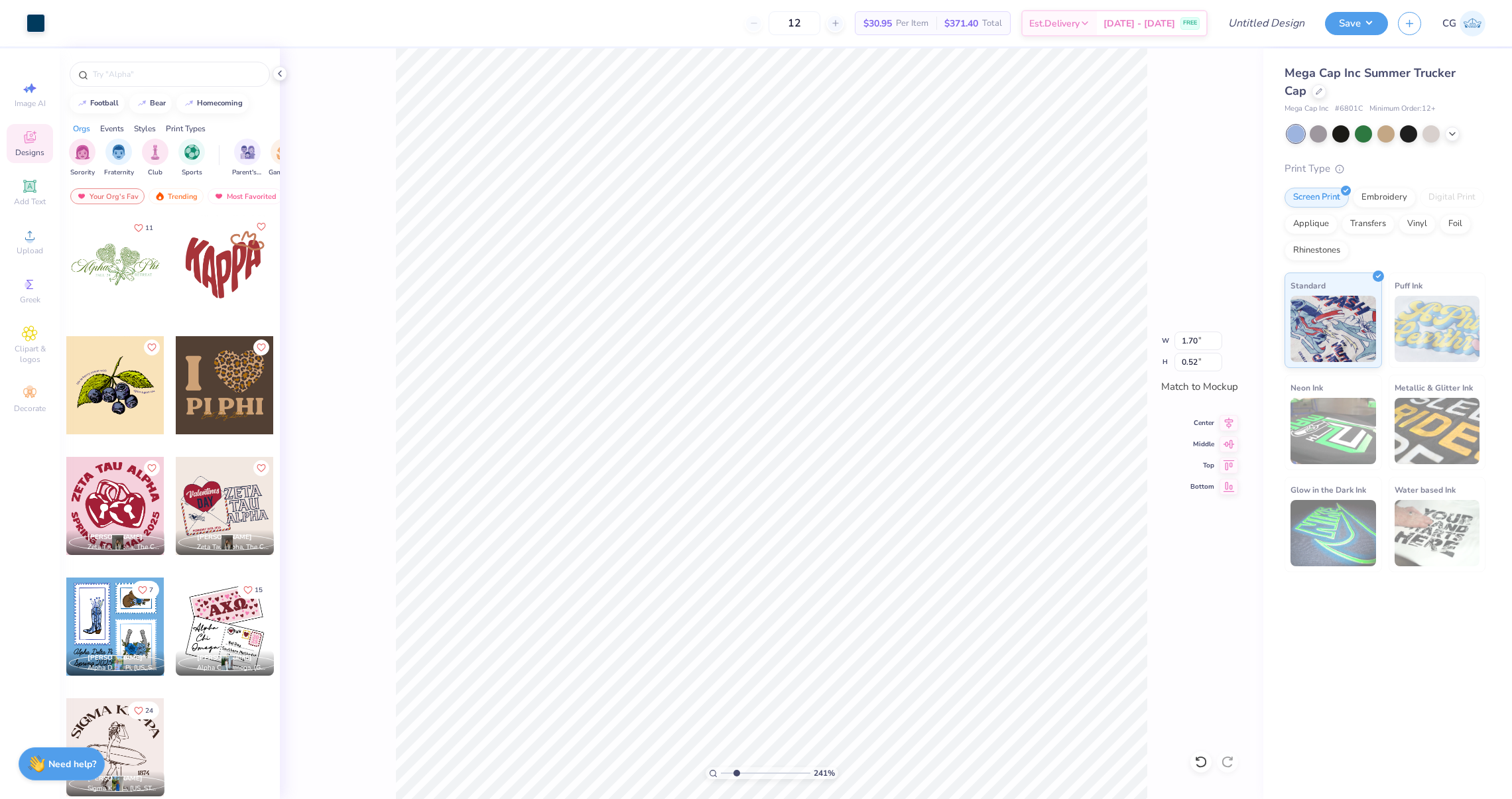
type input "0.57"
drag, startPoint x: 734, startPoint y: 774, endPoint x: 705, endPoint y: 774, distance: 29.0
type input "1"
click at [721, 774] on input "range" at bounding box center [766, 773] width 90 height 12
type input "2.23"
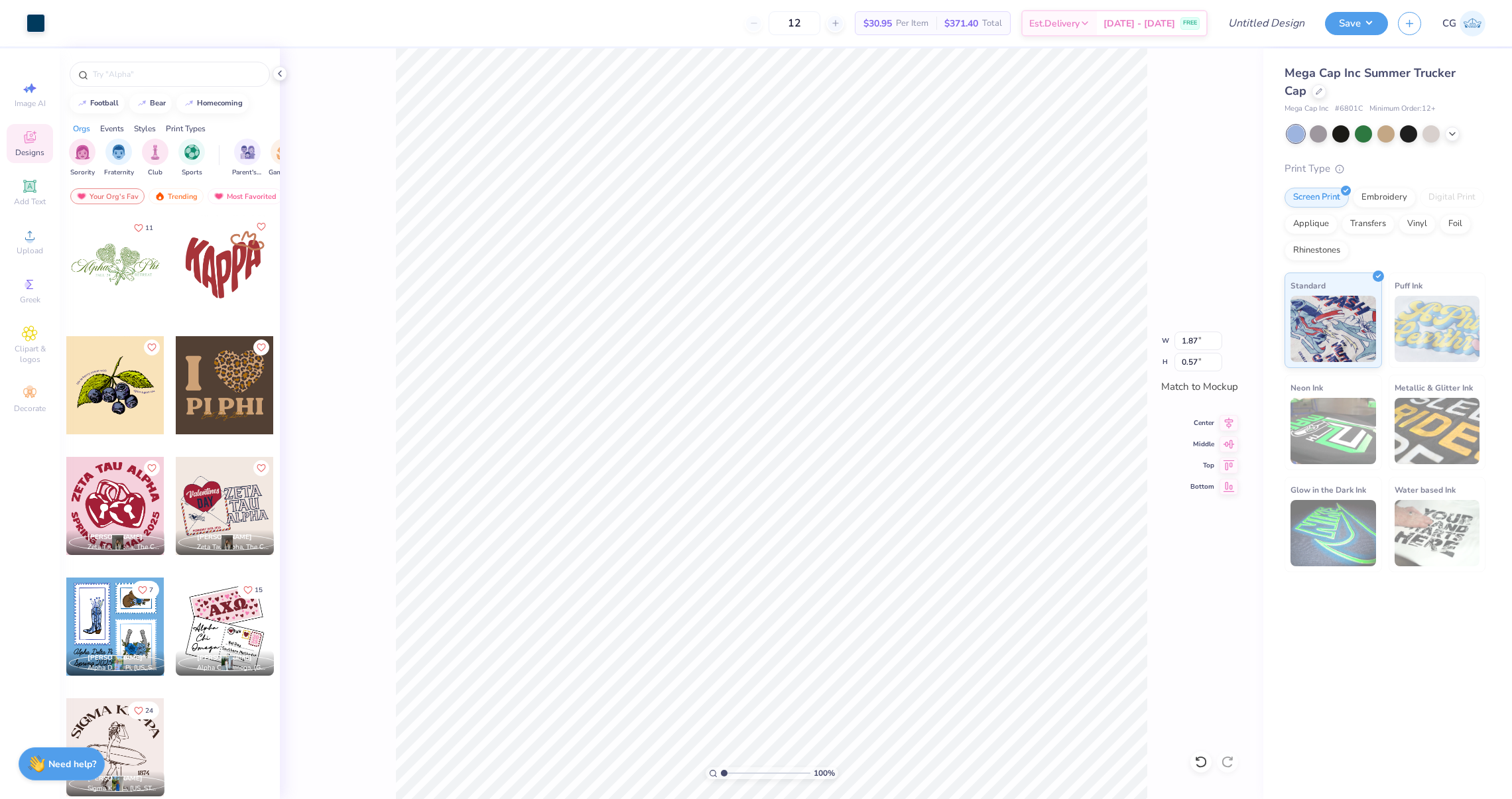
type input "0.68"
type input "1.04"
type input "1.23"
type input "1"
drag, startPoint x: 724, startPoint y: 774, endPoint x: 703, endPoint y: 771, distance: 21.2
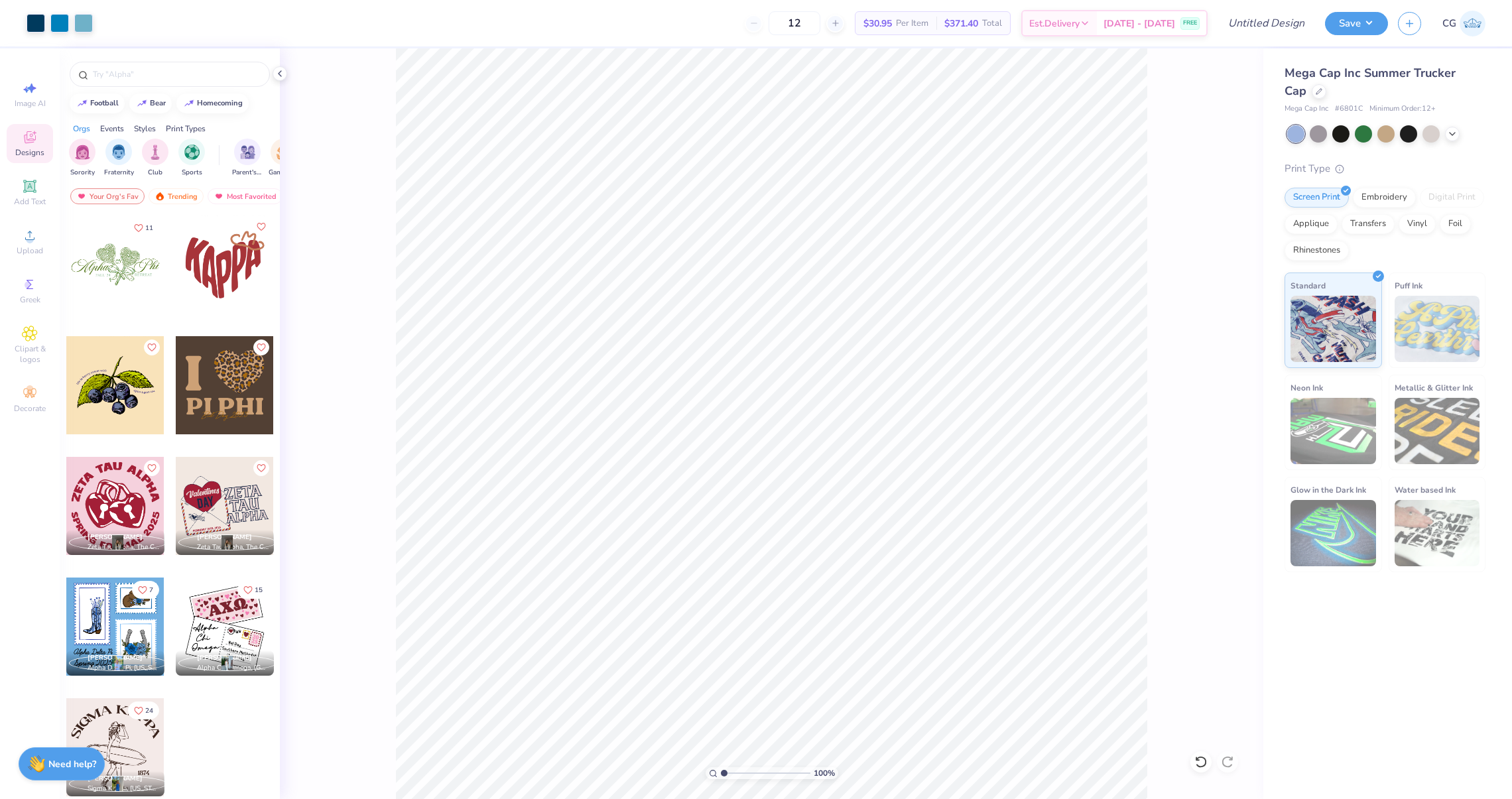
click at [721, 771] on input "range" at bounding box center [766, 773] width 90 height 12
click at [1447, 130] on icon at bounding box center [1452, 133] width 11 height 11
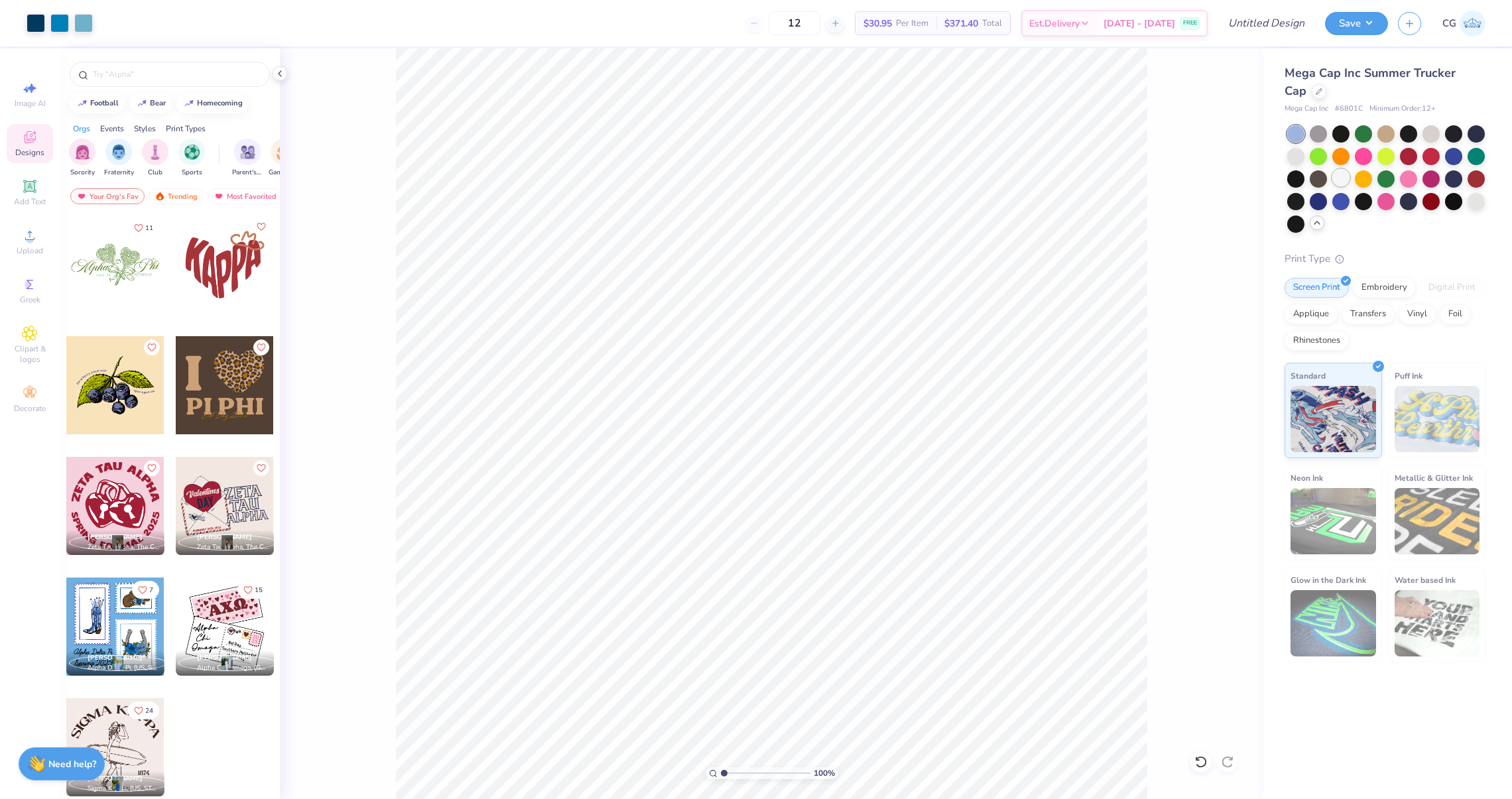
click at [1338, 180] on div at bounding box center [1340, 177] width 17 height 17
click at [1316, 89] on icon at bounding box center [1319, 90] width 7 height 7
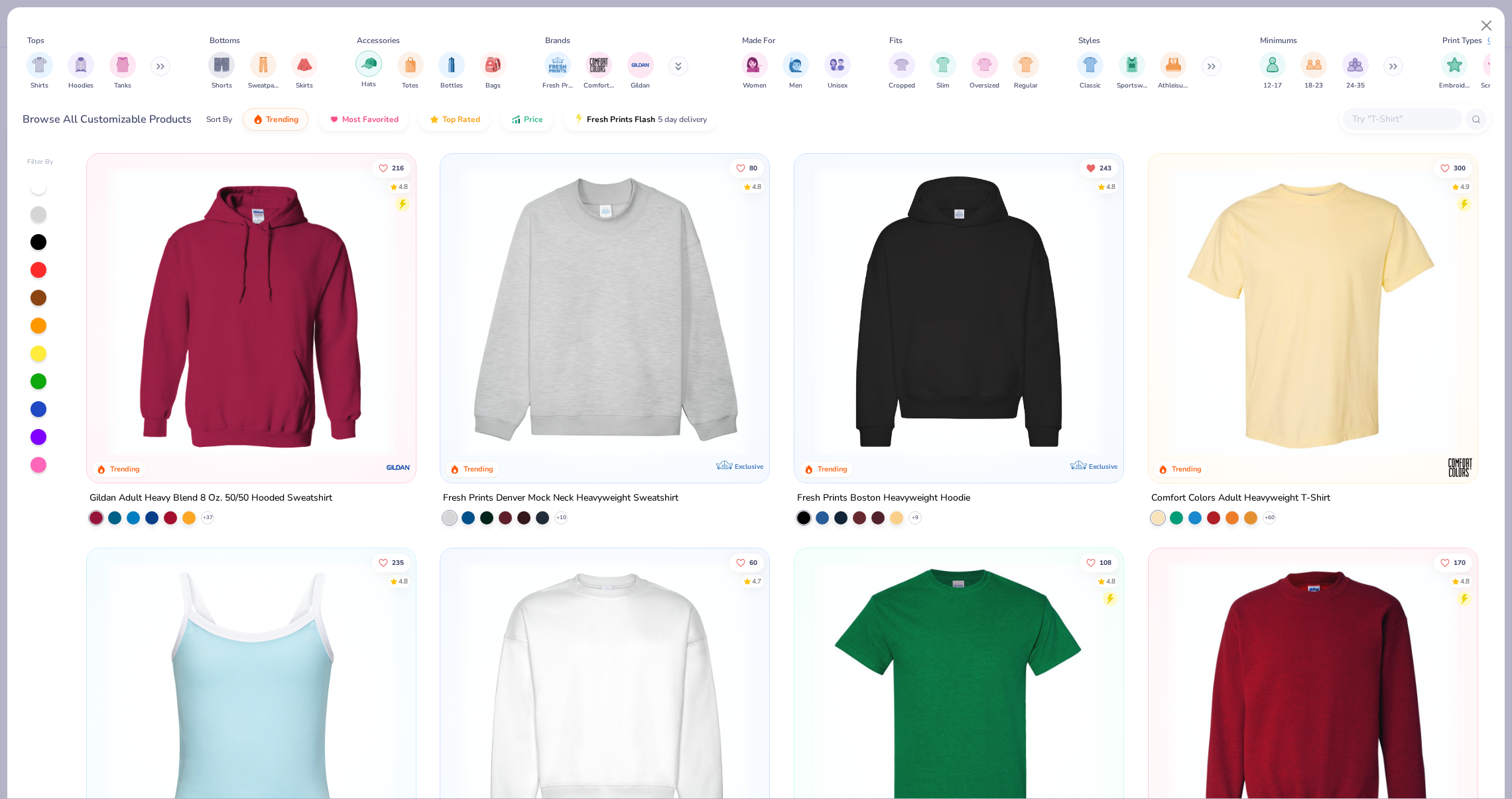
click at [369, 63] on img "filter for Hats" at bounding box center [369, 63] width 15 height 15
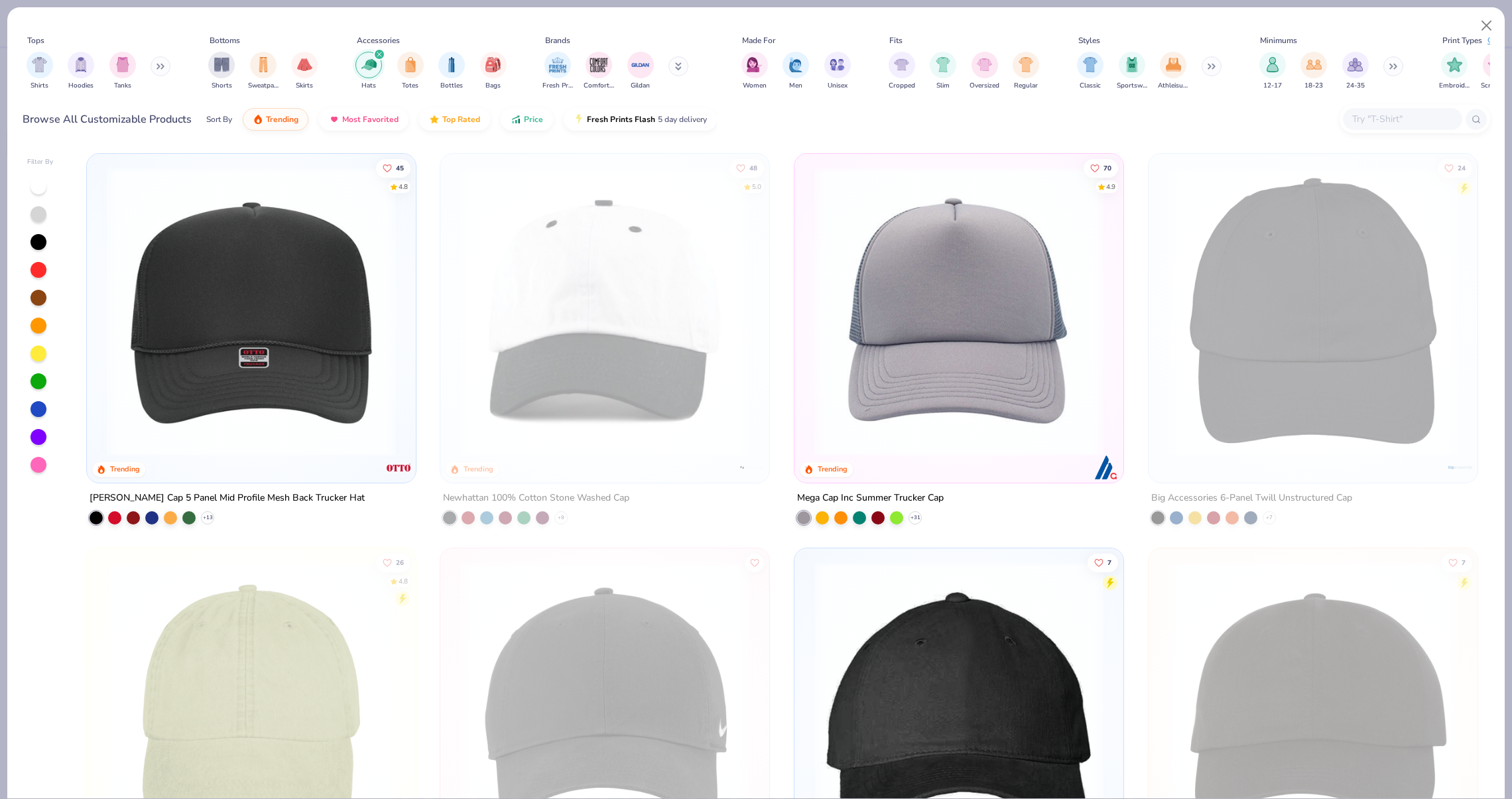
click at [340, 247] on img at bounding box center [251, 312] width 303 height 289
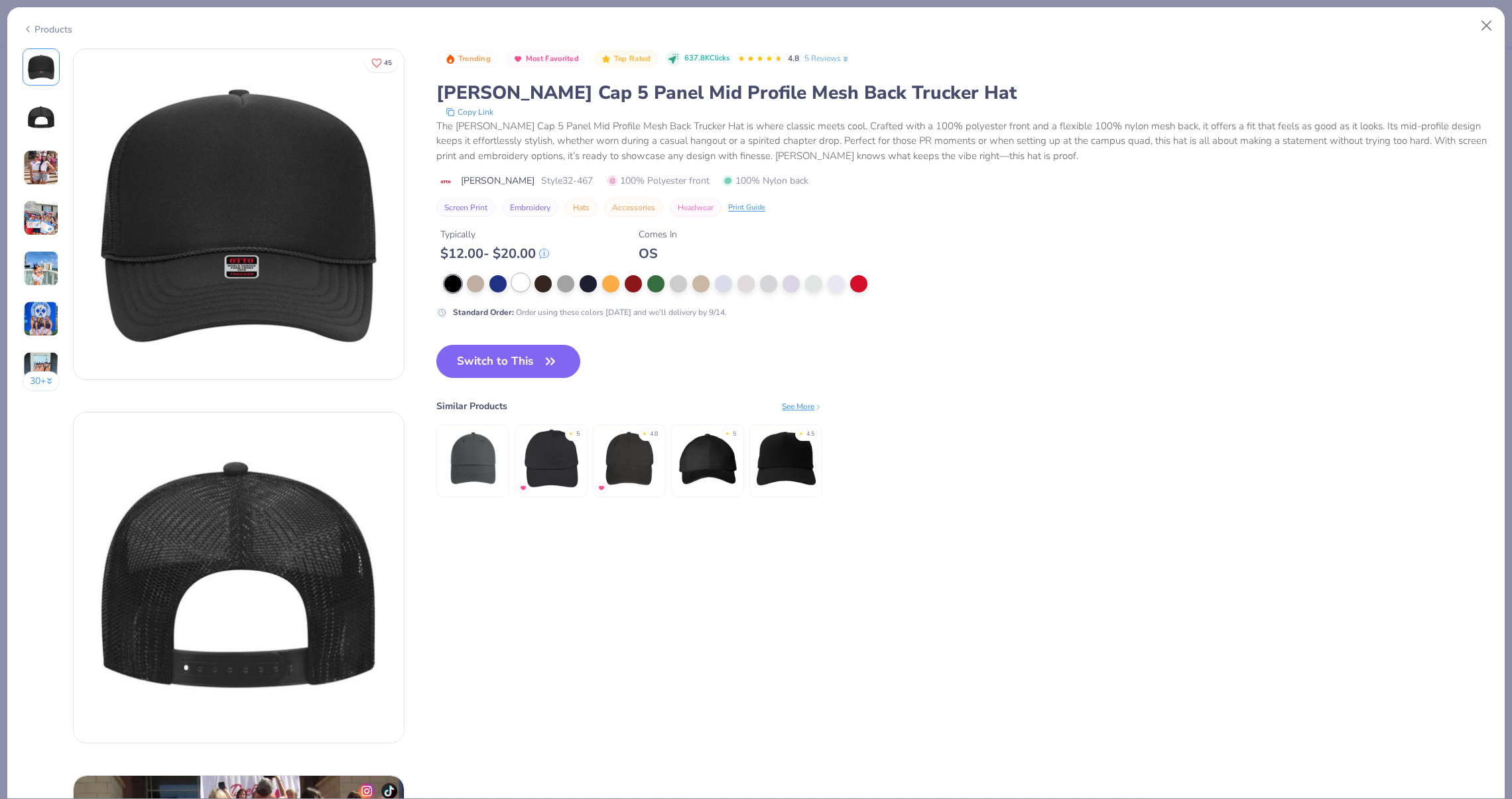
click at [528, 280] on div at bounding box center [521, 282] width 17 height 17
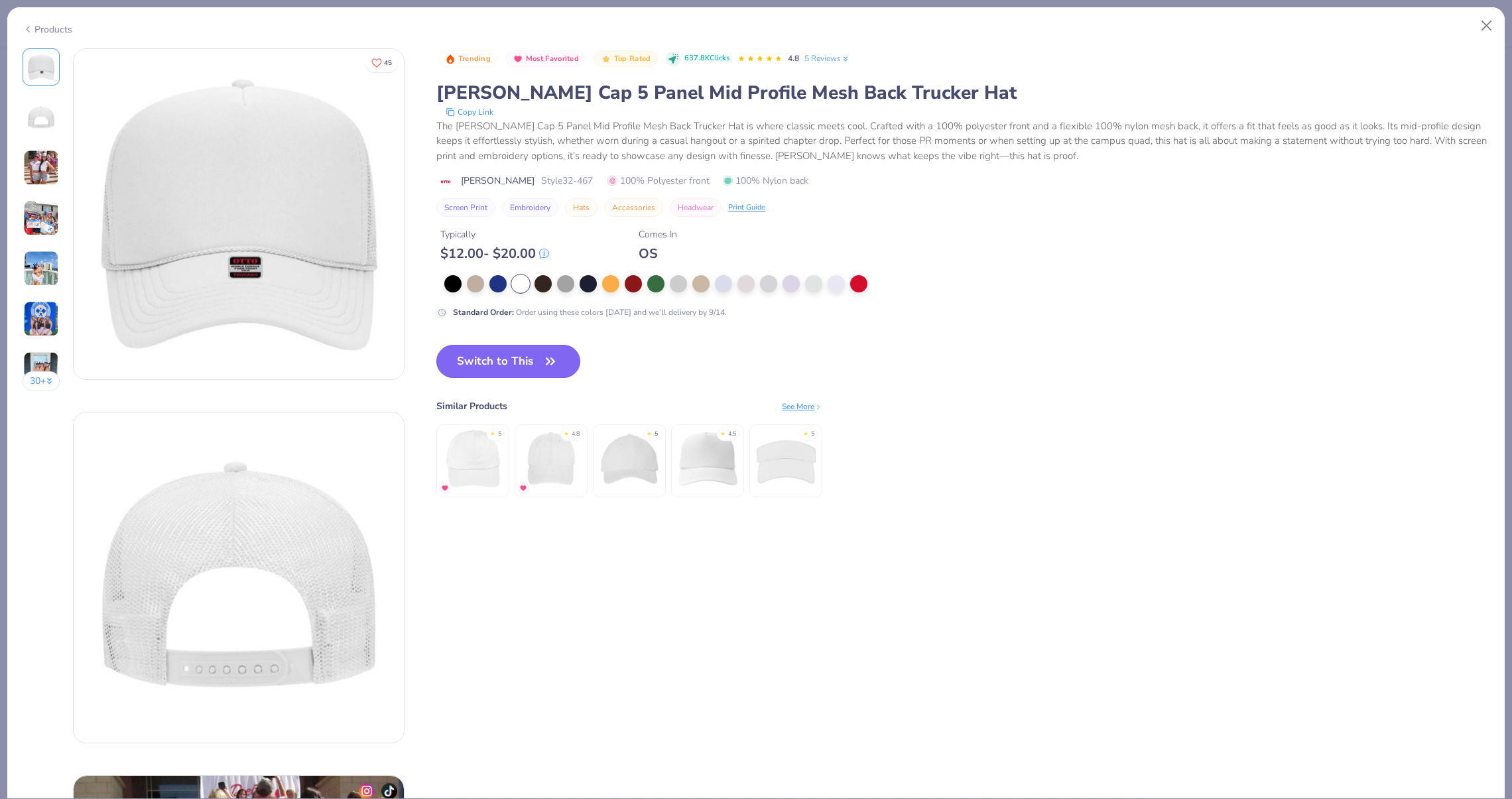
click at [500, 350] on button "Switch to This" at bounding box center [508, 361] width 144 height 33
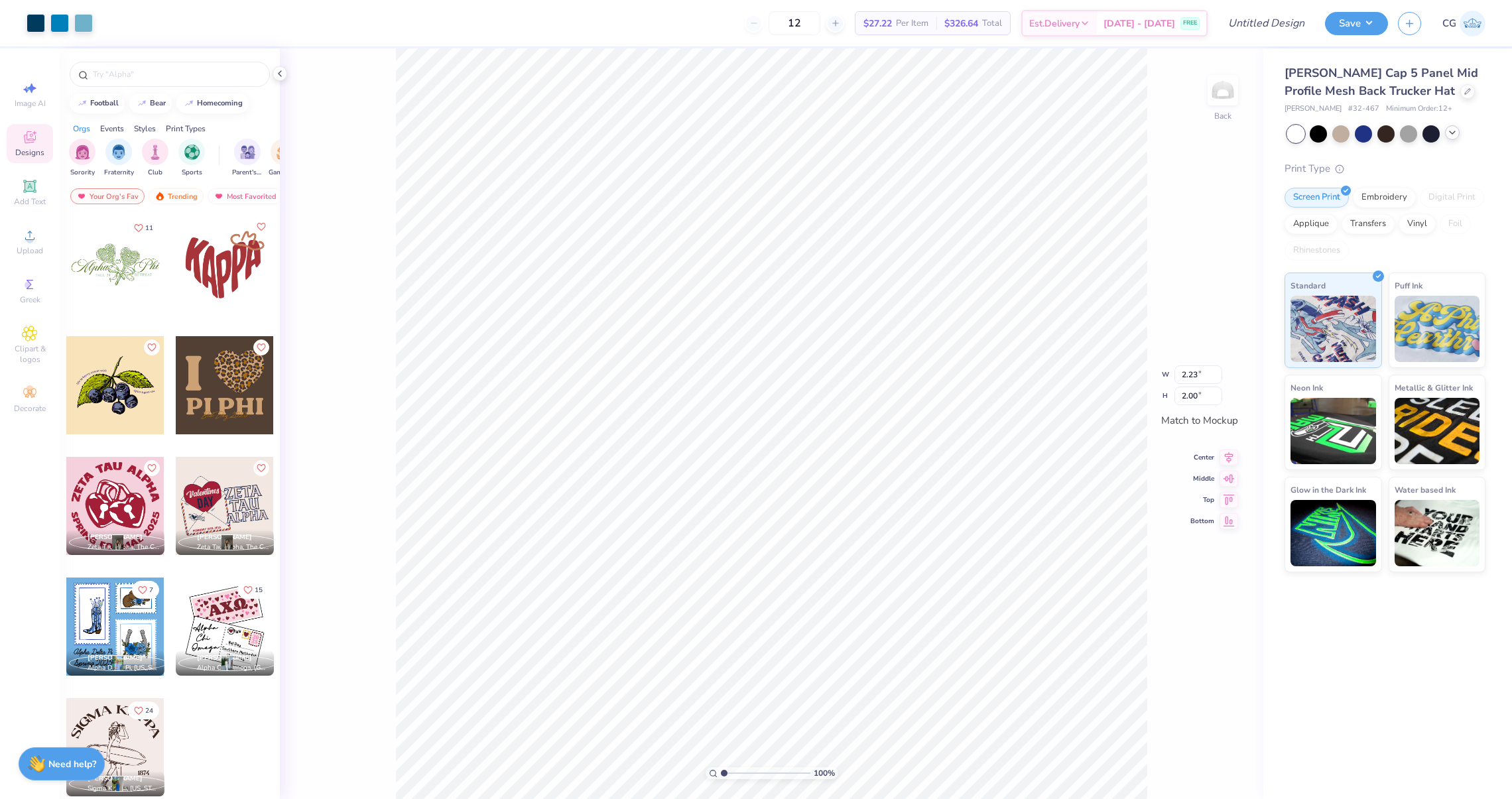
type input "2.60"
type input "2.33"
type input "2.41"
drag, startPoint x: 723, startPoint y: 773, endPoint x: 737, endPoint y: 774, distance: 14.0
click at [736, 774] on input "range" at bounding box center [766, 773] width 90 height 12
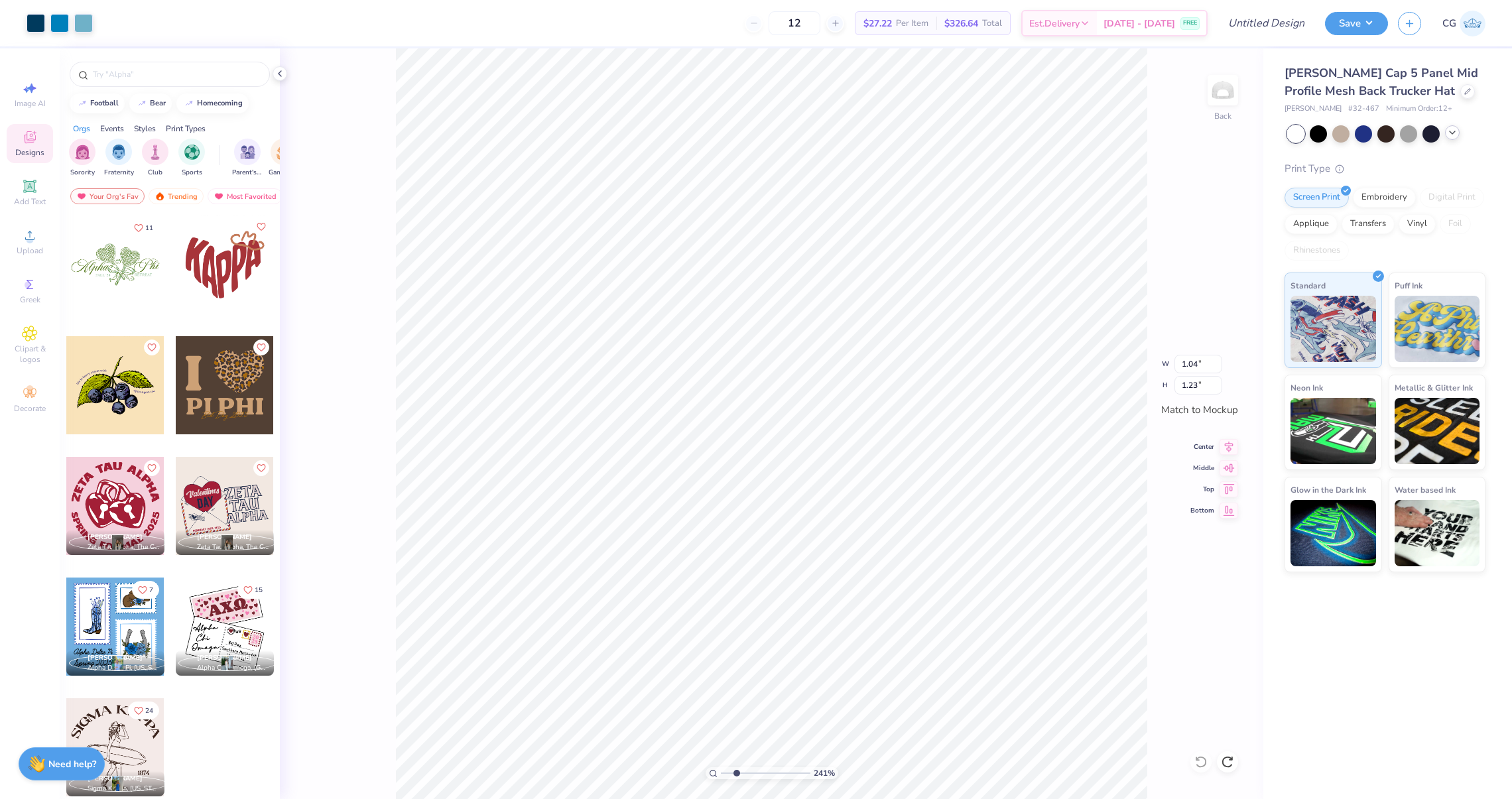
type input "1.14"
type input "1.35"
type input "2.10"
type input "0.64"
type input "1.40"
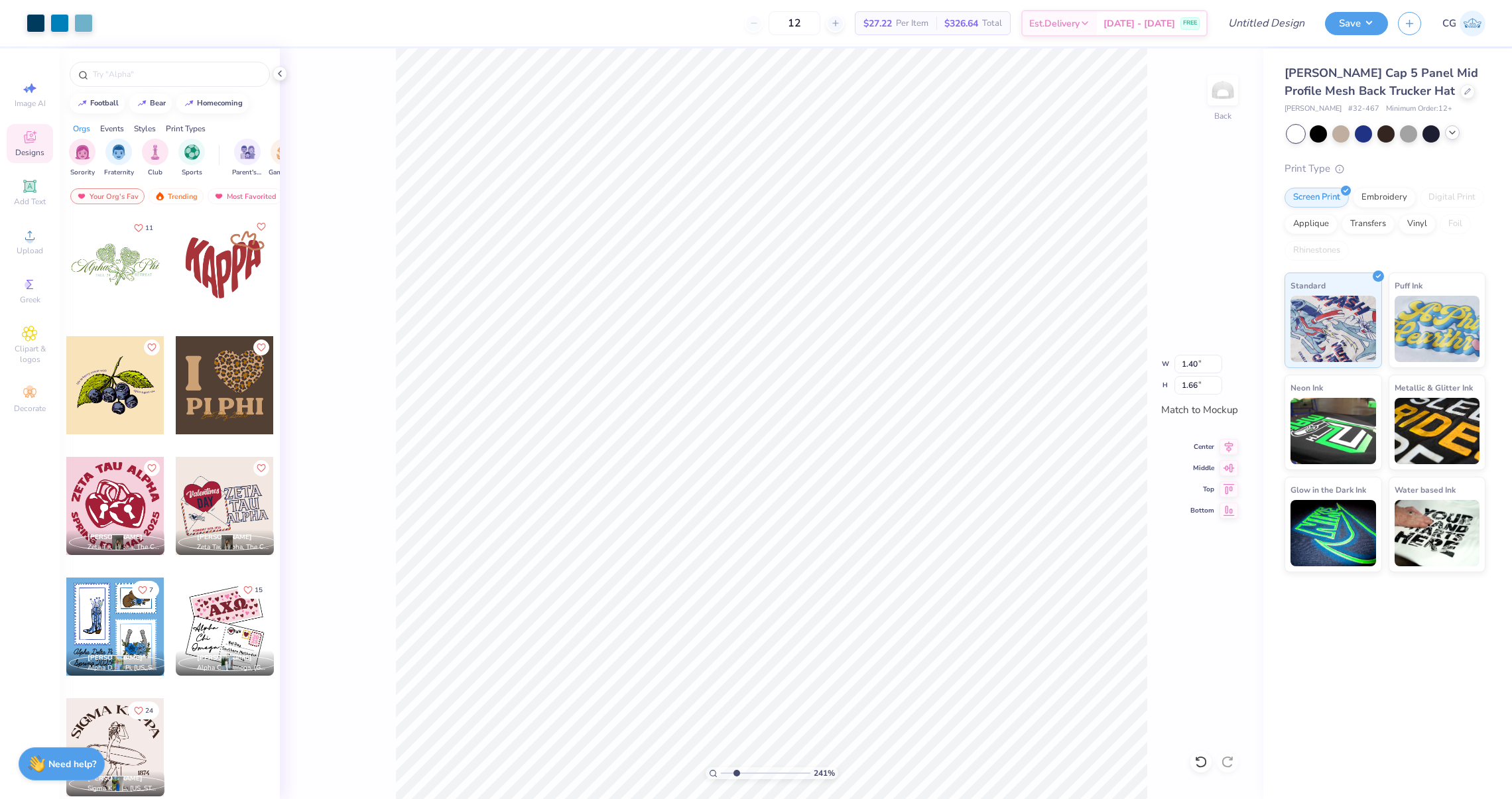
type input "1.66"
drag, startPoint x: 734, startPoint y: 771, endPoint x: 702, endPoint y: 771, distance: 32.0
click at [721, 771] on input "range" at bounding box center [766, 773] width 90 height 12
type input "1"
drag, startPoint x: 728, startPoint y: 772, endPoint x: 677, endPoint y: 771, distance: 51.0
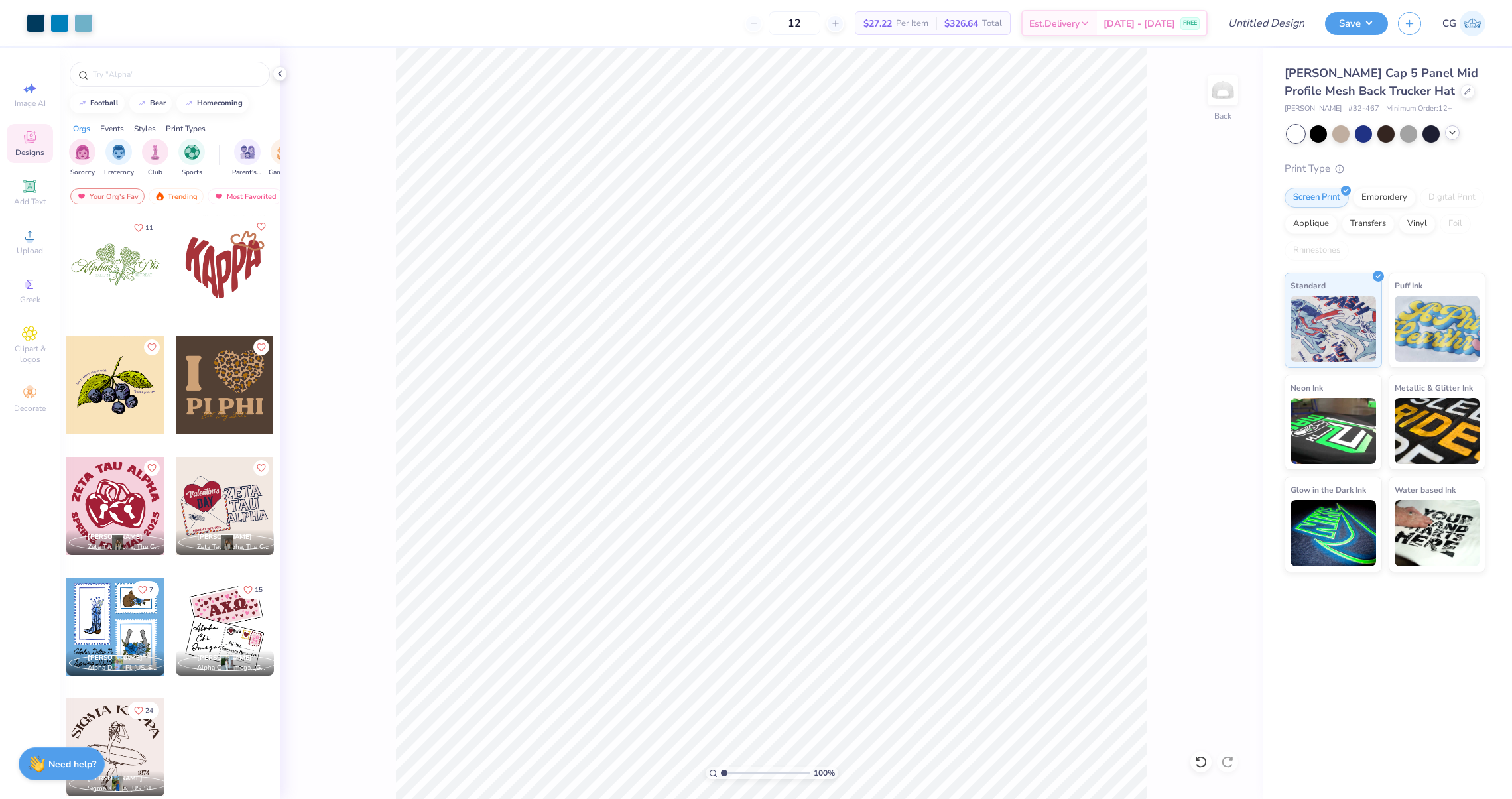
click at [721, 771] on input "range" at bounding box center [766, 773] width 90 height 12
click at [1277, 22] on input "Design Title" at bounding box center [1250, 23] width 130 height 27
type input "KKG Pickle Hat"
click at [789, 26] on input "12" at bounding box center [794, 23] width 51 height 24
type input "1"
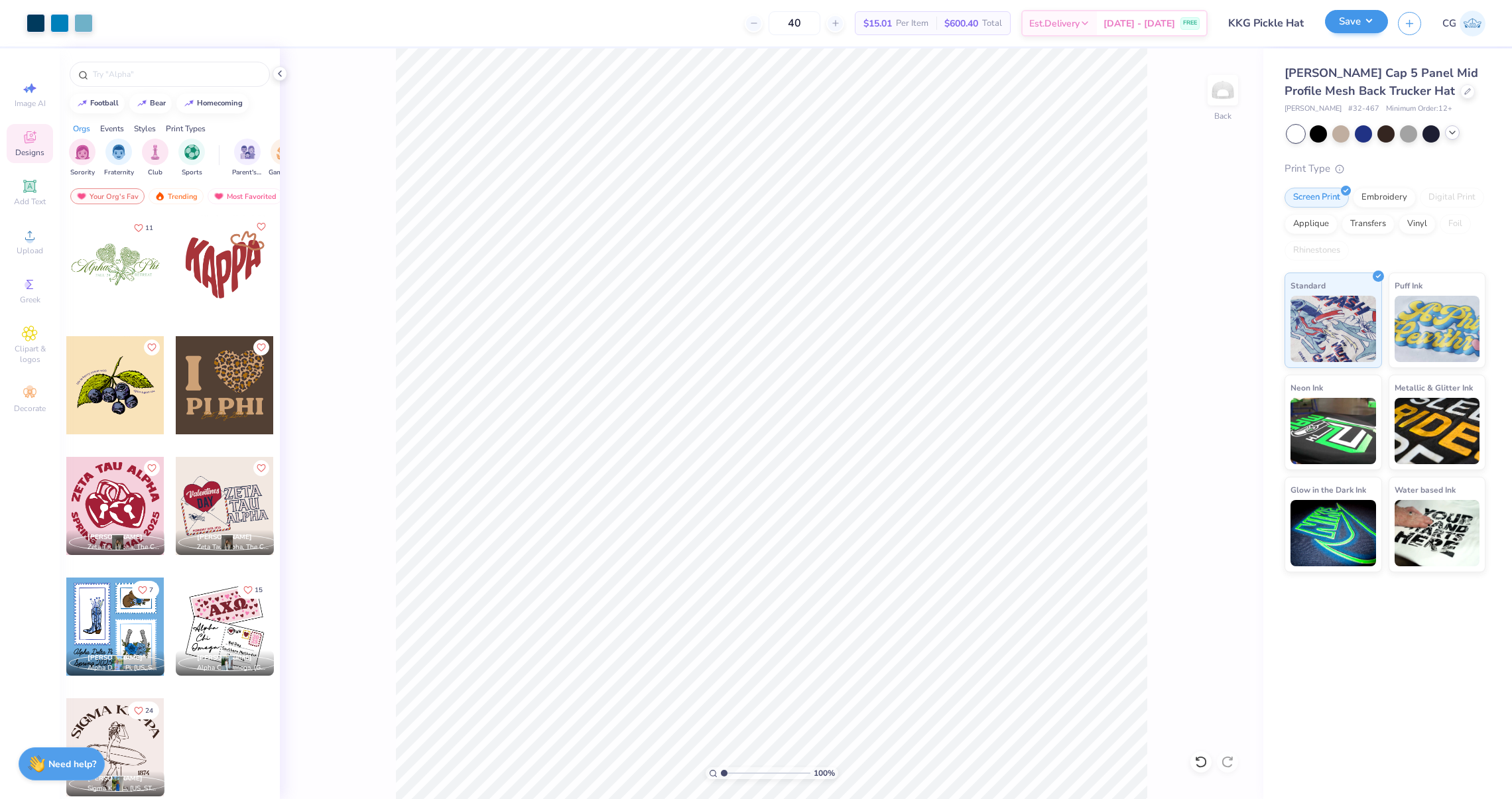
type input "40"
click at [1345, 25] on button "Save" at bounding box center [1356, 22] width 63 height 23
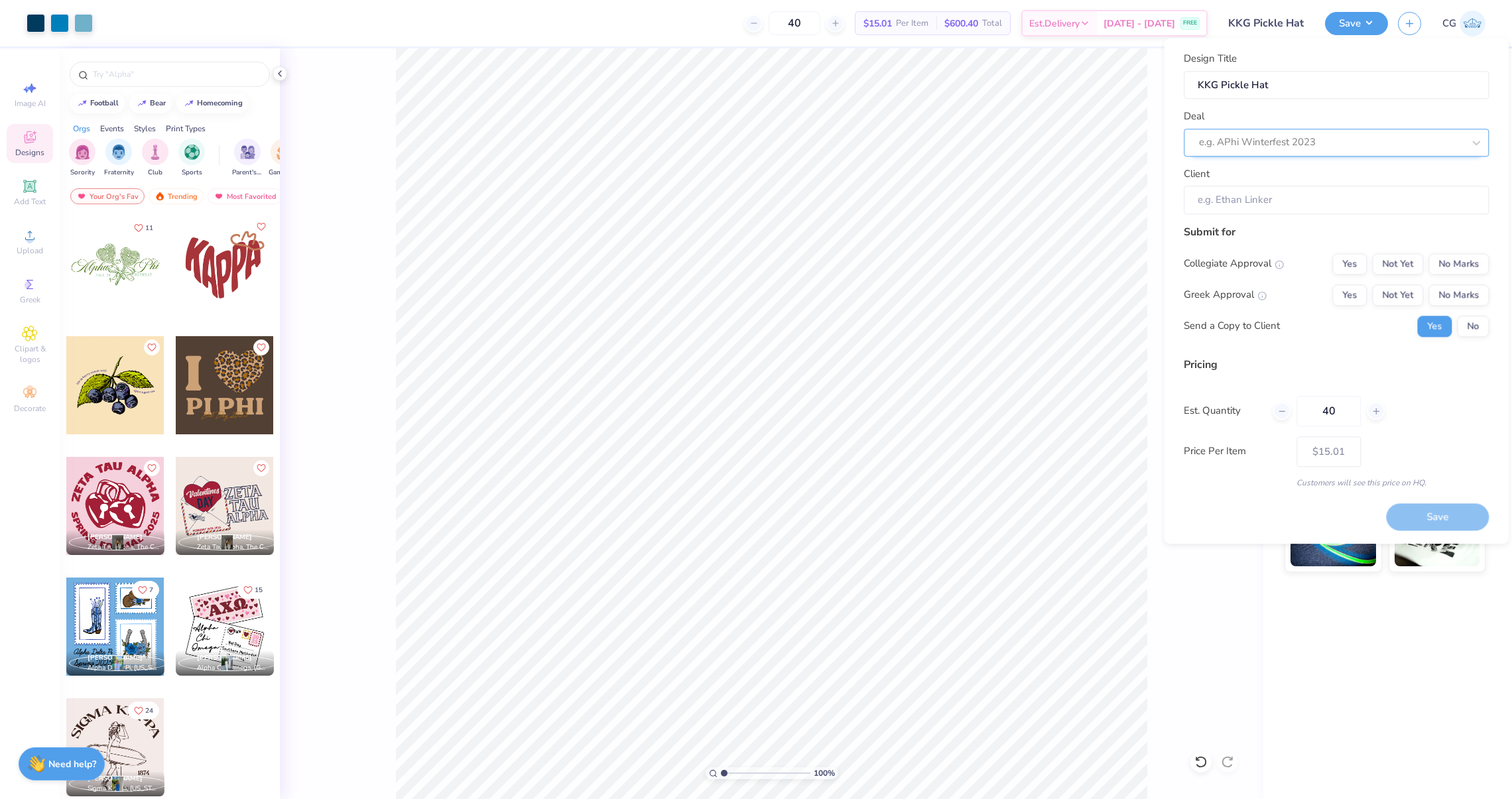
click at [1307, 131] on div "e.g. APhi Winterfest 2023" at bounding box center [1336, 143] width 305 height 28
type input "k"
click at [1335, 180] on div "Kappa Kourtside 2025" at bounding box center [1335, 178] width 294 height 22
type input "kappa kourt"
type input "[PERSON_NAME]"
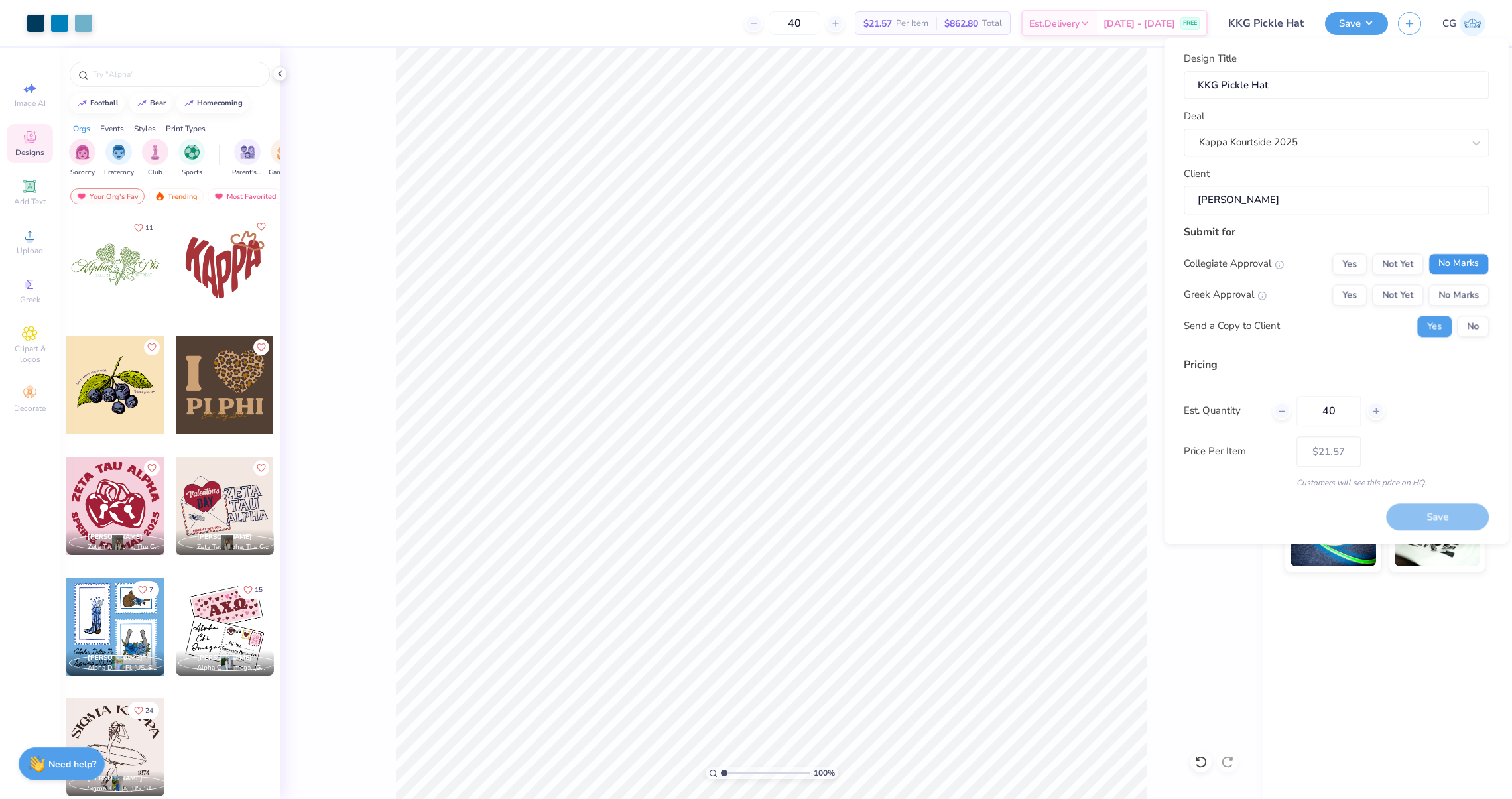
click at [1452, 272] on button "No Marks" at bounding box center [1458, 264] width 61 height 22
click at [1448, 293] on button "No Marks" at bounding box center [1458, 295] width 61 height 22
click at [1361, 293] on button "Yes" at bounding box center [1350, 295] width 35 height 22
click at [1398, 293] on button "Not Yet" at bounding box center [1398, 295] width 51 height 22
click at [1482, 327] on button "No" at bounding box center [1473, 327] width 32 height 22
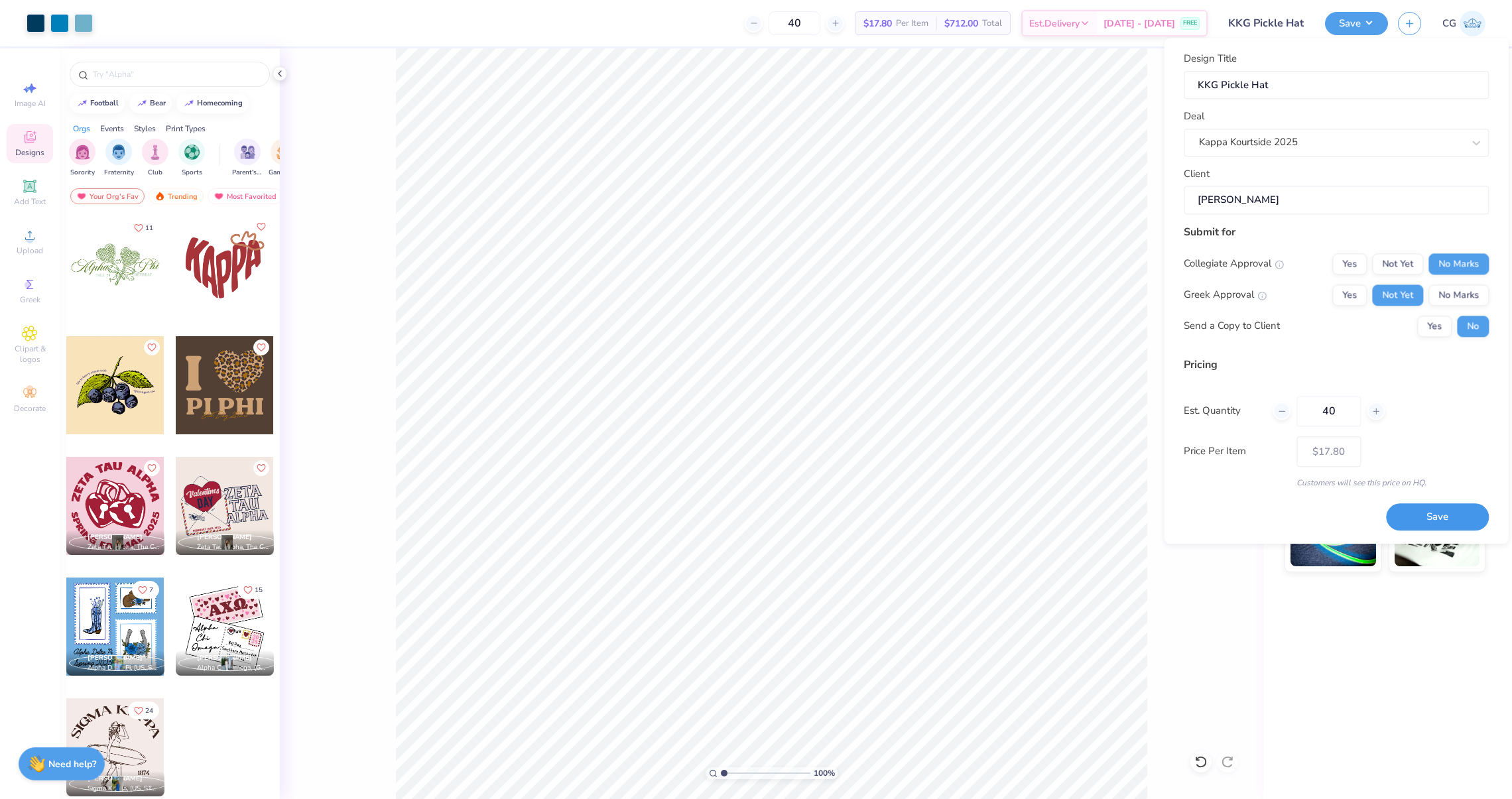
click at [1434, 504] on button "Save" at bounding box center [1437, 516] width 103 height 27
type input "$17.80"
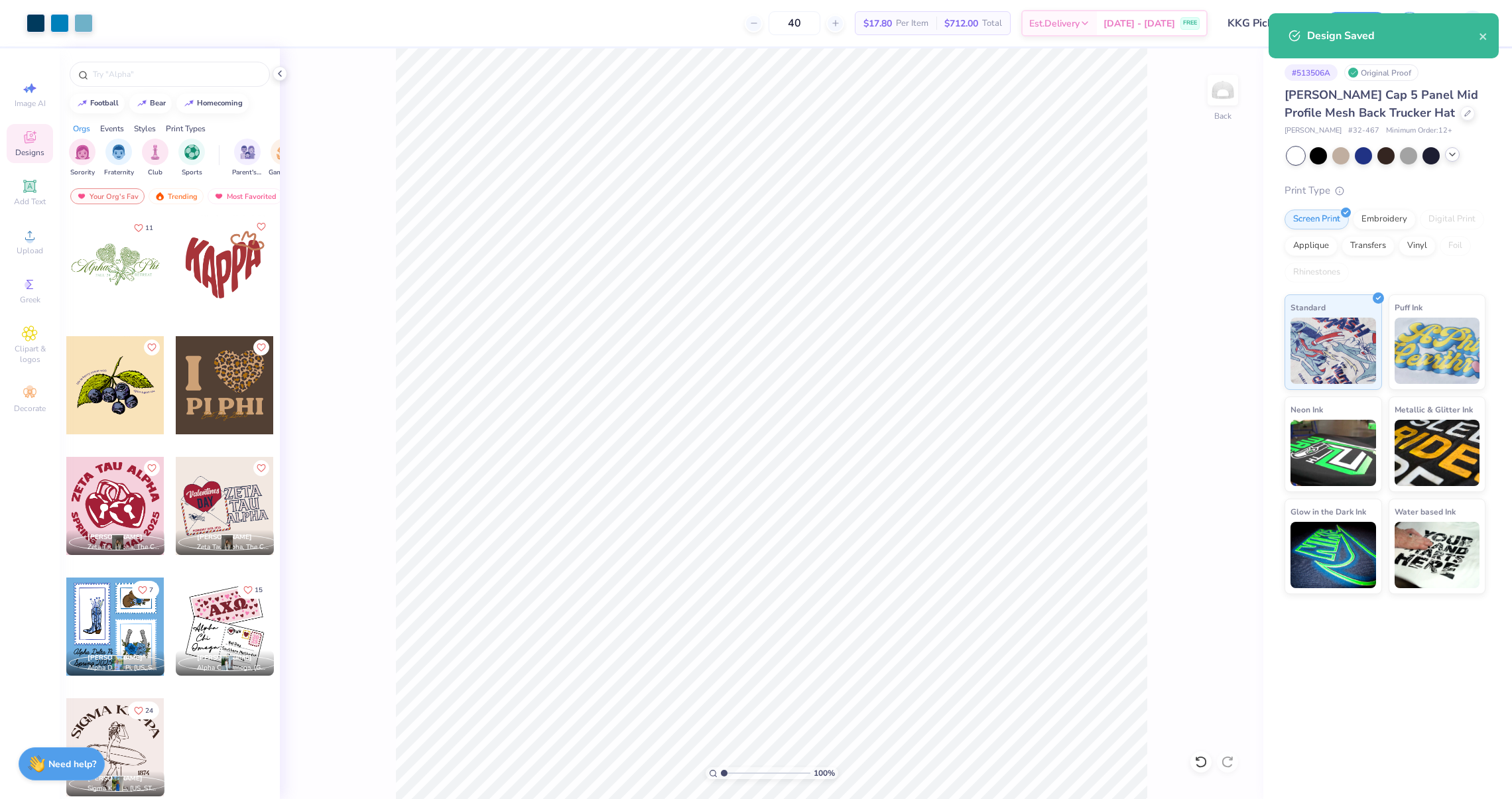
click at [1190, 224] on div "100 % Back" at bounding box center [772, 424] width 983 height 751
drag, startPoint x: 724, startPoint y: 775, endPoint x: 733, endPoint y: 774, distance: 9.1
type input "2.04"
click at [733, 774] on input "range" at bounding box center [766, 773] width 90 height 12
click at [64, 22] on div at bounding box center [60, 22] width 18 height 18
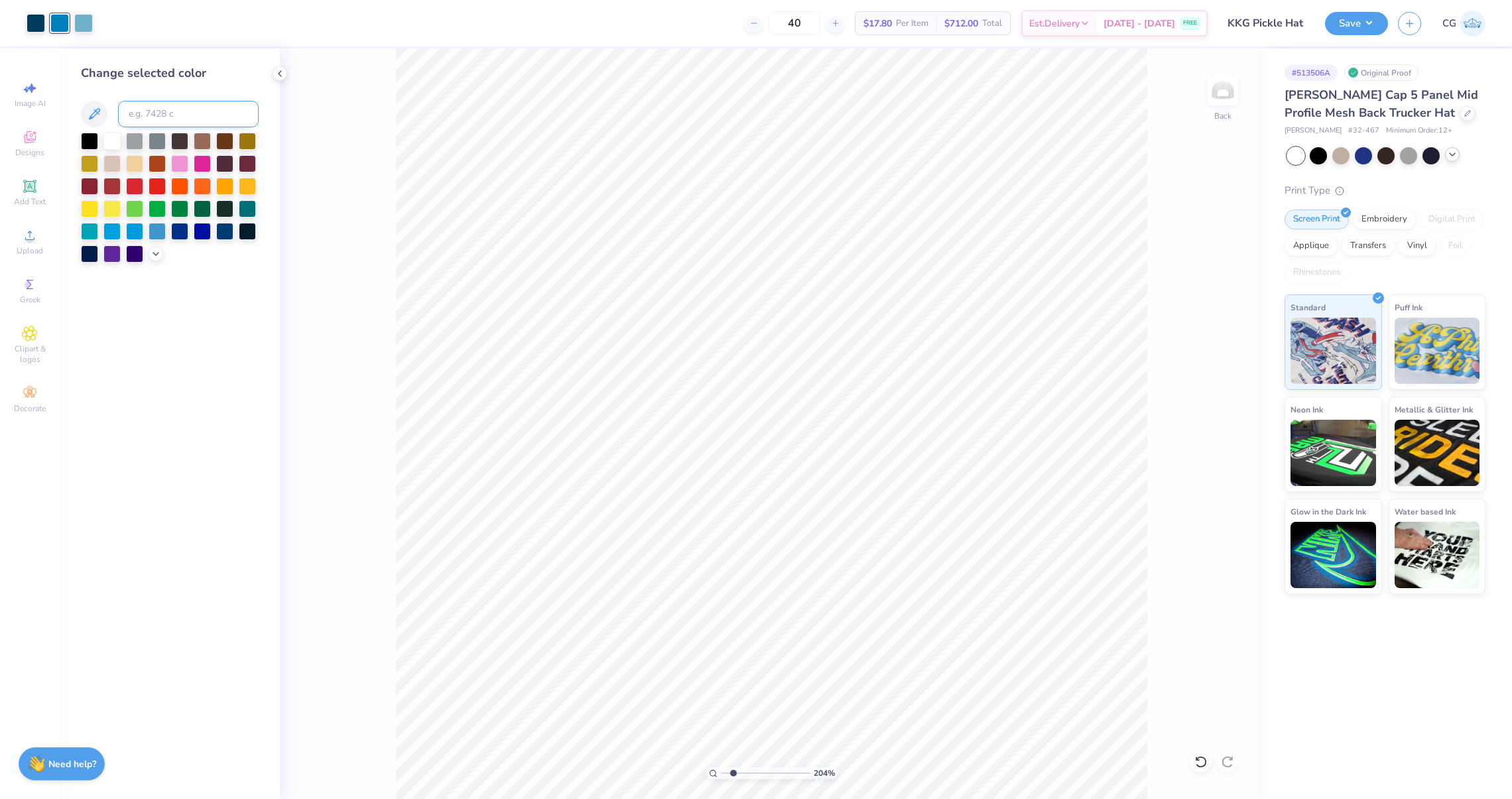
click at [158, 105] on input at bounding box center [188, 114] width 141 height 27
type input "7458"
drag, startPoint x: 734, startPoint y: 772, endPoint x: 724, endPoint y: 772, distance: 10.0
type input "1"
click at [724, 772] on input "range" at bounding box center [766, 773] width 90 height 12
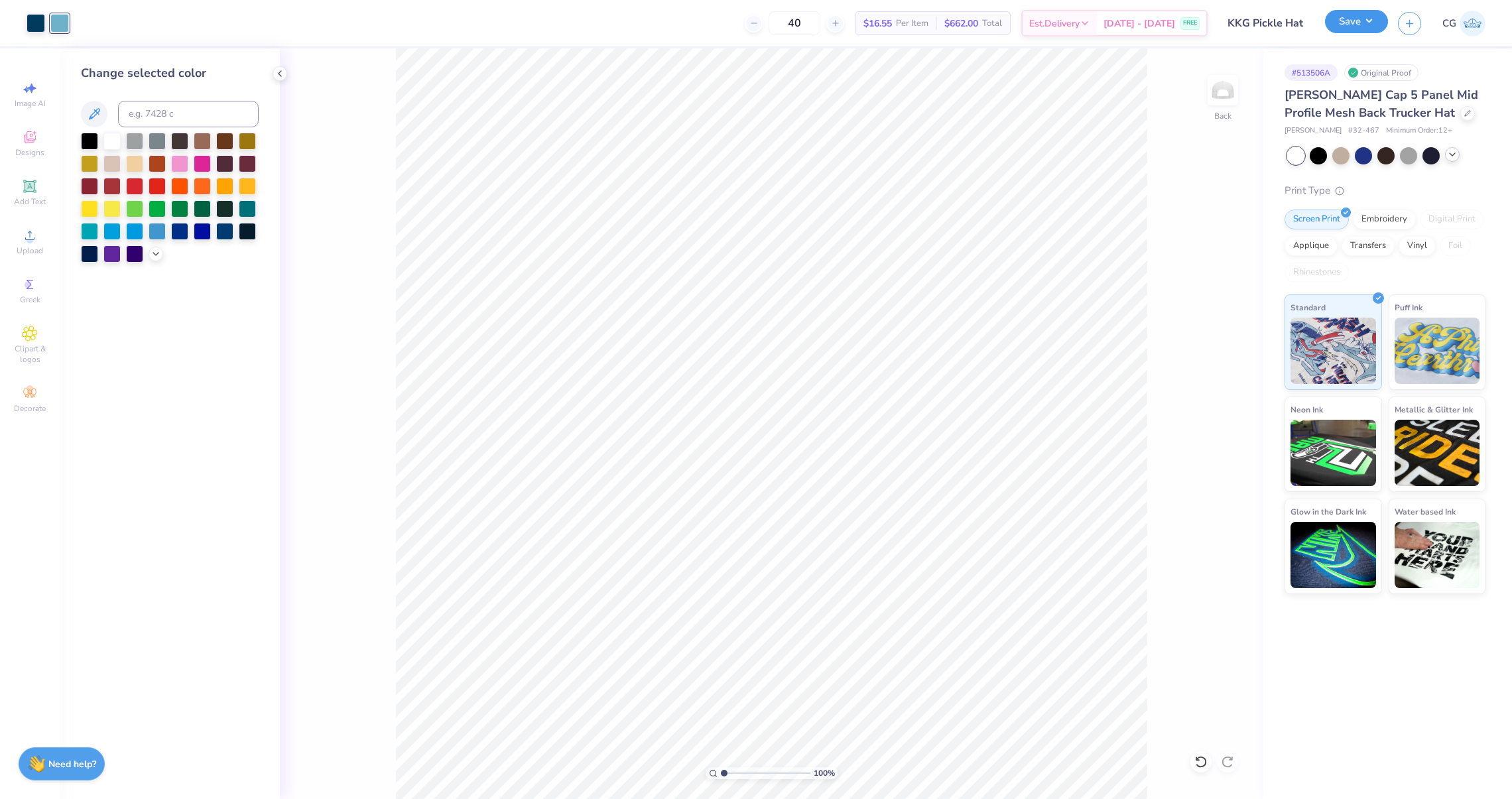
click at [1363, 18] on button "Save" at bounding box center [1356, 22] width 63 height 23
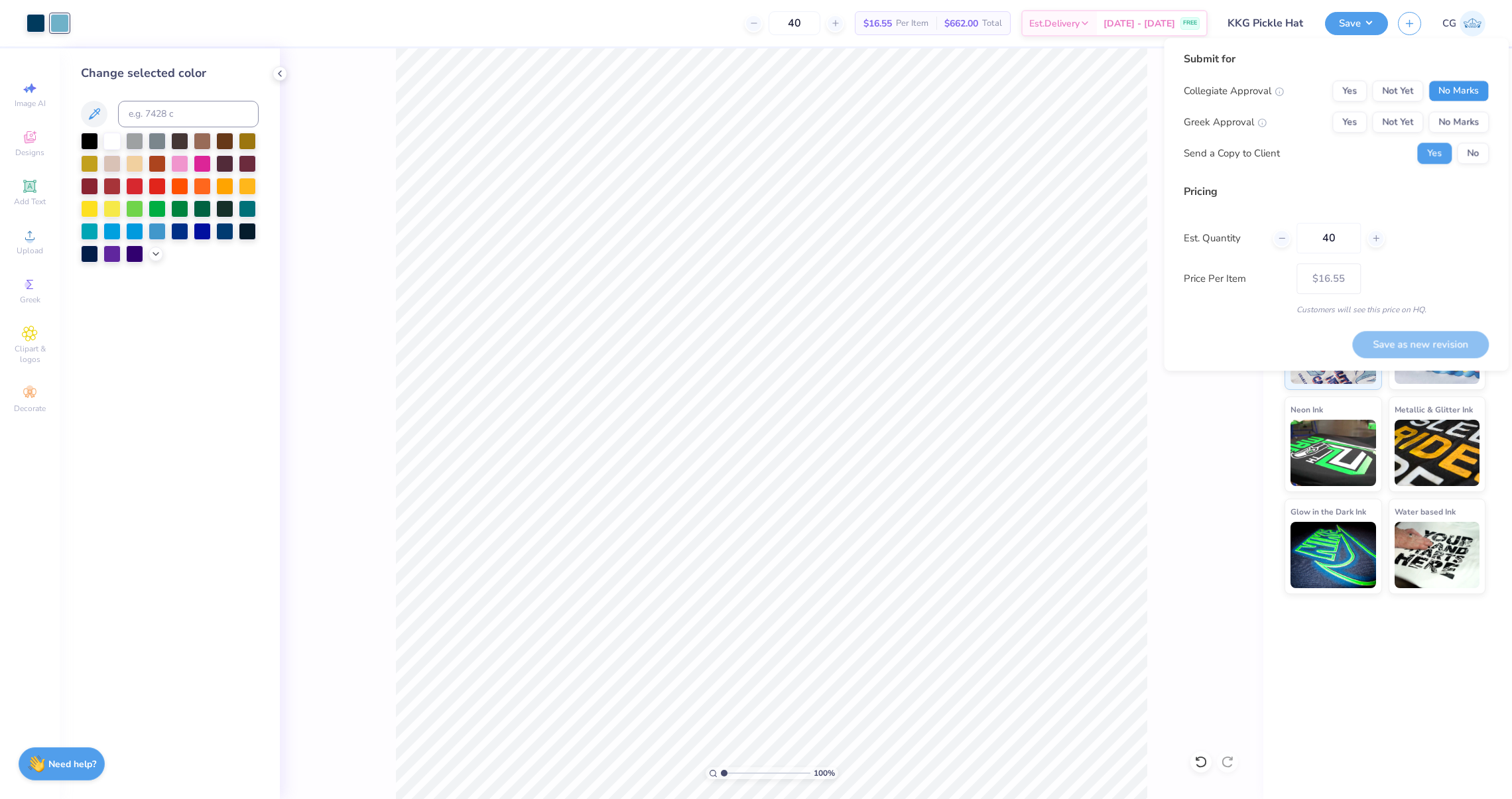
click at [1442, 100] on button "No Marks" at bounding box center [1458, 91] width 61 height 22
click at [1404, 121] on button "Not Yet" at bounding box center [1398, 122] width 51 height 22
click at [1468, 156] on button "No" at bounding box center [1473, 153] width 32 height 22
click at [1410, 338] on button "Save as new revision" at bounding box center [1420, 344] width 137 height 27
type input "$16.55"
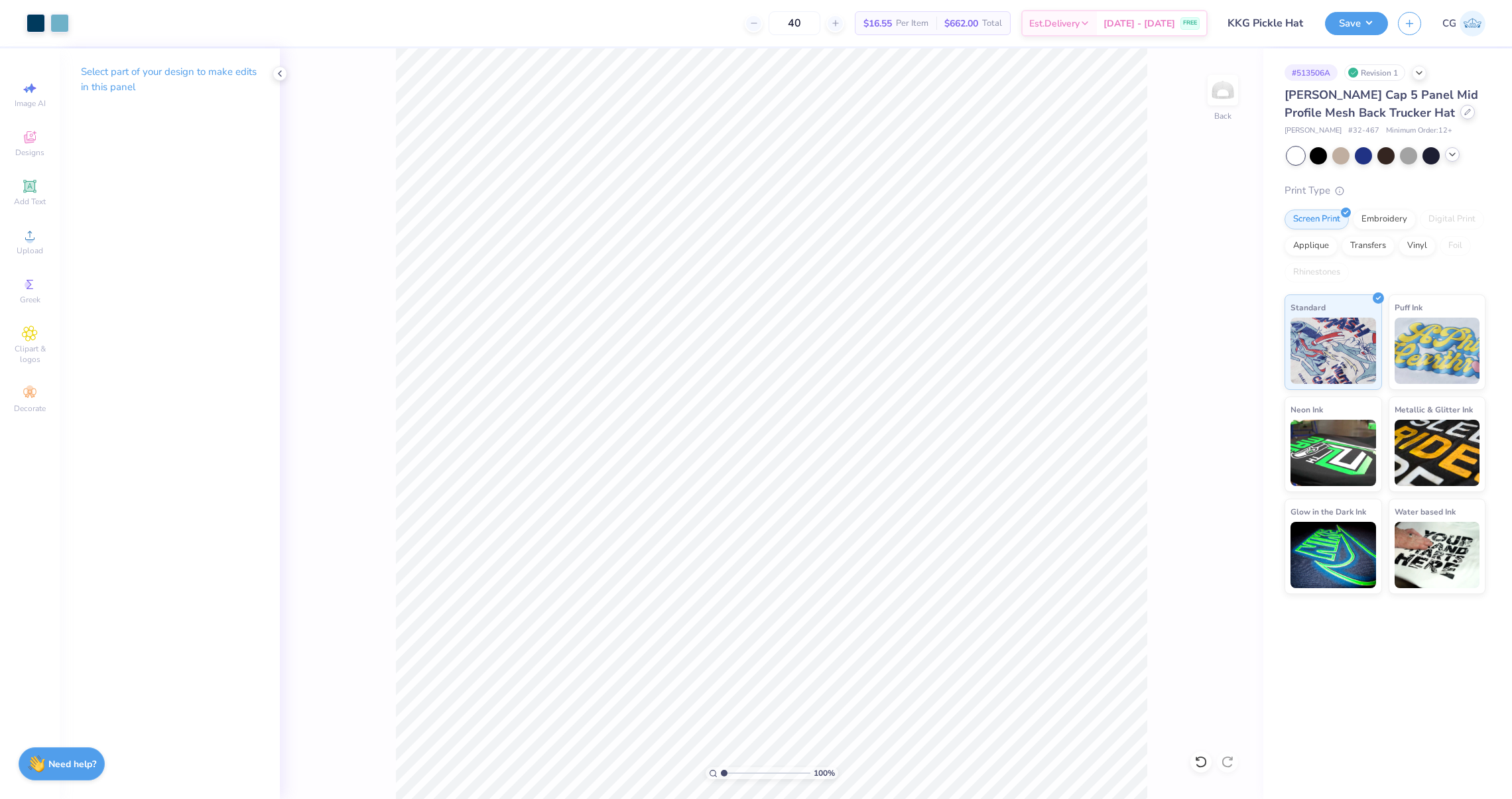
click at [1465, 112] on icon at bounding box center [1467, 112] width 5 height 5
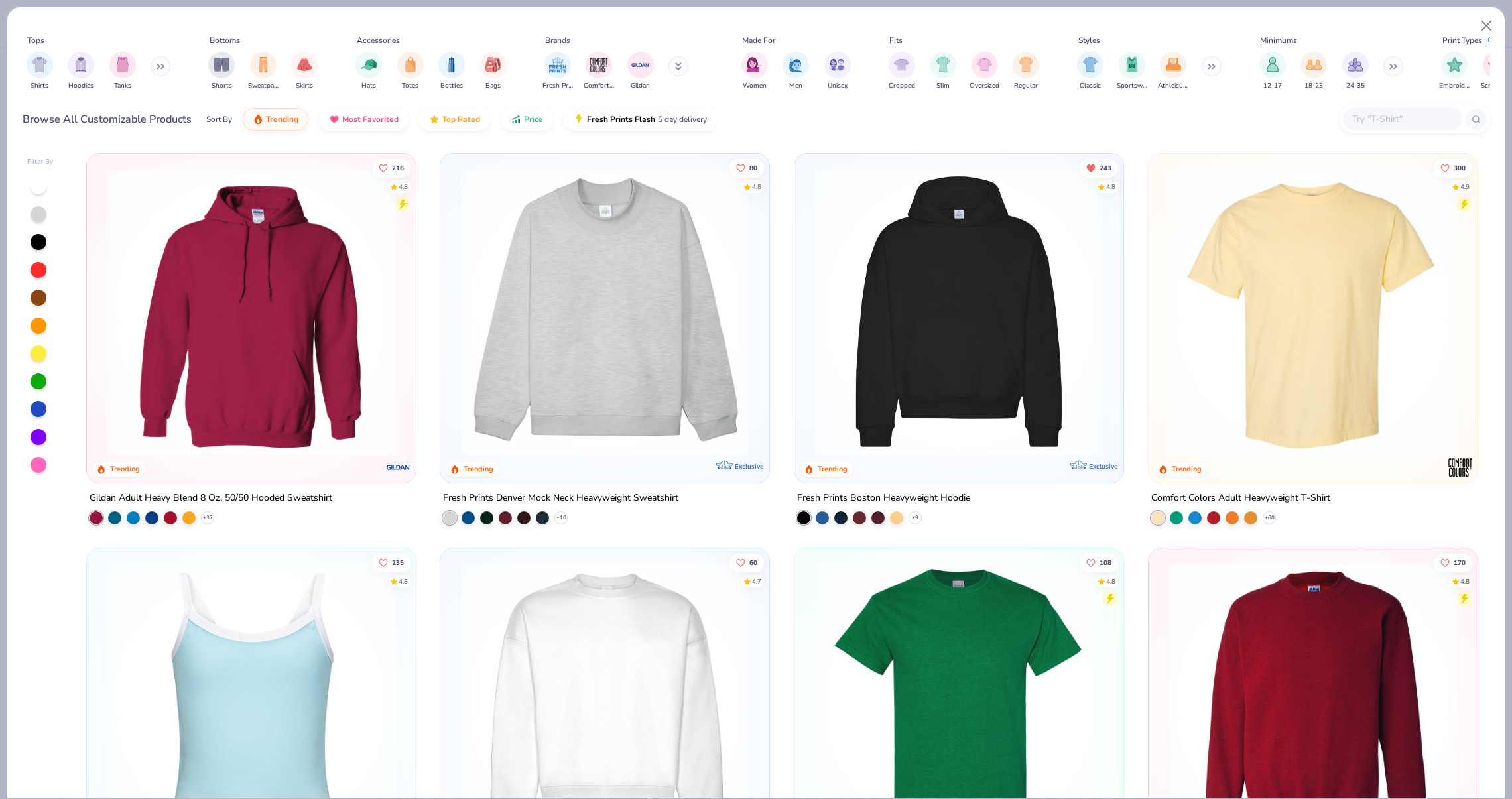
click at [391, 71] on div "Hats Totes Bottles Bags" at bounding box center [431, 70] width 159 height 49
click at [377, 68] on div "filter for Hats" at bounding box center [369, 64] width 27 height 27
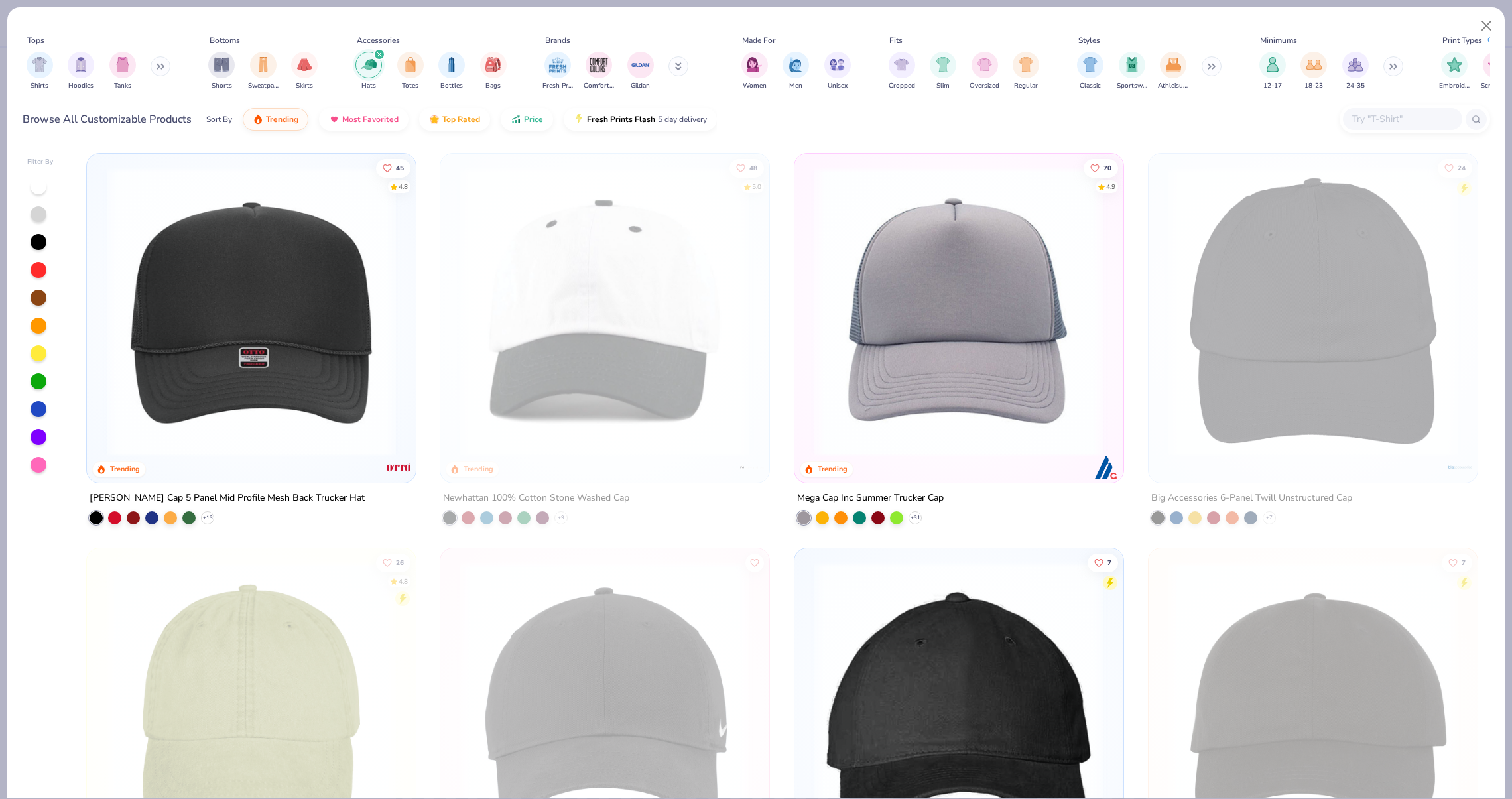
click at [850, 296] on img at bounding box center [958, 312] width 303 height 289
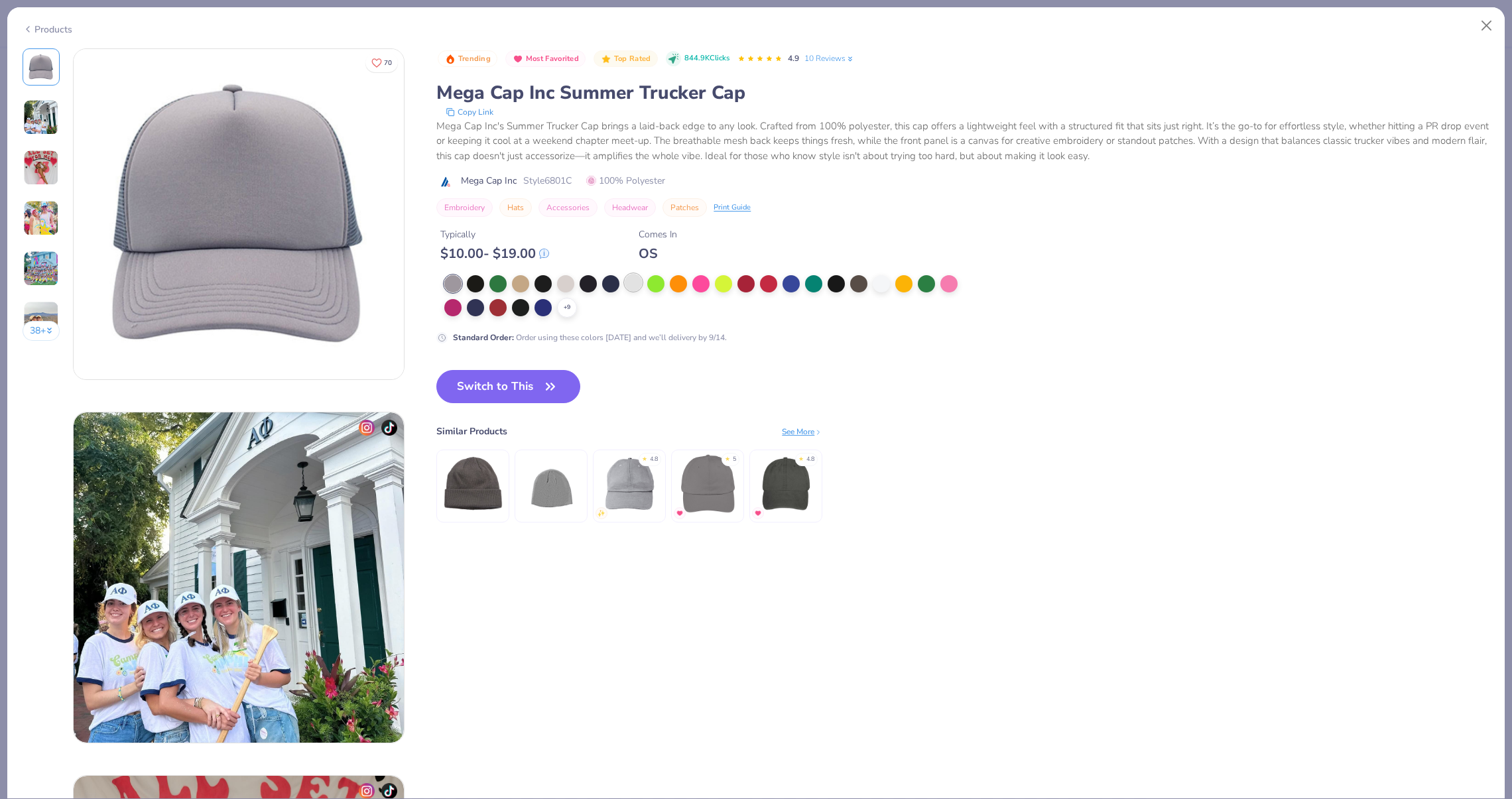
click at [637, 279] on div at bounding box center [633, 282] width 17 height 17
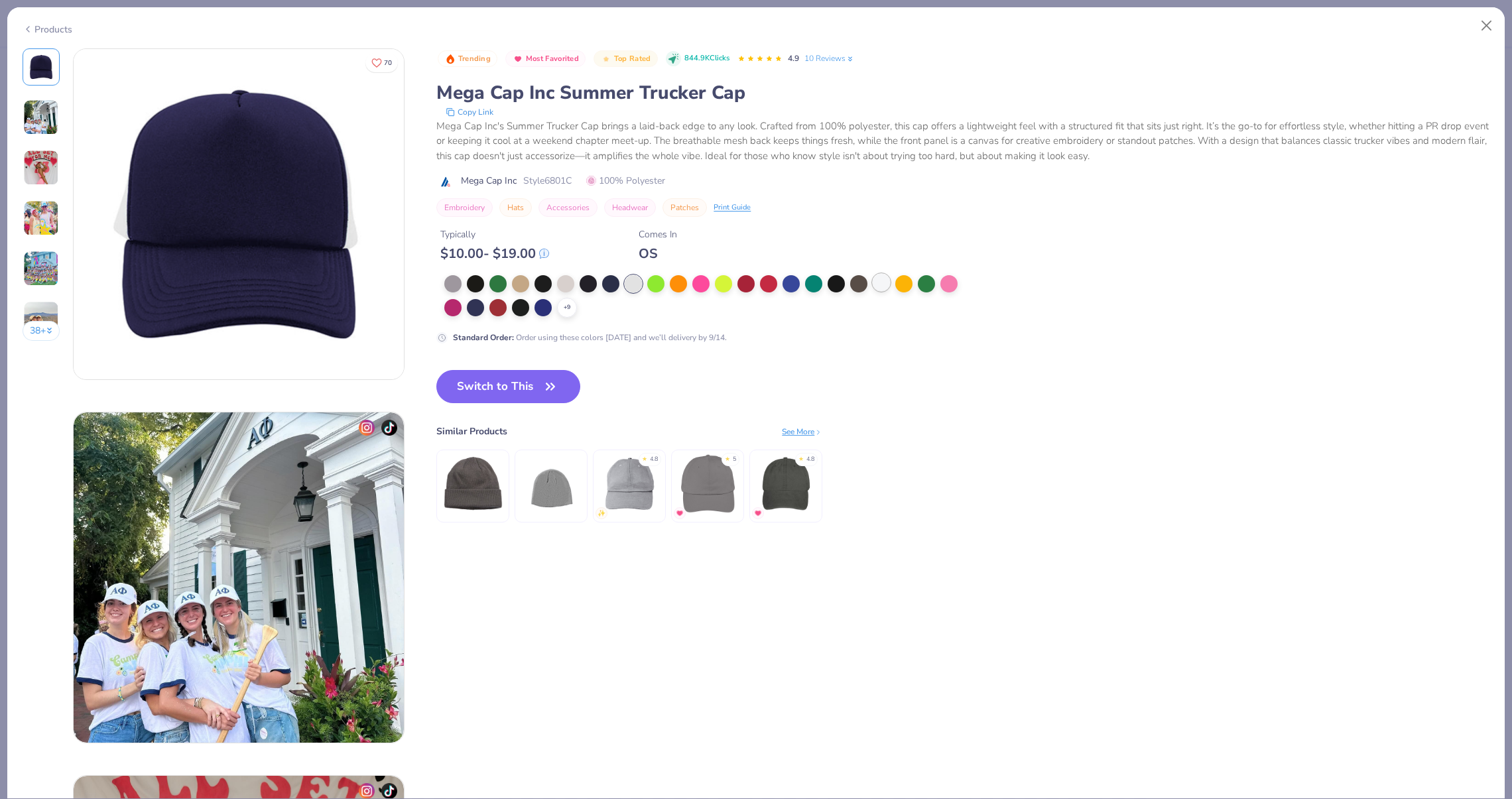
click at [877, 290] on div at bounding box center [881, 282] width 17 height 17
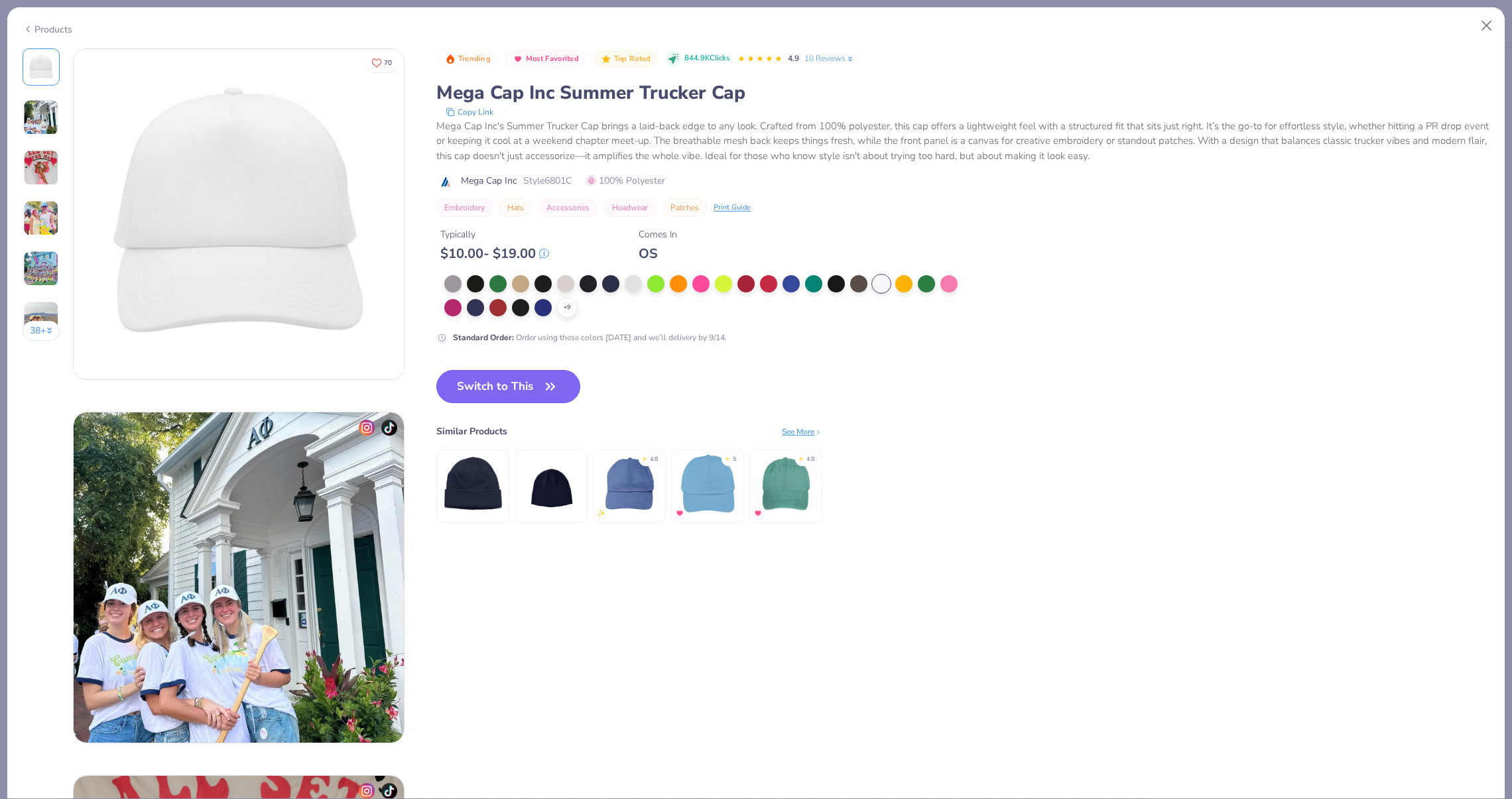
click at [530, 380] on button "Switch to This" at bounding box center [508, 386] width 144 height 33
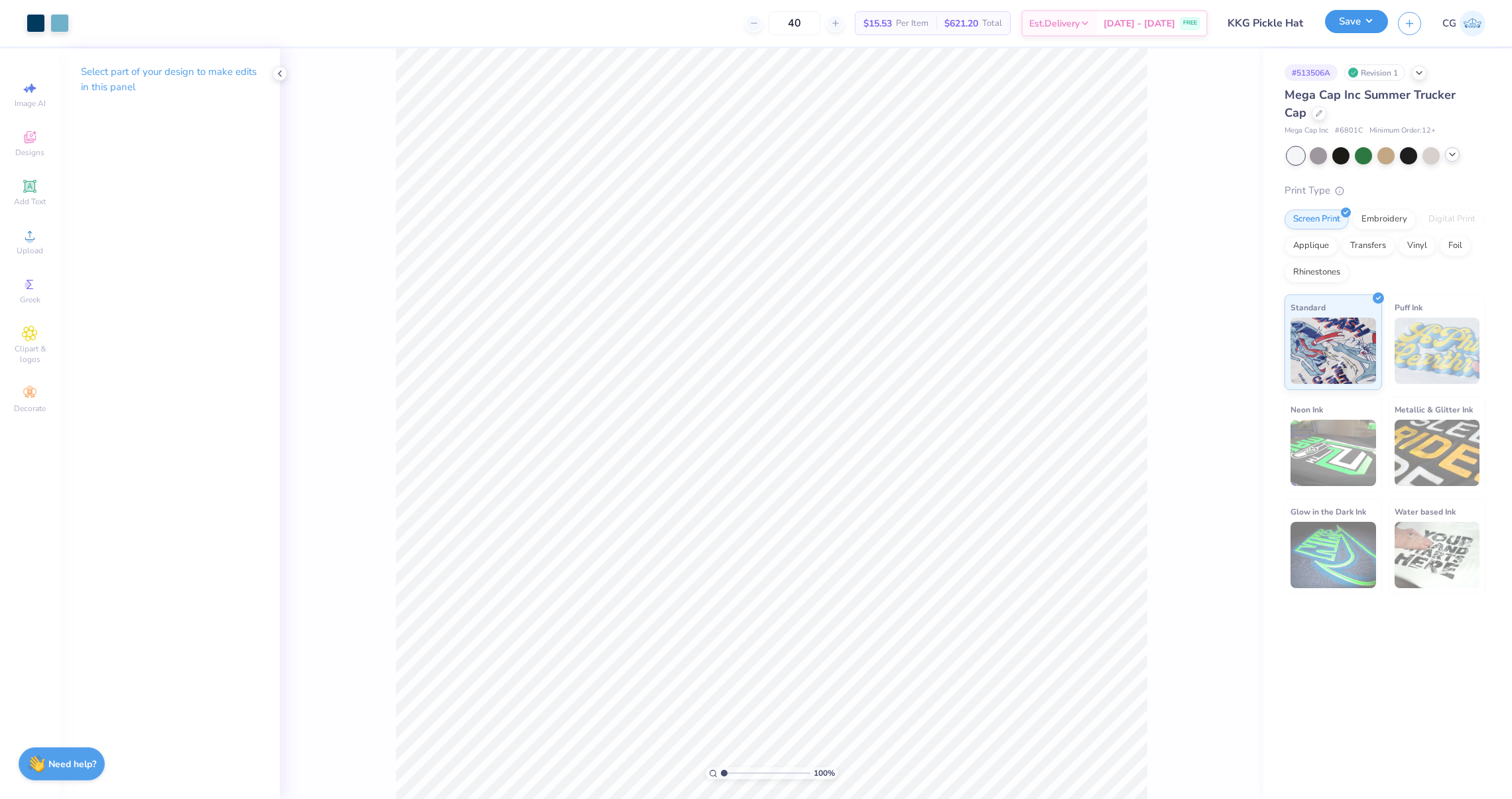
click at [1371, 28] on button "Save" at bounding box center [1356, 22] width 63 height 23
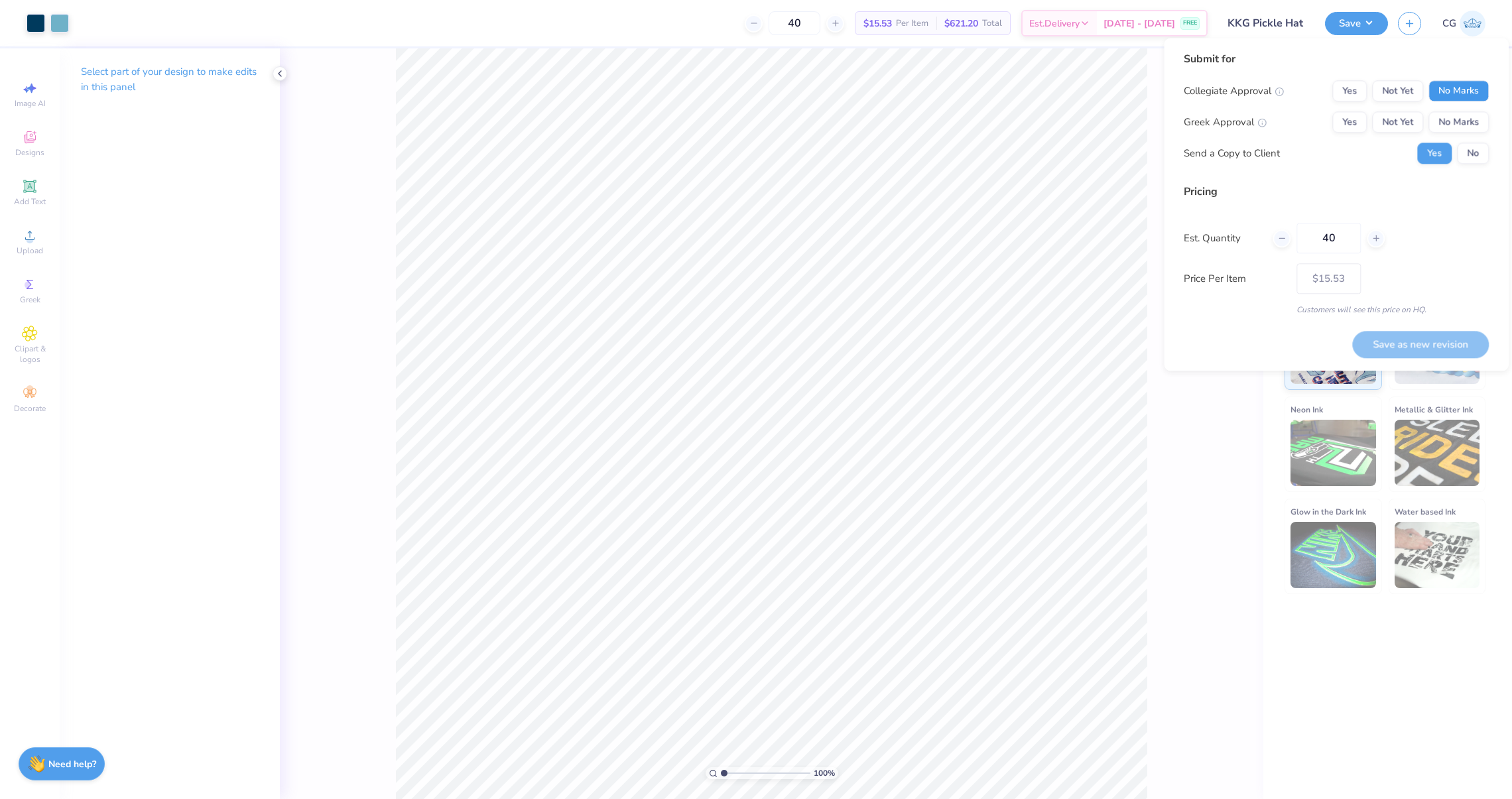
click at [1442, 95] on button "No Marks" at bounding box center [1458, 91] width 61 height 22
click at [1381, 127] on button "Not Yet" at bounding box center [1398, 122] width 51 height 22
click at [1461, 157] on button "No" at bounding box center [1473, 153] width 32 height 22
click at [1404, 337] on button "Save as new revision" at bounding box center [1420, 344] width 137 height 27
type input "$15.53"
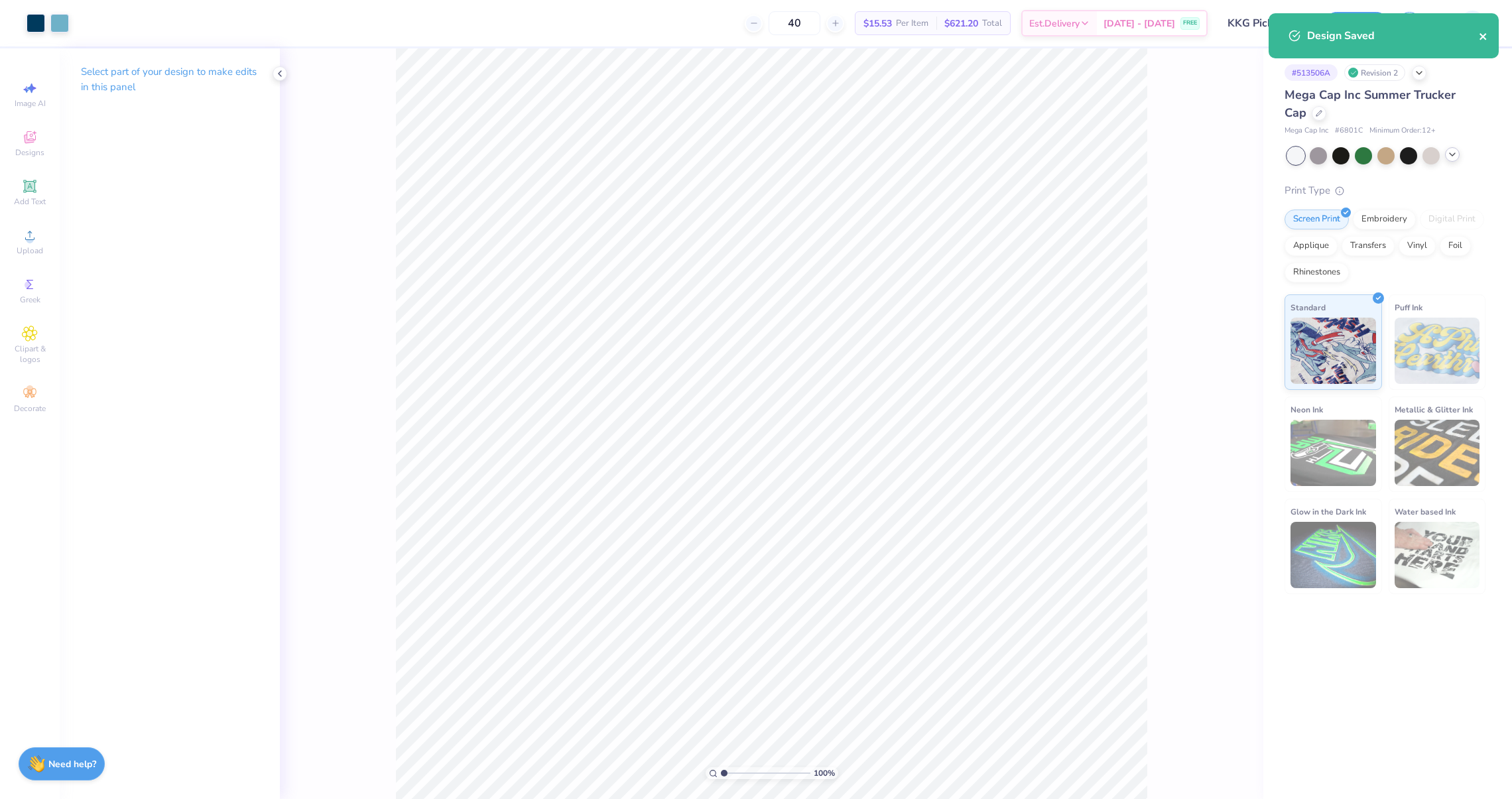
click at [1482, 31] on icon "close" at bounding box center [1483, 36] width 9 height 11
click at [1470, 27] on div "Design Saved" at bounding box center [1384, 41] width 235 height 61
click at [1477, 27] on img at bounding box center [1472, 23] width 26 height 26
click at [1311, 117] on div at bounding box center [1319, 112] width 15 height 15
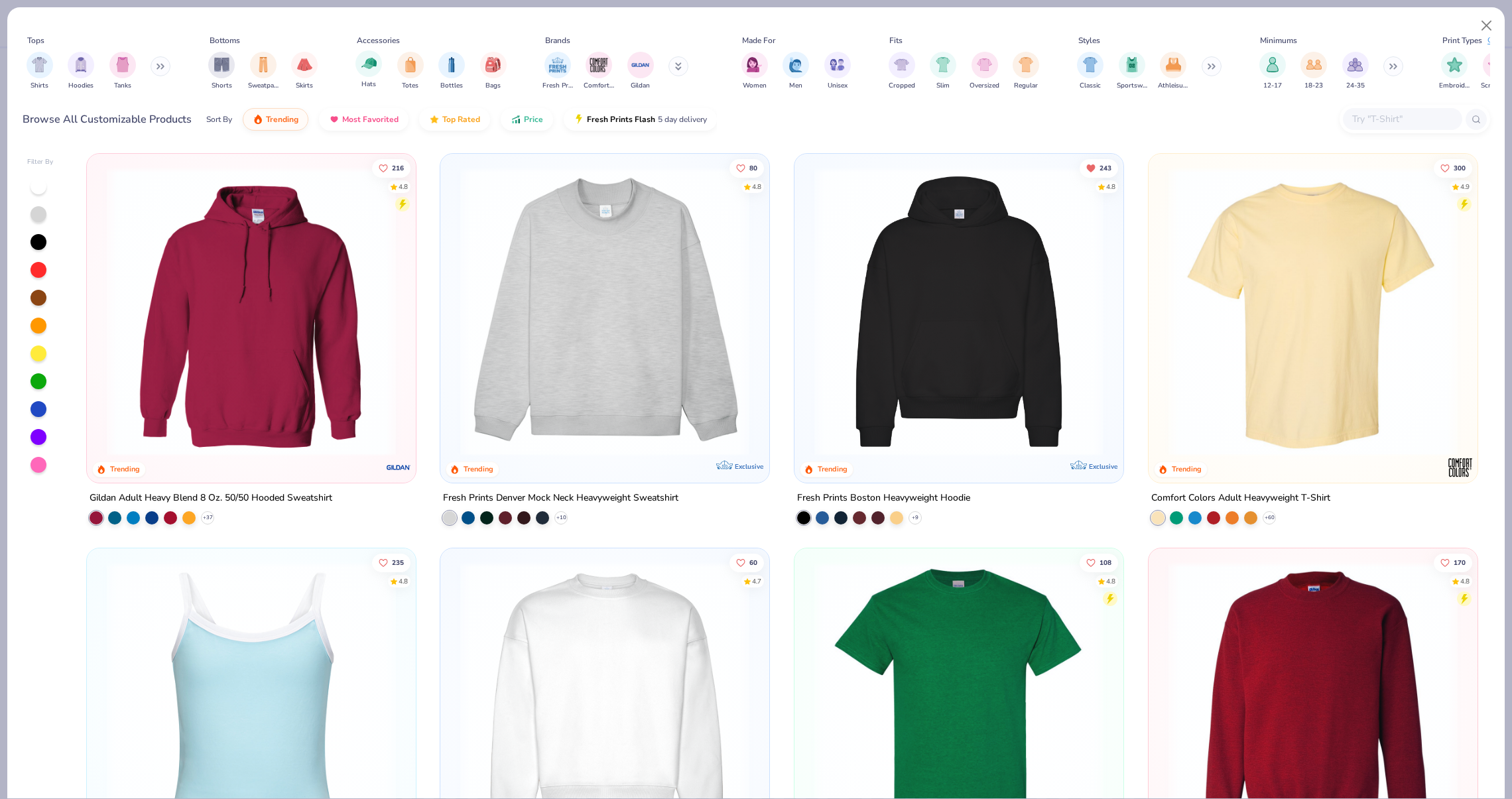
click at [360, 75] on div "Hats" at bounding box center [369, 70] width 27 height 39
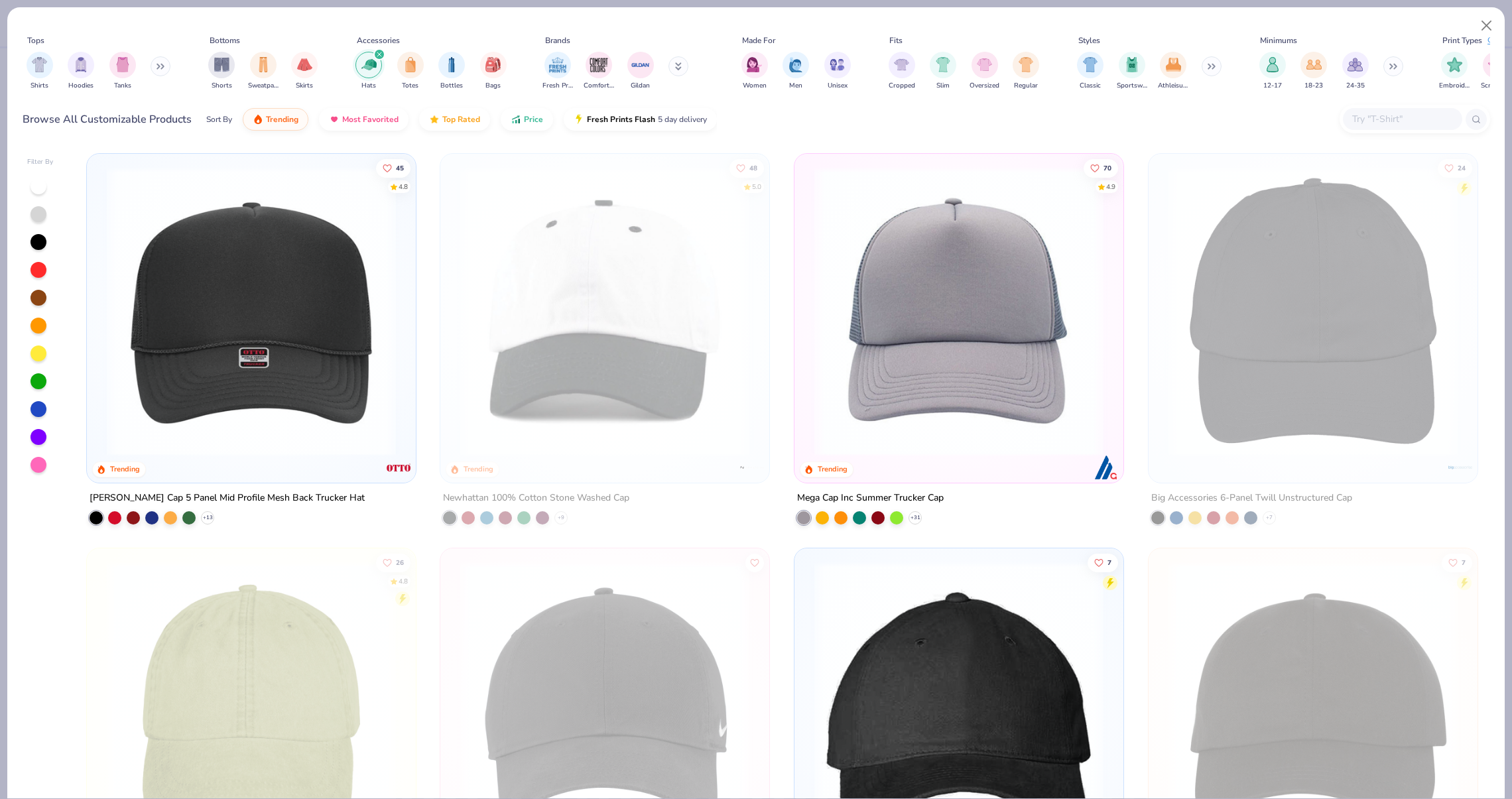
click at [298, 261] on img at bounding box center [251, 312] width 303 height 289
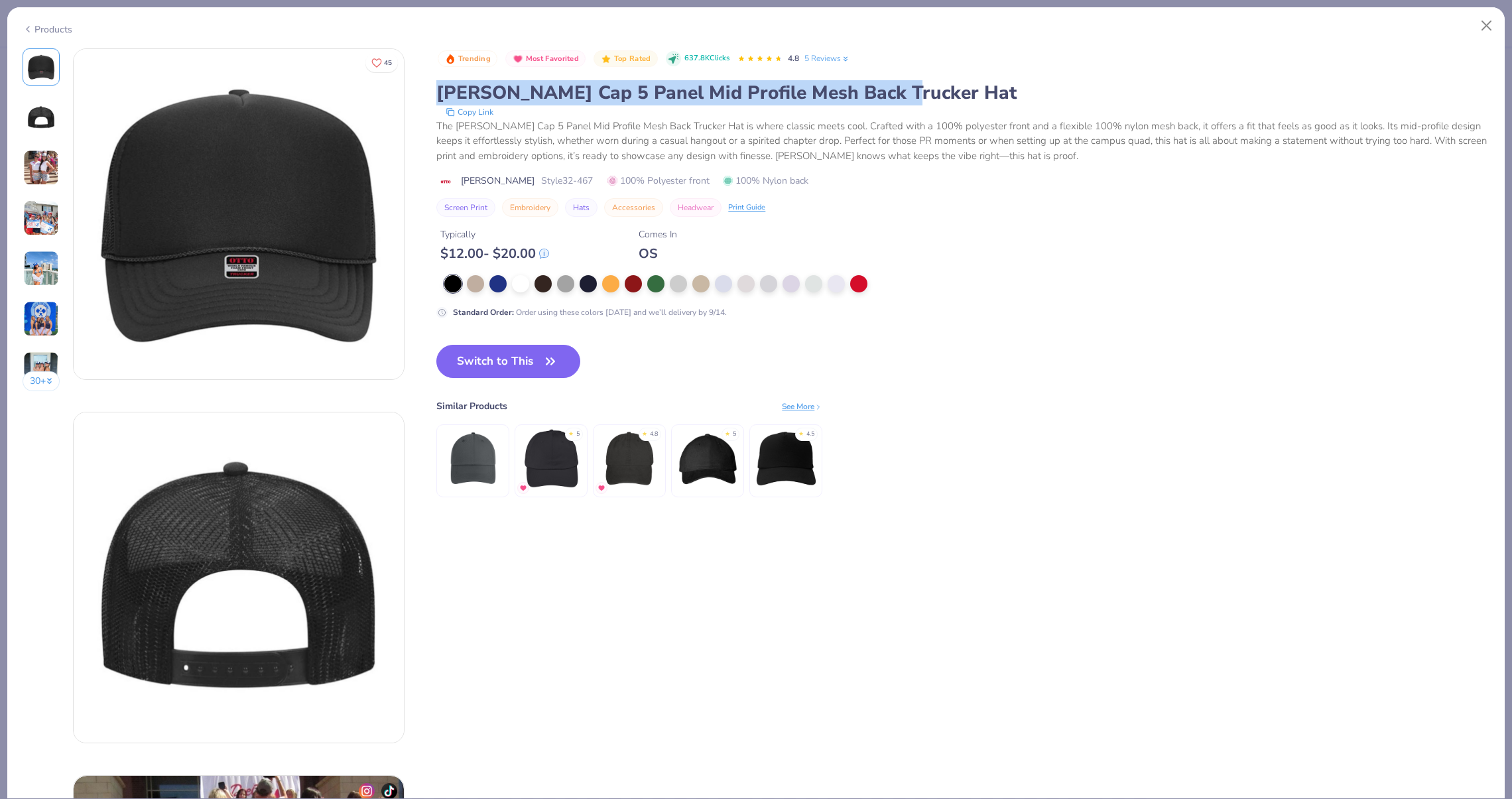
drag, startPoint x: 439, startPoint y: 89, endPoint x: 890, endPoint y: 94, distance: 451.0
click at [890, 94] on div "[PERSON_NAME] Cap 5 Panel Mid Profile Mesh Back Trucker Hat" at bounding box center [962, 93] width 1053 height 25
drag, startPoint x: 906, startPoint y: 95, endPoint x: 434, endPoint y: 91, distance: 472.0
copy div "[PERSON_NAME] Cap 5 Panel Mid Profile Mesh Back Trucker Hat"
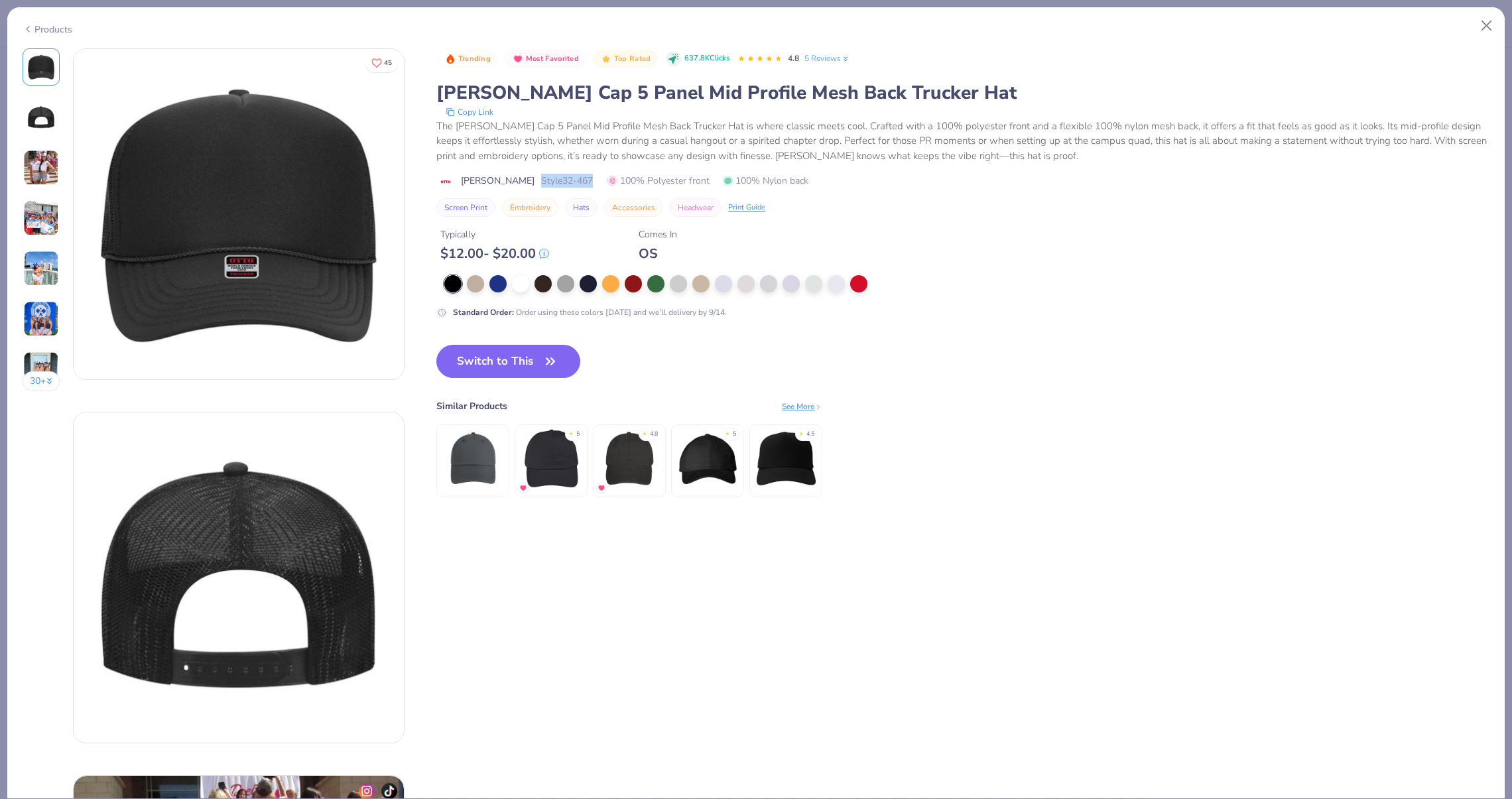
drag, startPoint x: 505, startPoint y: 180, endPoint x: 561, endPoint y: 180, distance: 56.0
click at [561, 180] on div "[PERSON_NAME] Cap Style [PHONE_NUMBER]% Polyester front 100% Nylon back" at bounding box center [962, 181] width 1053 height 14
copy span "Style 32-467"
click at [1484, 33] on button "Close" at bounding box center [1486, 26] width 25 height 25
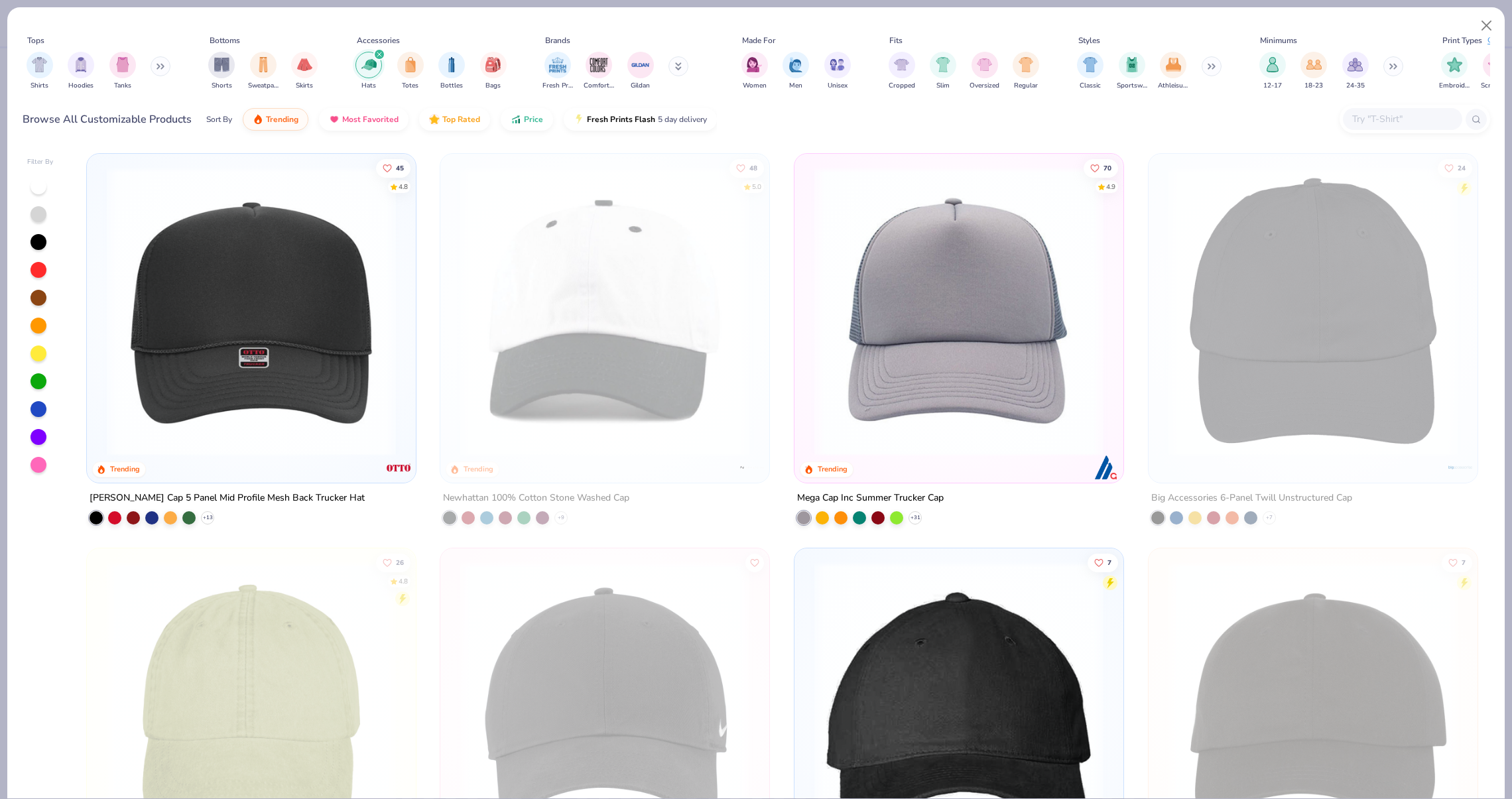
click at [223, 299] on img at bounding box center [251, 312] width 303 height 289
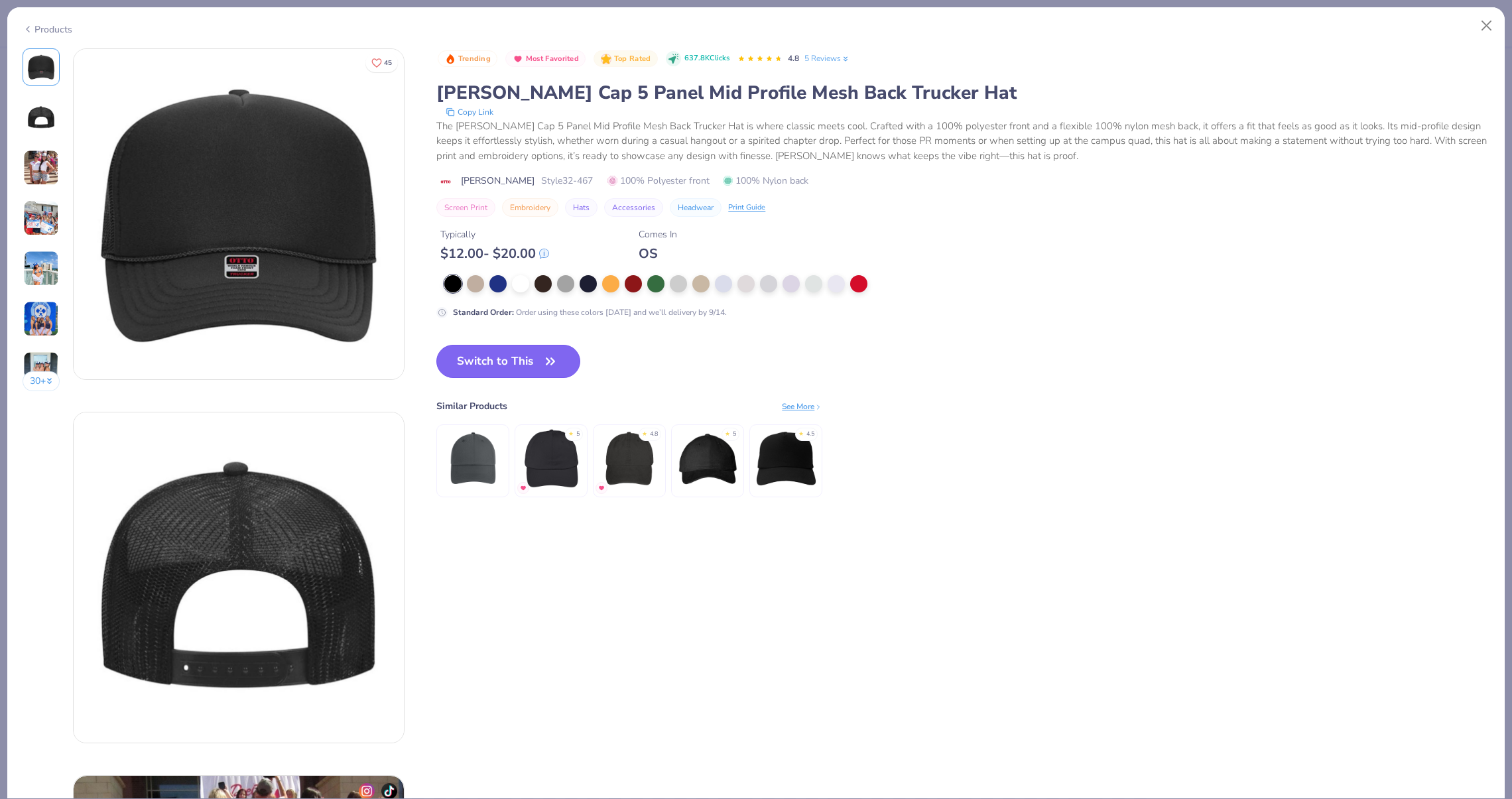
click at [544, 349] on button "Switch to This" at bounding box center [508, 361] width 144 height 33
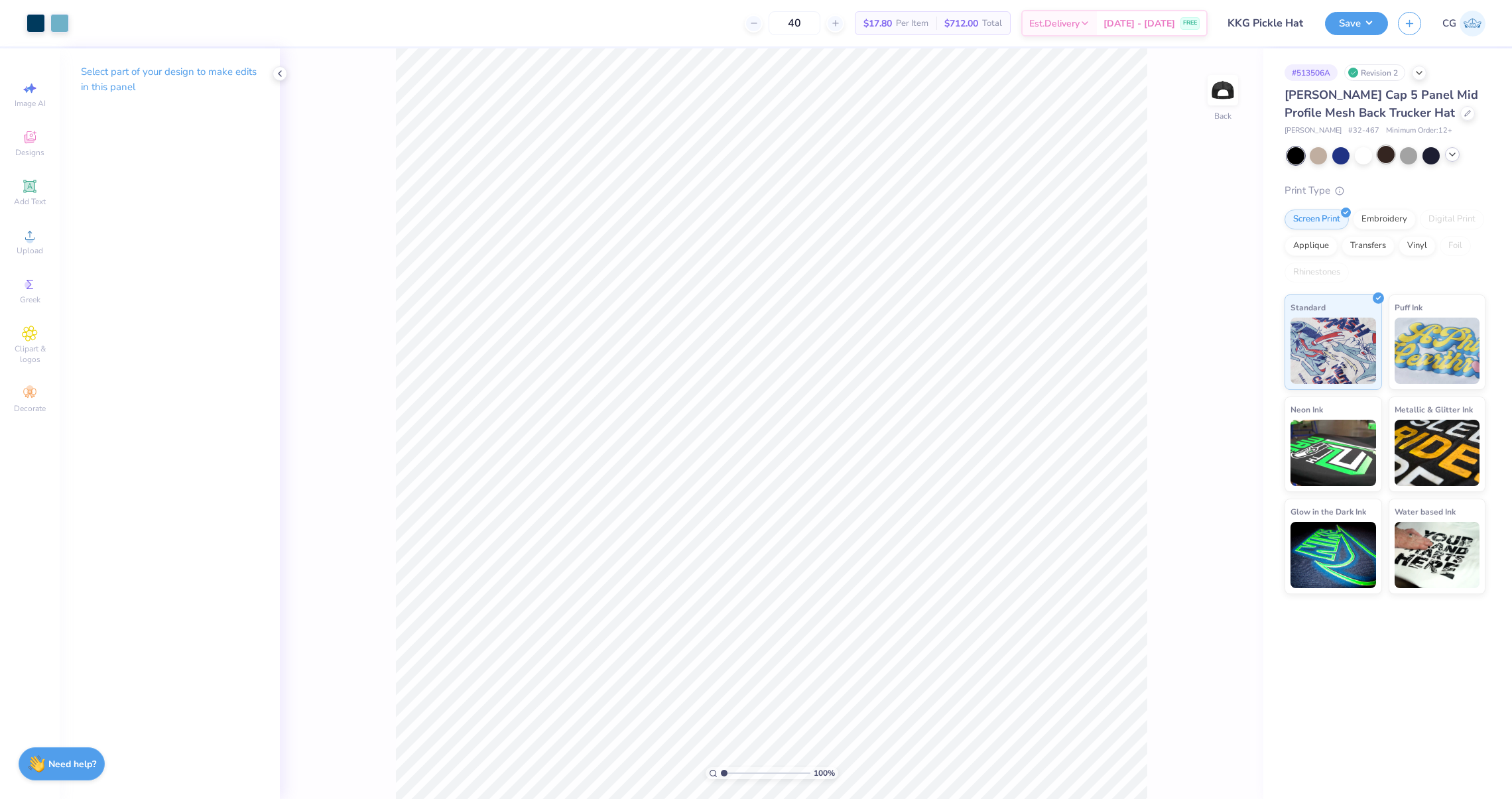
click at [1378, 153] on div at bounding box center [1386, 154] width 17 height 17
click at [1371, 153] on div at bounding box center [1363, 154] width 17 height 17
click at [1370, 153] on div at bounding box center [1363, 154] width 17 height 17
type input "2.08"
type input "2.39"
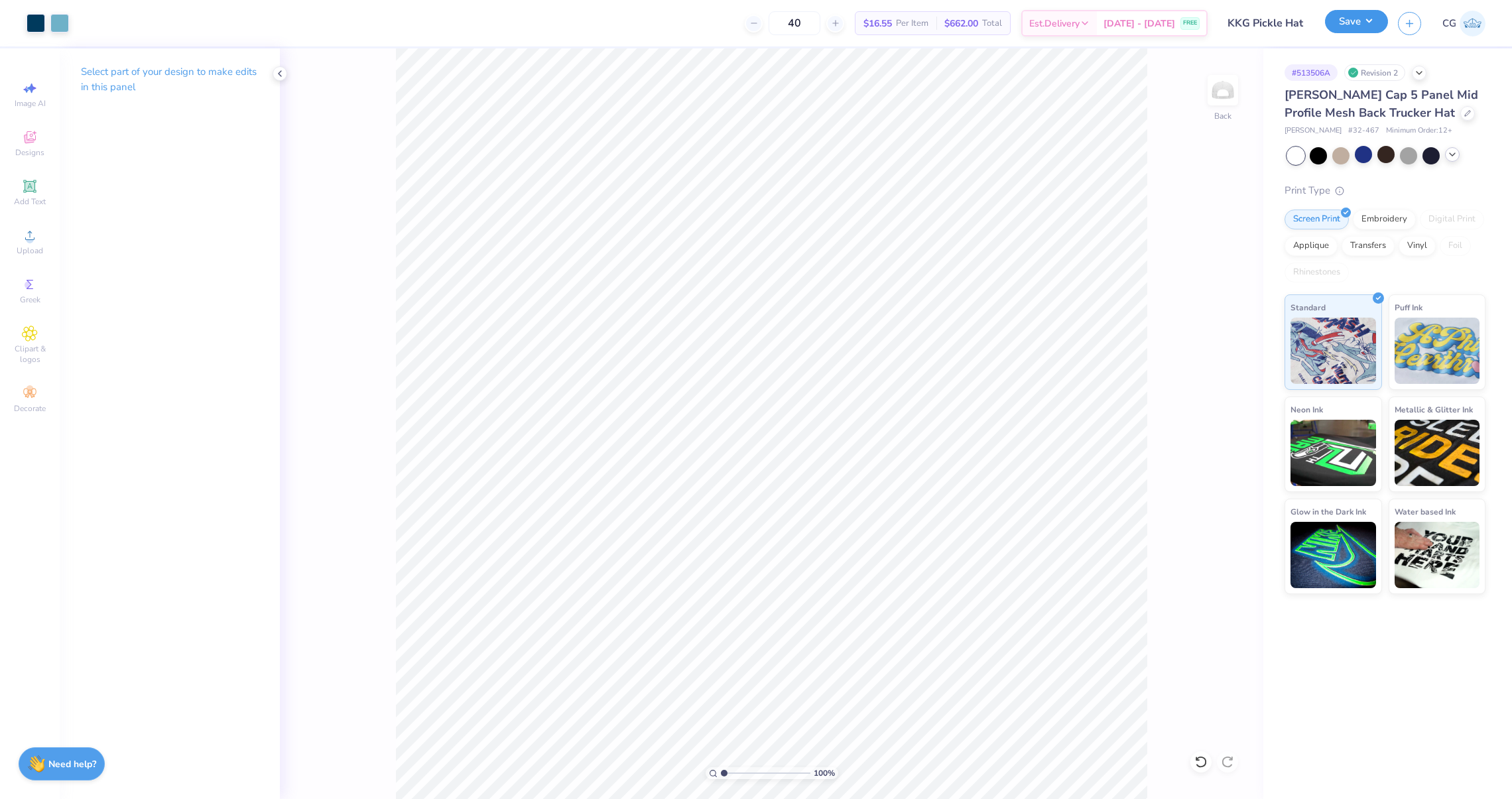
click at [1361, 17] on button "Save" at bounding box center [1356, 22] width 63 height 23
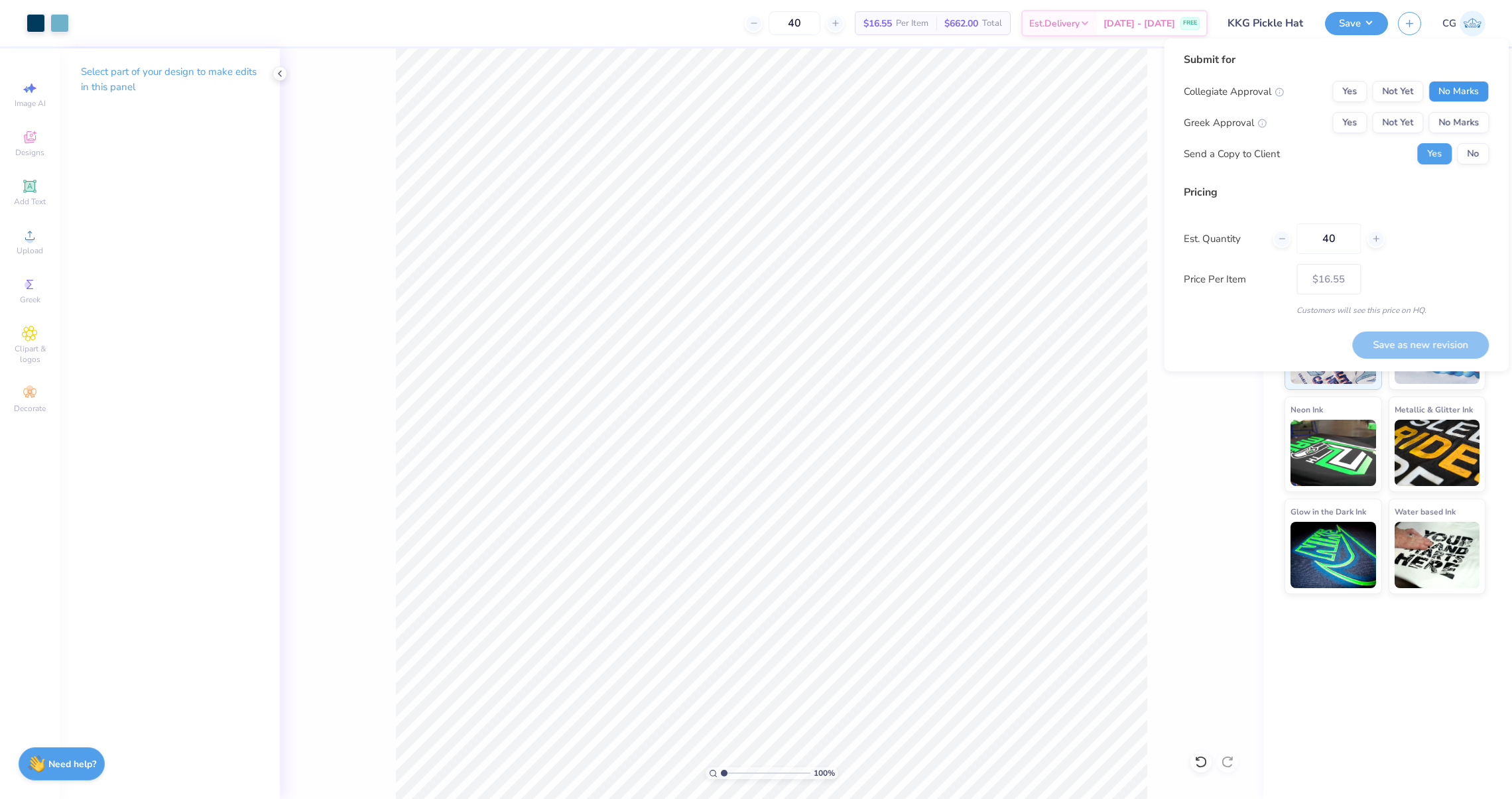
click at [1433, 94] on button "No Marks" at bounding box center [1458, 92] width 61 height 22
click at [1364, 118] on button "Yes" at bounding box center [1350, 123] width 35 height 22
click at [1385, 118] on button "Not Yet" at bounding box center [1398, 123] width 51 height 22
click at [1462, 154] on button "No" at bounding box center [1473, 154] width 32 height 22
click at [1427, 337] on button "Save as new revision" at bounding box center [1420, 345] width 137 height 27
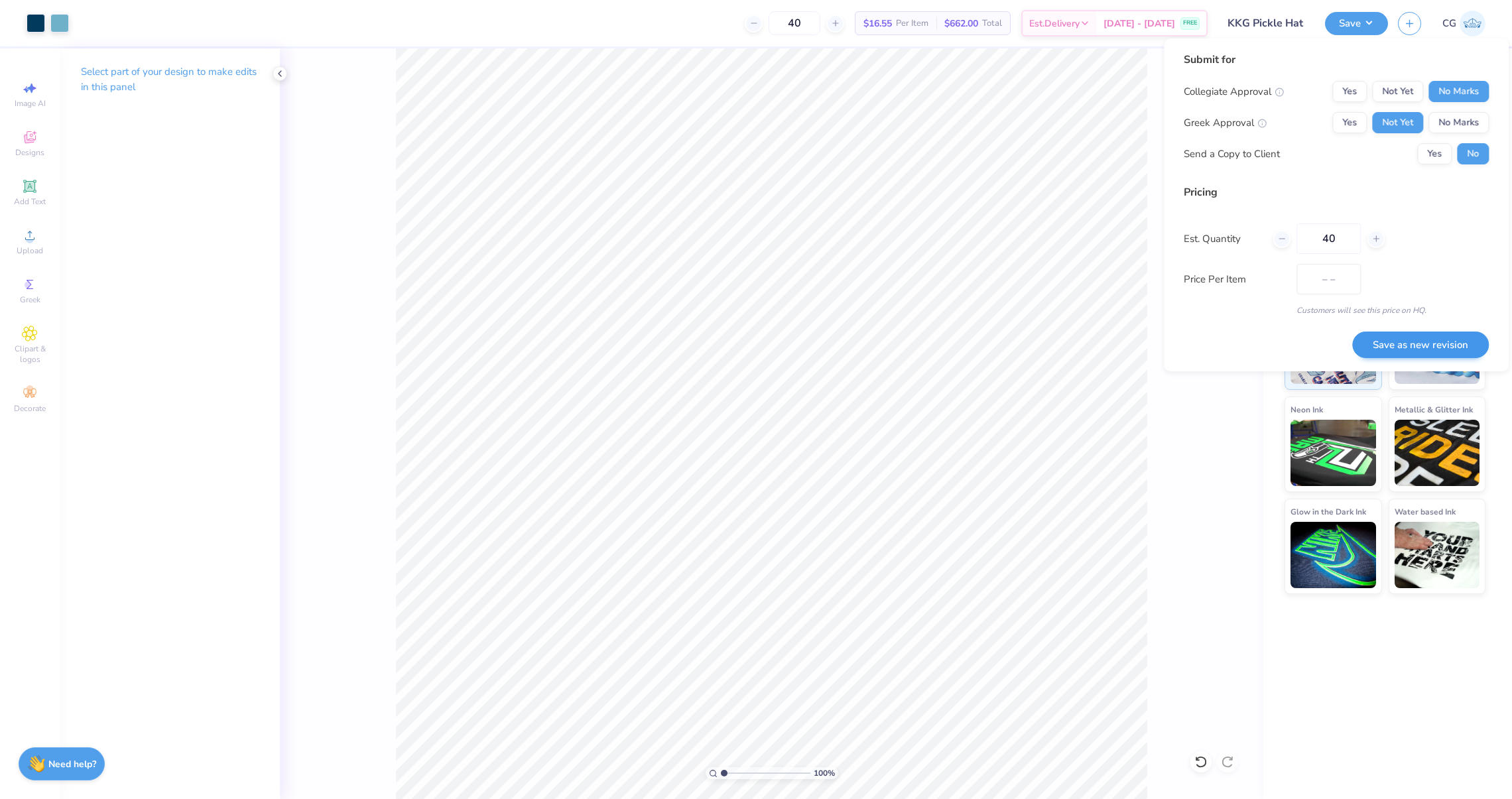
type input "$16.55"
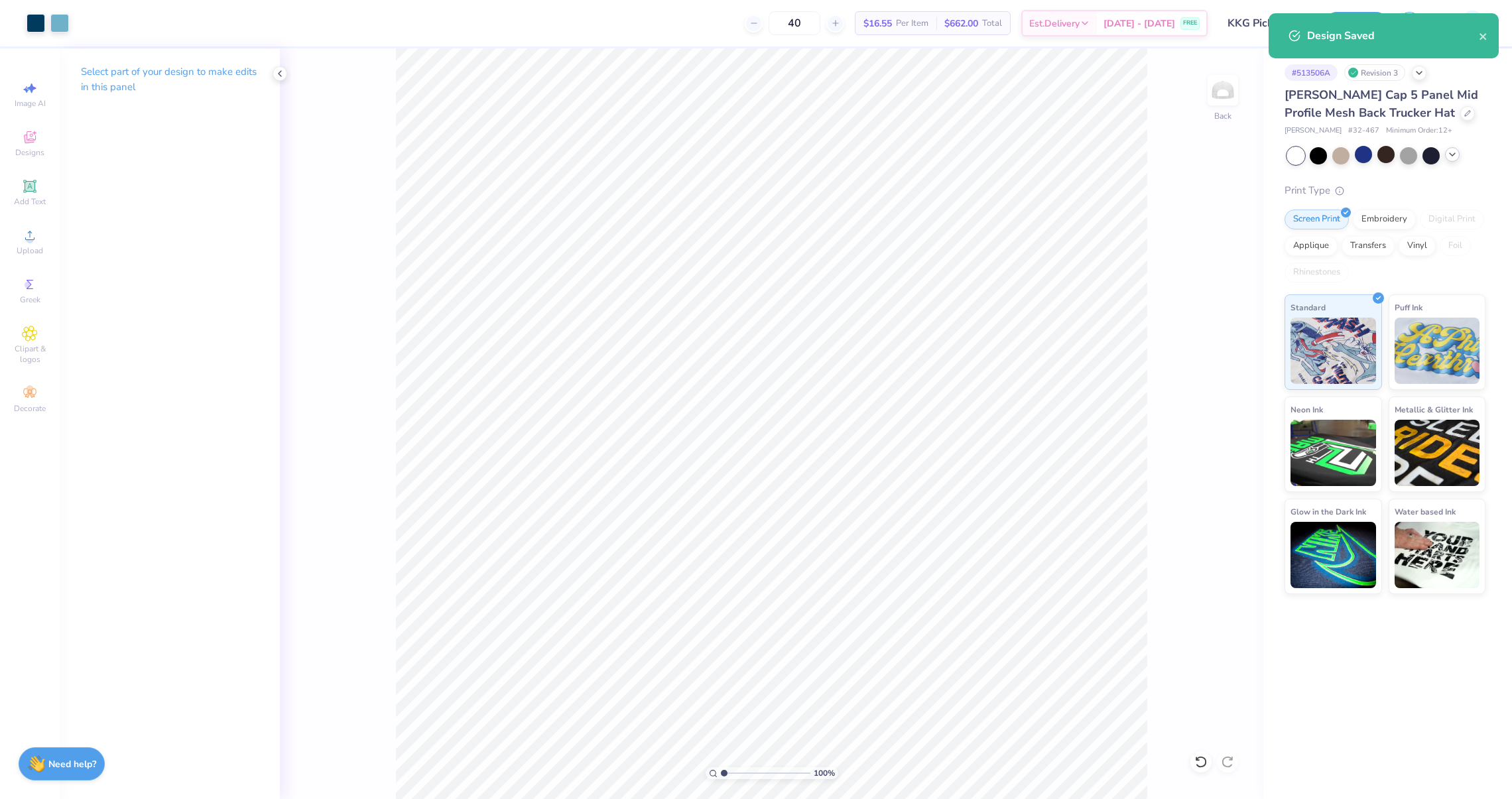
click at [1474, 39] on div "Design Saved" at bounding box center [1393, 36] width 172 height 16
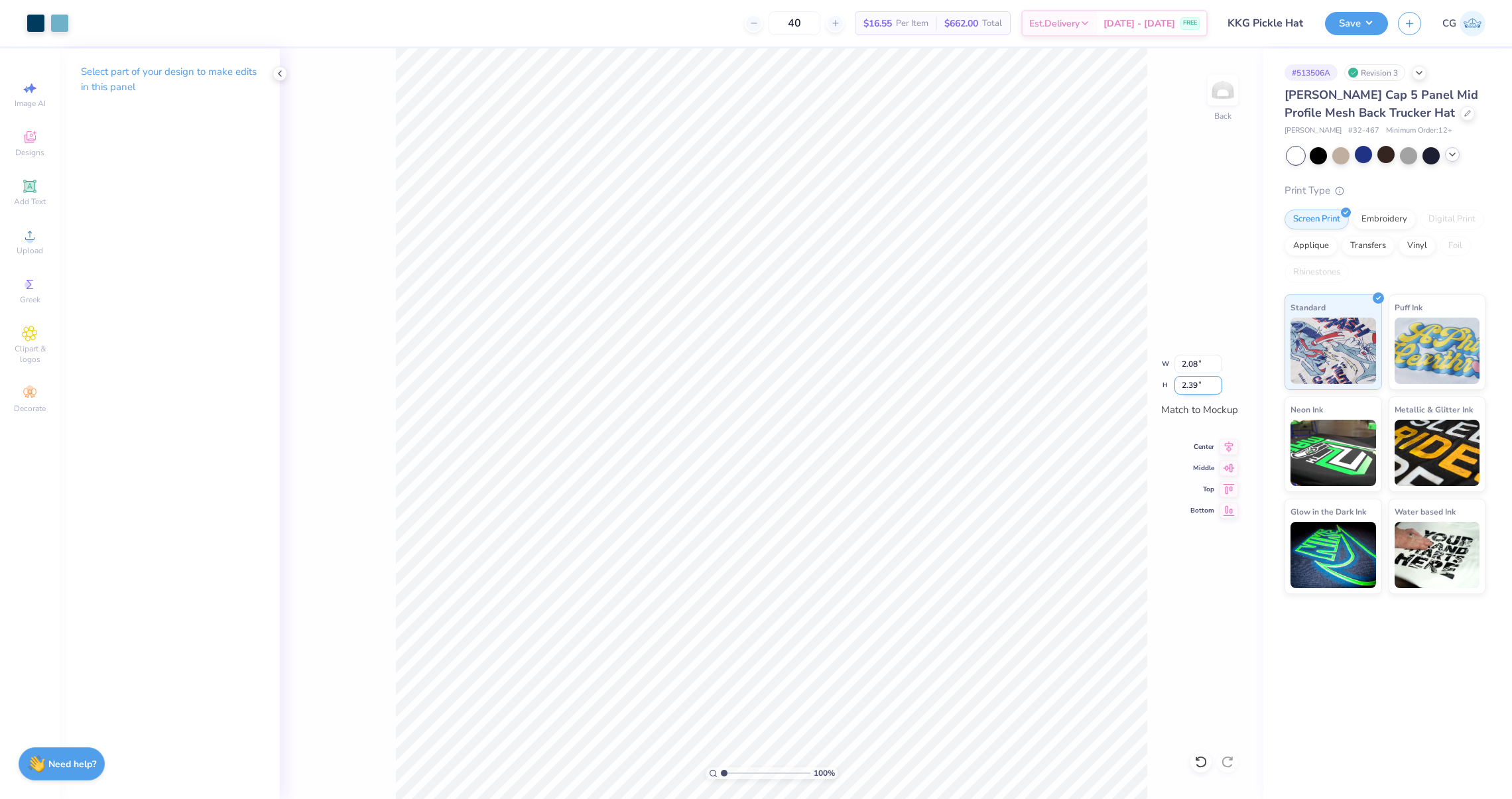
drag, startPoint x: 1205, startPoint y: 386, endPoint x: 1177, endPoint y: 386, distance: 28.0
click at [1177, 386] on input "2.39" at bounding box center [1199, 385] width 48 height 18
drag, startPoint x: 1202, startPoint y: 366, endPoint x: 1179, endPoint y: 365, distance: 23.0
click at [1179, 365] on input "2.08" at bounding box center [1199, 364] width 48 height 18
